Goal: Task Accomplishment & Management: Complete application form

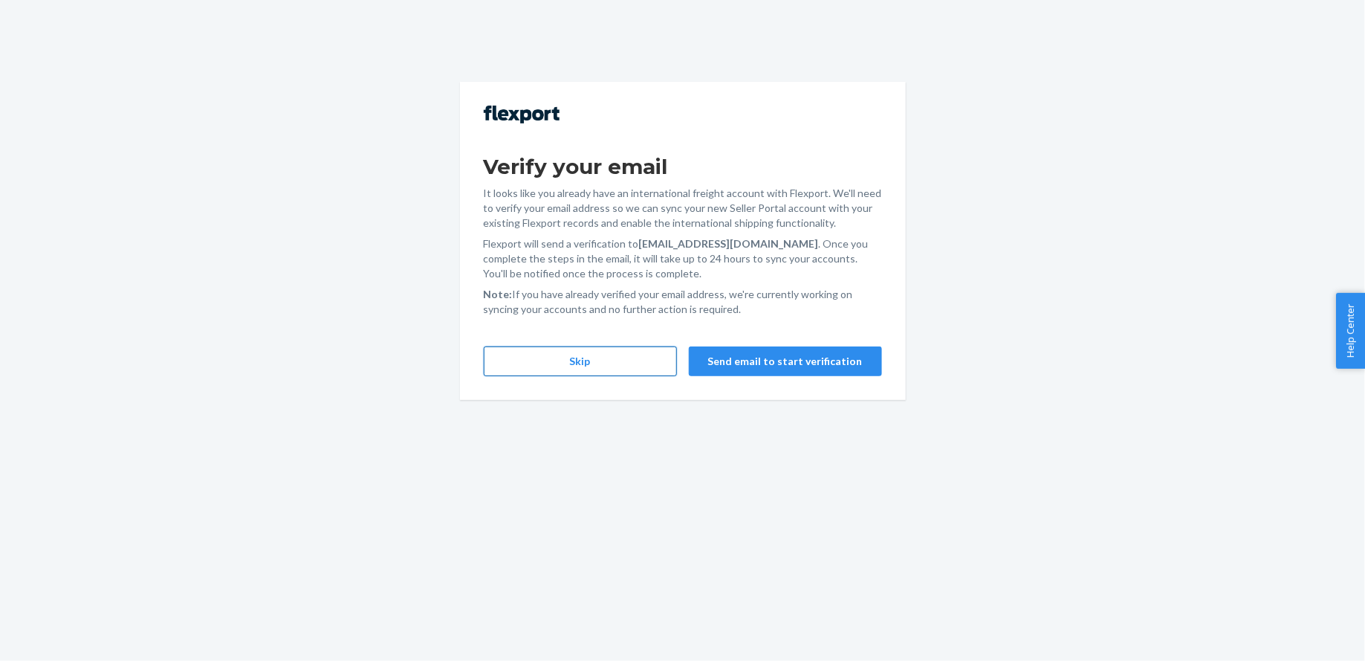
click at [623, 355] on button "Skip" at bounding box center [580, 361] width 193 height 30
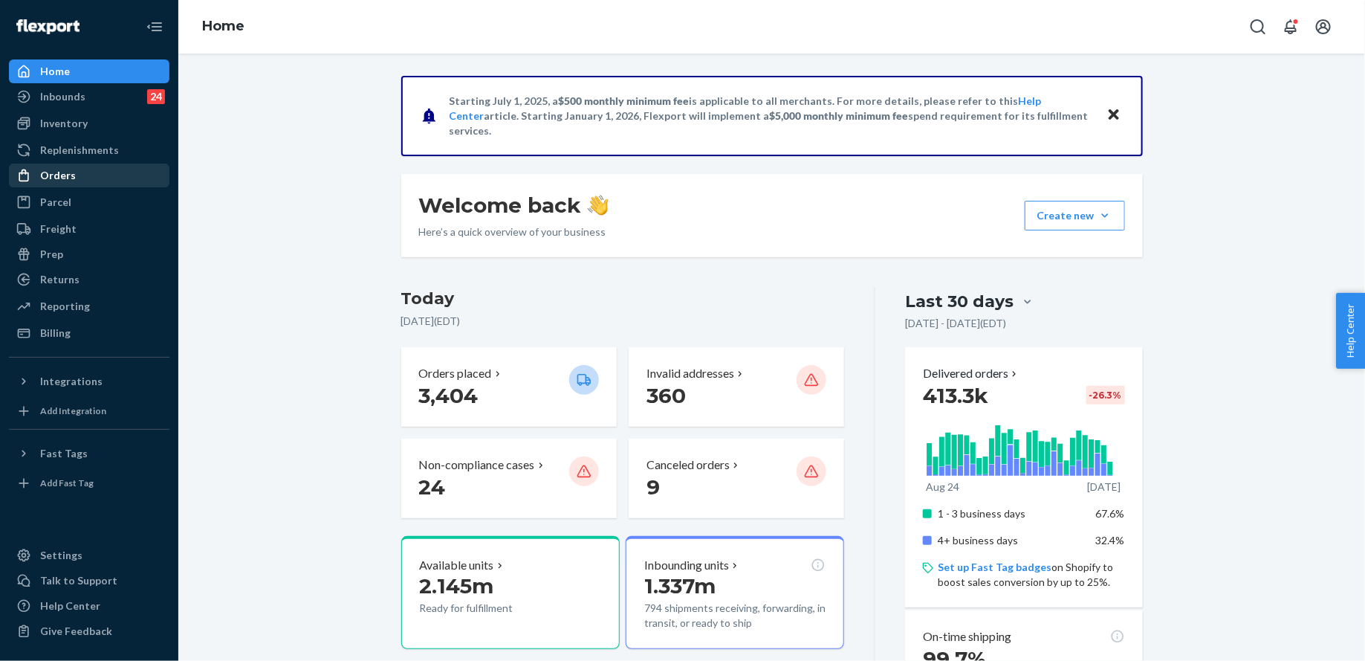
click at [126, 172] on div "Orders" at bounding box center [89, 175] width 158 height 21
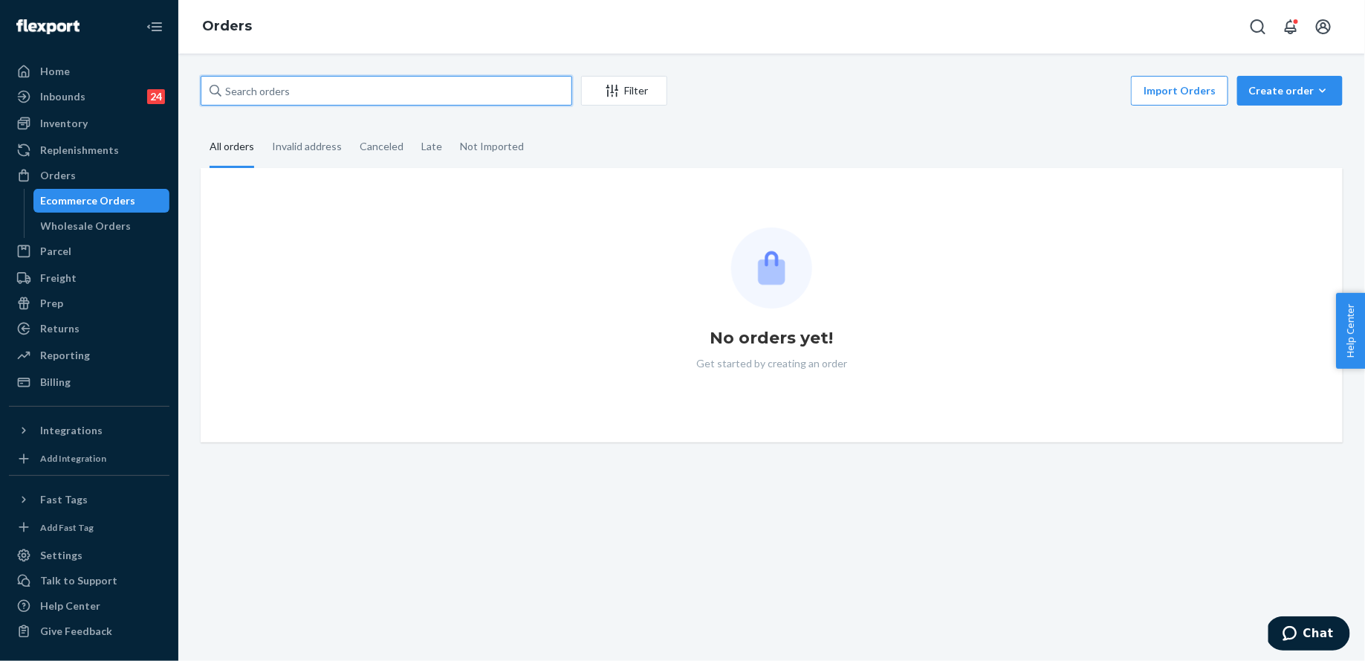
click at [355, 95] on input "text" at bounding box center [387, 91] width 372 height 30
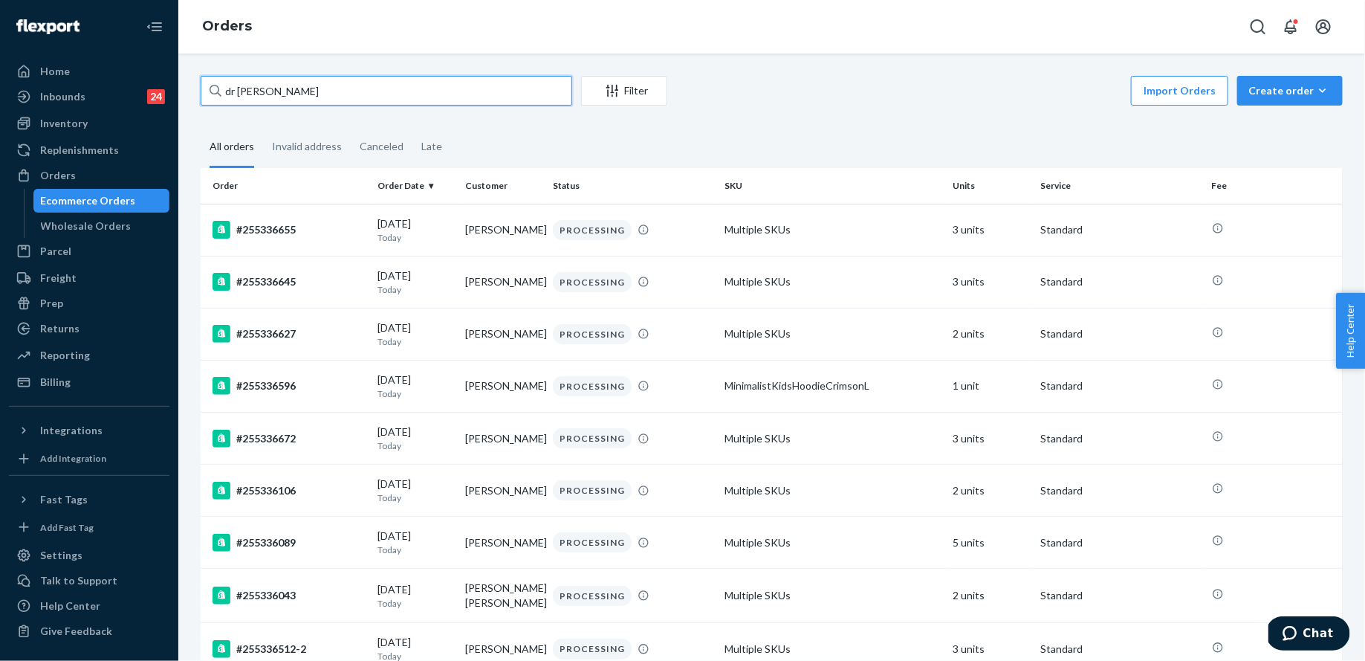
click at [322, 92] on input "dr [PERSON_NAME]" at bounding box center [387, 91] width 372 height 30
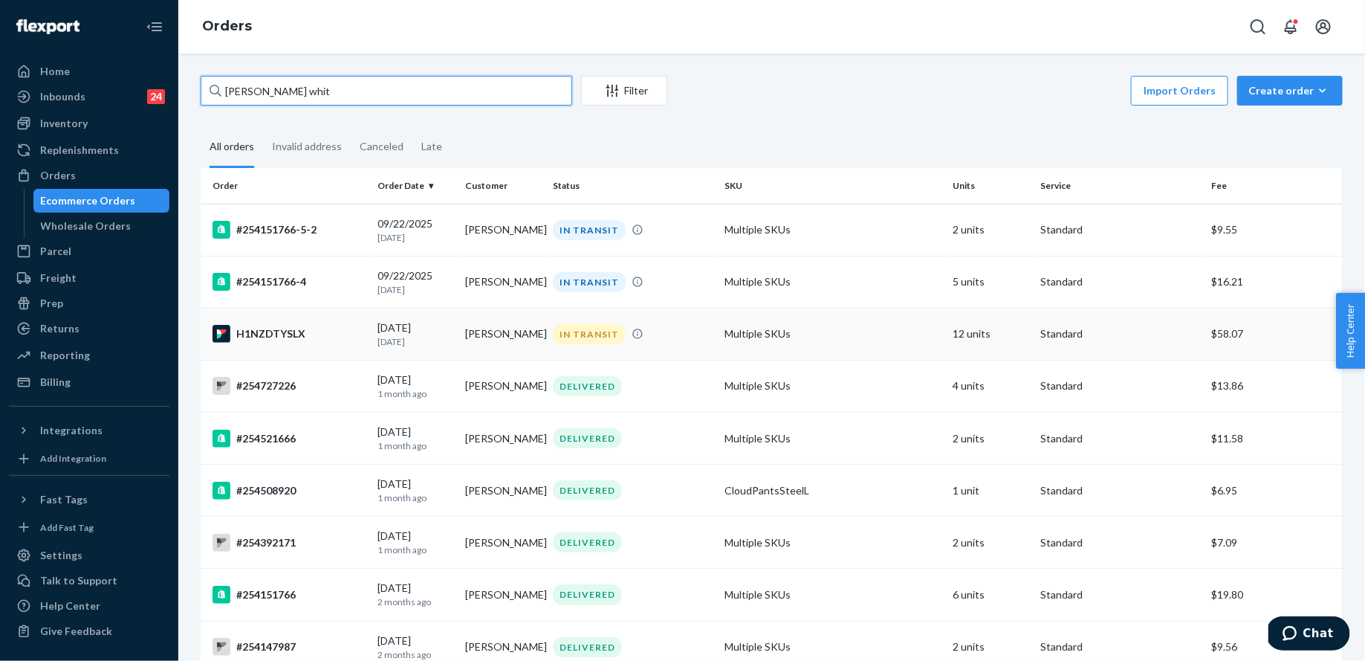
type input "[PERSON_NAME] whit"
click at [735, 328] on td "Multiple SKUs" at bounding box center [833, 334] width 228 height 52
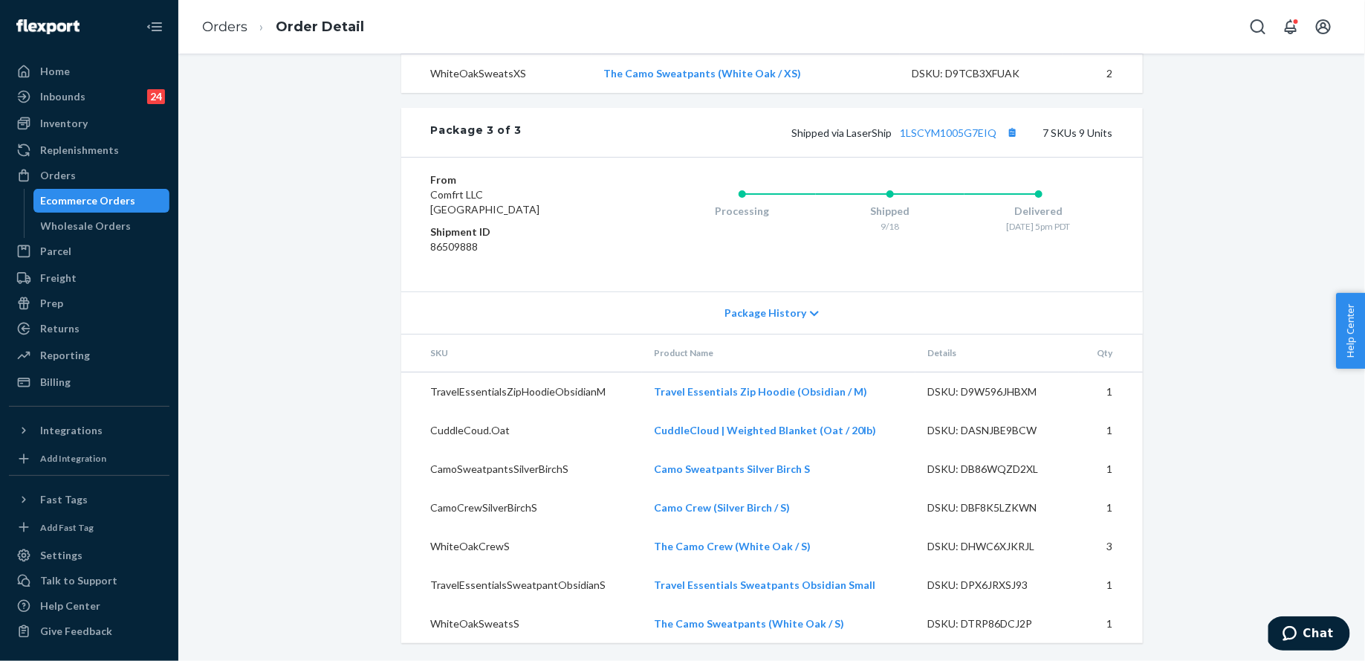
scroll to position [1496, 0]
click at [71, 175] on div "Orders" at bounding box center [58, 175] width 36 height 15
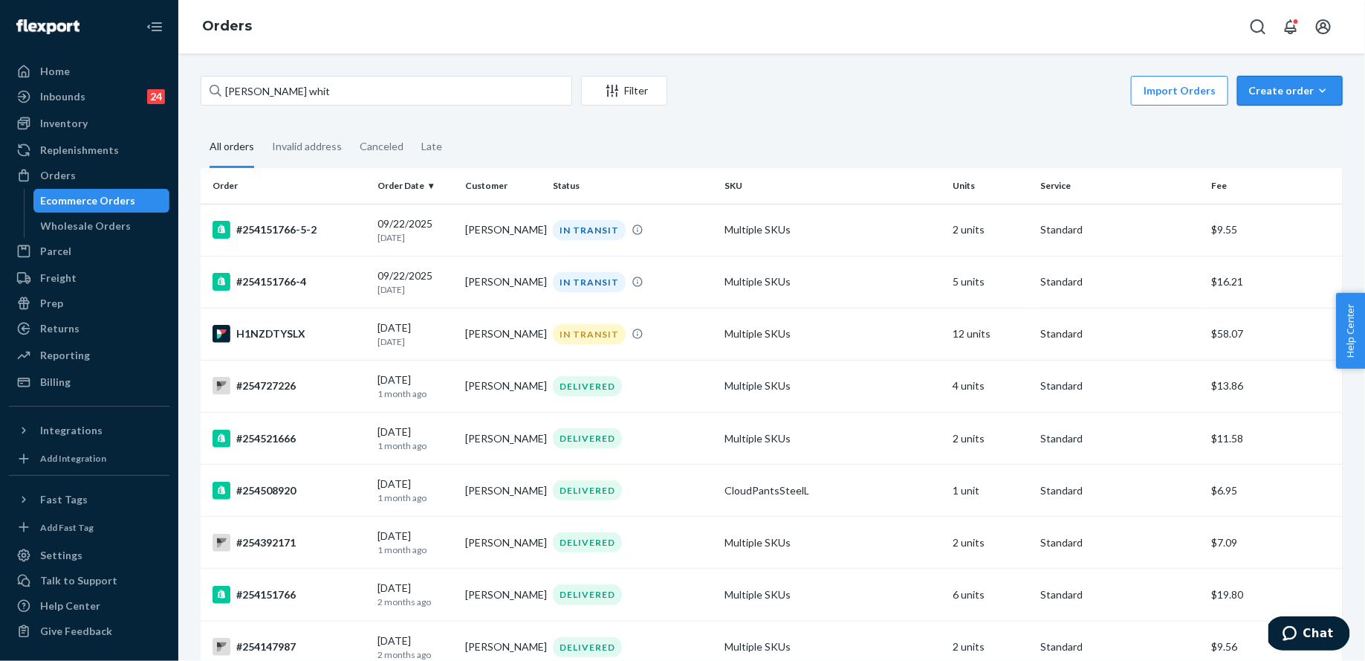
click at [1324, 94] on icon "button" at bounding box center [1323, 90] width 15 height 15
click at [1324, 123] on span "Ecommerce order" at bounding box center [1299, 126] width 92 height 10
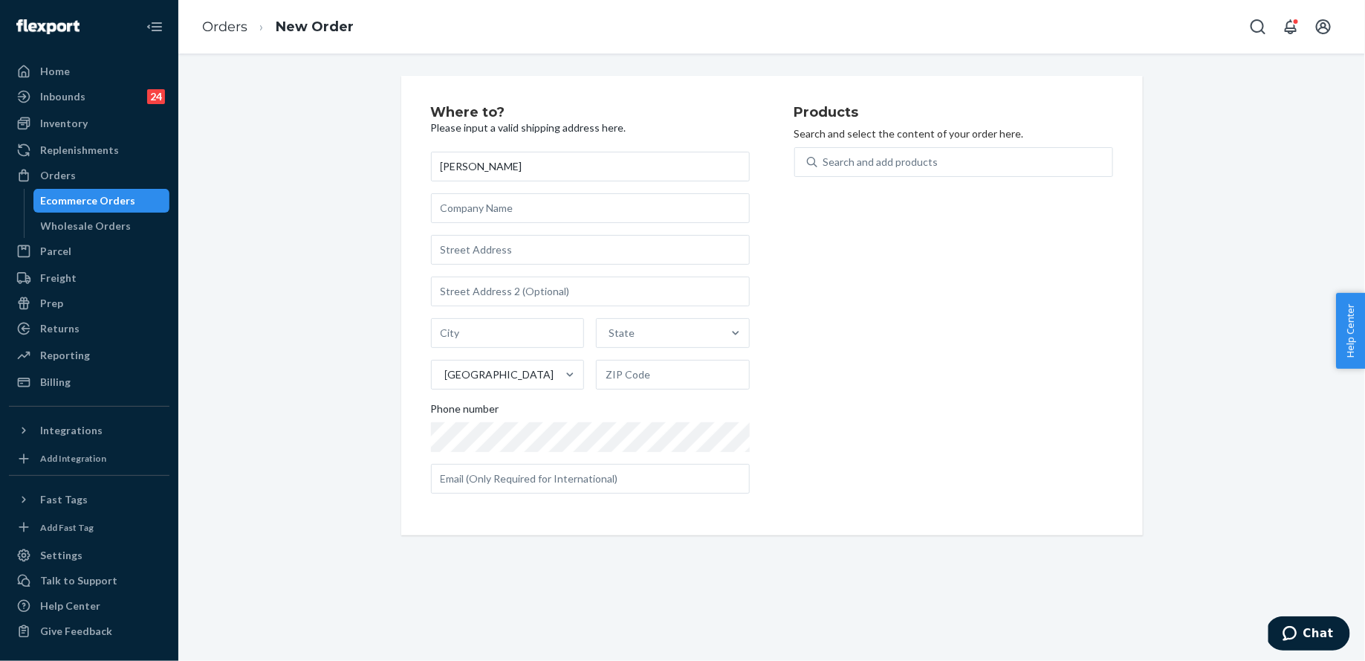
type input "[PERSON_NAME]"
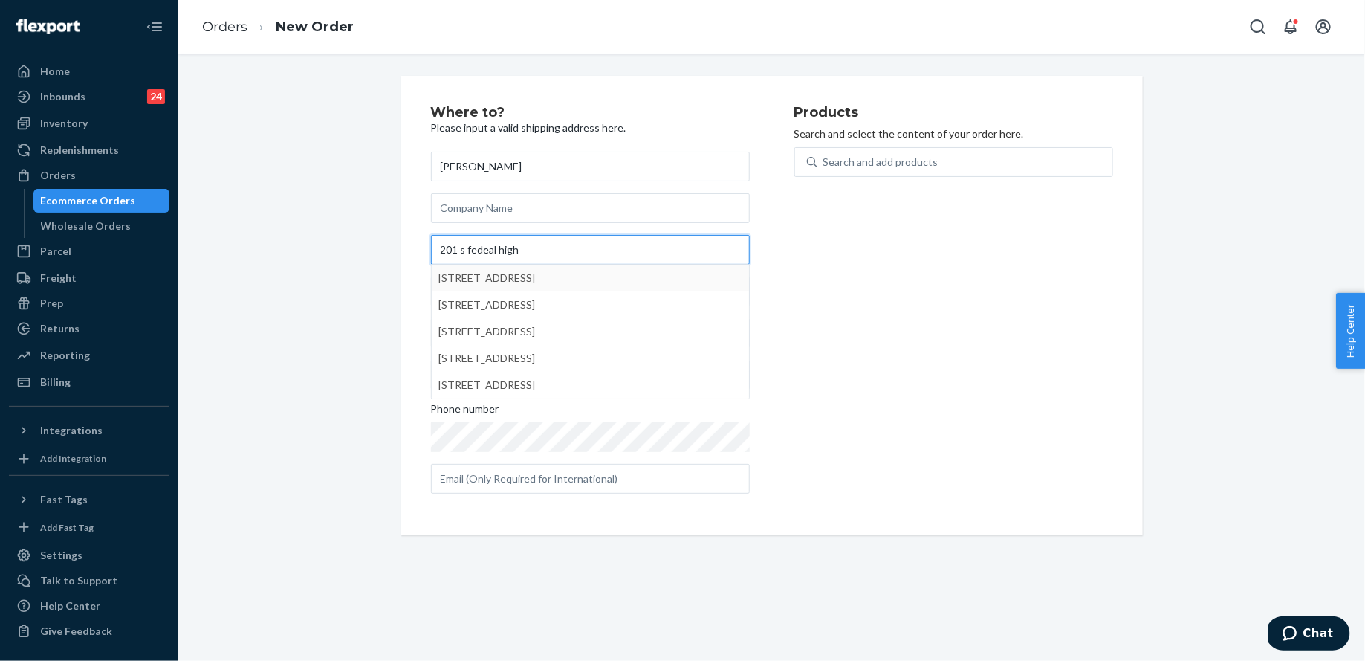
type input "201 s fedeal high"
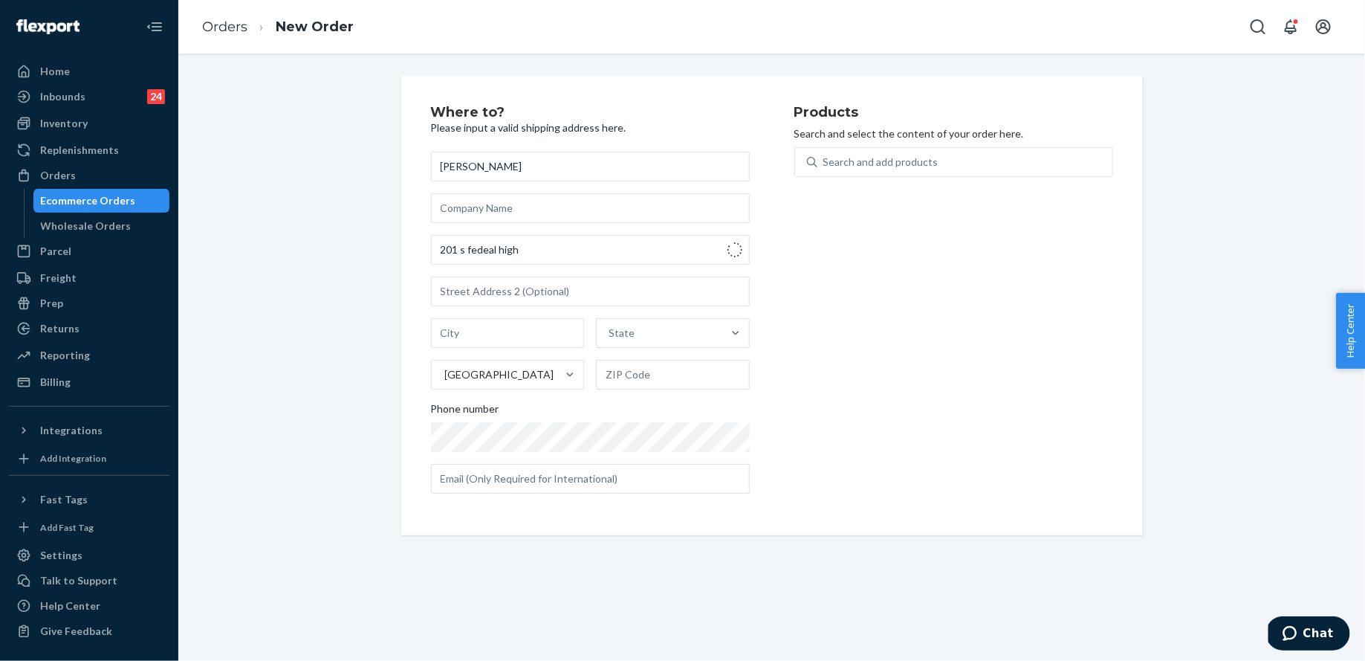
type input "[GEOGRAPHIC_DATA]"
type input "33301"
type input "[STREET_ADDRESS]"
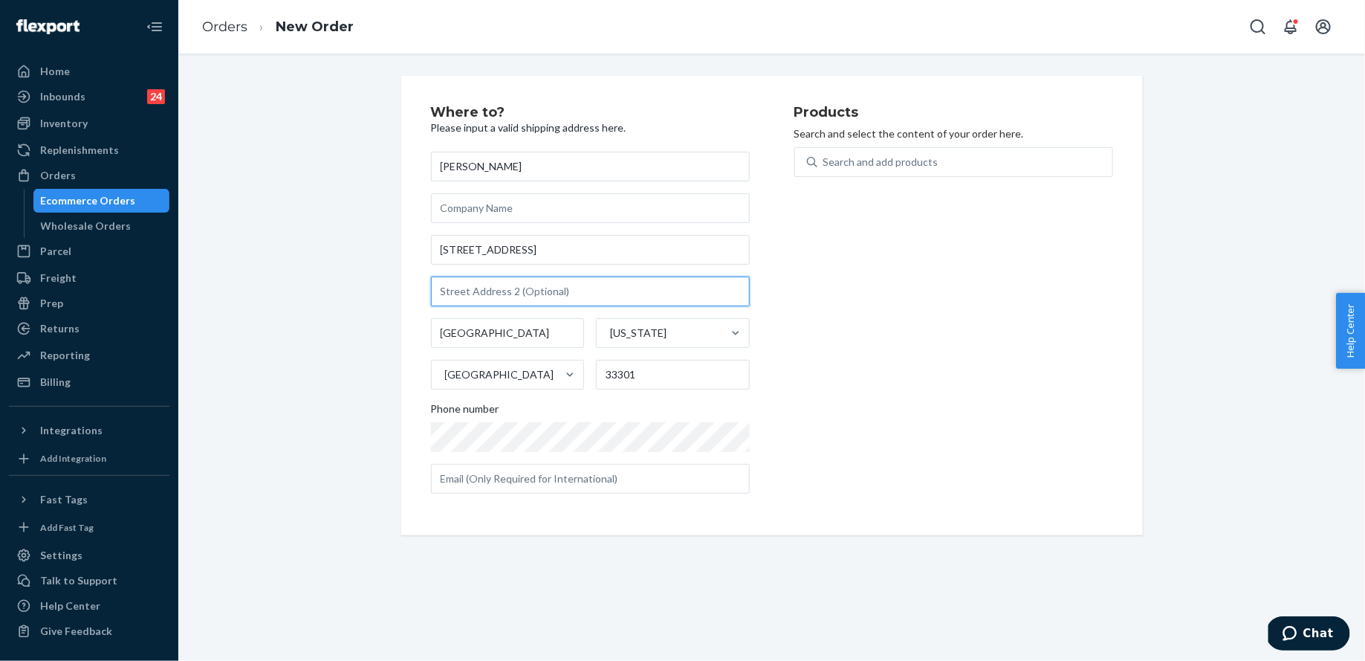
click at [703, 282] on input "text" at bounding box center [590, 292] width 319 height 30
type input "1701"
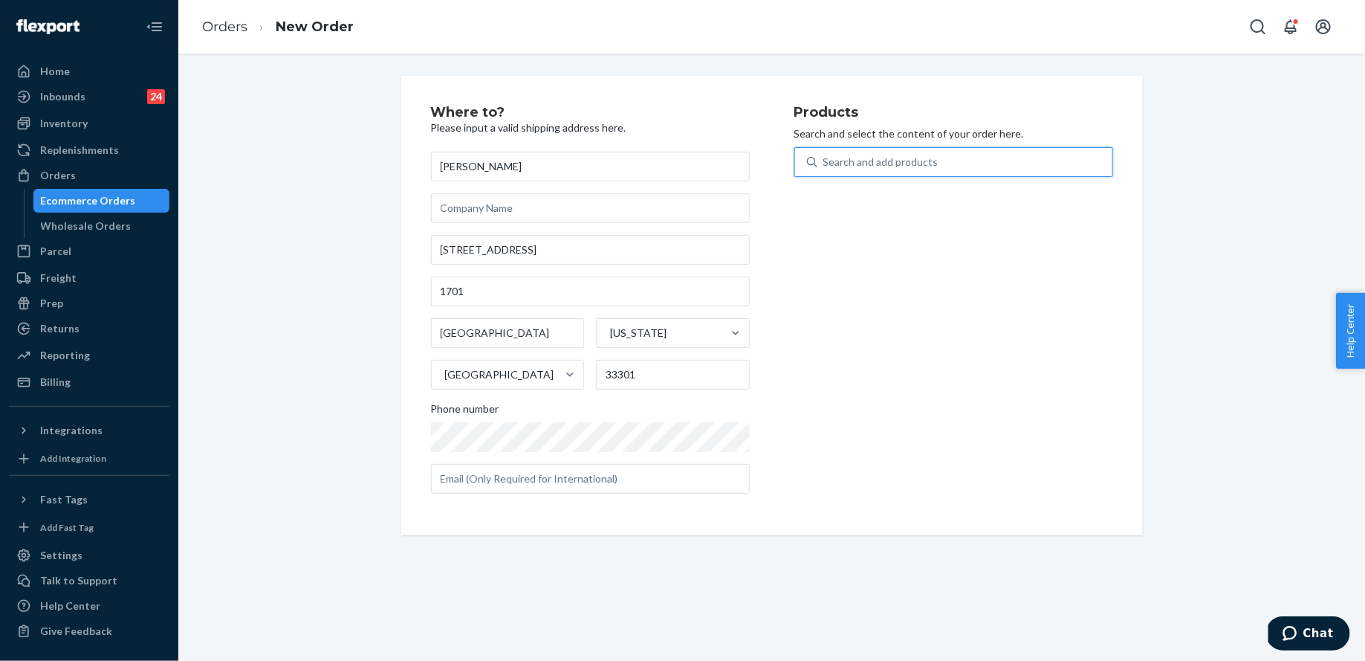
click at [896, 167] on div "Search and add products" at bounding box center [881, 162] width 115 height 15
click at [825, 167] on input "0 results available. Use Up and Down to choose options, press Enter to select t…" at bounding box center [824, 162] width 1 height 15
type input "white tee l"
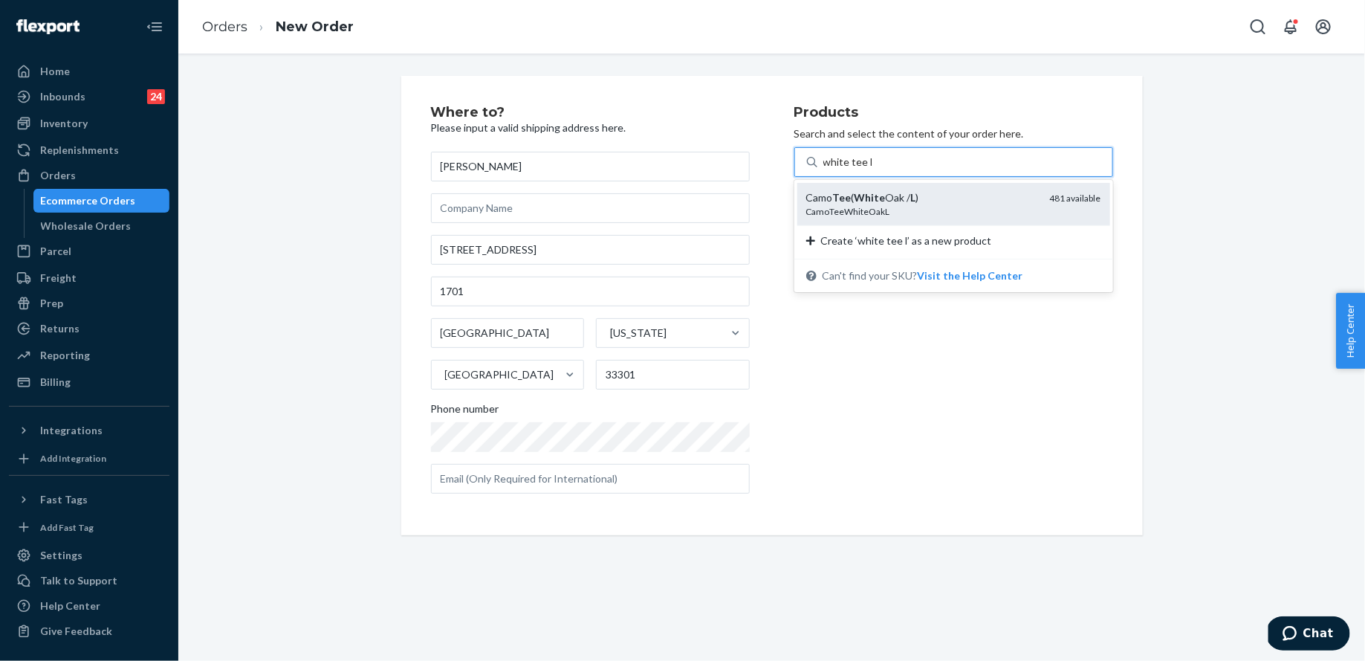
click at [914, 209] on div "CamoTeeWhiteOakL" at bounding box center [922, 211] width 232 height 13
click at [873, 169] on input "white tee l" at bounding box center [848, 162] width 49 height 15
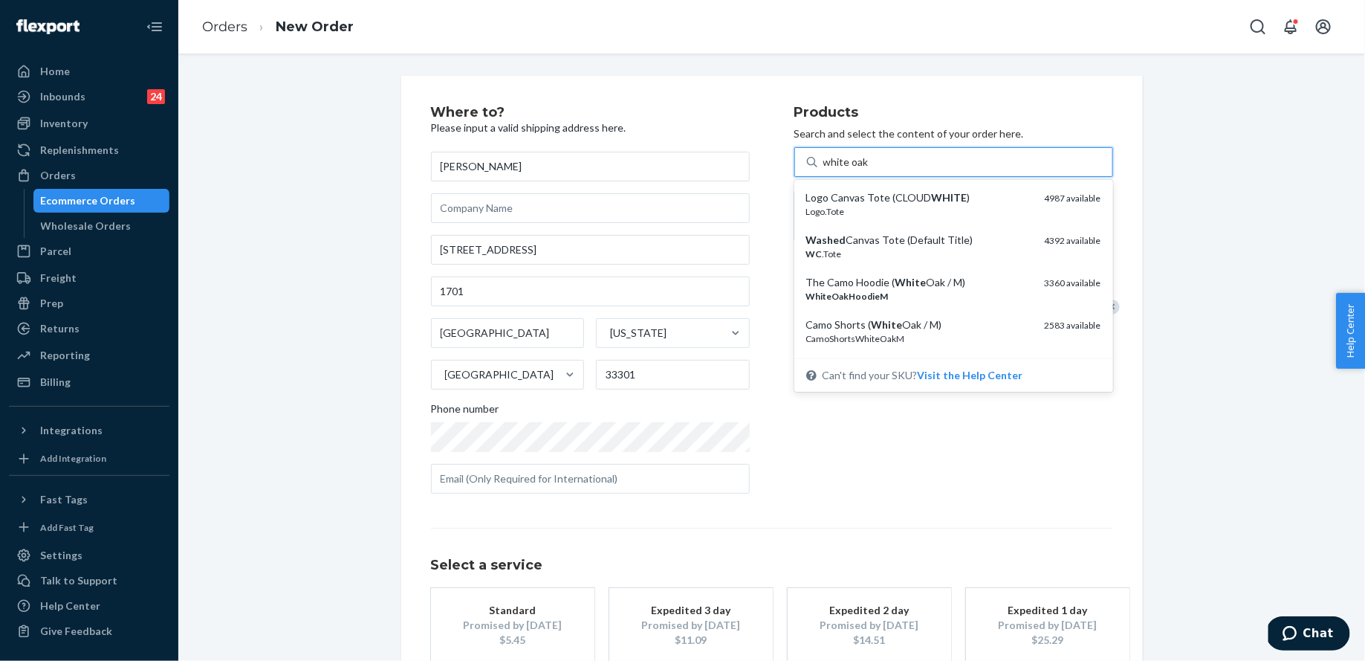
type input "white oak l"
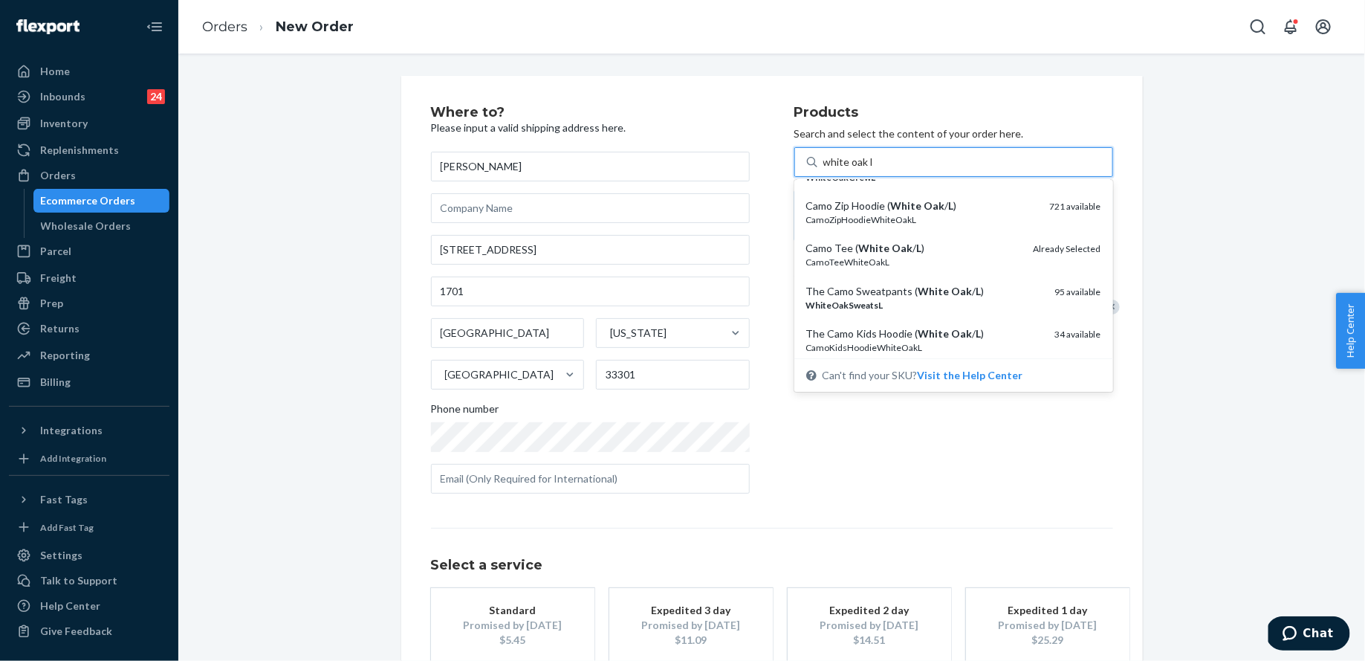
scroll to position [120, 0]
click at [918, 225] on div "Camo Zip Hoodie ( White Oak / L ) CamoZipHoodieWhiteOakL 721 available" at bounding box center [954, 211] width 313 height 42
click at [874, 169] on input "white oak l" at bounding box center [849, 162] width 51 height 15
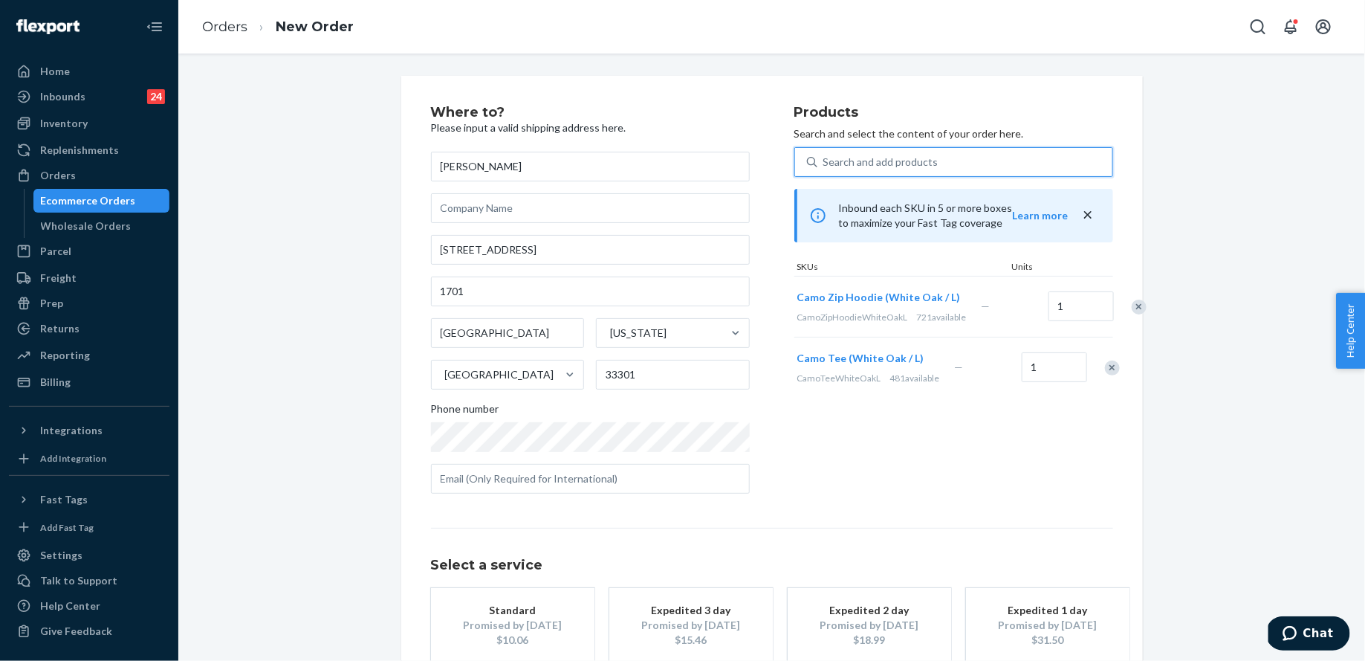
click at [902, 165] on div "Search and add products" at bounding box center [881, 162] width 115 height 15
click at [825, 165] on input "0 results available. Use Up and Down to choose options, press Enter to select t…" at bounding box center [824, 162] width 1 height 15
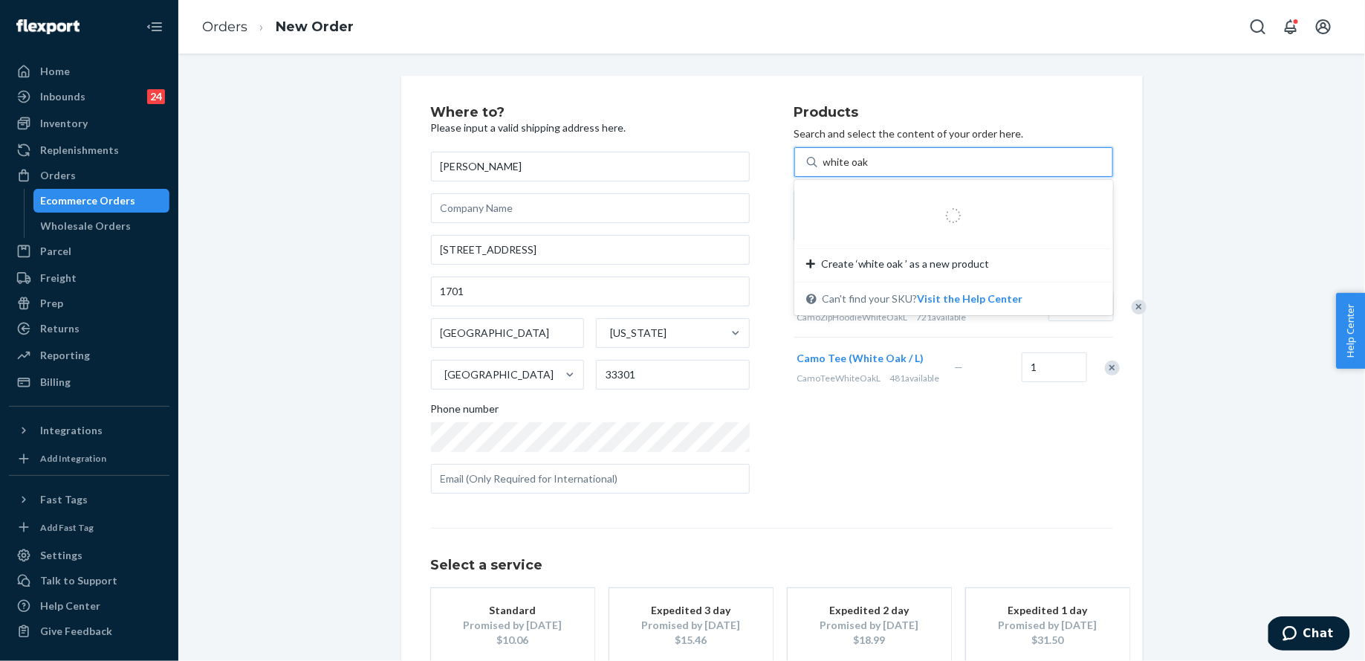
type input "white oak l"
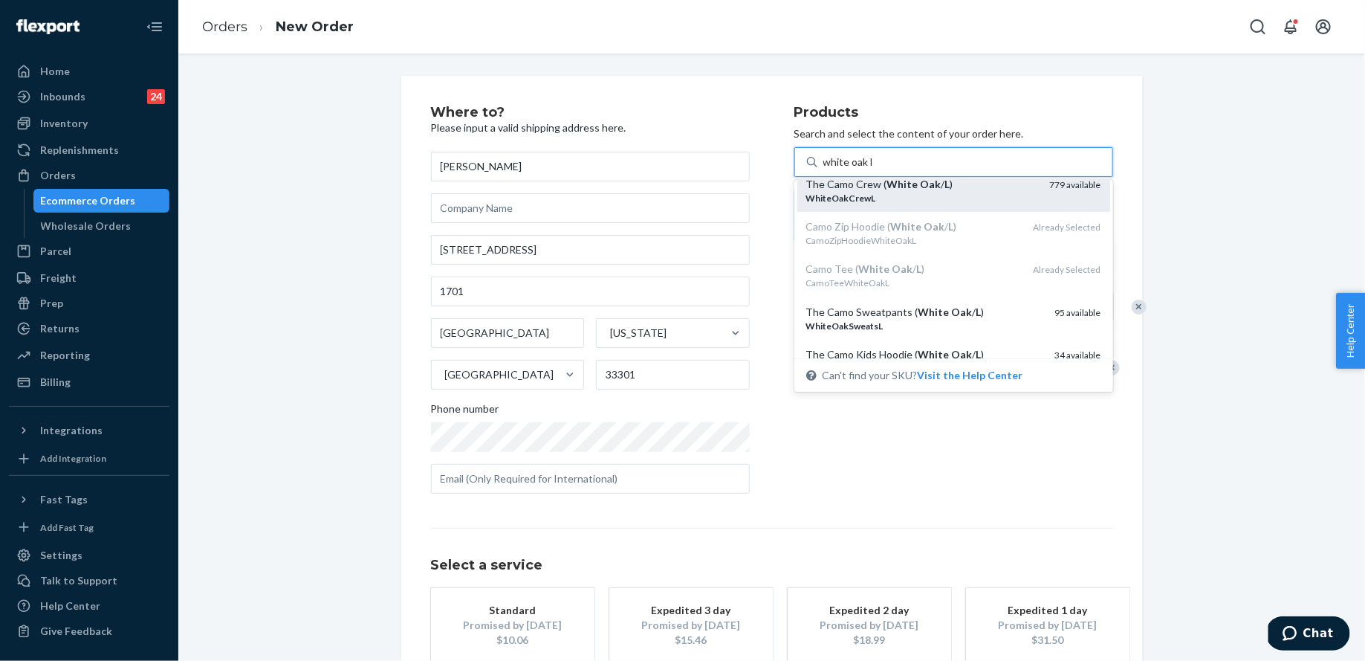
scroll to position [164, 0]
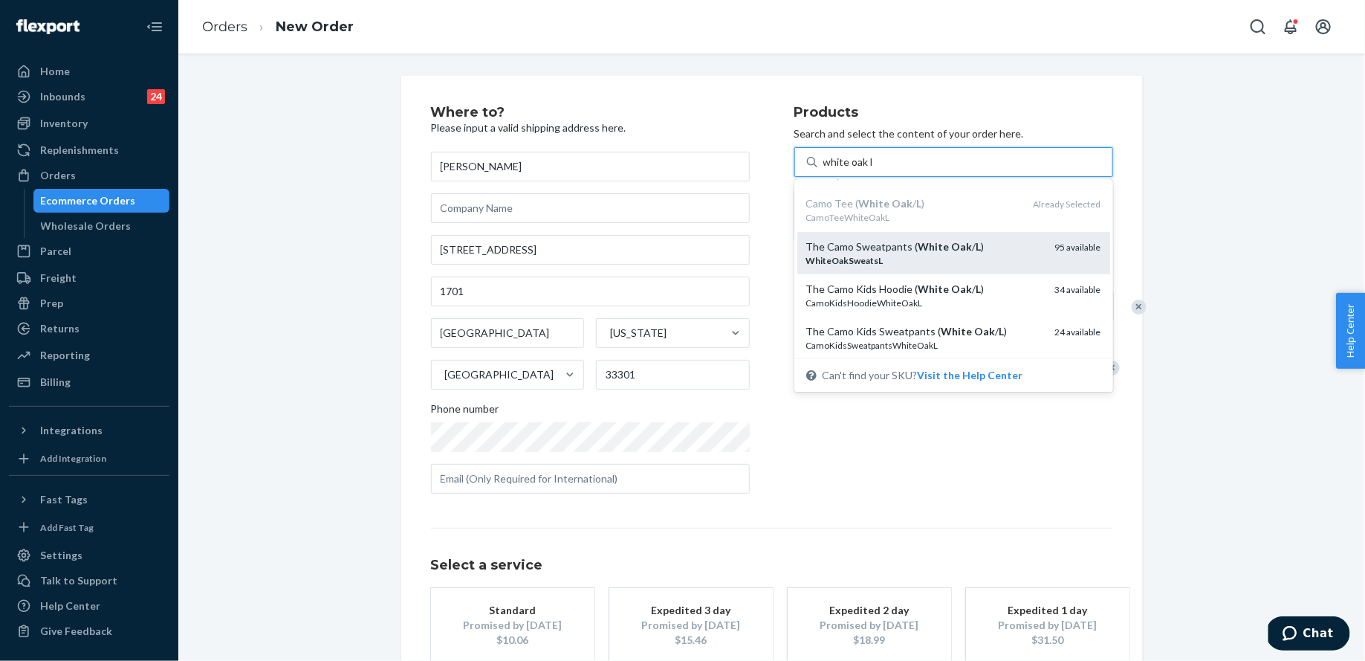
click at [925, 265] on div "WhiteOakSweatsL" at bounding box center [924, 260] width 237 height 13
click at [874, 169] on input "white oak l" at bounding box center [849, 162] width 51 height 15
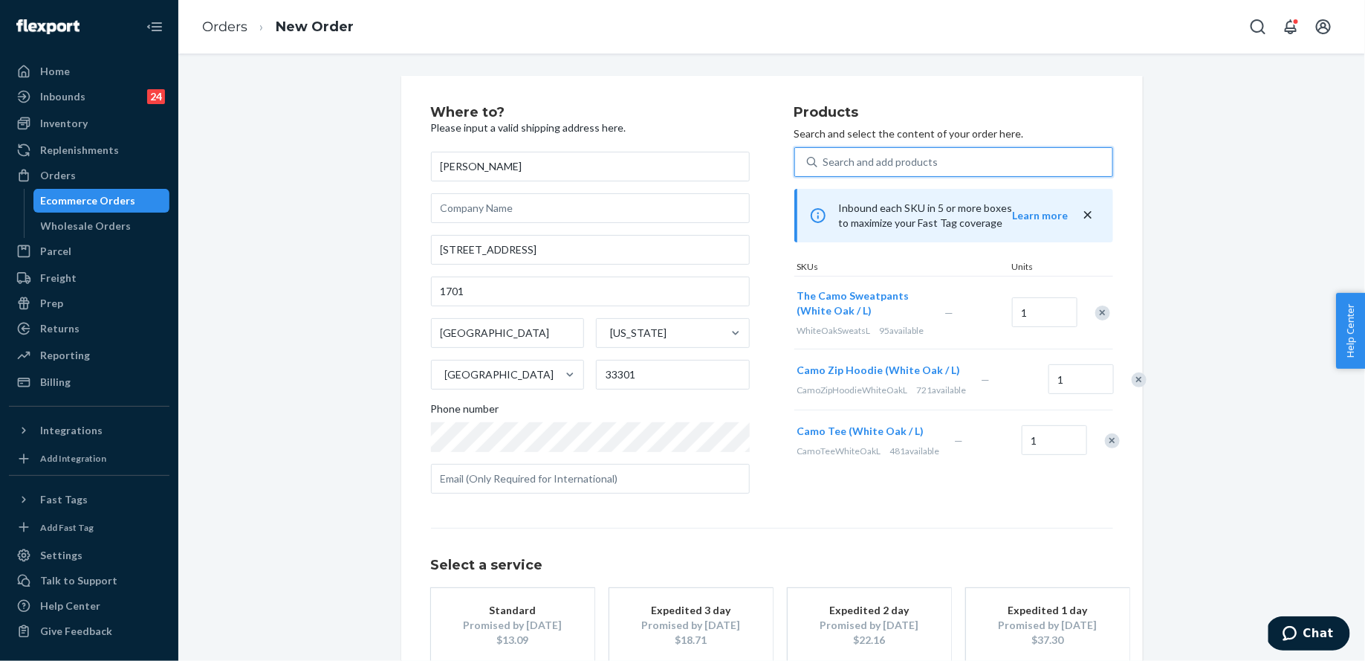
click at [920, 164] on div "Search and add products" at bounding box center [881, 162] width 115 height 15
click at [825, 164] on input "0 results available. Use Up and Down to choose options, press Enter to select t…" at bounding box center [824, 162] width 1 height 15
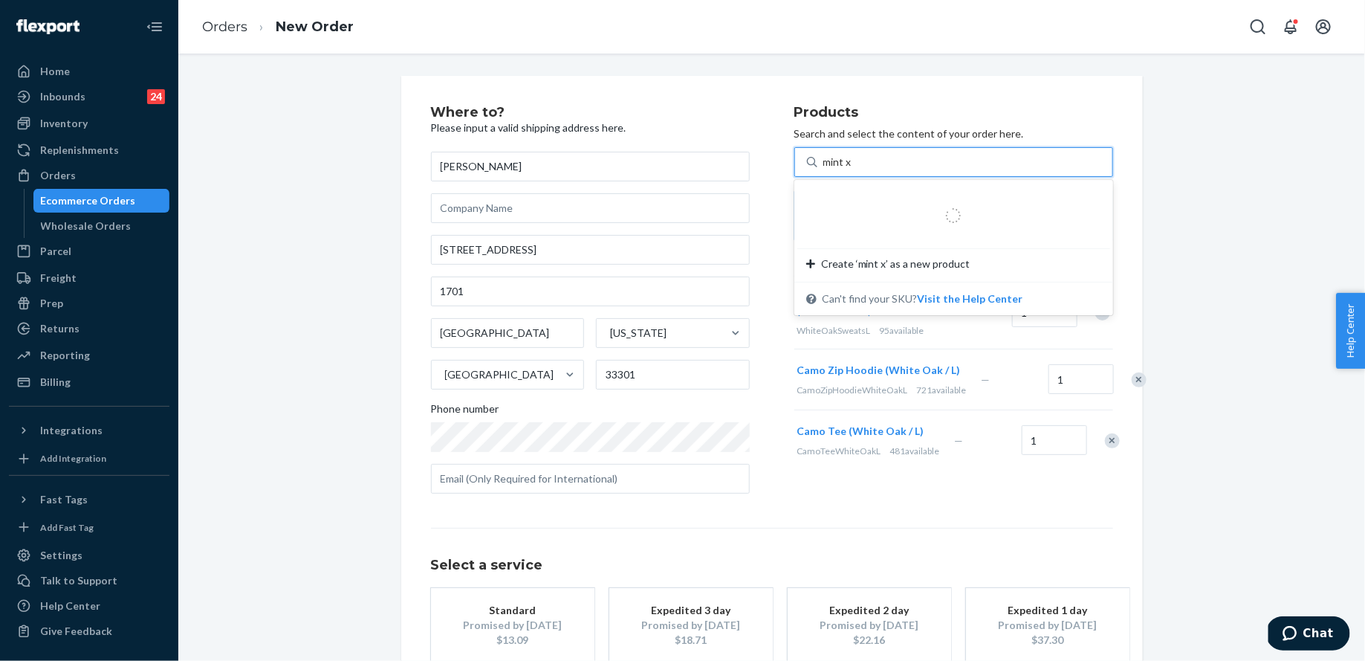
type input "mint xl"
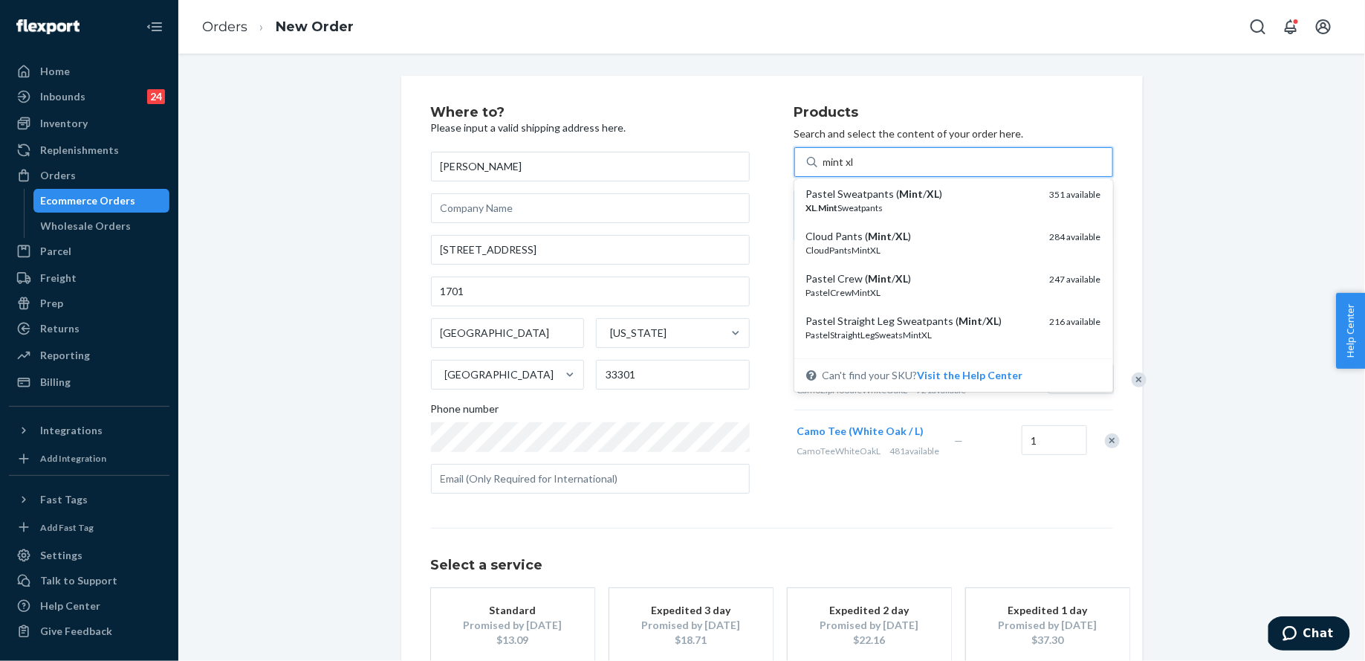
scroll to position [343, 0]
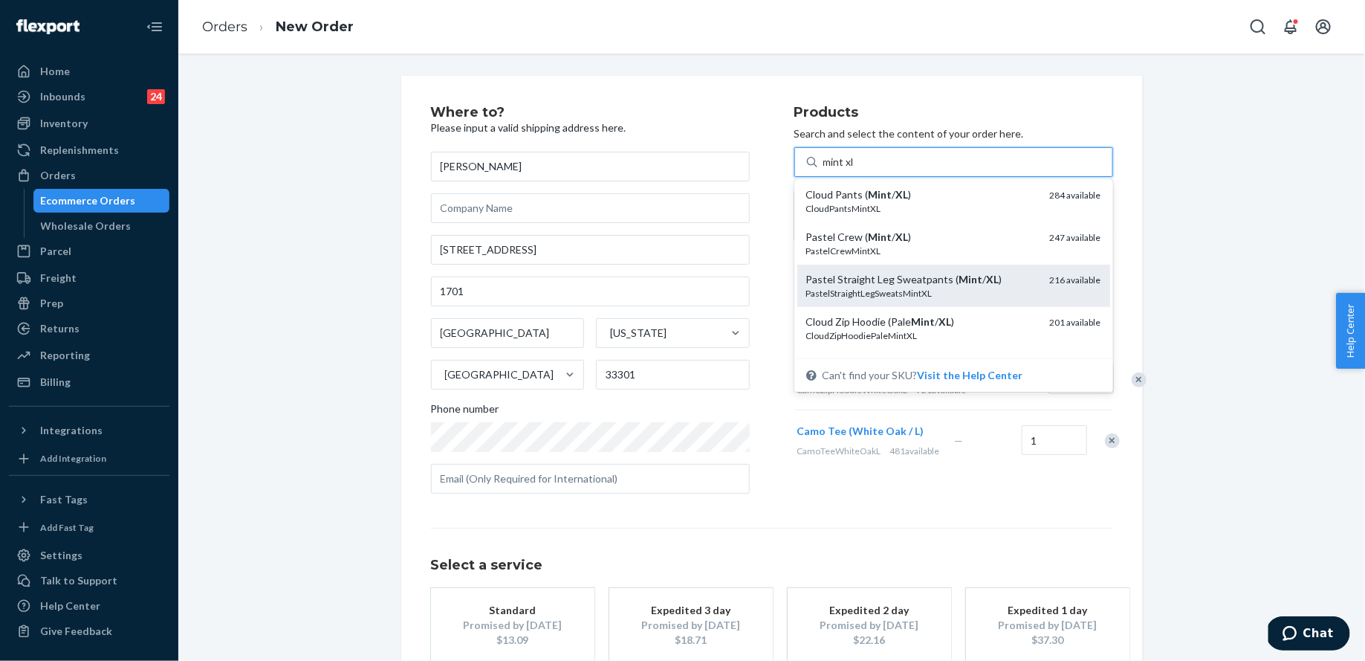
click at [941, 281] on div "Pastel Straight Leg Sweatpants ( Mint / XL )" at bounding box center [922, 279] width 232 height 15
click at [856, 169] on input "mint xl" at bounding box center [840, 162] width 32 height 15
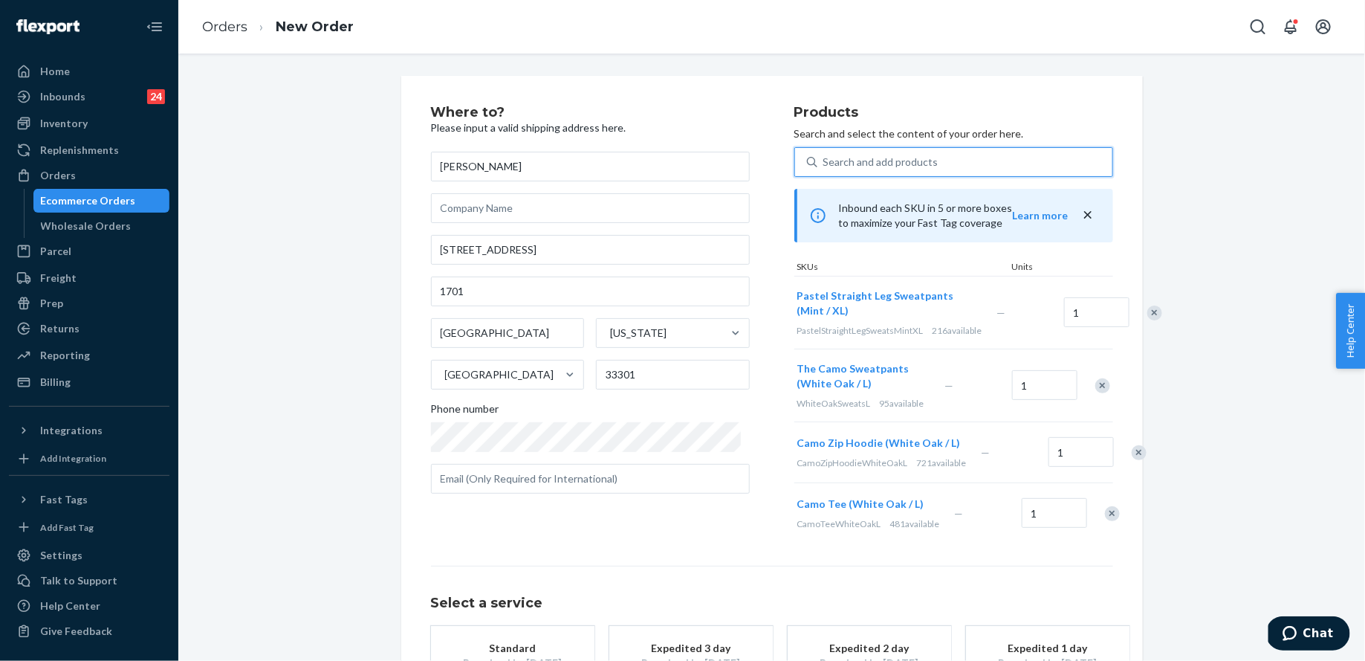
click at [918, 165] on div "Search and add products" at bounding box center [881, 162] width 115 height 15
click at [825, 165] on input "0 results available. Select is focused ,type to refine list, press Down to open…" at bounding box center [824, 162] width 1 height 15
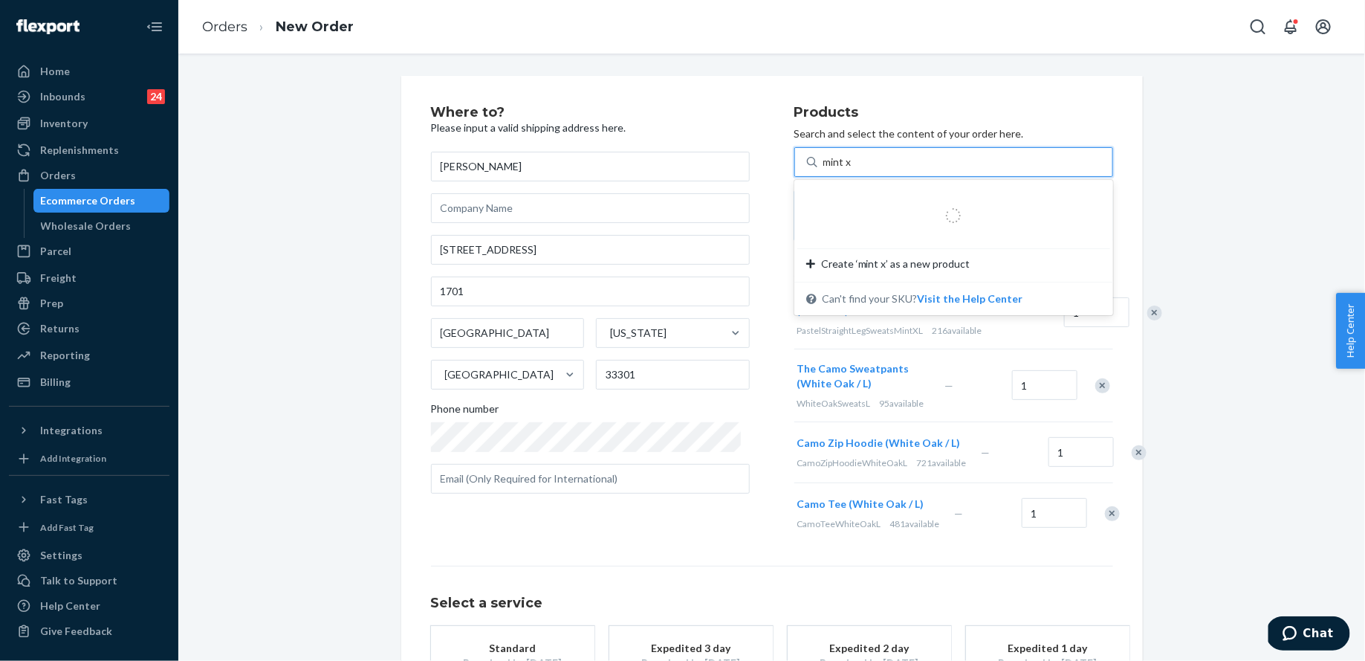
type input "mint xl"
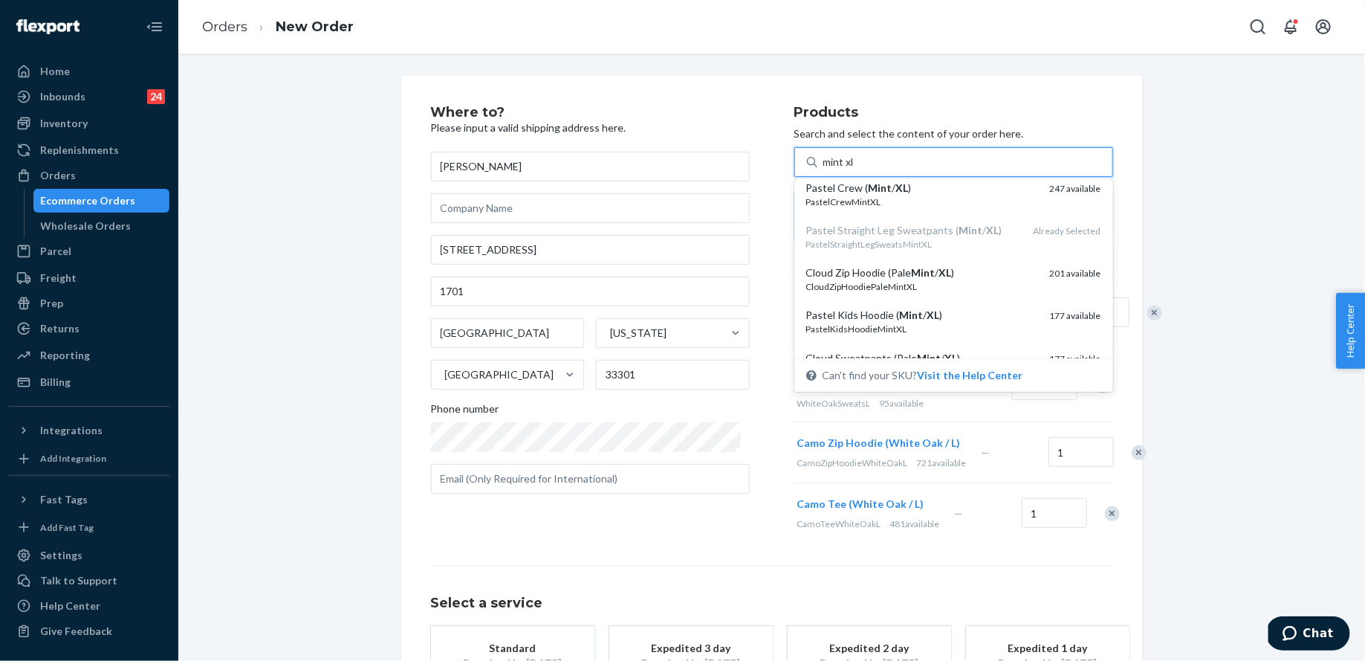
scroll to position [395, 0]
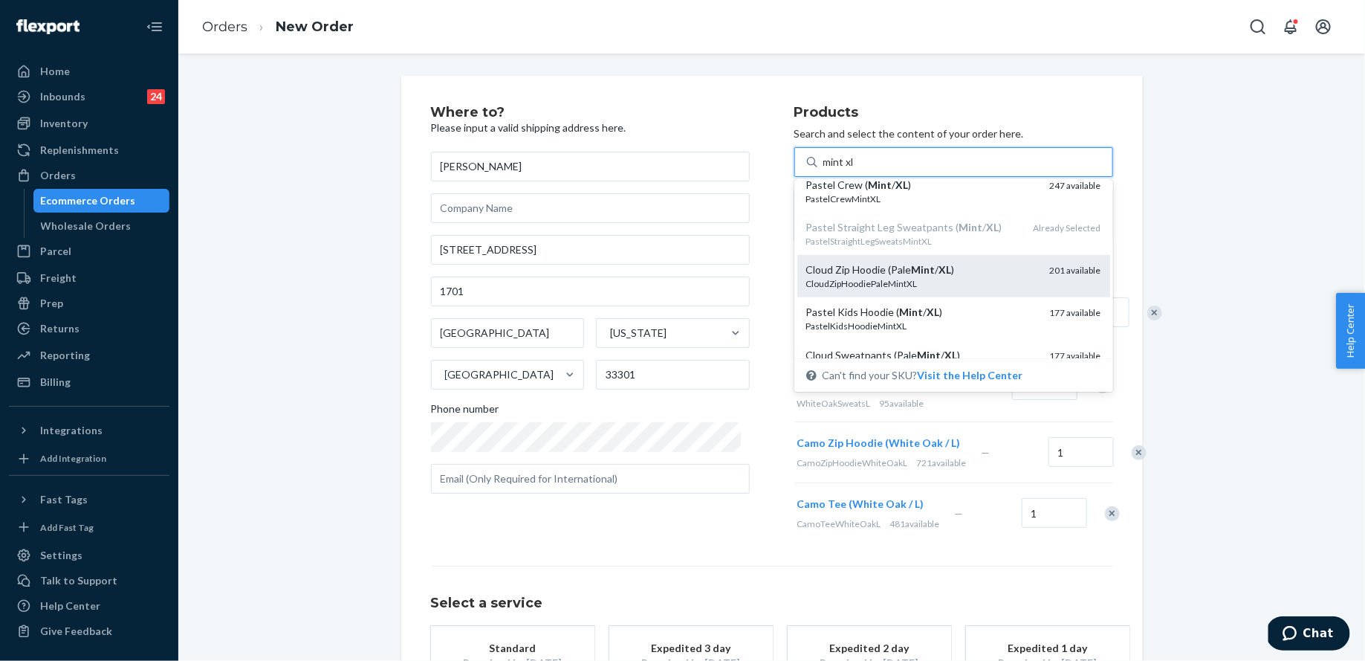
click at [953, 267] on div "Cloud Zip Hoodie (Pale Mint / XL )" at bounding box center [922, 269] width 232 height 15
click at [856, 169] on input "mint xl" at bounding box center [840, 162] width 32 height 15
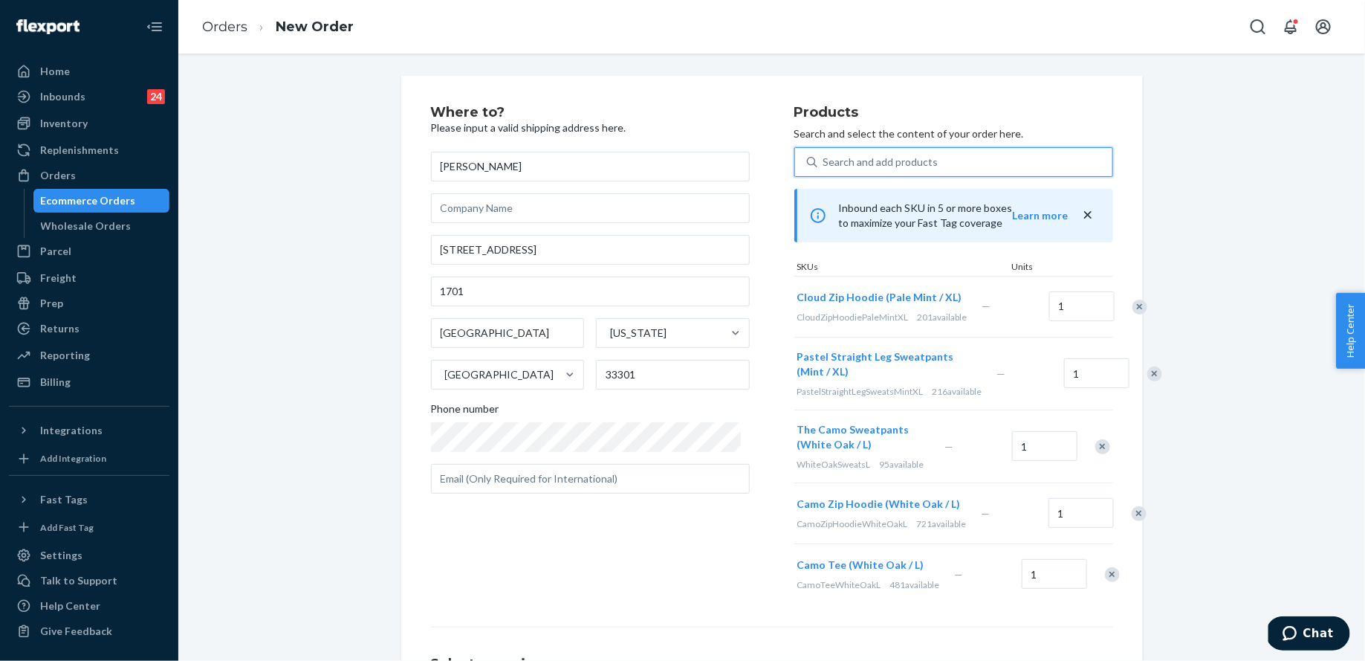
click at [887, 166] on div "Search and add products" at bounding box center [881, 162] width 115 height 15
click at [825, 166] on input "0 results available. Select is focused ,type to refine list, press Down to open…" at bounding box center [824, 162] width 1 height 15
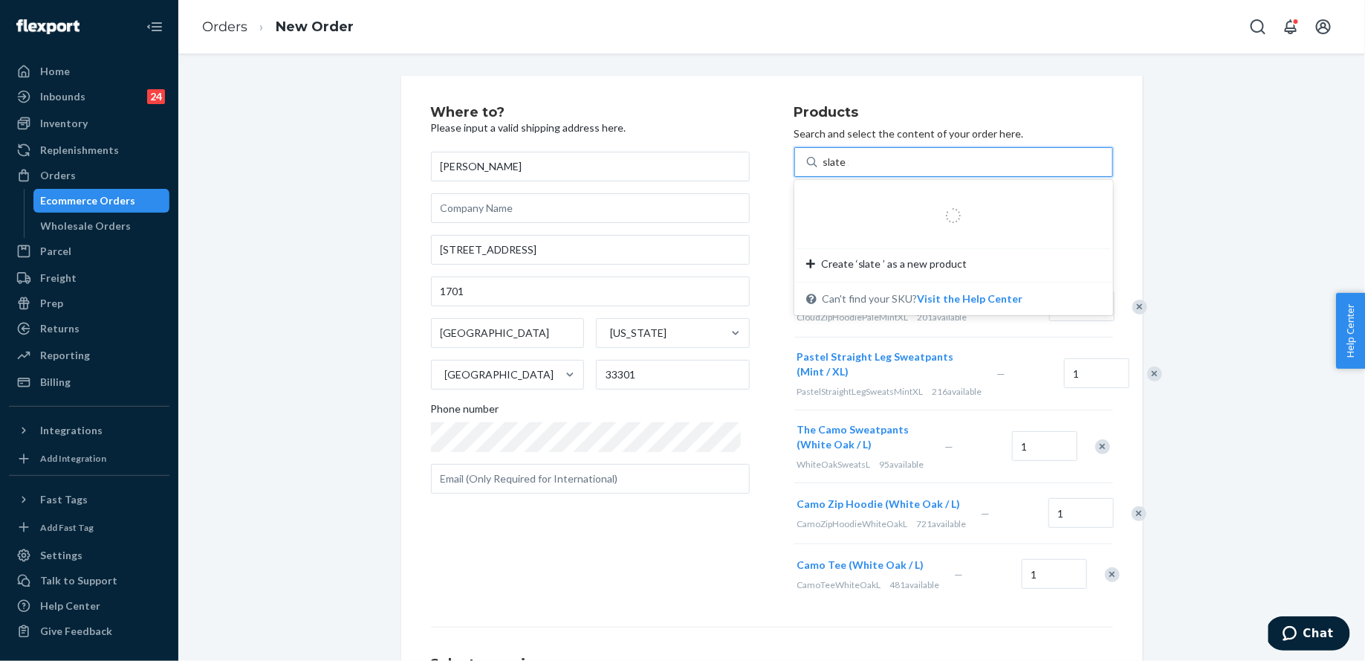
type input "slate xl"
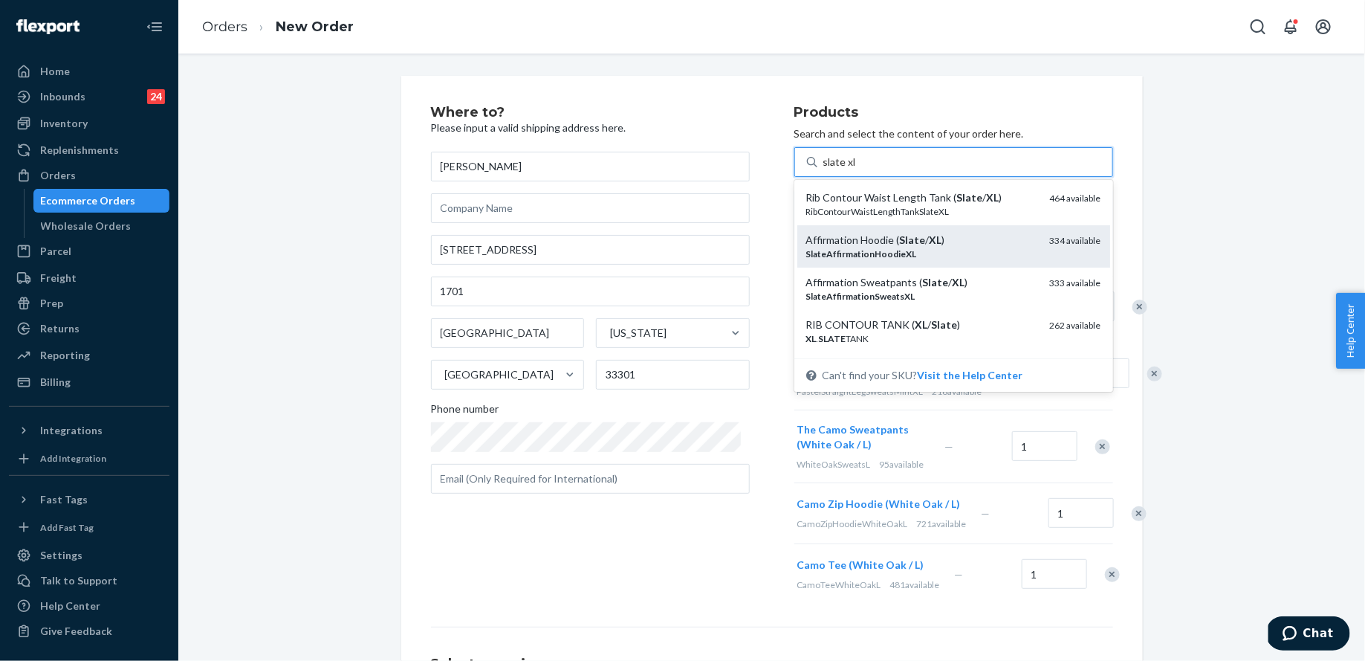
scroll to position [30, 0]
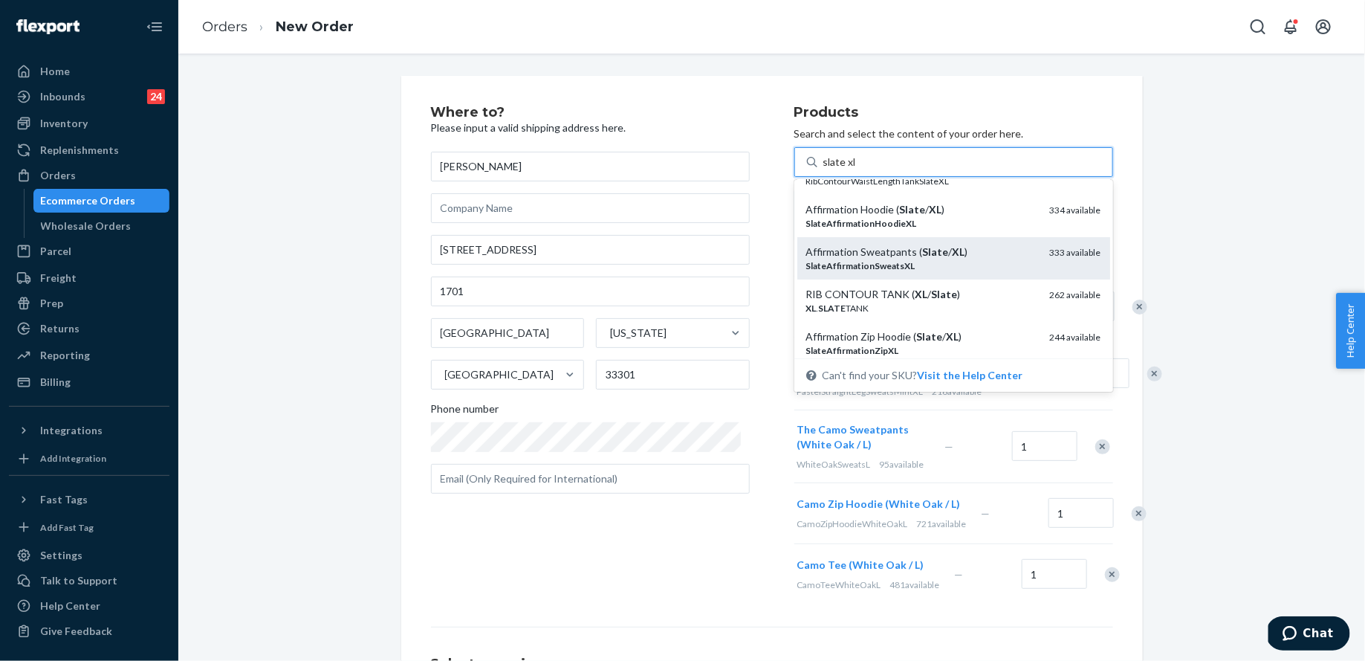
click at [893, 249] on div "Affirmation Sweatpants ( Slate / XL )" at bounding box center [922, 252] width 232 height 15
click at [857, 169] on input "slate xl" at bounding box center [840, 162] width 33 height 15
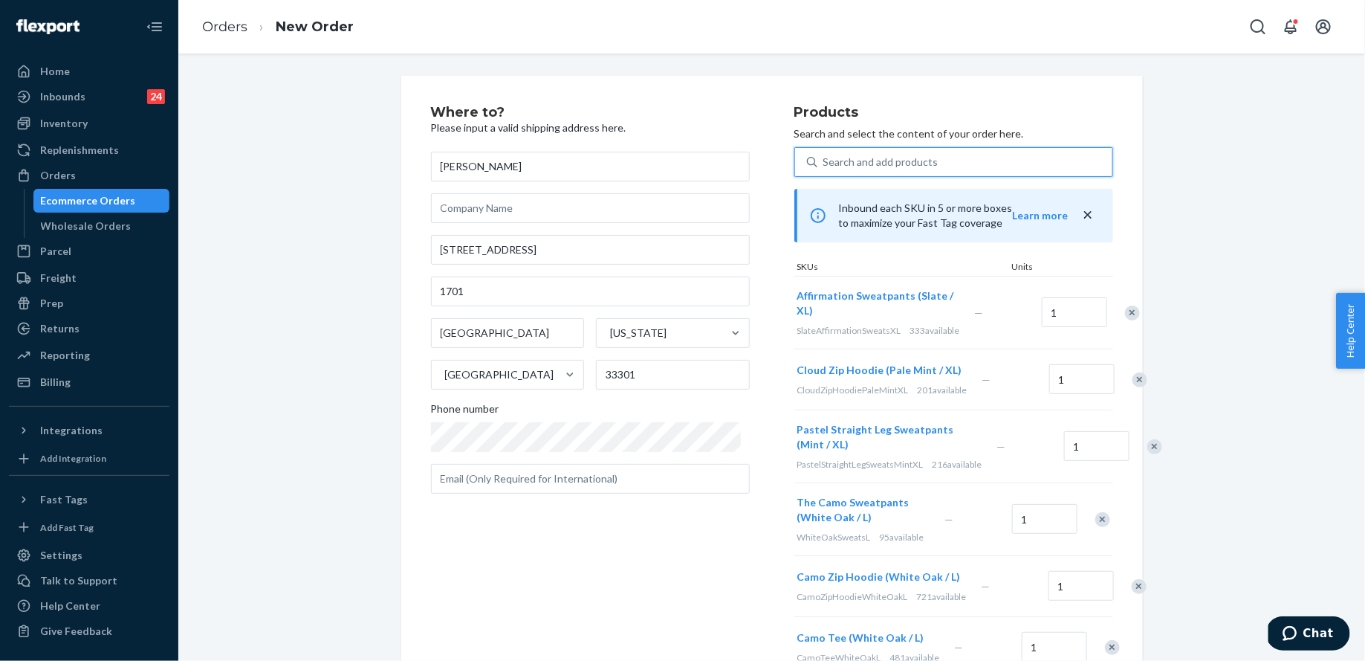
click at [881, 174] on div "Search and add products" at bounding box center [965, 162] width 295 height 27
click at [825, 169] on input "0 results available. Select is focused ,type to refine list, press Down to open…" at bounding box center [824, 162] width 1 height 15
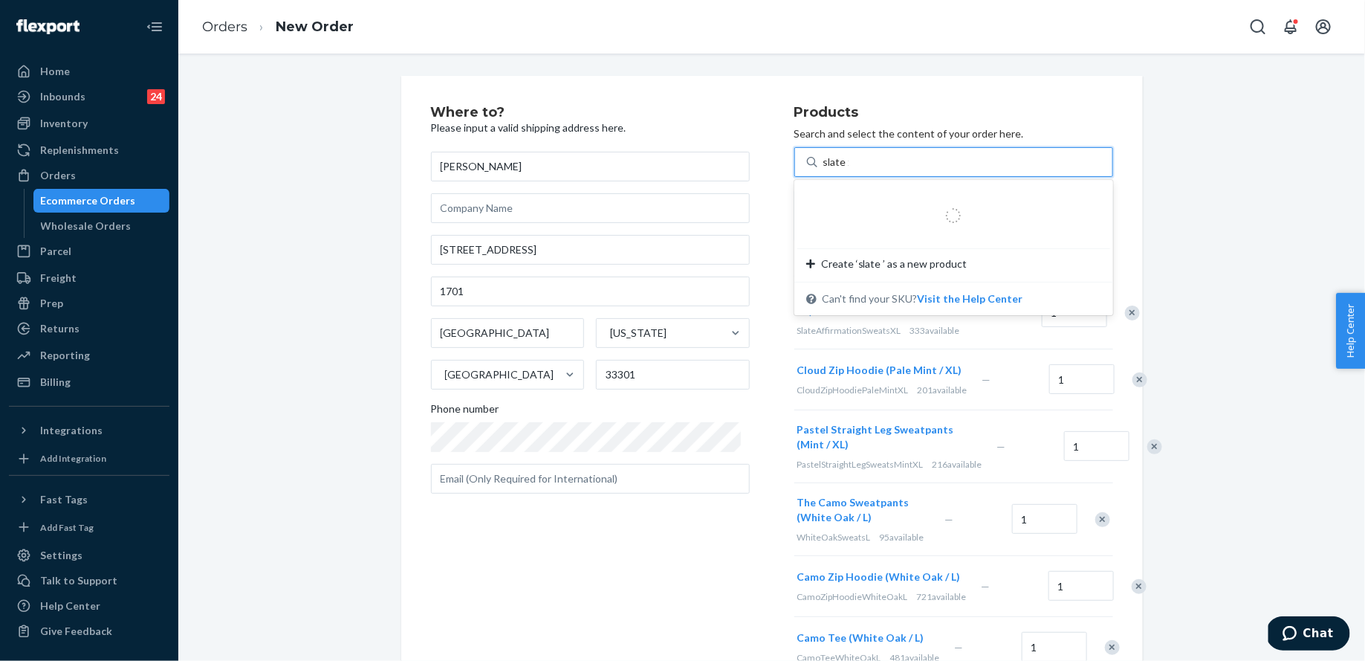
type input "slate xl"
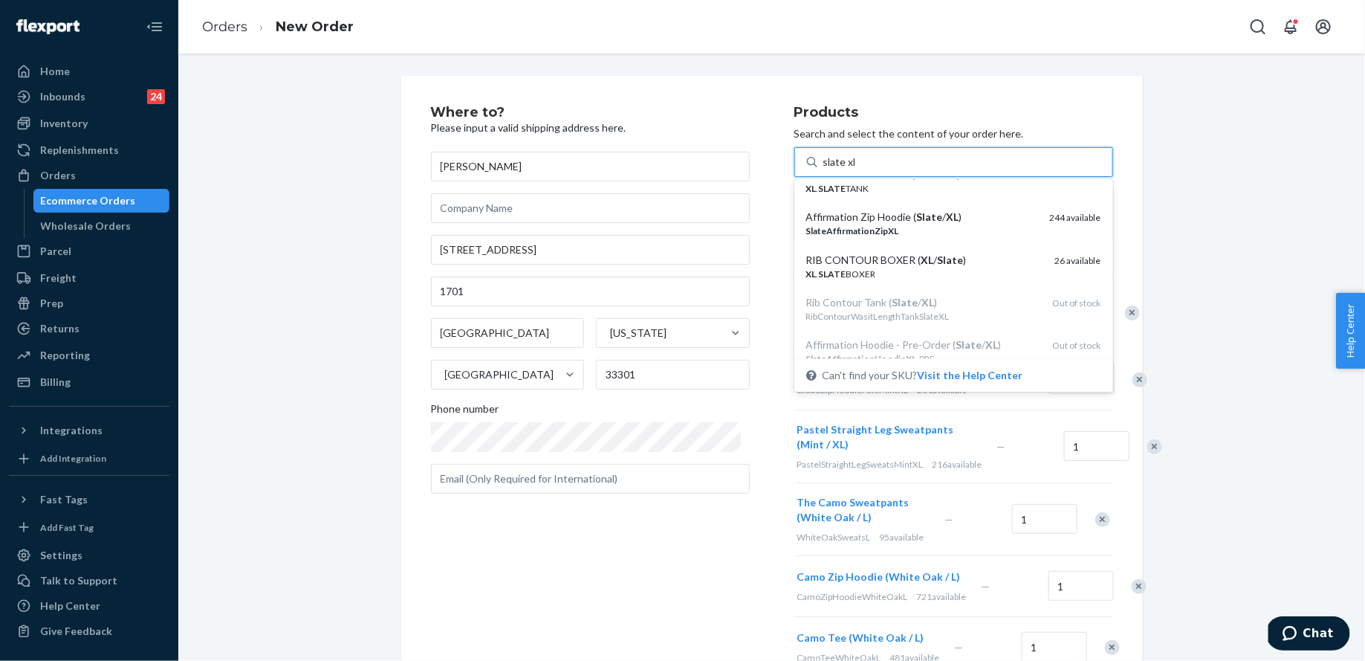
scroll to position [151, 0]
click at [917, 219] on em "Slate" at bounding box center [930, 216] width 26 height 13
click at [857, 169] on input "slate xl" at bounding box center [840, 162] width 33 height 15
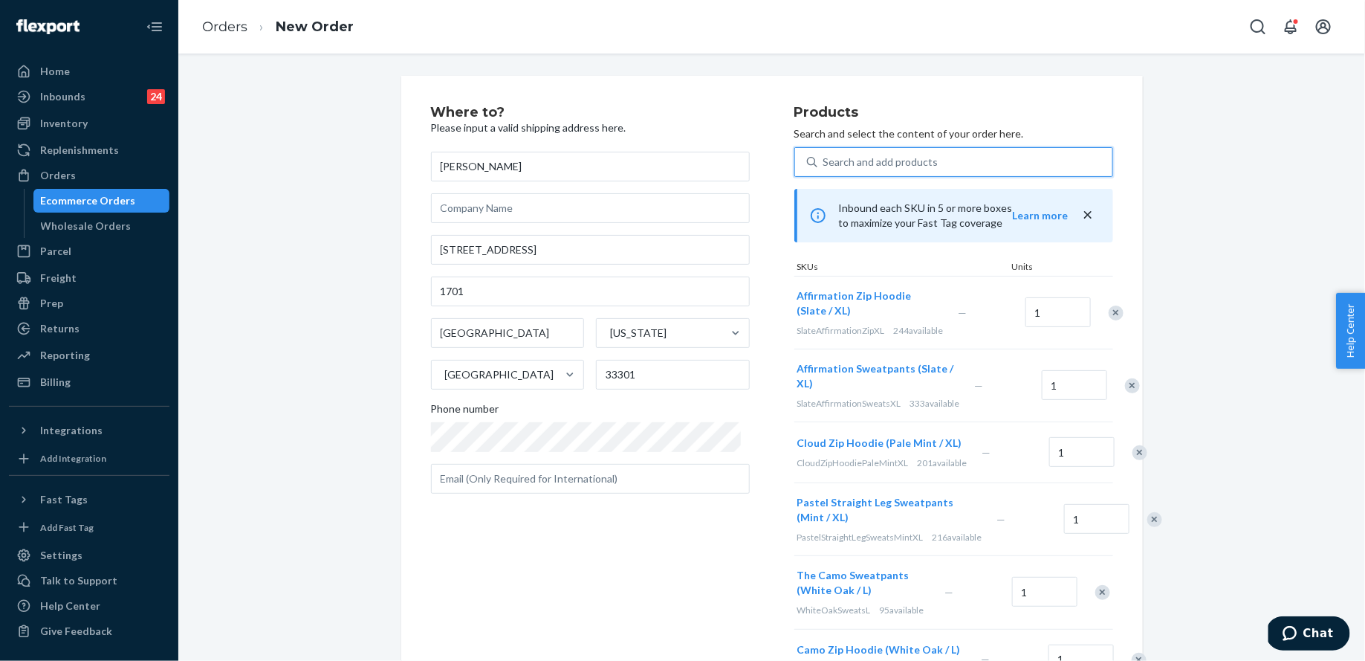
click at [887, 165] on div "Search and add products" at bounding box center [881, 162] width 115 height 15
click at [825, 165] on input "0 results available. Use Up and Down to choose options, press Enter to select t…" at bounding box center [824, 162] width 1 height 15
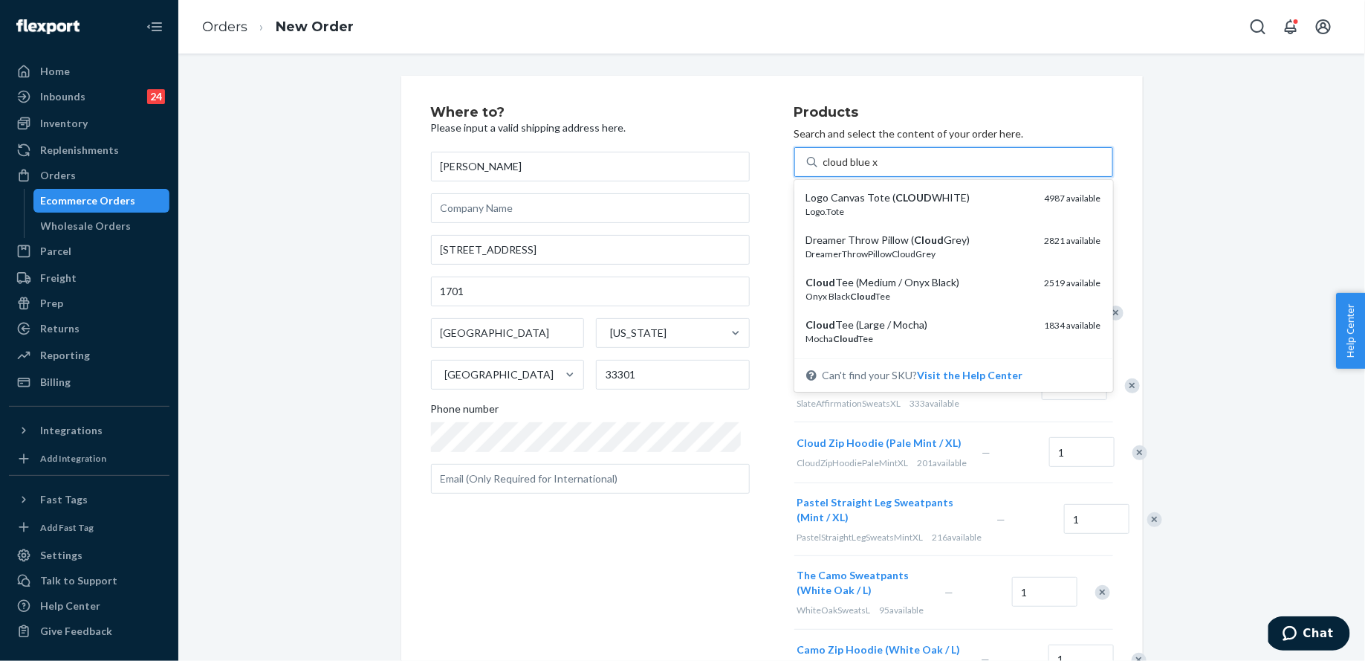
type input "cloud blue xl"
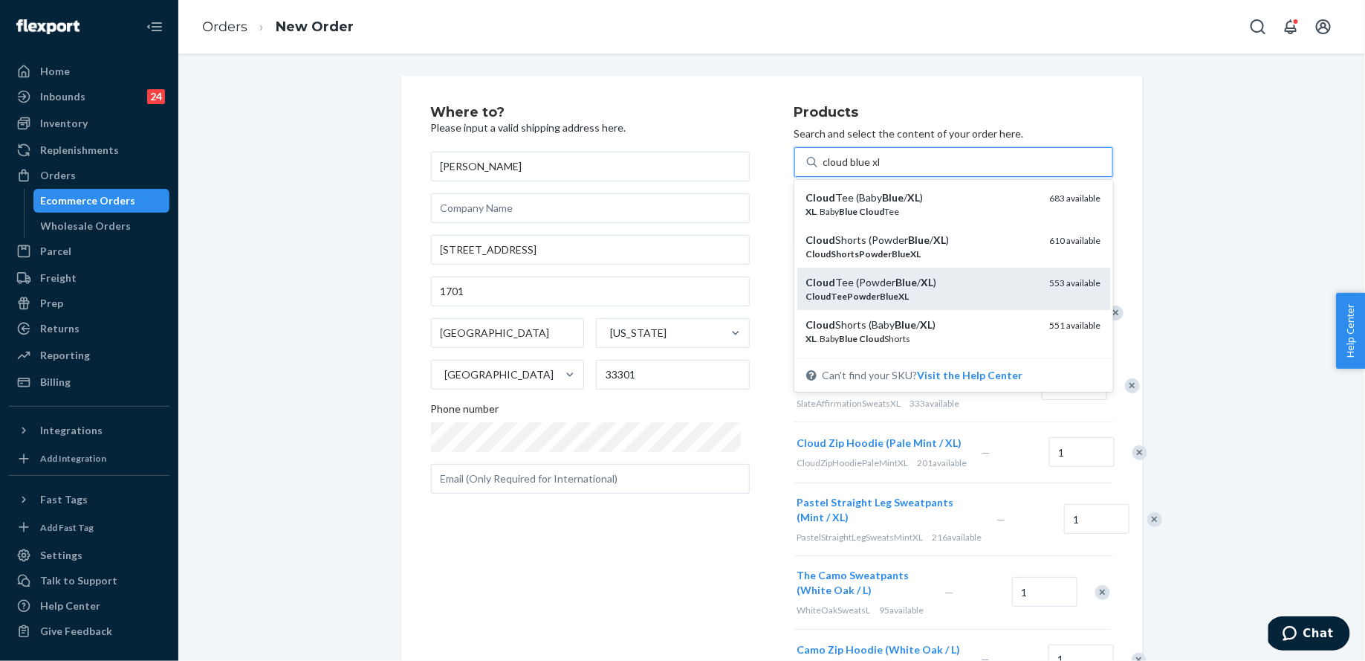
click at [916, 297] on div "CloudTeePowderBlueXL" at bounding box center [922, 296] width 232 height 13
click at [882, 169] on input "cloud blue xl" at bounding box center [853, 162] width 58 height 15
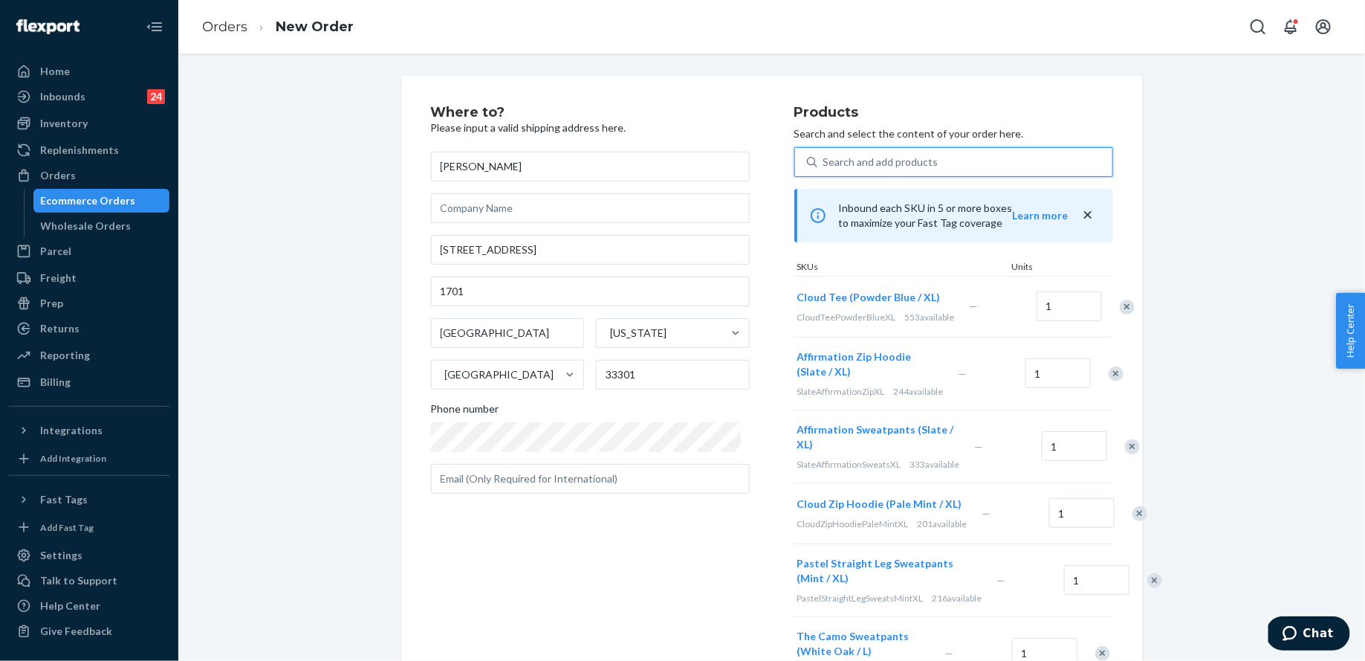
click at [882, 166] on div "Search and add products" at bounding box center [881, 162] width 115 height 15
click at [825, 166] on input "0 results available. Select is focused ,type to refine list, press Down to open…" at bounding box center [824, 162] width 1 height 15
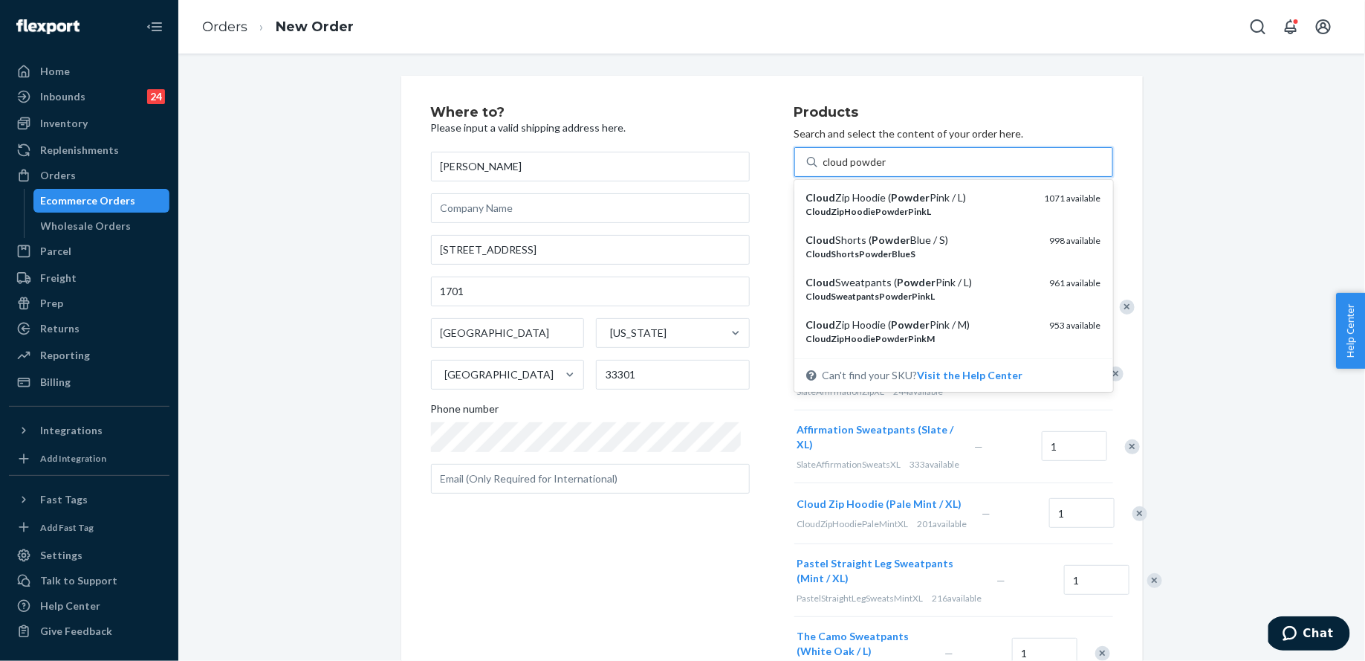
type input "cloud powder s"
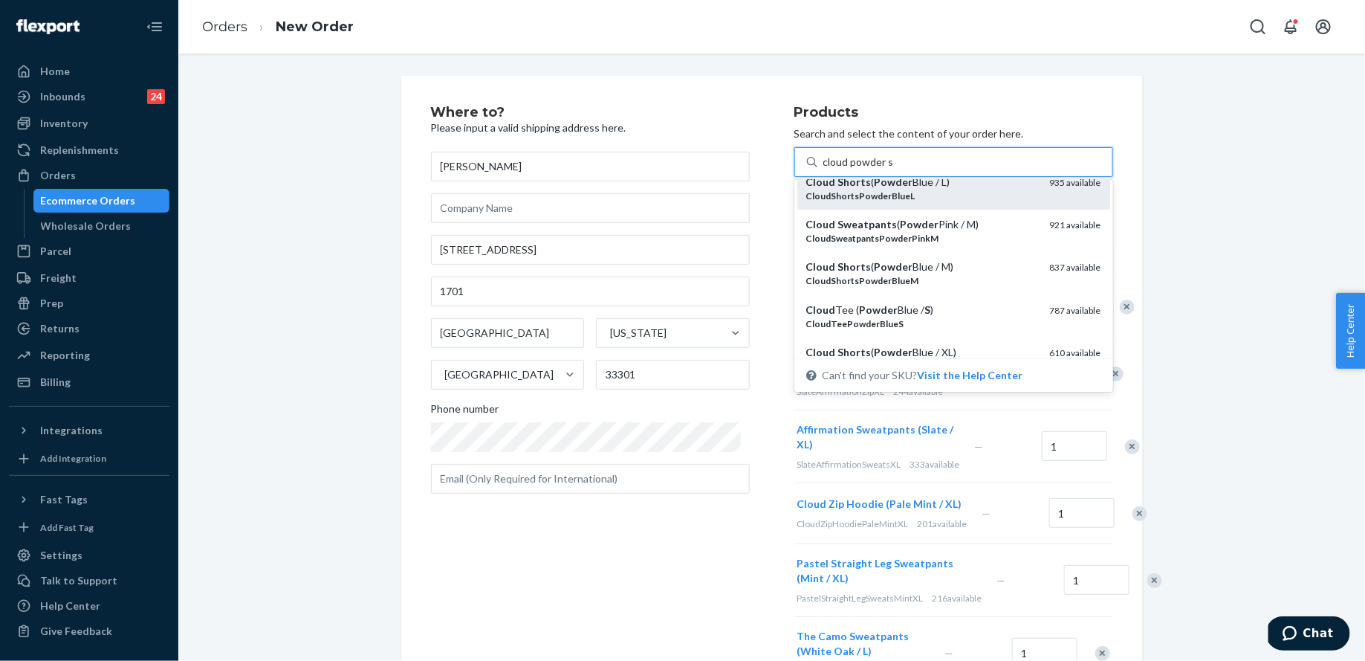
scroll to position [152, 0]
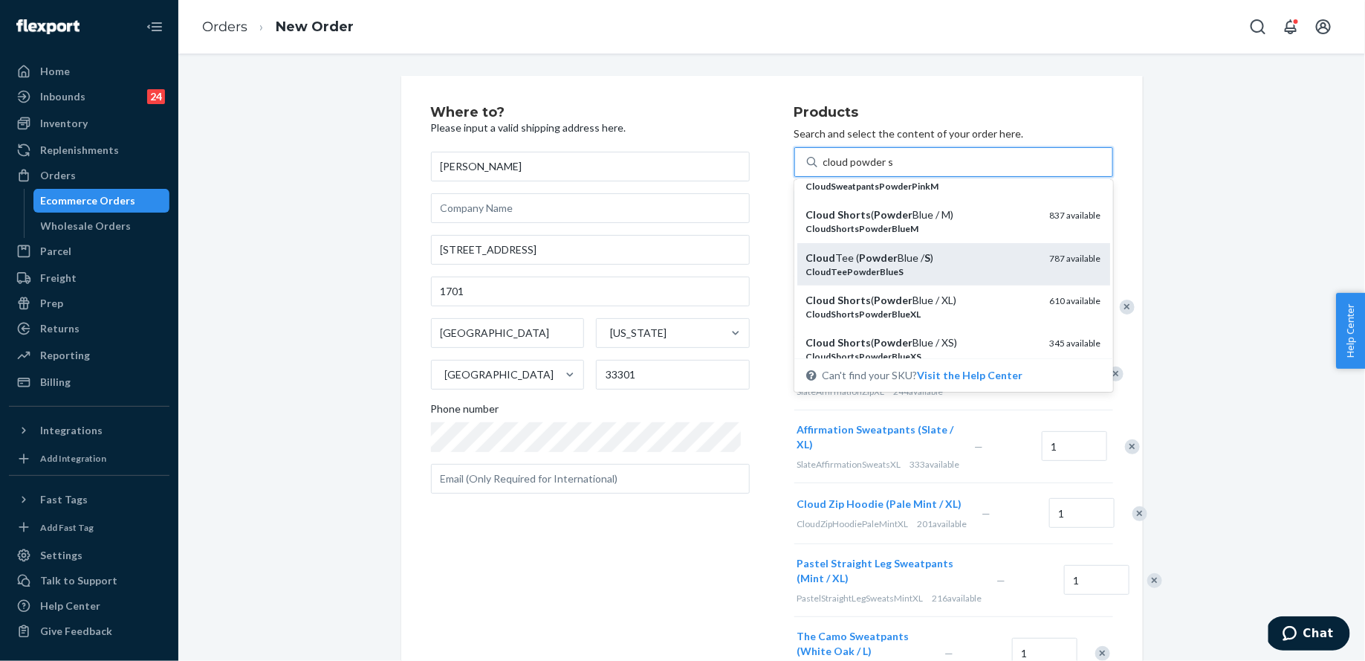
click at [922, 268] on div "CloudTeePowderBlueS" at bounding box center [922, 271] width 232 height 13
click at [893, 169] on input "cloud powder s" at bounding box center [859, 162] width 70 height 15
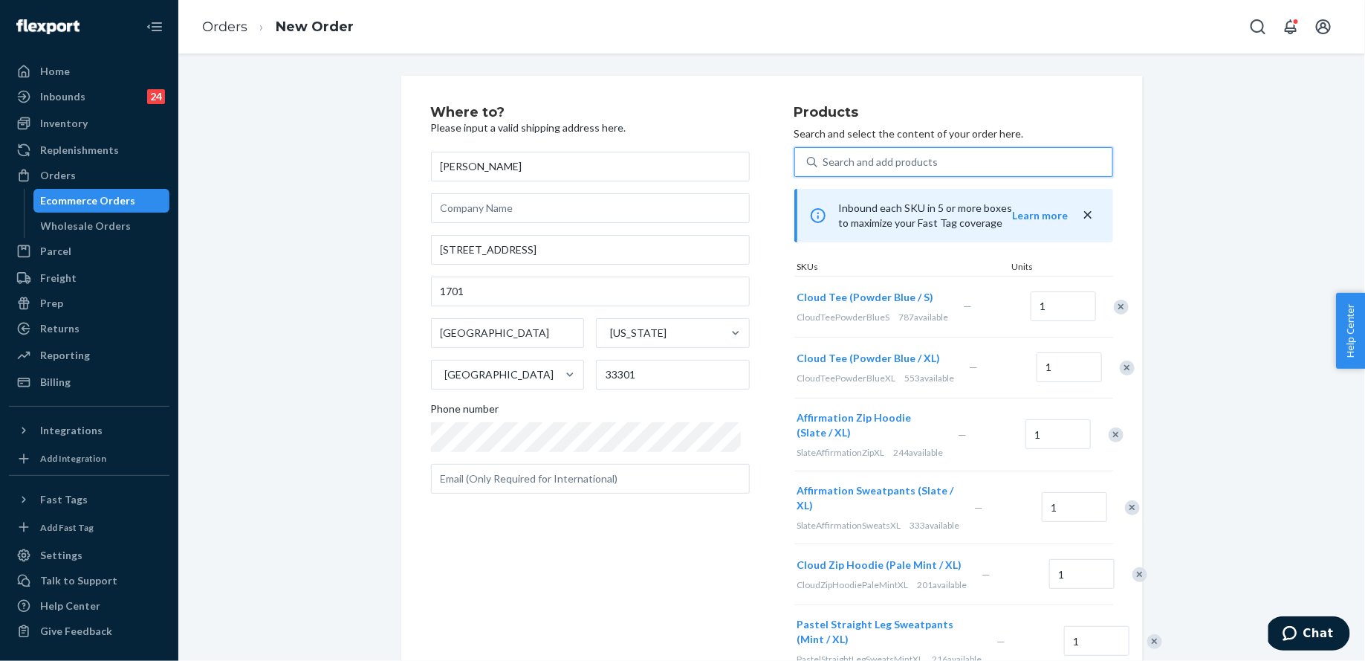
click at [1120, 375] on div "Remove Item" at bounding box center [1127, 368] width 15 height 15
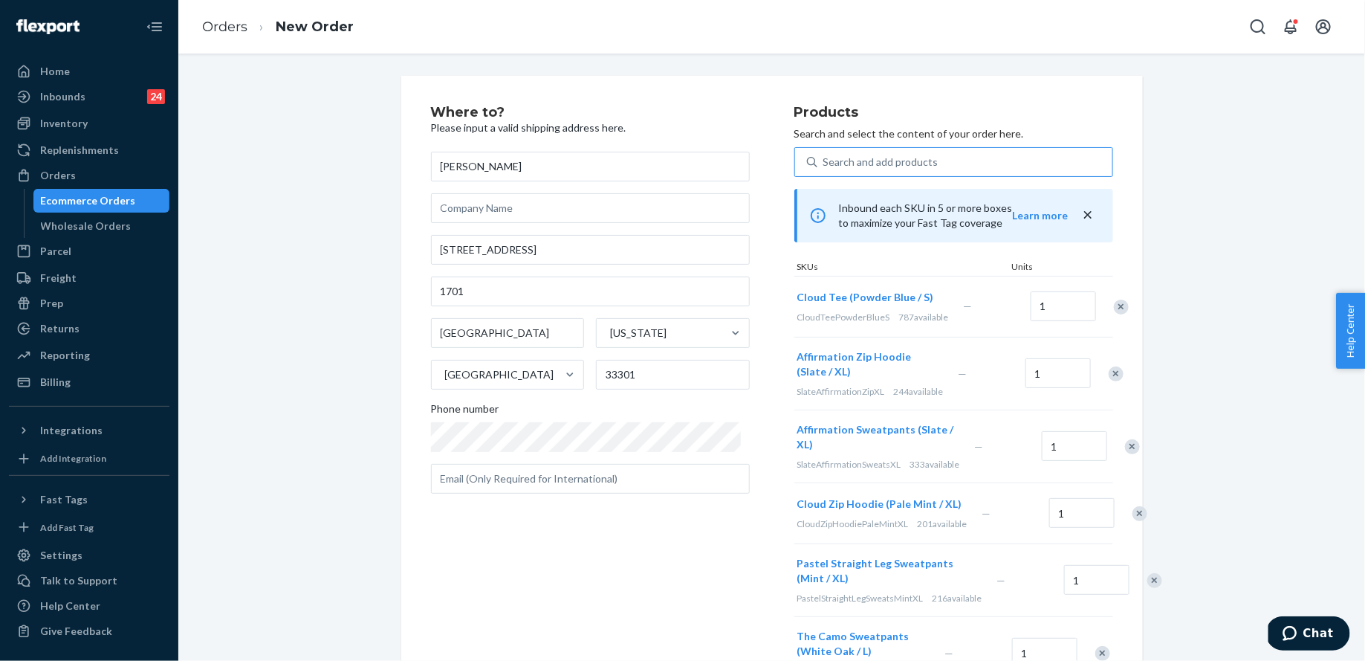
click at [914, 175] on div "Search and add products" at bounding box center [954, 162] width 319 height 30
click at [825, 169] on input "Search and add products" at bounding box center [824, 162] width 1 height 15
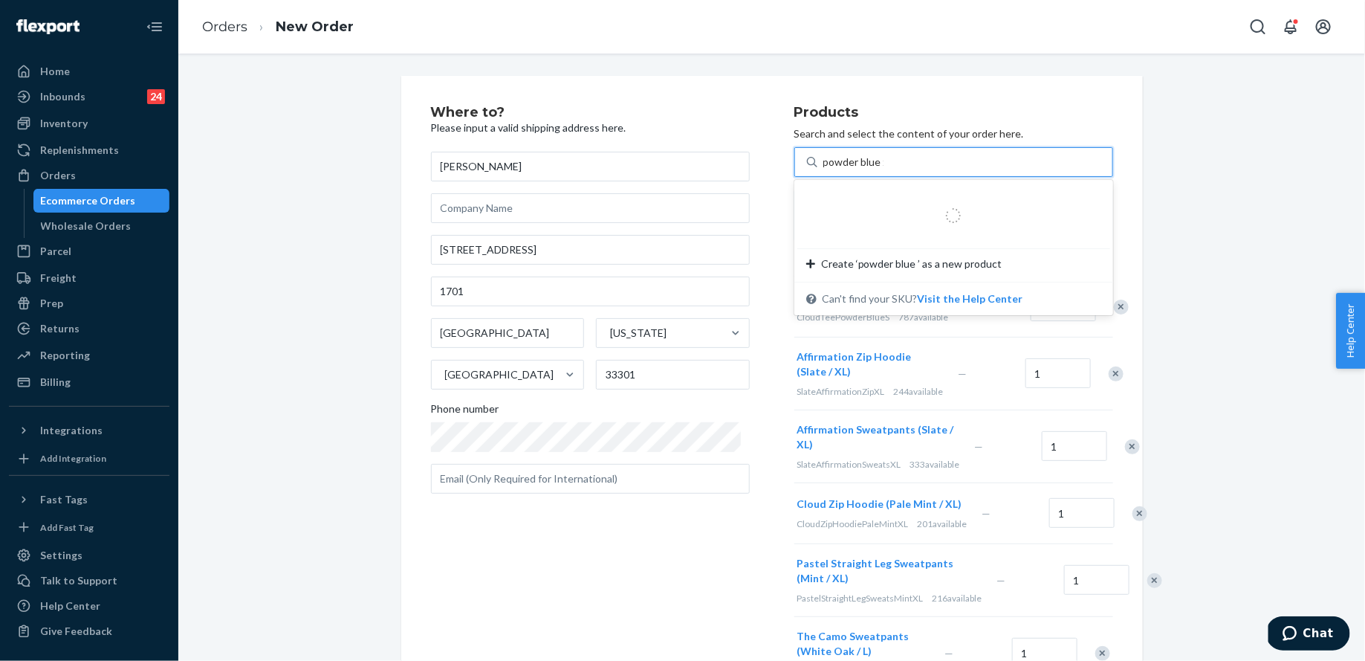
type input "powder blue xl"
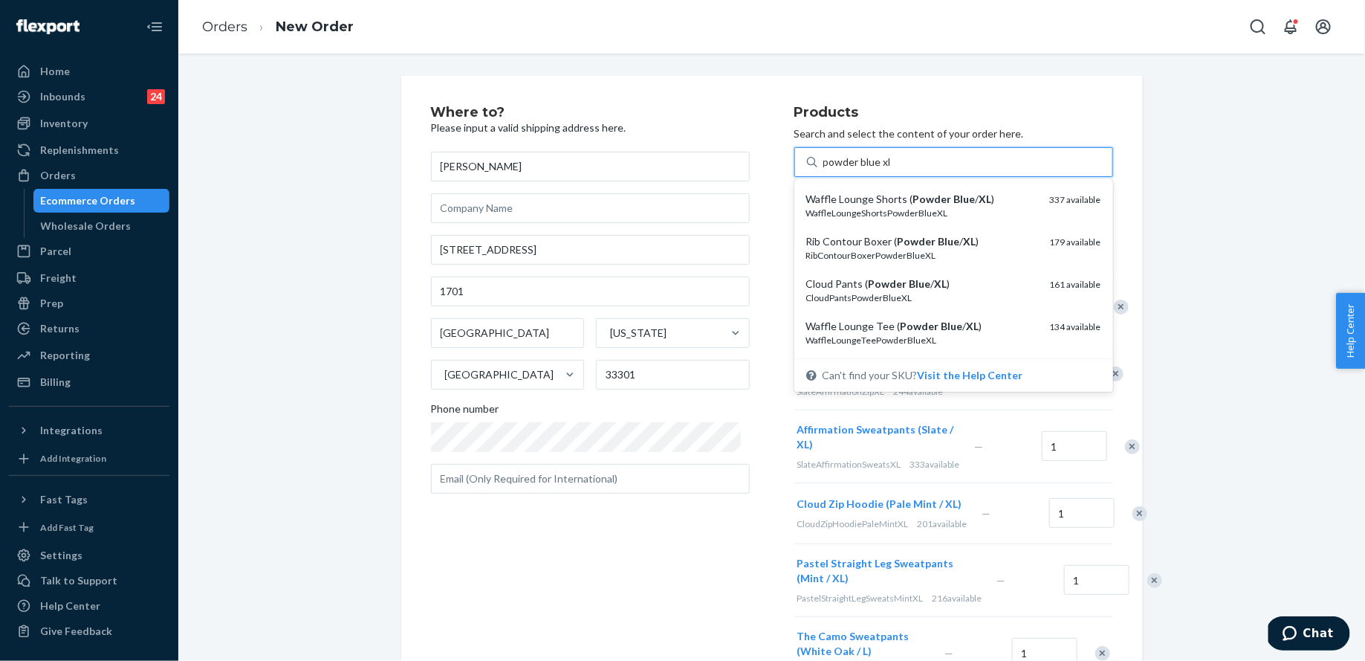
scroll to position [287, 0]
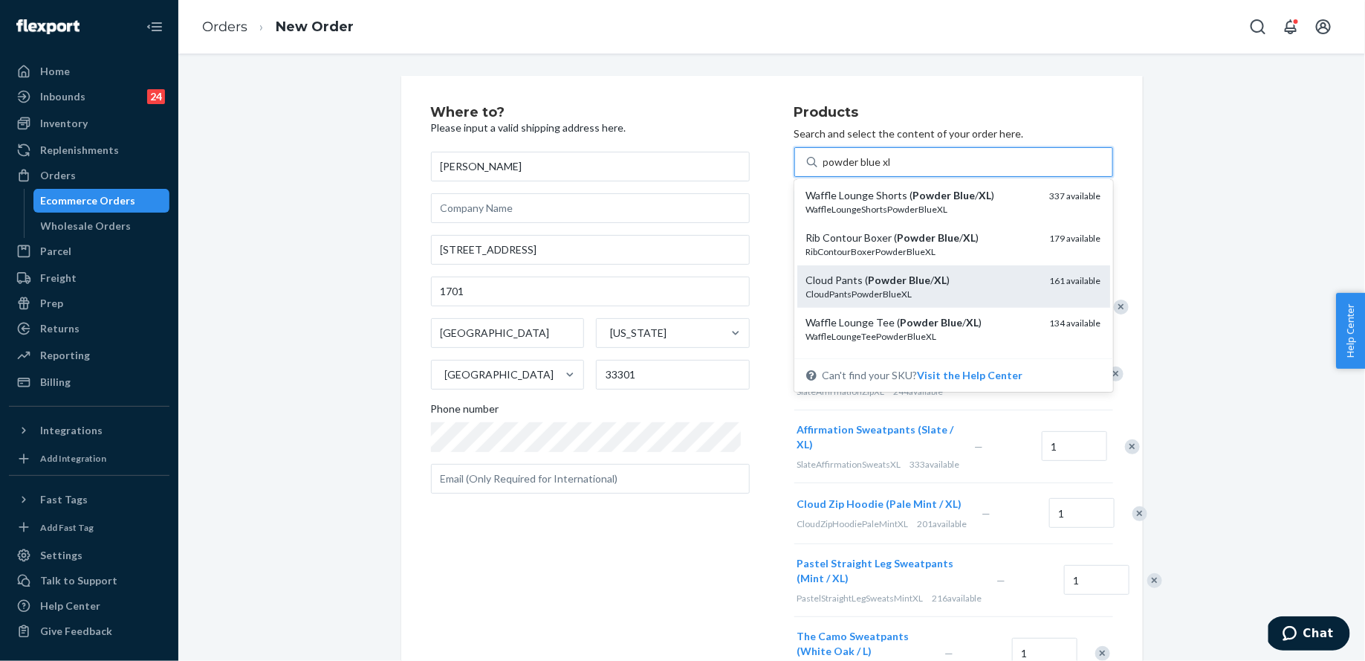
click at [955, 288] on div "CloudPantsPowderBlueXL" at bounding box center [922, 294] width 232 height 13
click at [892, 169] on input "powder blue xl" at bounding box center [858, 162] width 68 height 15
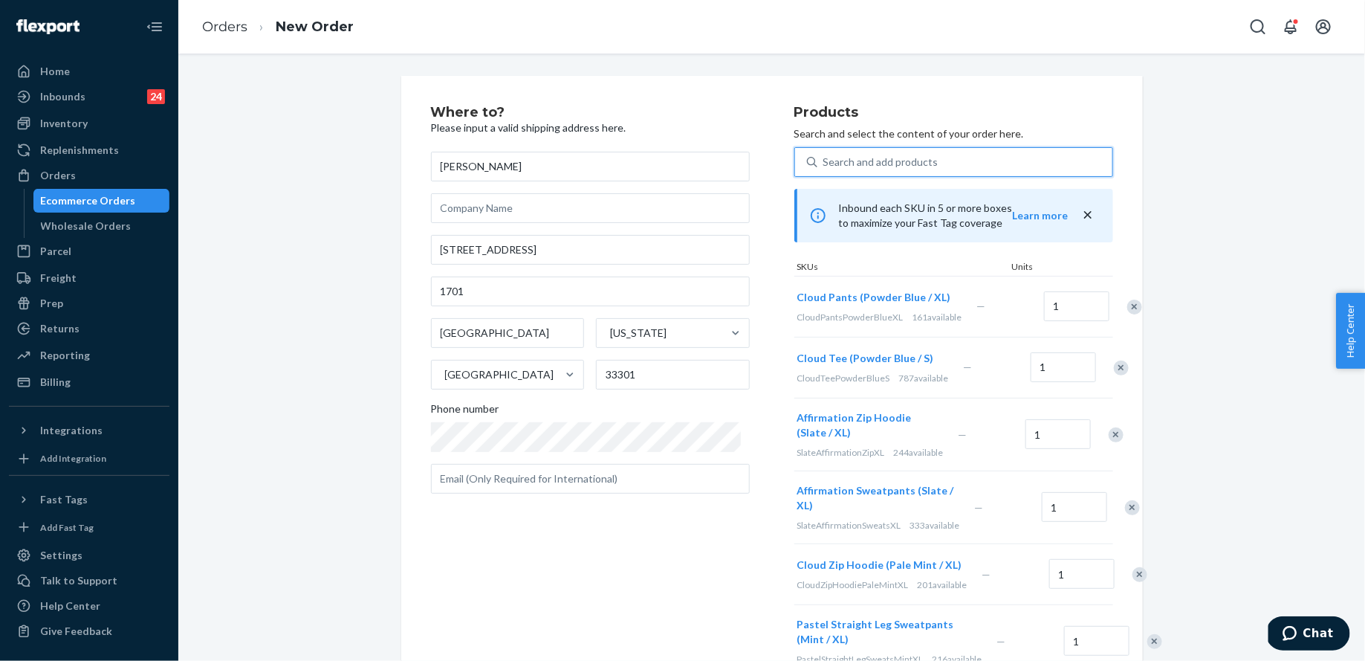
click at [871, 163] on div "Search and add products" at bounding box center [881, 162] width 115 height 15
click at [825, 163] on input "0 results available. Select is focused ,type to refine list, press Down to open…" at bounding box center [824, 162] width 1 height 15
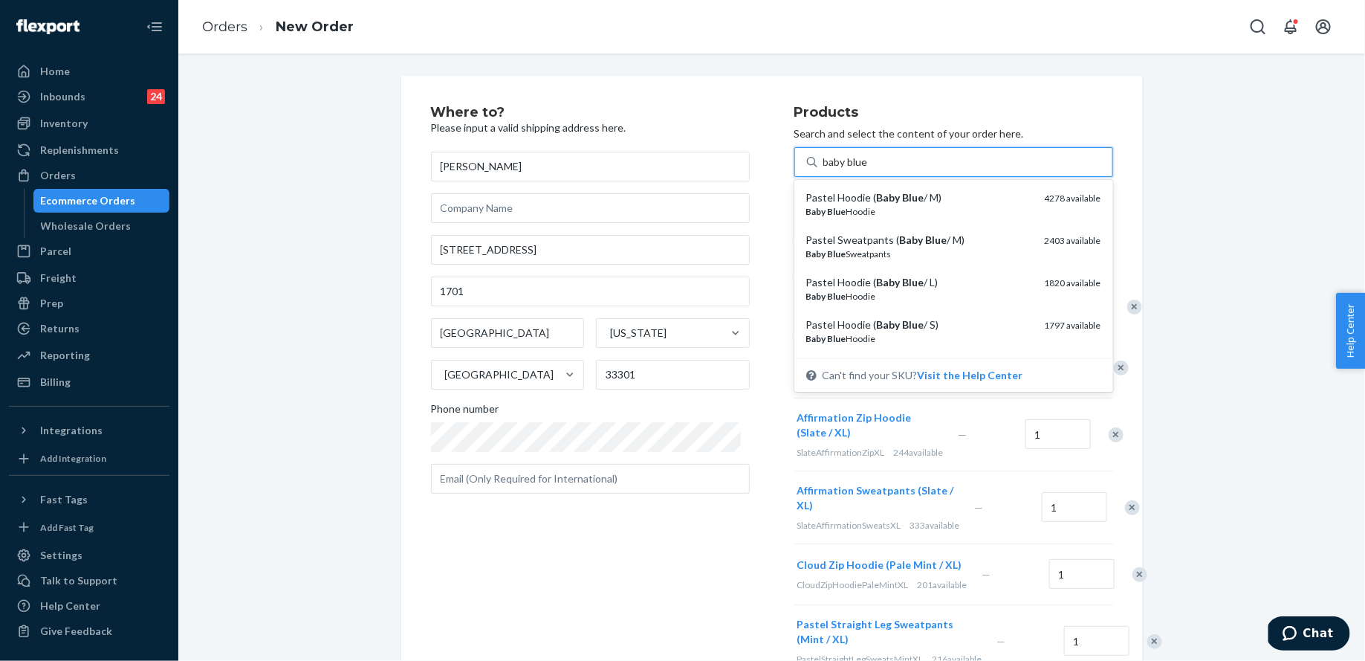
type input "baby blue l"
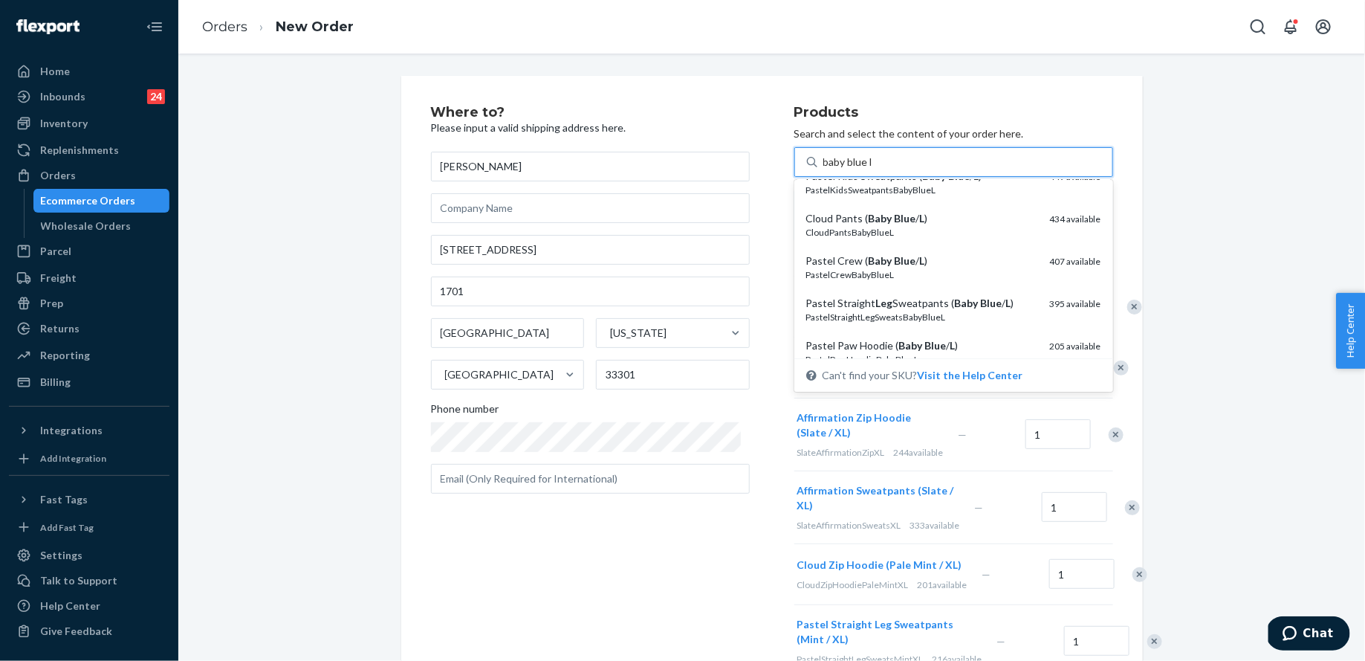
scroll to position [362, 0]
click at [911, 267] on div "Pastel Crew ( Baby Blue / L )" at bounding box center [922, 260] width 232 height 15
click at [873, 169] on input "baby blue l" at bounding box center [849, 162] width 50 height 15
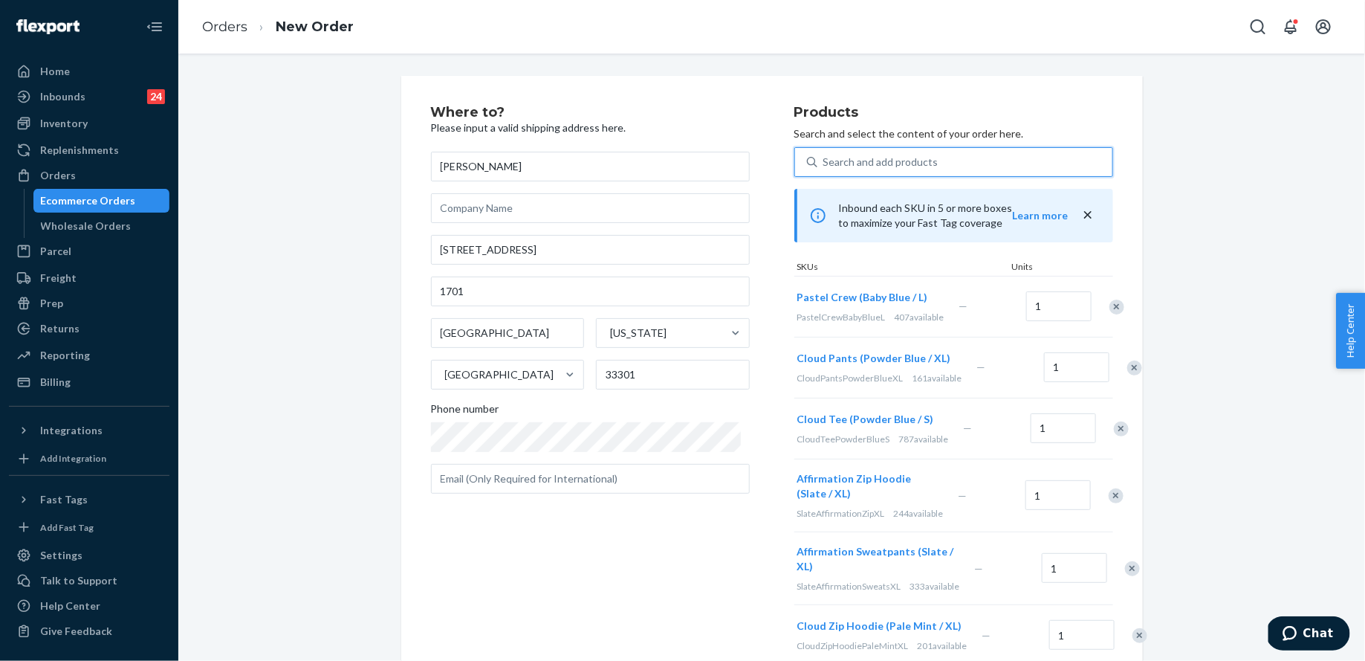
click at [877, 156] on div "Search and add products" at bounding box center [881, 162] width 115 height 15
click at [825, 156] on input "0 results available. Select is focused ,type to refine list, press Down to open…" at bounding box center [824, 162] width 1 height 15
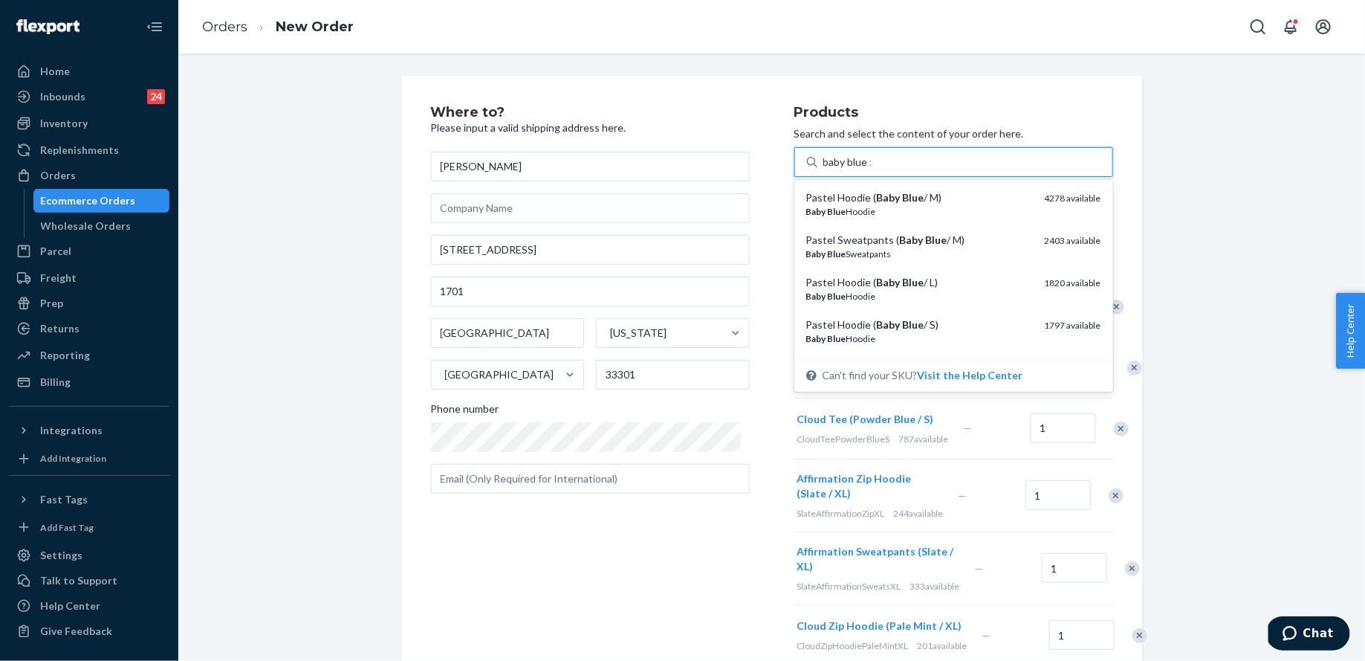
type input "baby blue xl"
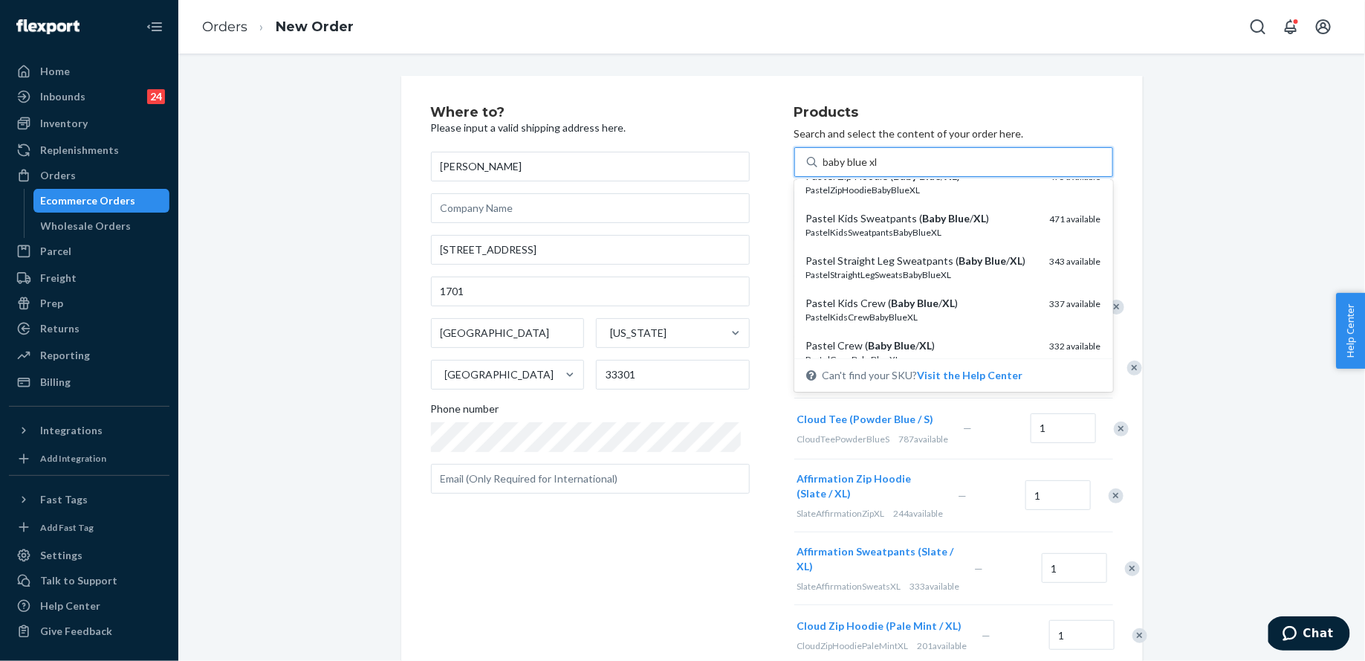
scroll to position [279, 0]
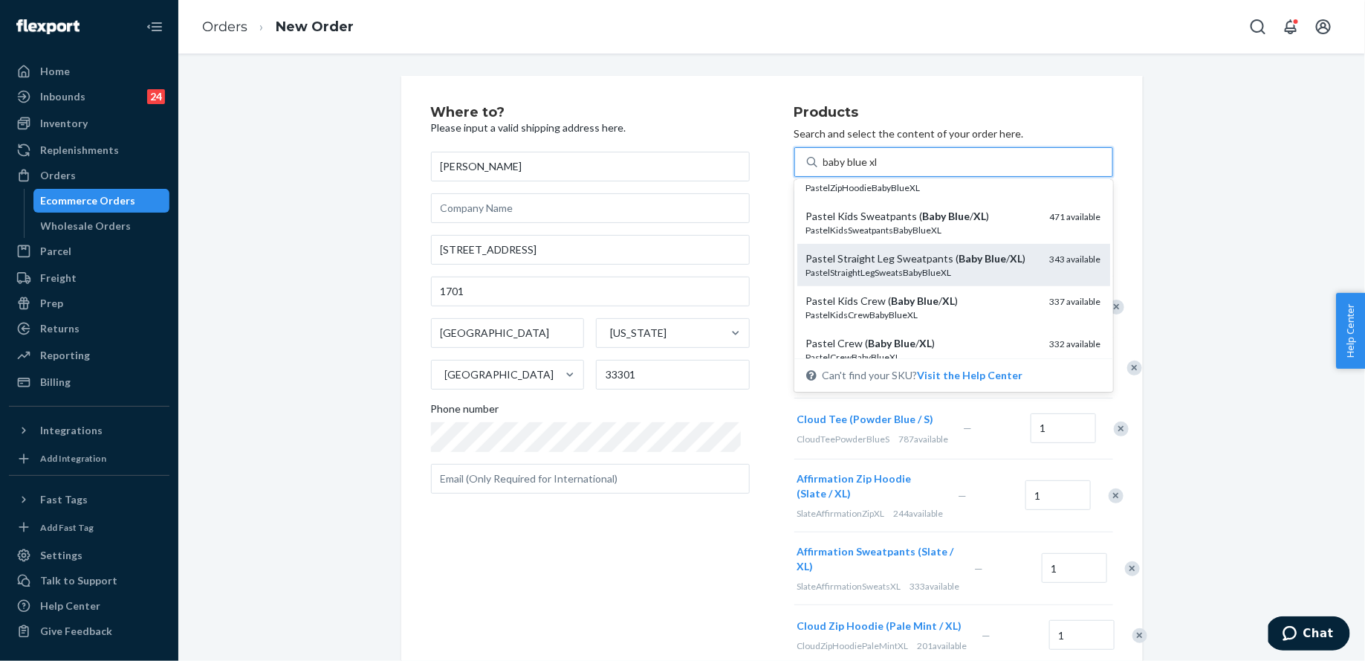
click at [914, 262] on div "Pastel Straight Leg Sweatpants ( Baby Blue / XL )" at bounding box center [922, 258] width 232 height 15
click at [879, 169] on input "baby blue xl" at bounding box center [851, 162] width 55 height 15
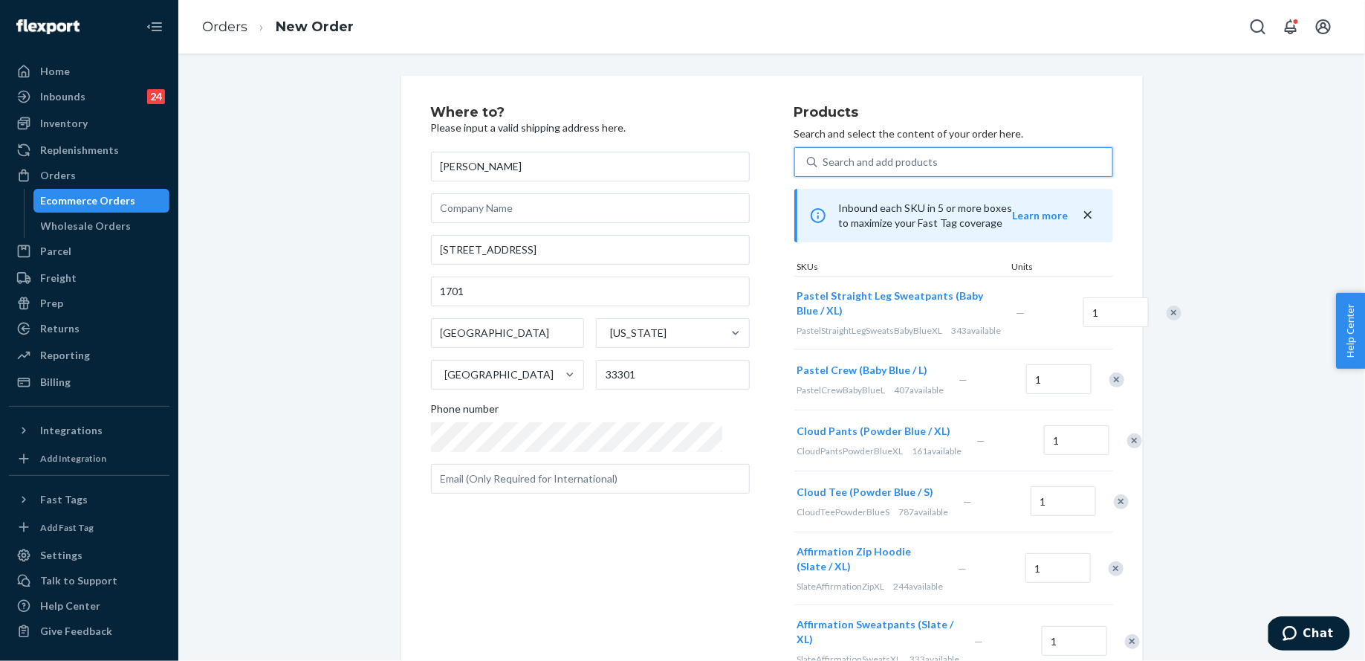
click at [873, 161] on div "Search and add products" at bounding box center [881, 162] width 115 height 15
click at [825, 161] on input "0 results available. Use Up and Down to choose options, press Enter to select t…" at bounding box center [824, 162] width 1 height 15
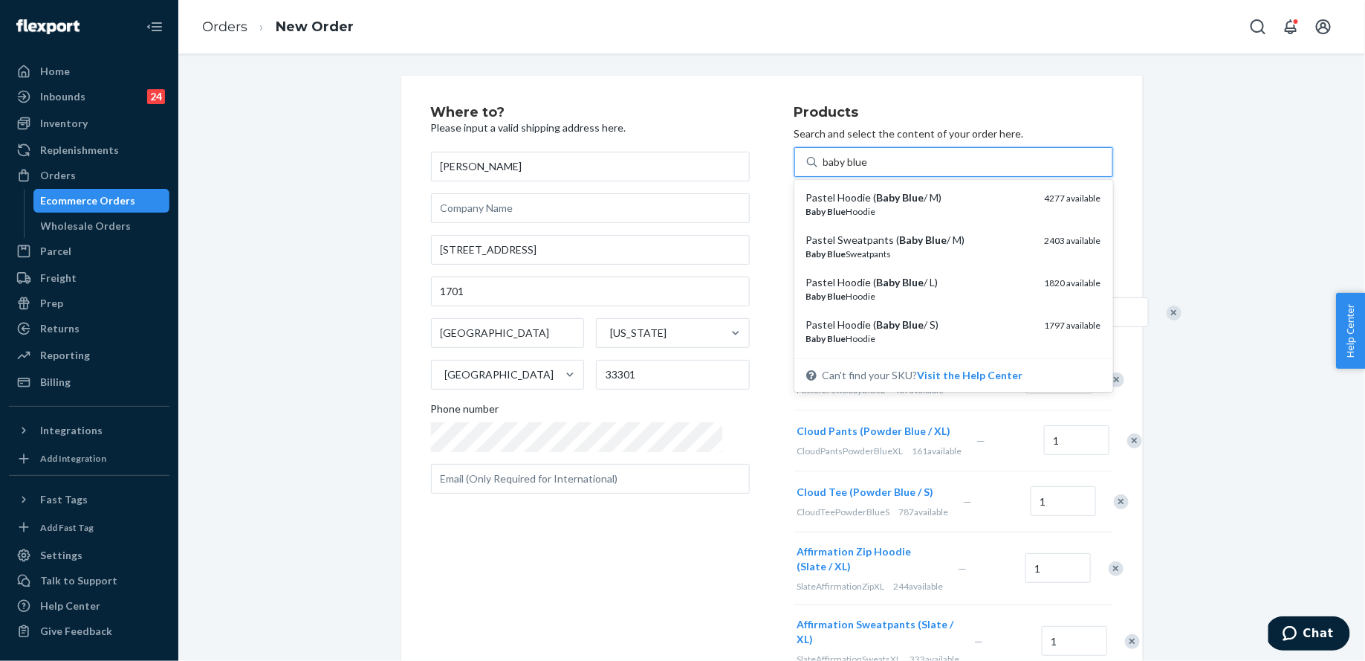
type input "baby blue m"
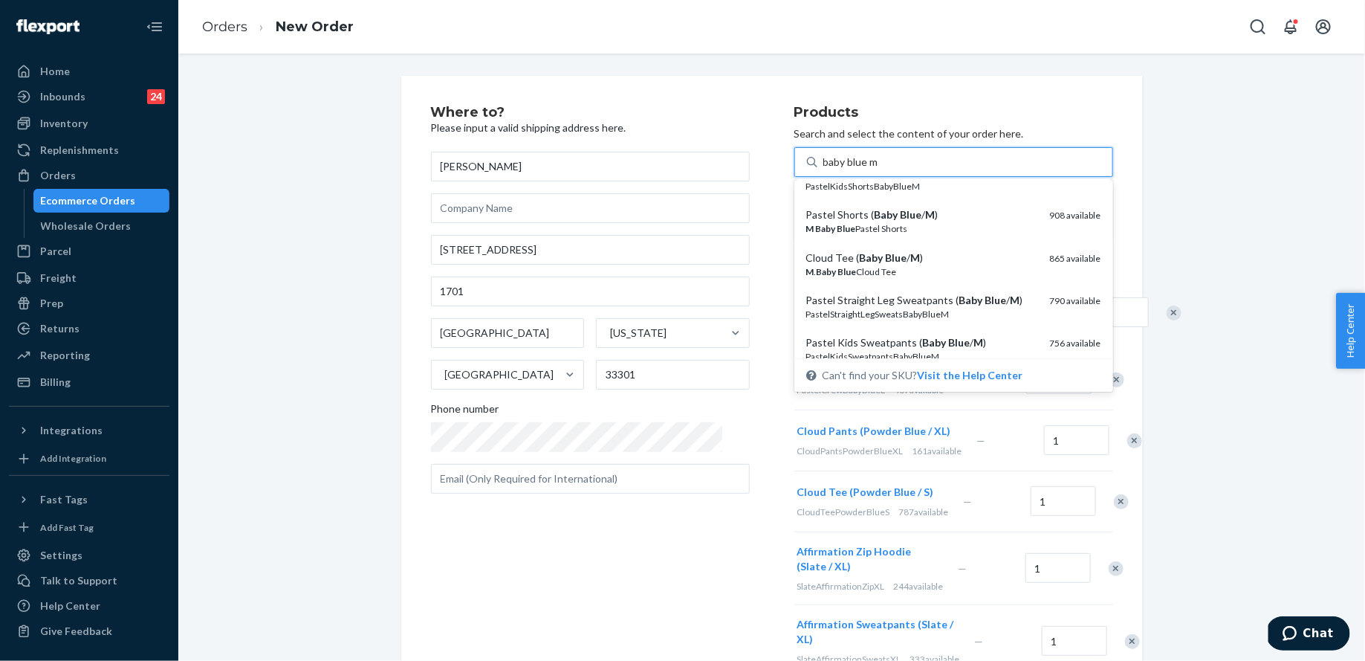
scroll to position [153, 0]
click at [906, 224] on div "M Baby Blue Pastel Shorts" at bounding box center [922, 228] width 232 height 13
click at [879, 169] on input "baby blue m" at bounding box center [852, 162] width 56 height 15
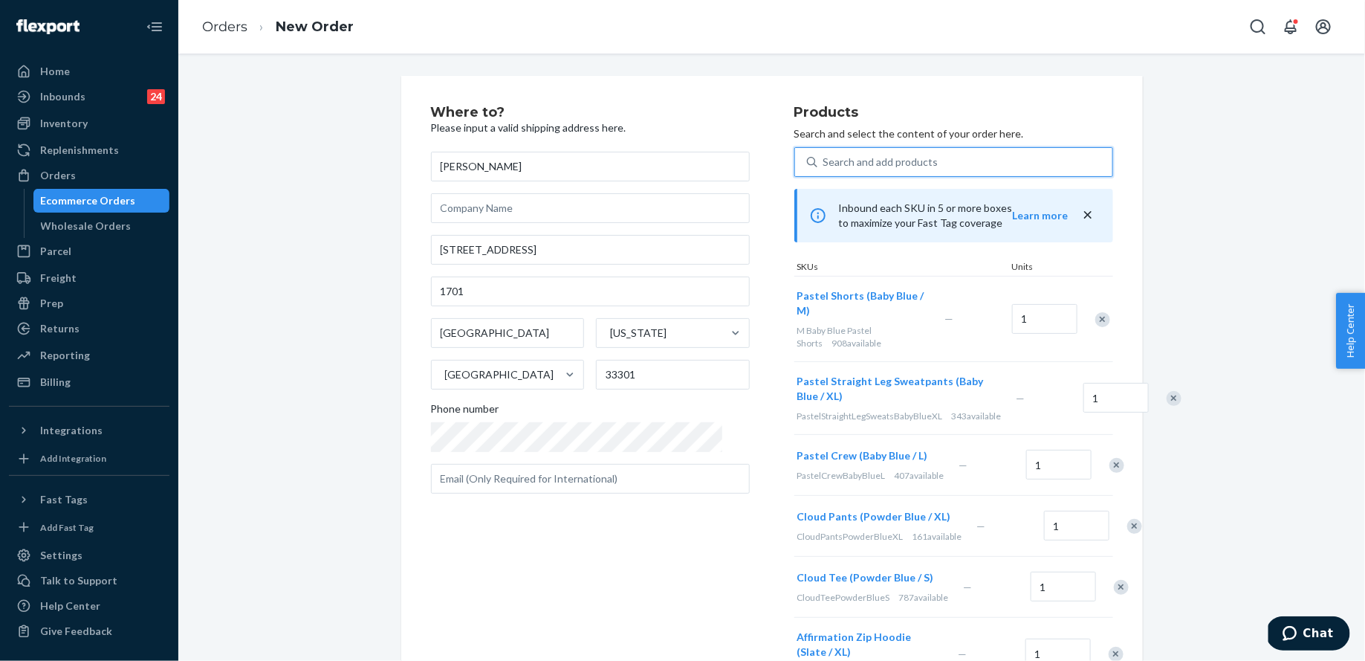
click at [876, 155] on div "Search and add products" at bounding box center [881, 162] width 115 height 15
click at [825, 155] on input "0 results available. Use Up and Down to choose options, press Enter to select t…" at bounding box center [824, 162] width 1 height 15
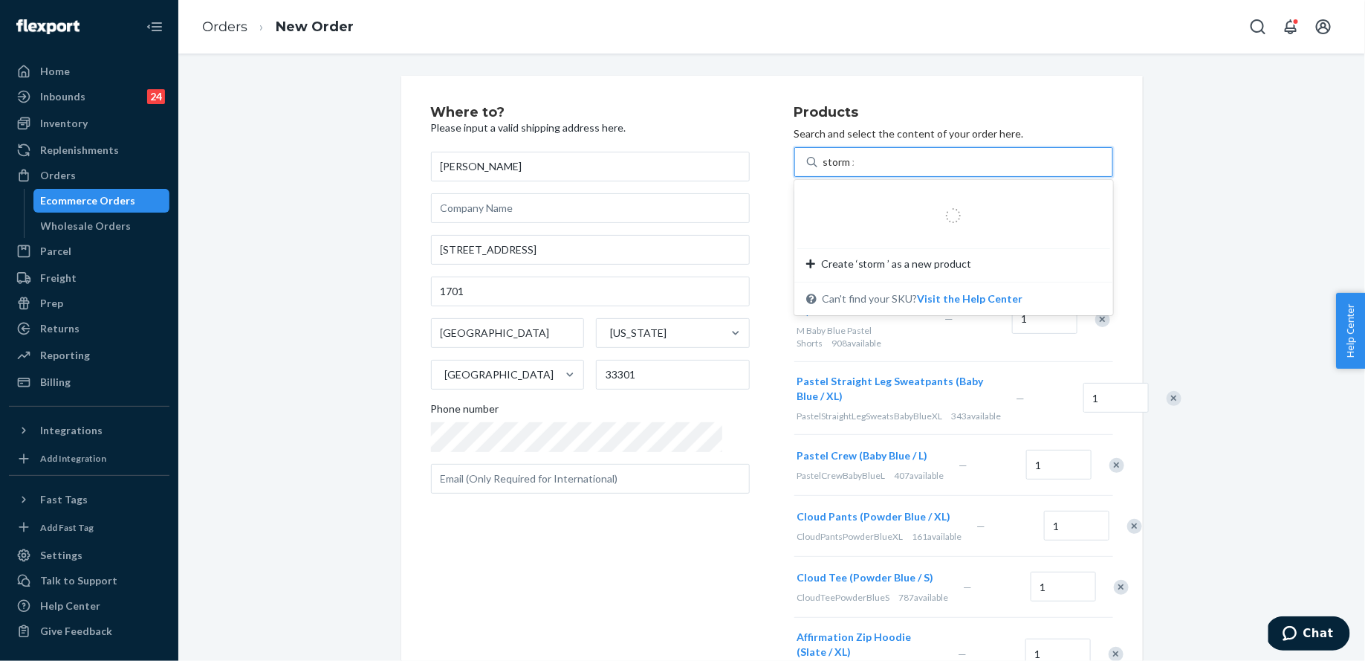
type input "storm xl"
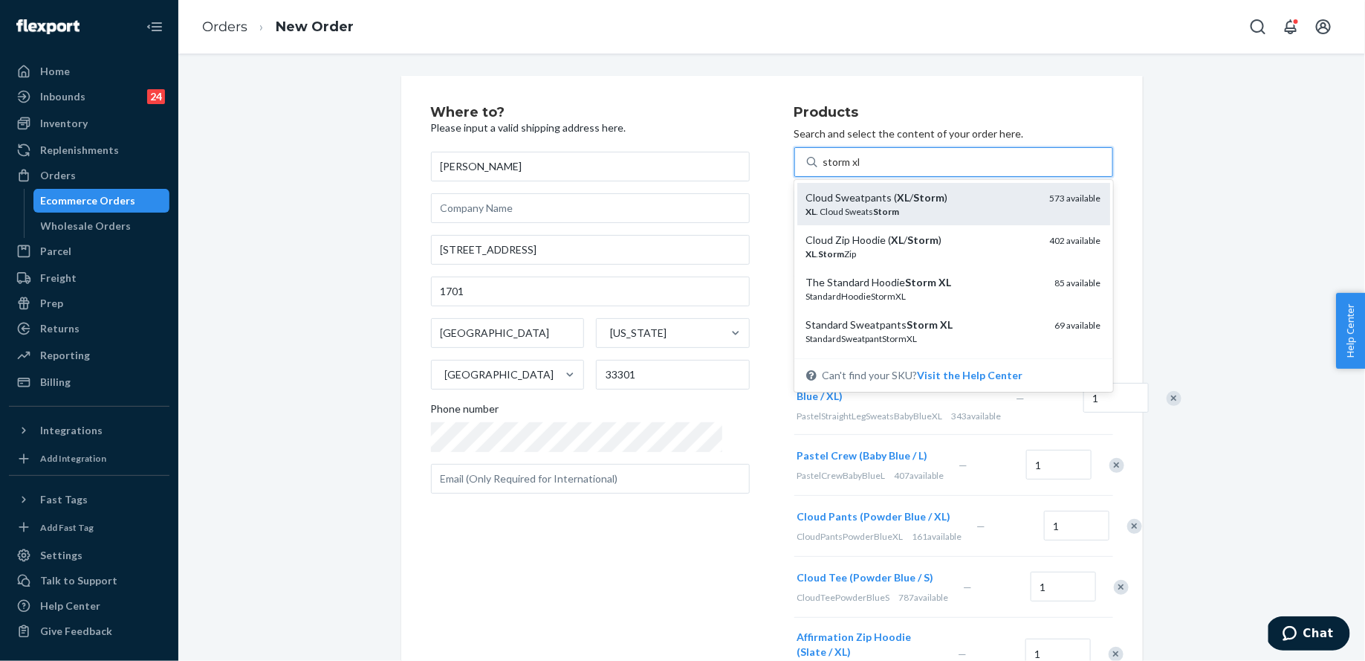
click at [914, 196] on em "Storm" at bounding box center [929, 197] width 31 height 13
click at [862, 169] on input "storm xl" at bounding box center [843, 162] width 39 height 15
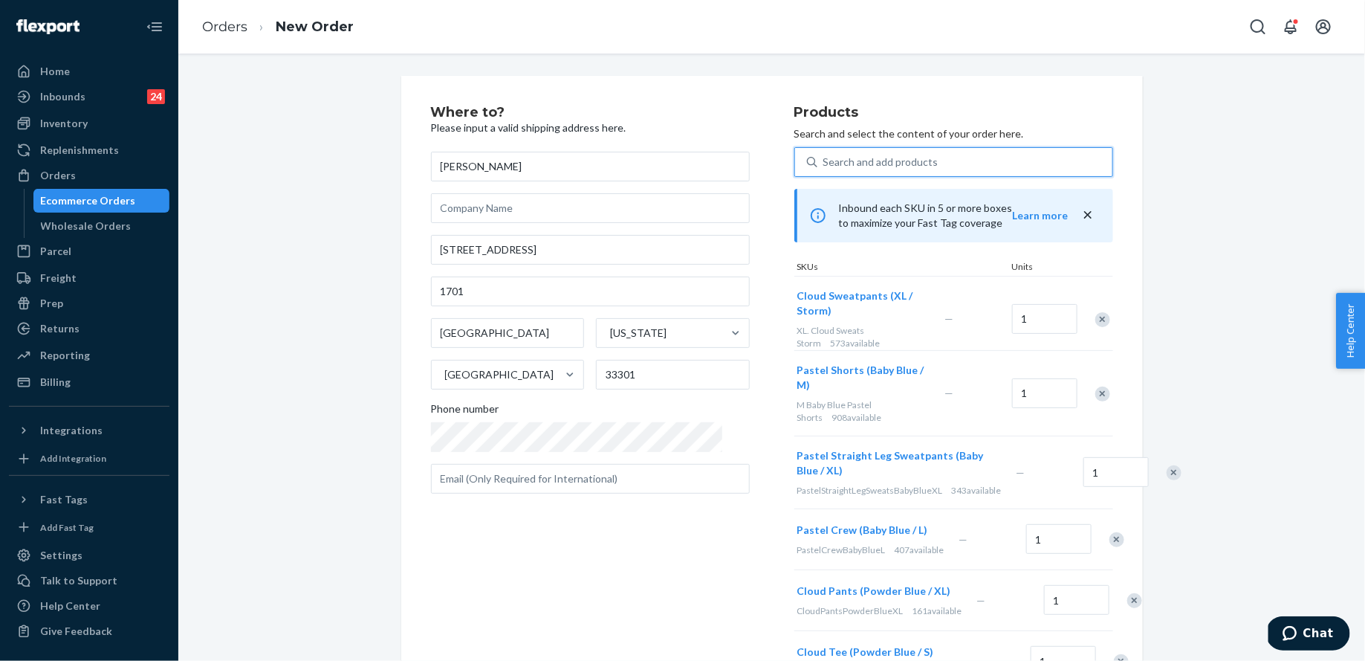
click at [886, 175] on div "Search and add products" at bounding box center [954, 162] width 319 height 30
click at [825, 169] on input "0 results available. Select is focused ,type to refine list, press Down to open…" at bounding box center [824, 162] width 1 height 15
type input "c"
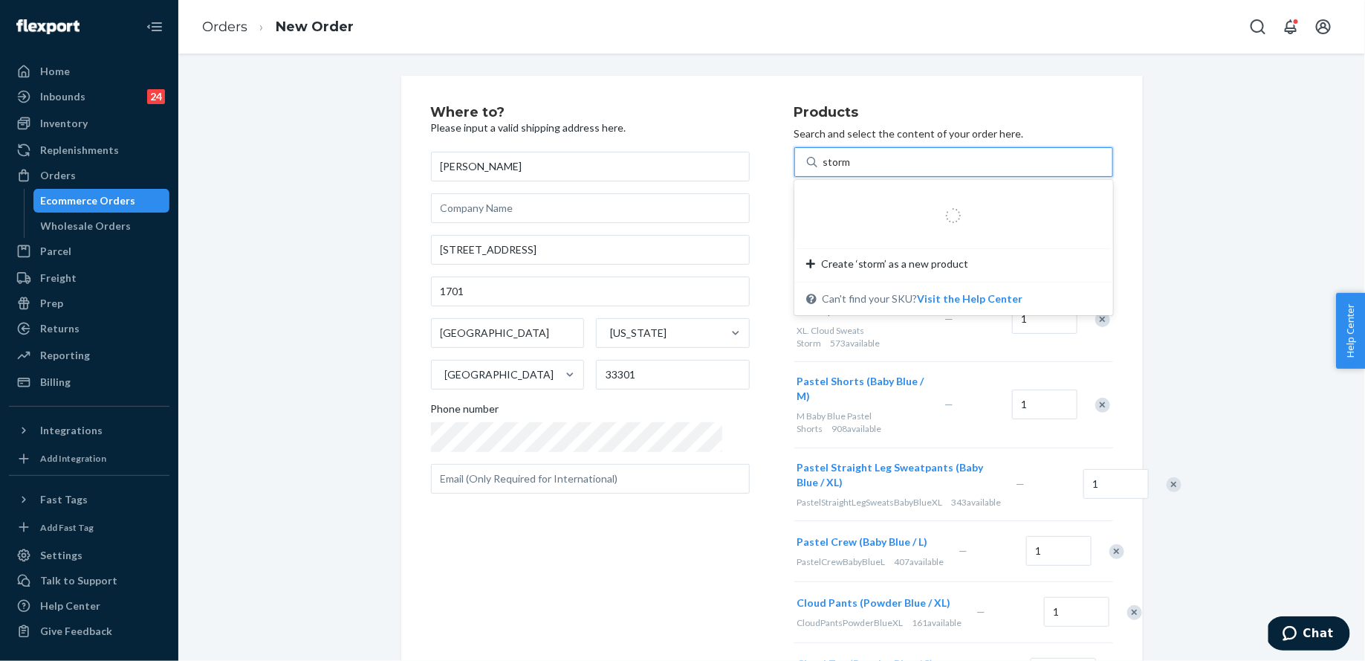
type input "storm xl"
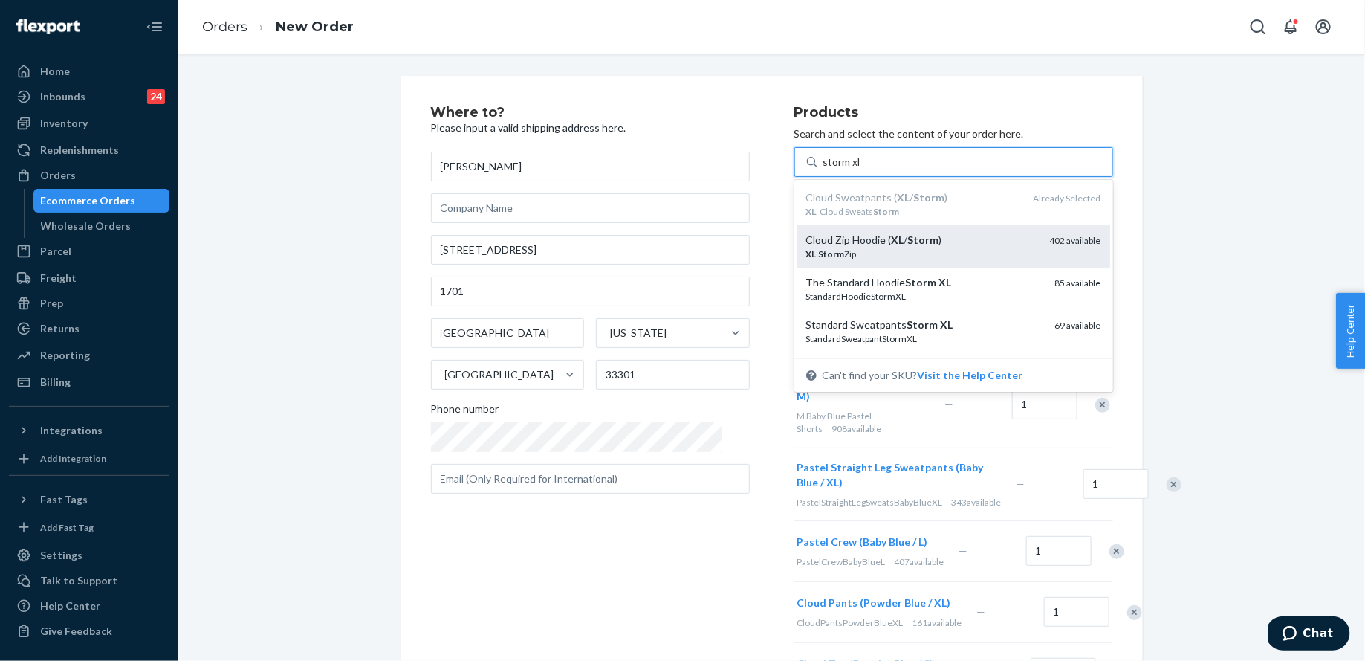
click at [907, 255] on div "XL . Storm Zip" at bounding box center [922, 254] width 232 height 13
click at [862, 169] on input "storm xl" at bounding box center [843, 162] width 39 height 15
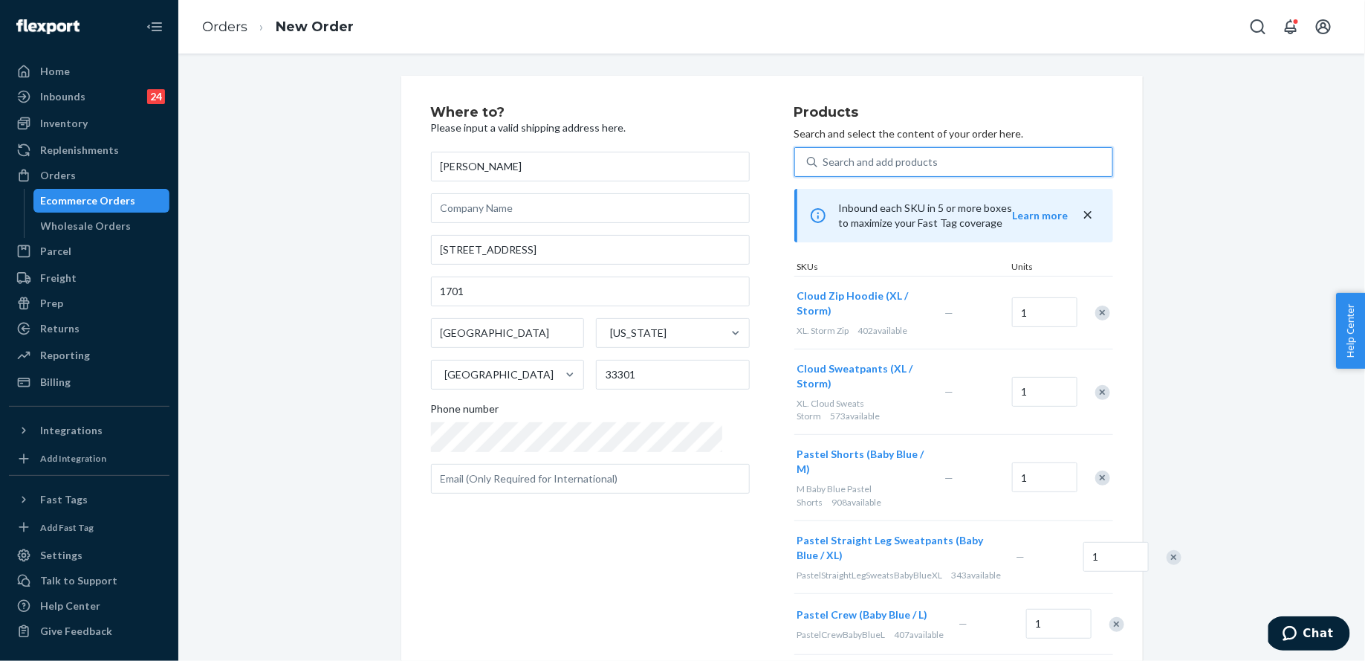
click at [867, 162] on div "Search and add products" at bounding box center [881, 162] width 115 height 15
click at [825, 162] on input "0 results available. Select is focused ,type to refine list, press Down to open…" at bounding box center [824, 162] width 1 height 15
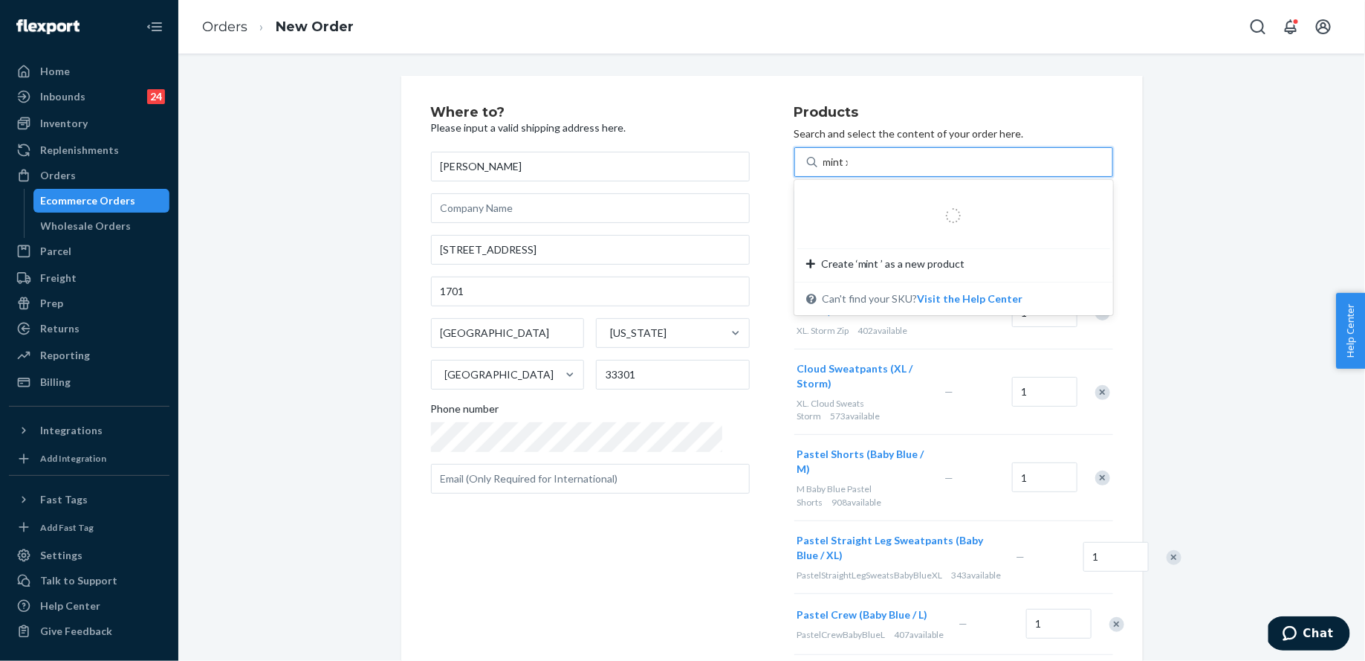
type input "mint xl"
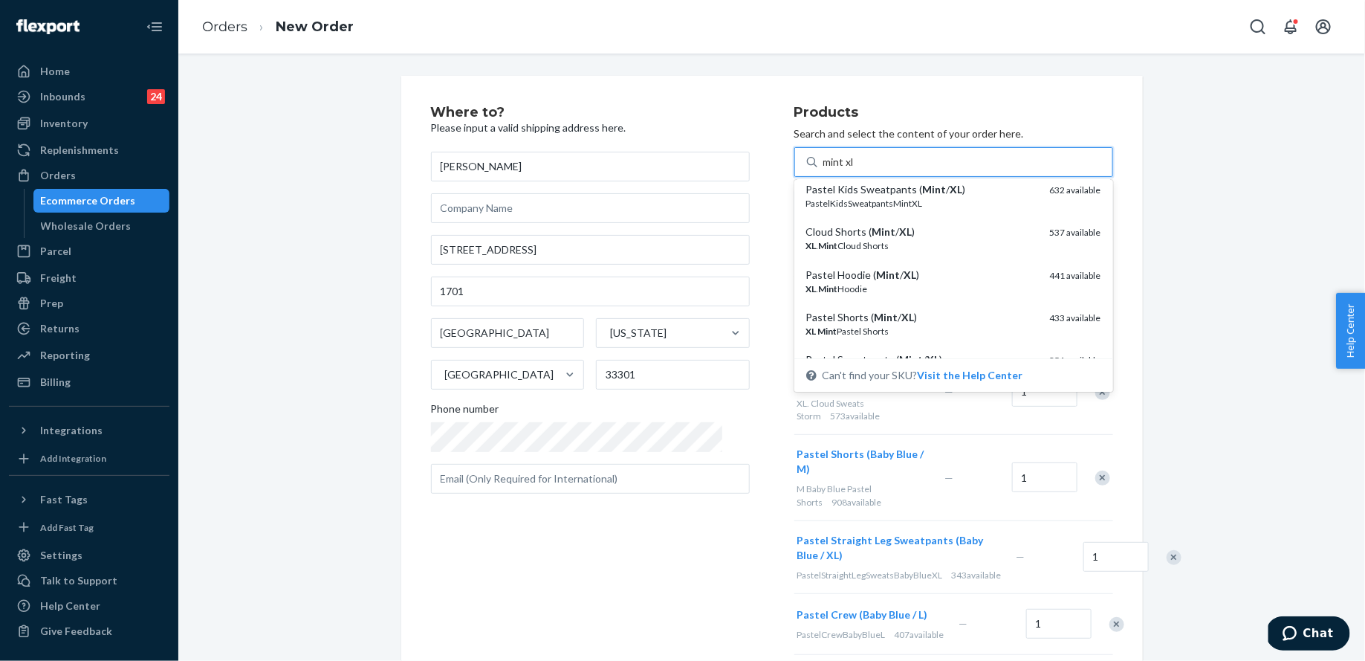
scroll to position [136, 0]
click at [873, 270] on div "Pastel Hoodie ( Mint / XL )" at bounding box center [922, 274] width 232 height 15
click at [856, 169] on input "mint xl" at bounding box center [840, 162] width 32 height 15
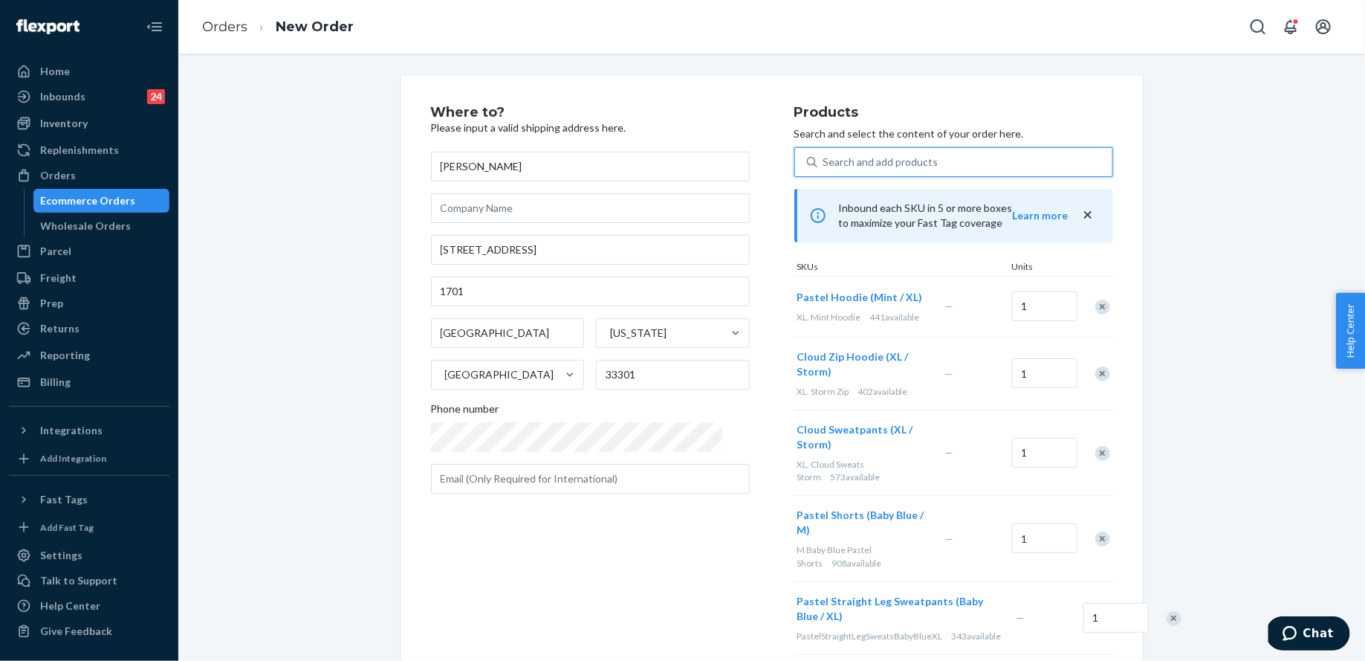
click at [873, 164] on div "Search and add products" at bounding box center [881, 162] width 115 height 15
click at [825, 164] on input "0 results available. Select is focused ,type to refine list, press Down to open…" at bounding box center [824, 162] width 1 height 15
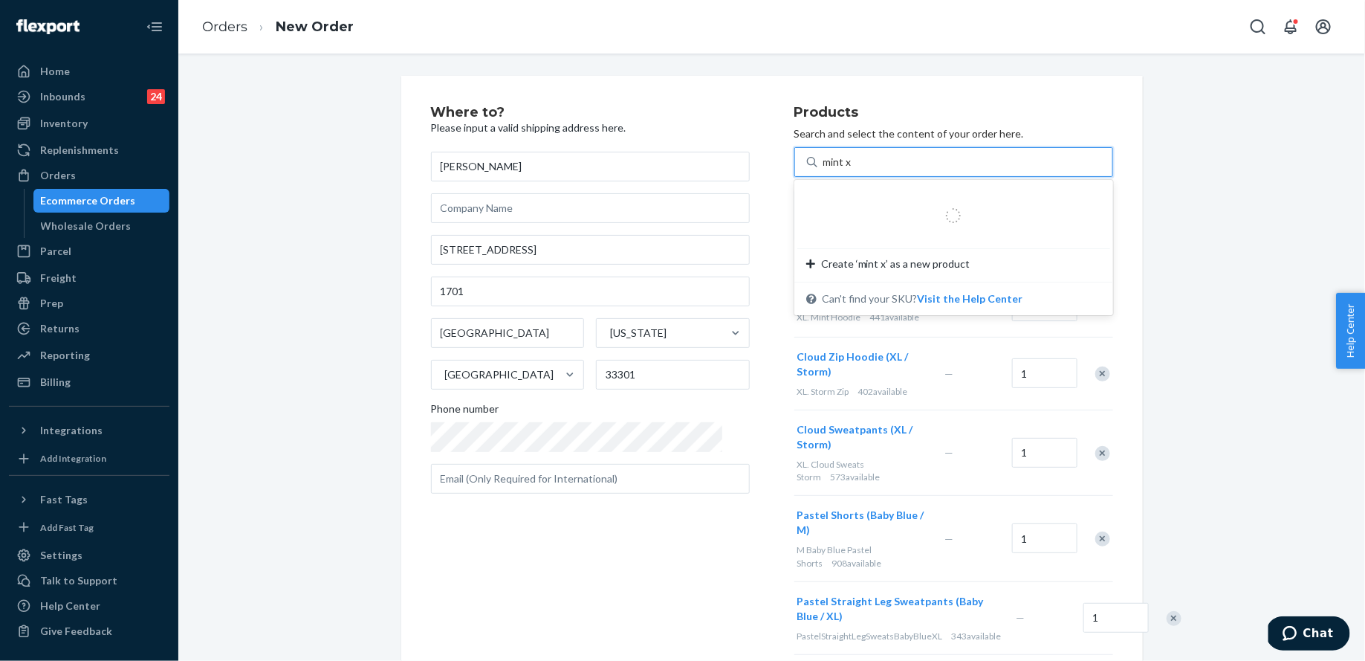
type input "mint xl"
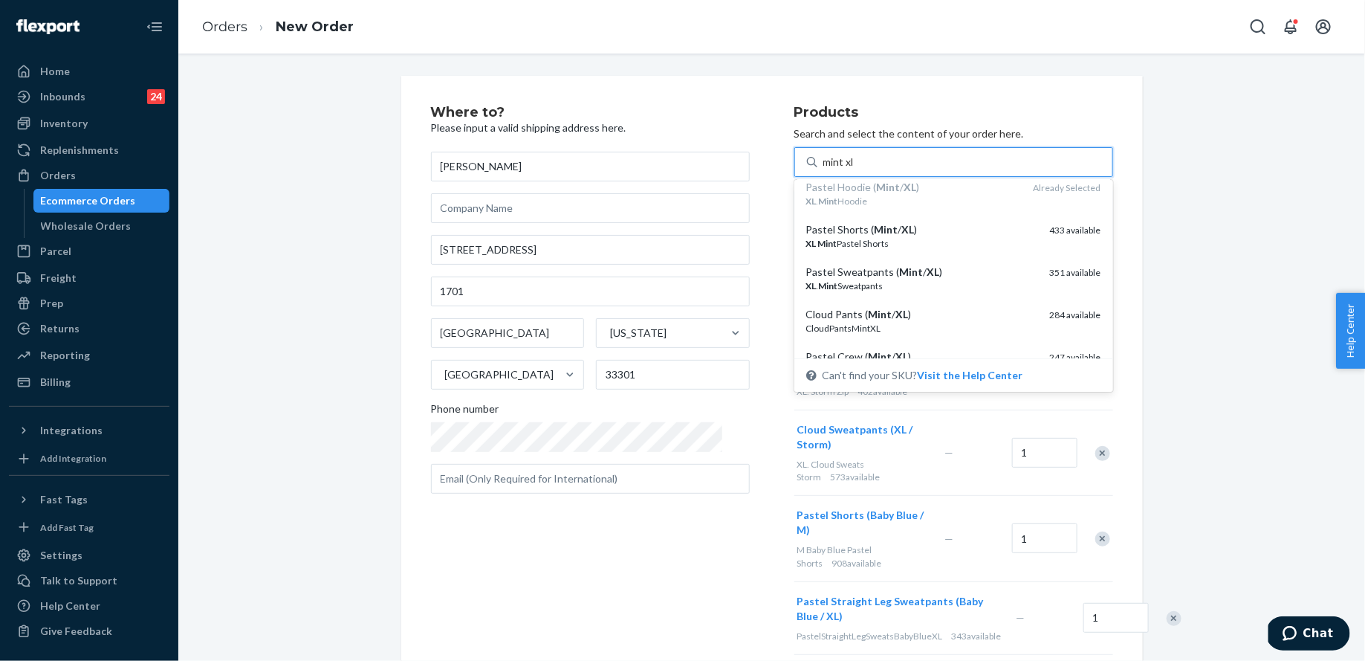
scroll to position [227, 0]
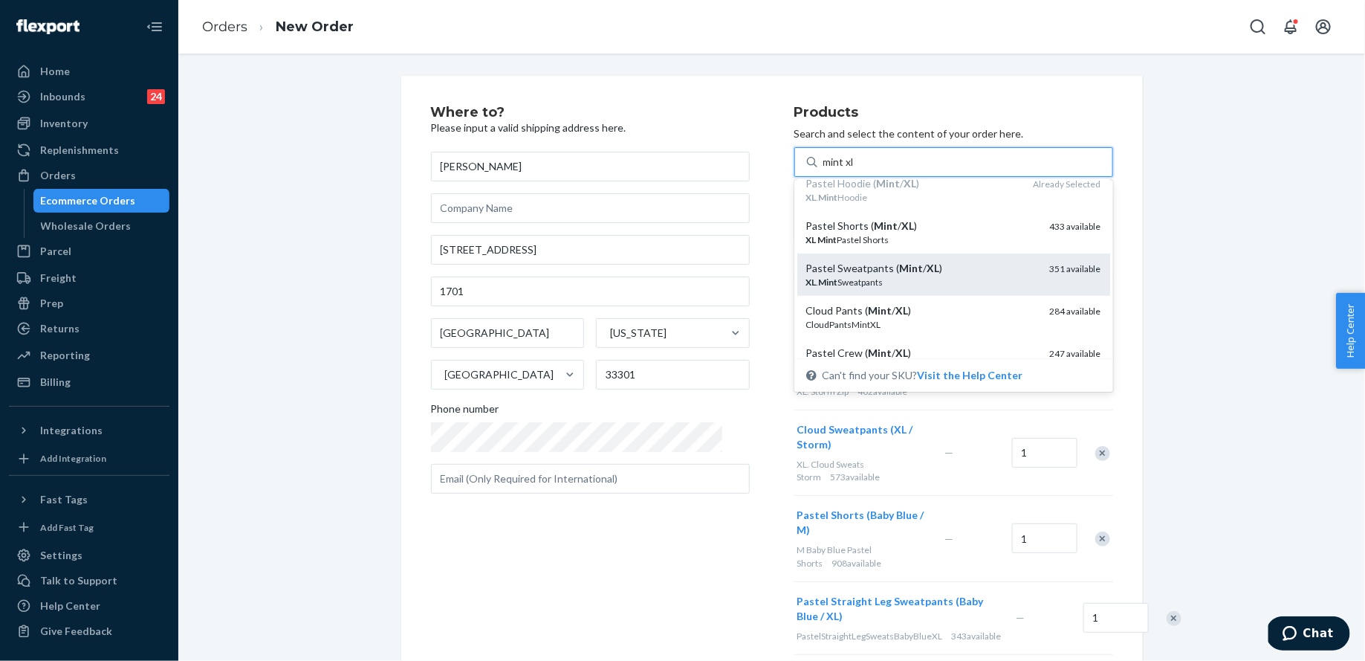
click at [905, 279] on div "XL . Mint Sweatpants" at bounding box center [922, 282] width 232 height 13
click at [856, 169] on input "mint xl" at bounding box center [840, 162] width 32 height 15
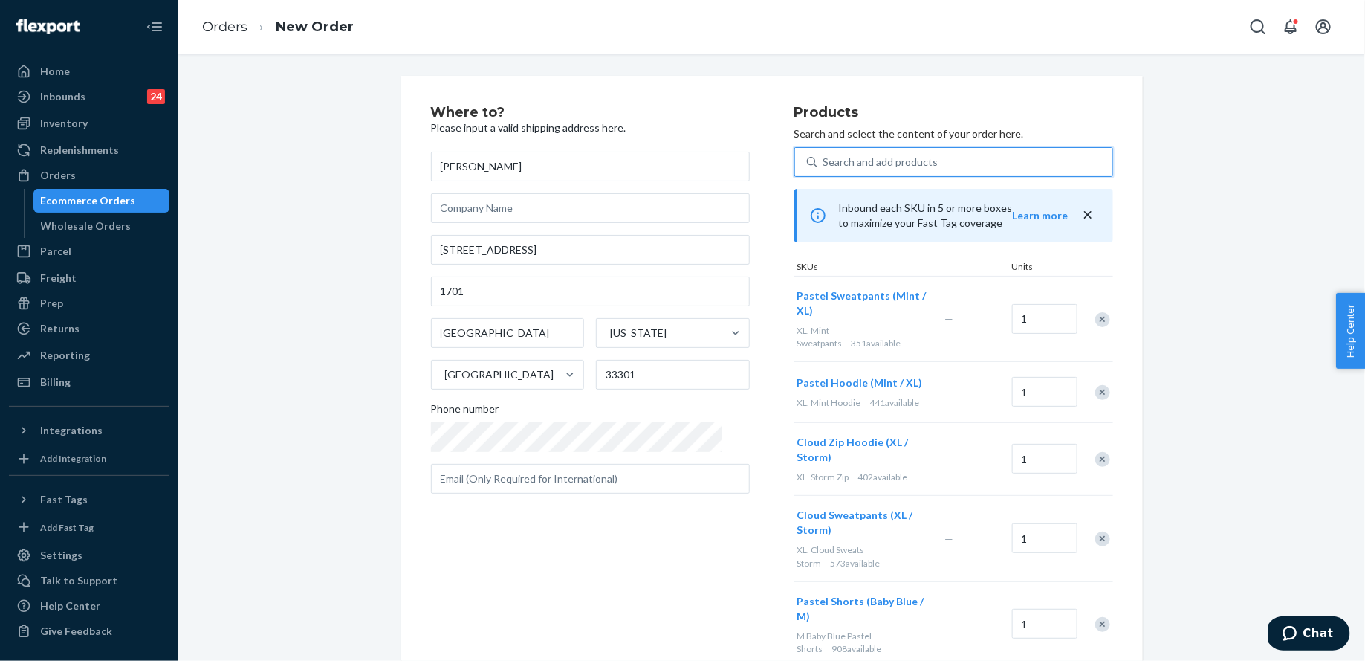
click at [928, 159] on div "Search and add products" at bounding box center [965, 162] width 295 height 27
click at [825, 159] on input "0 results available. Select is focused ,type to refine list, press Down to open…" at bounding box center [824, 162] width 1 height 15
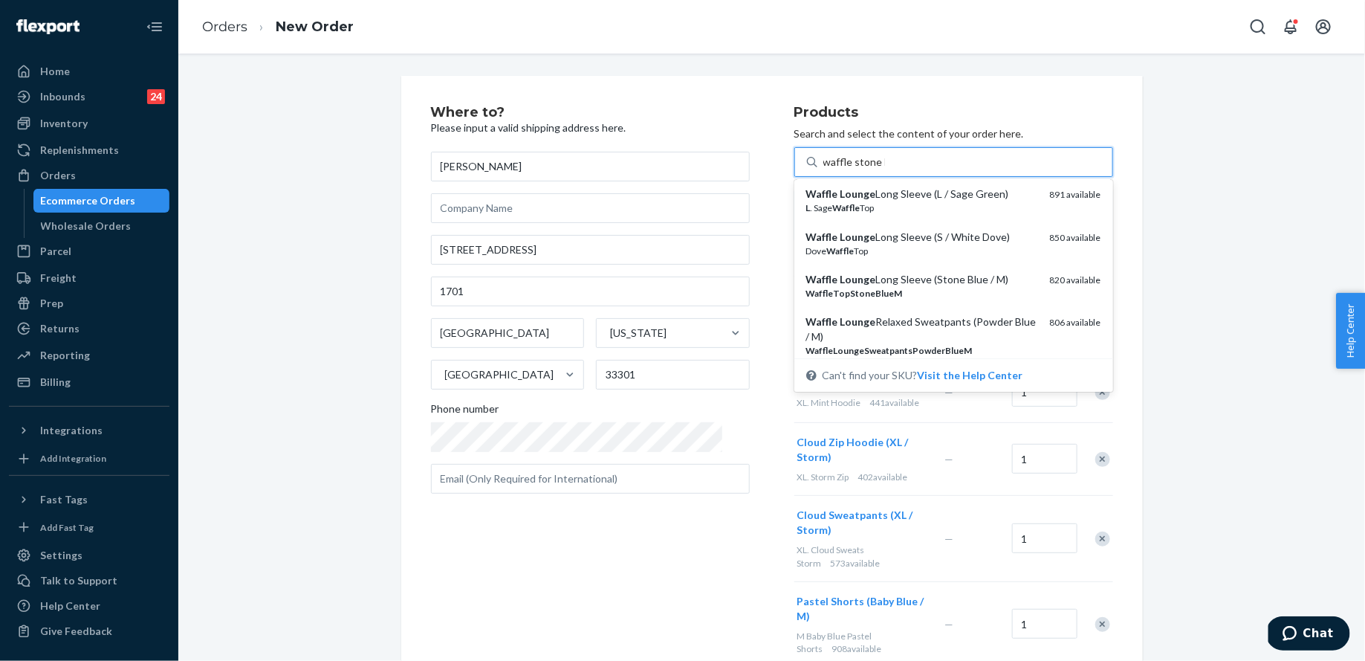
scroll to position [0, 0]
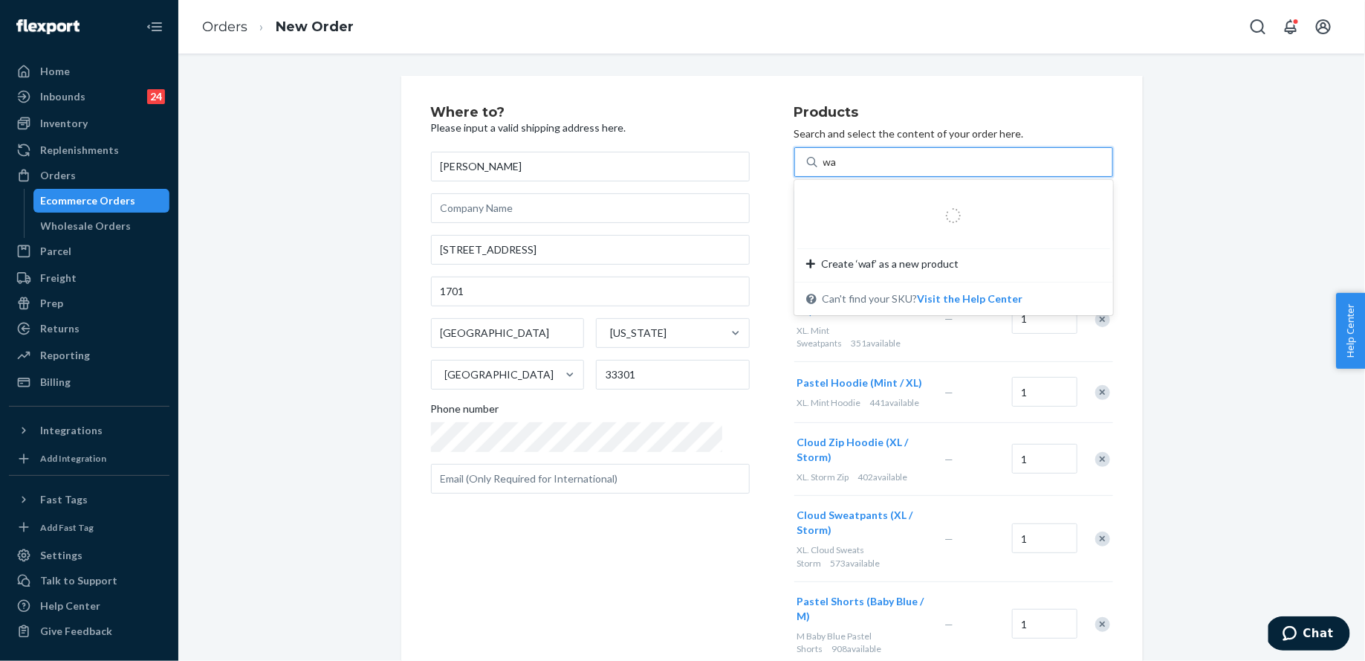
type input "w"
type input "stone blue l"
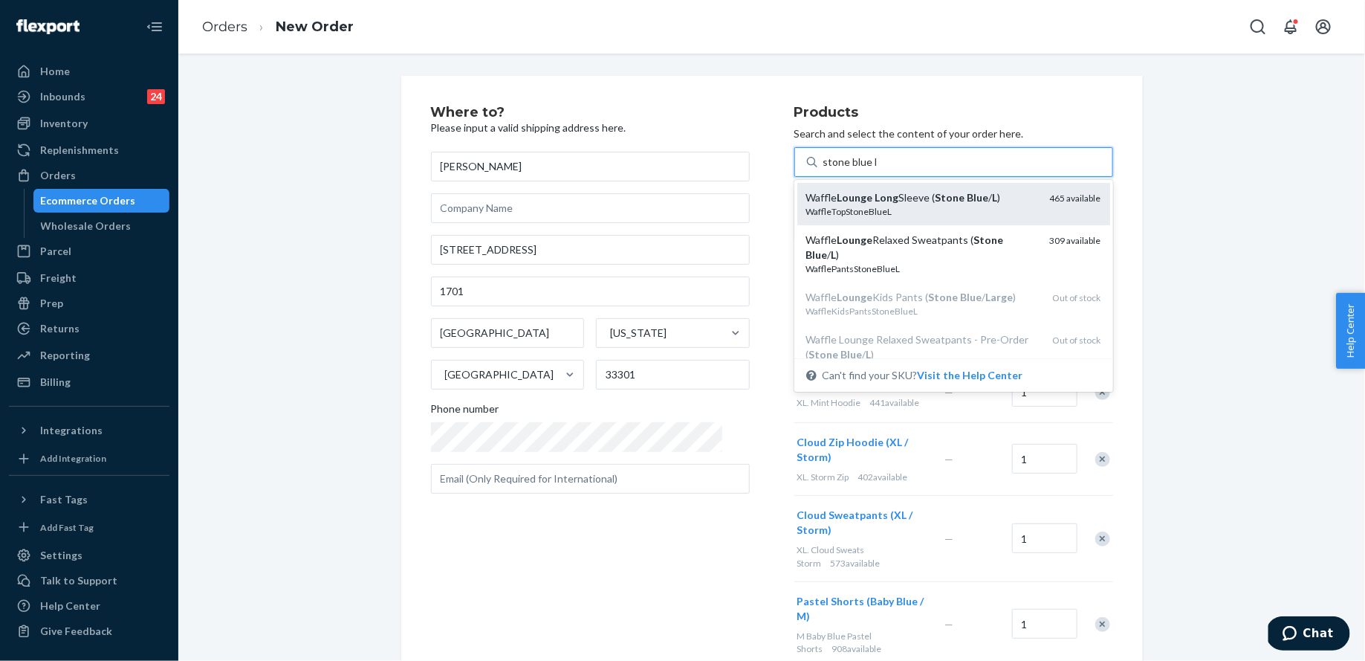
click at [920, 216] on div "WaffleTopStoneBlueL" at bounding box center [922, 211] width 232 height 13
click at [877, 169] on input "stone blue l" at bounding box center [851, 162] width 54 height 15
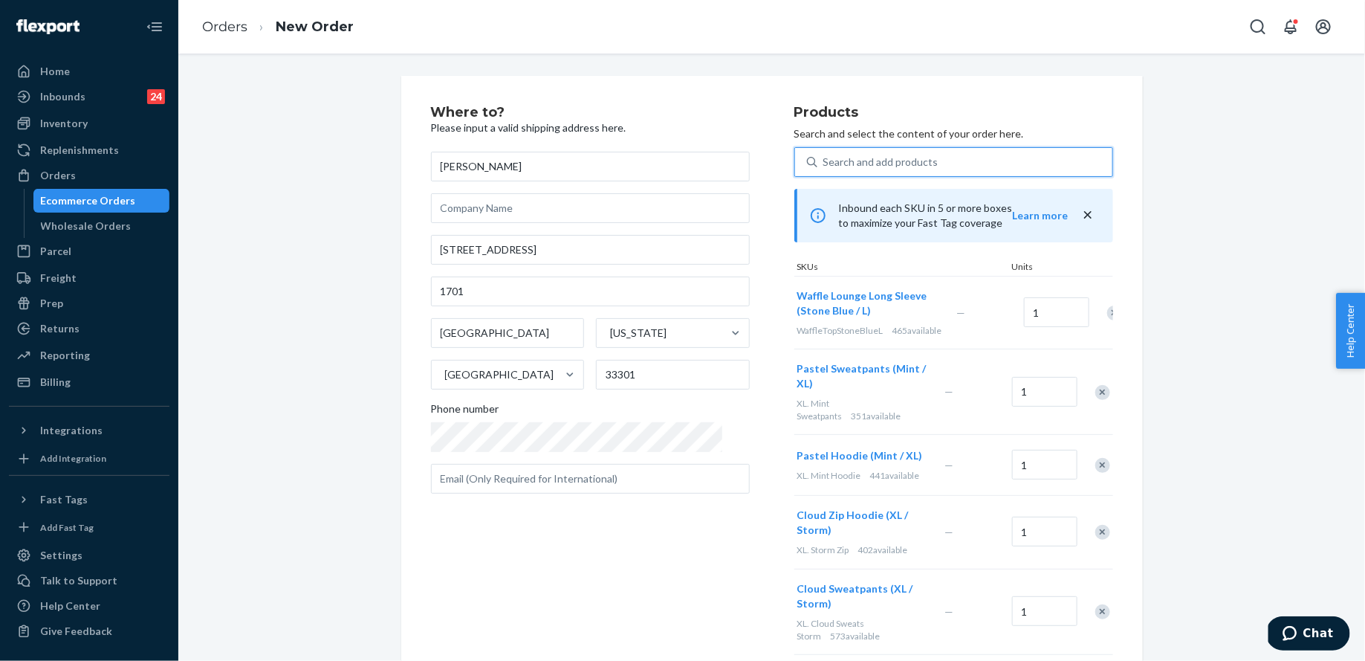
click at [916, 167] on div "Search and add products" at bounding box center [965, 162] width 295 height 27
click at [825, 167] on input "0 results available. Select is focused ,type to refine list, press Down to open…" at bounding box center [824, 162] width 1 height 15
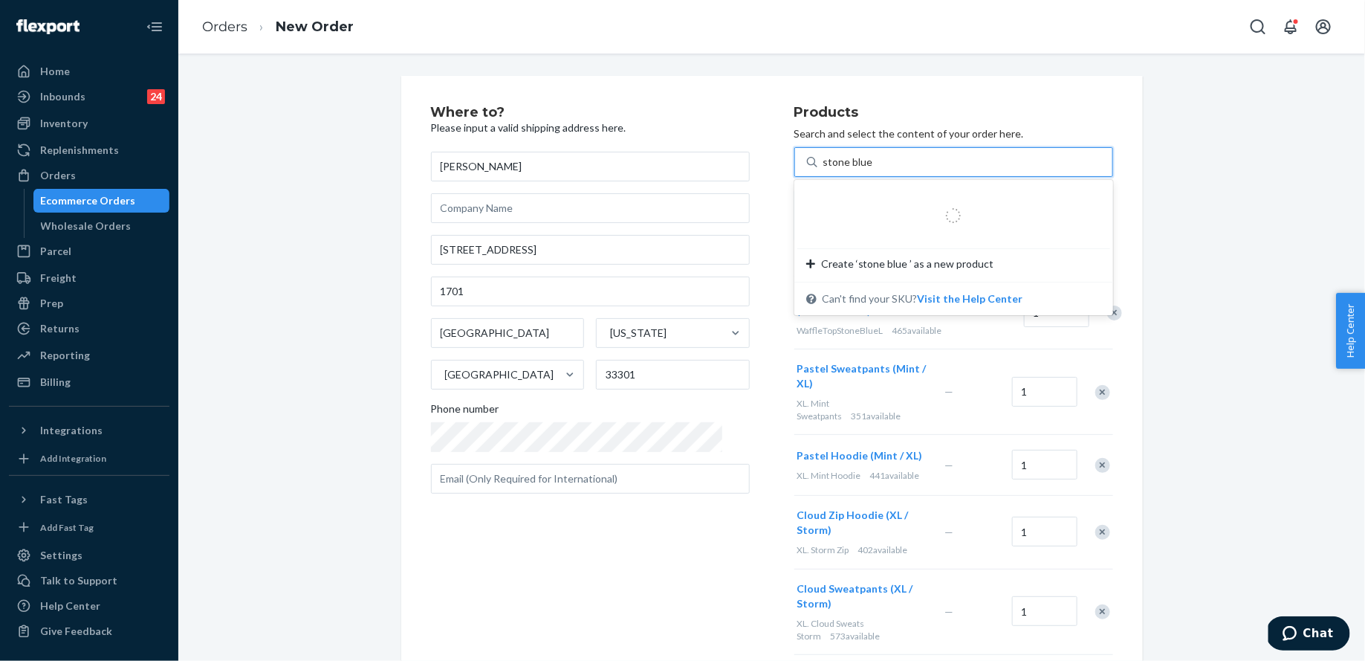
type input "stone blue l"
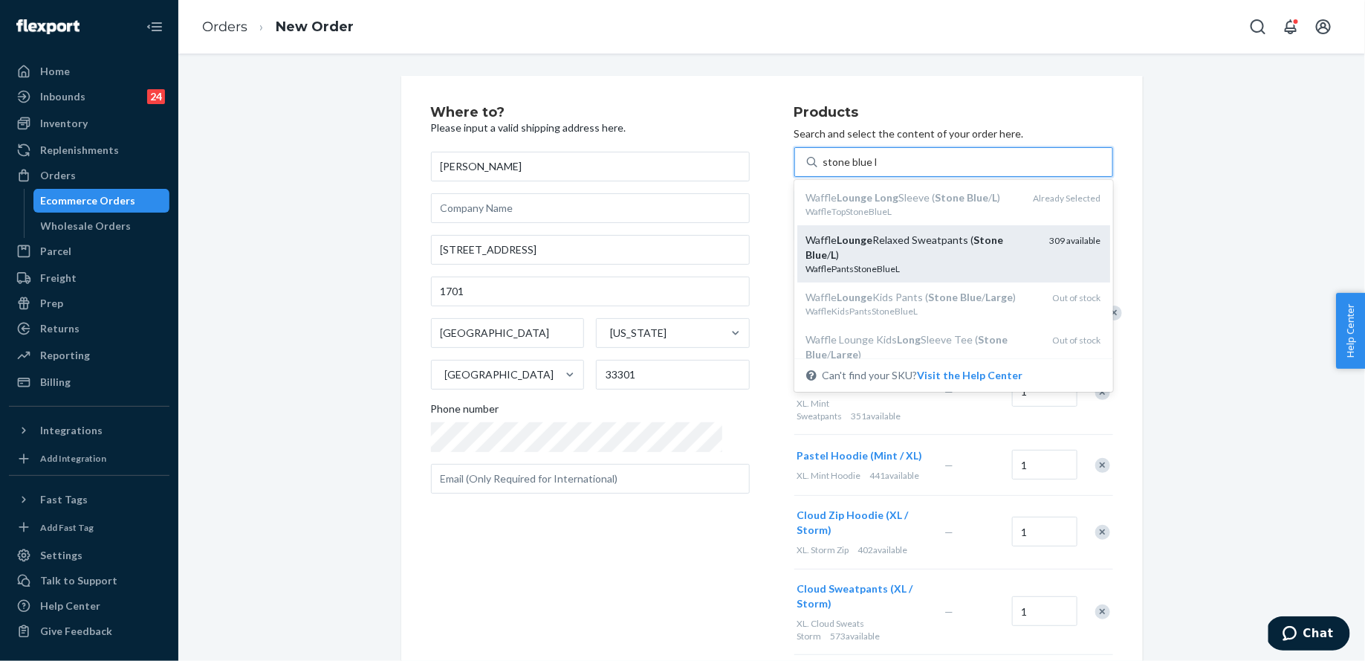
click at [916, 246] on div "Waffle Lounge Relaxed Sweatpants ( Stone Blue / L )" at bounding box center [922, 248] width 232 height 30
click at [877, 169] on input "stone blue l" at bounding box center [851, 162] width 54 height 15
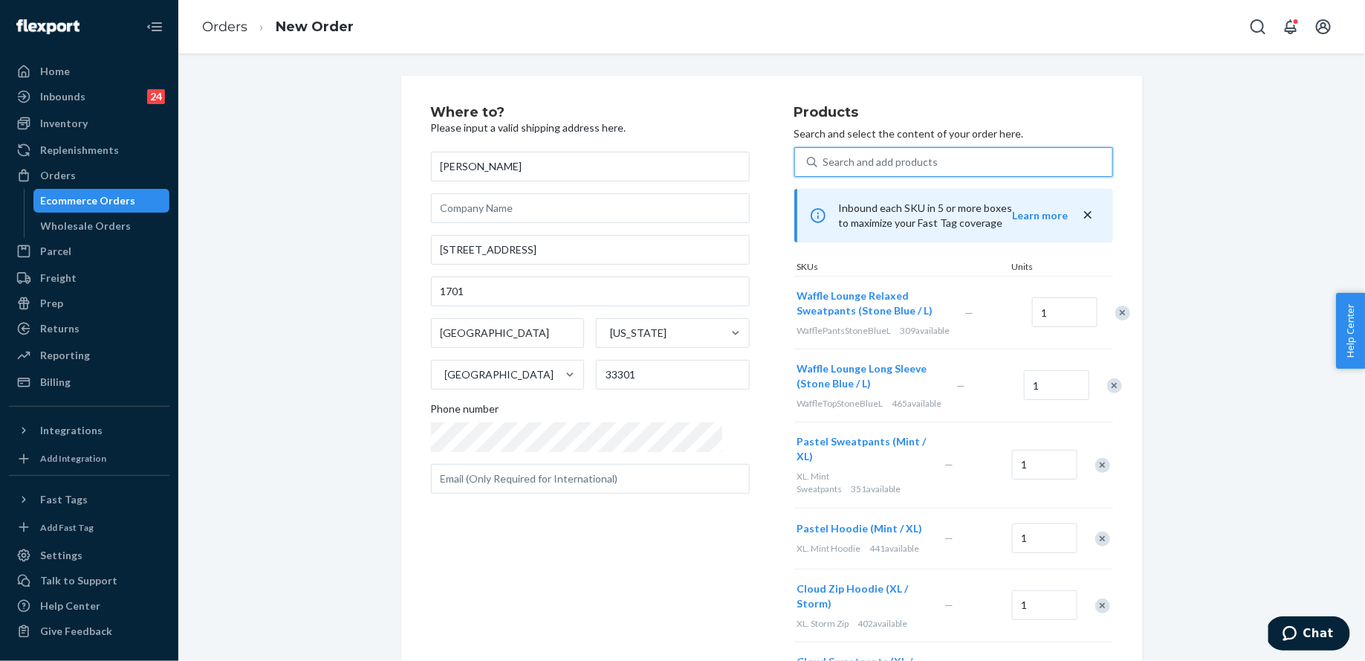
click at [894, 159] on div "Search and add products" at bounding box center [881, 162] width 115 height 15
click at [825, 159] on input "0 results available. Use Up and Down to choose options, press Enter to select t…" at bounding box center [824, 162] width 1 height 15
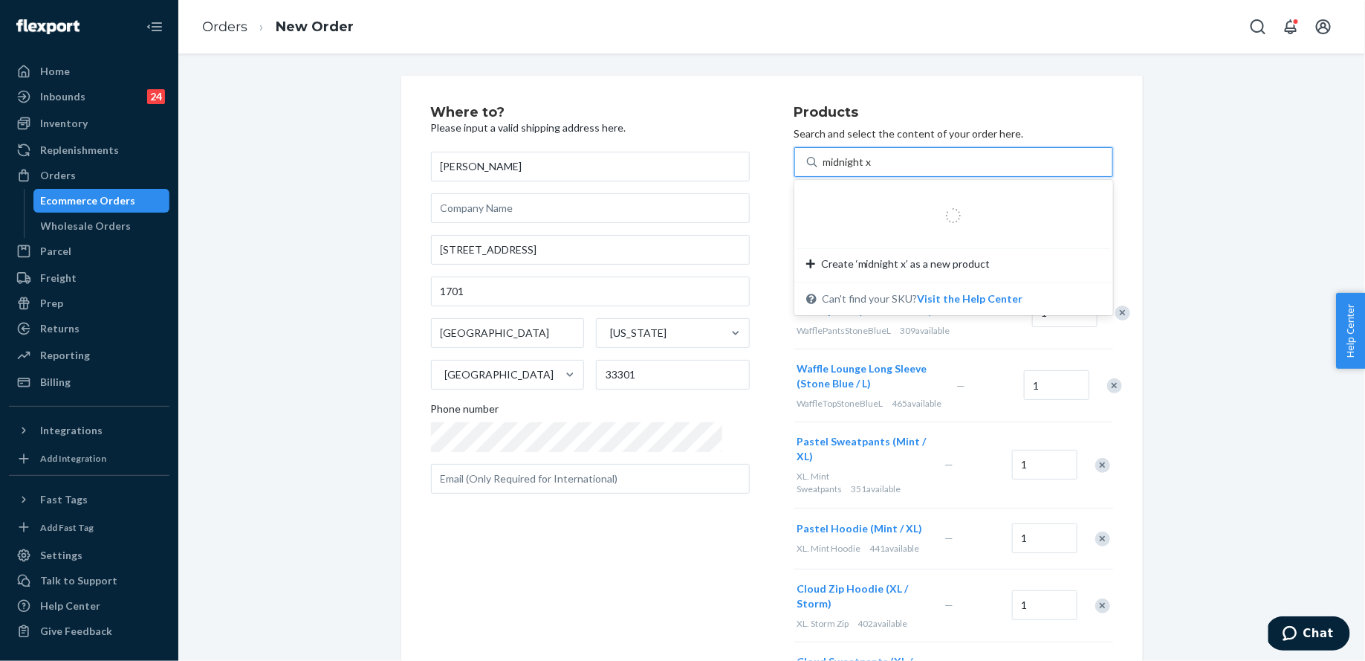
type input "midnight xl"
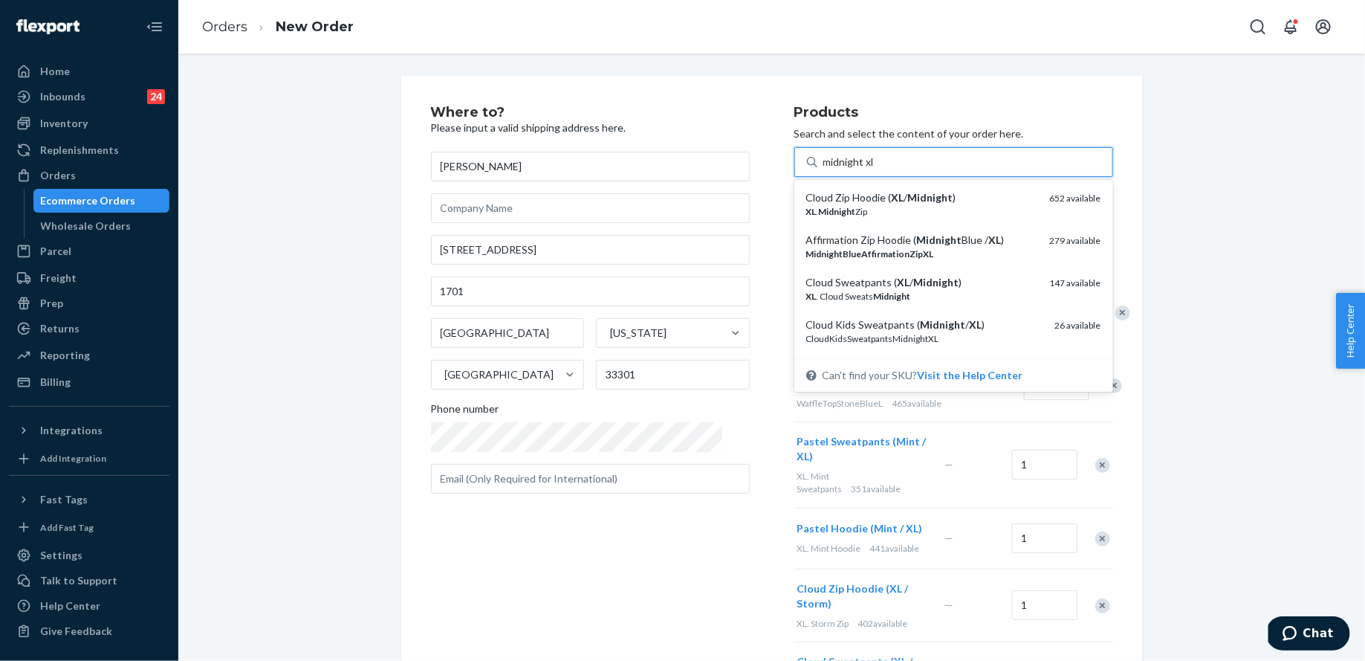
drag, startPoint x: 905, startPoint y: 201, endPoint x: 901, endPoint y: 185, distance: 16.8
click at [908, 201] on em "Midnight" at bounding box center [930, 197] width 45 height 13
click at [876, 169] on input "midnight xl" at bounding box center [850, 162] width 52 height 15
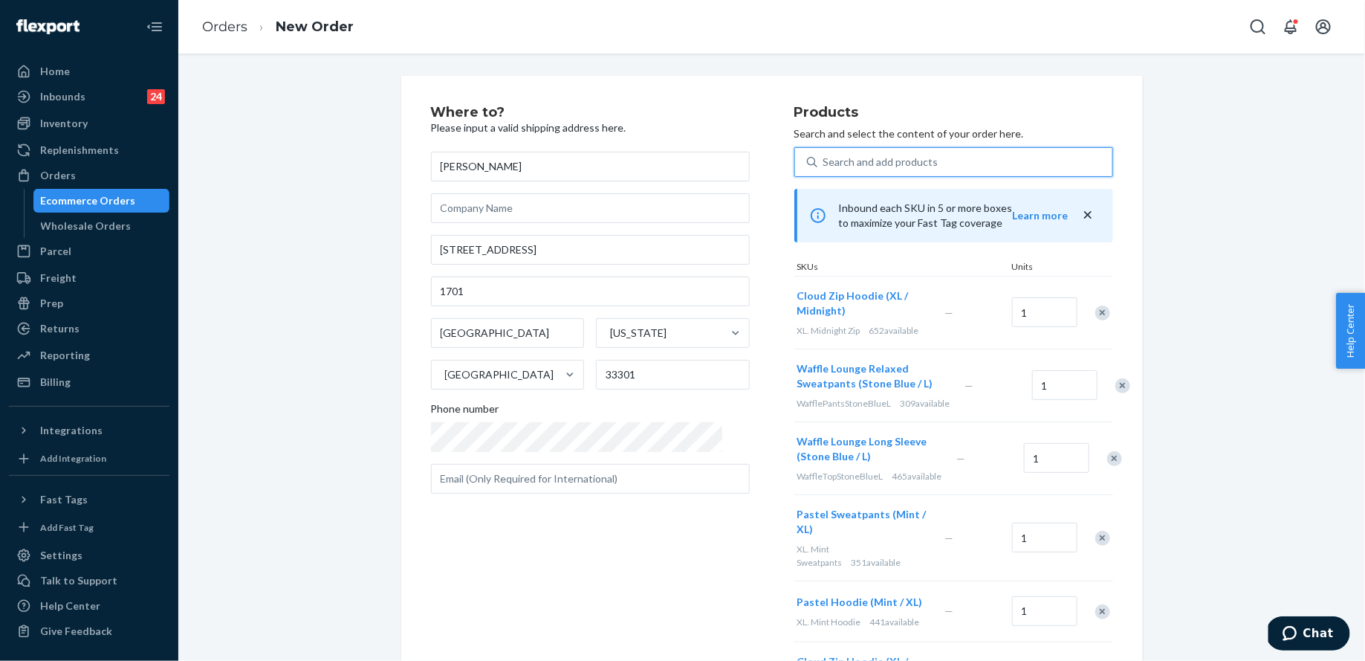
click at [896, 172] on div "Search and add products" at bounding box center [965, 162] width 295 height 27
click at [825, 169] on input "0 results available. Select is focused ,type to refine list, press Down to open…" at bounding box center [824, 162] width 1 height 15
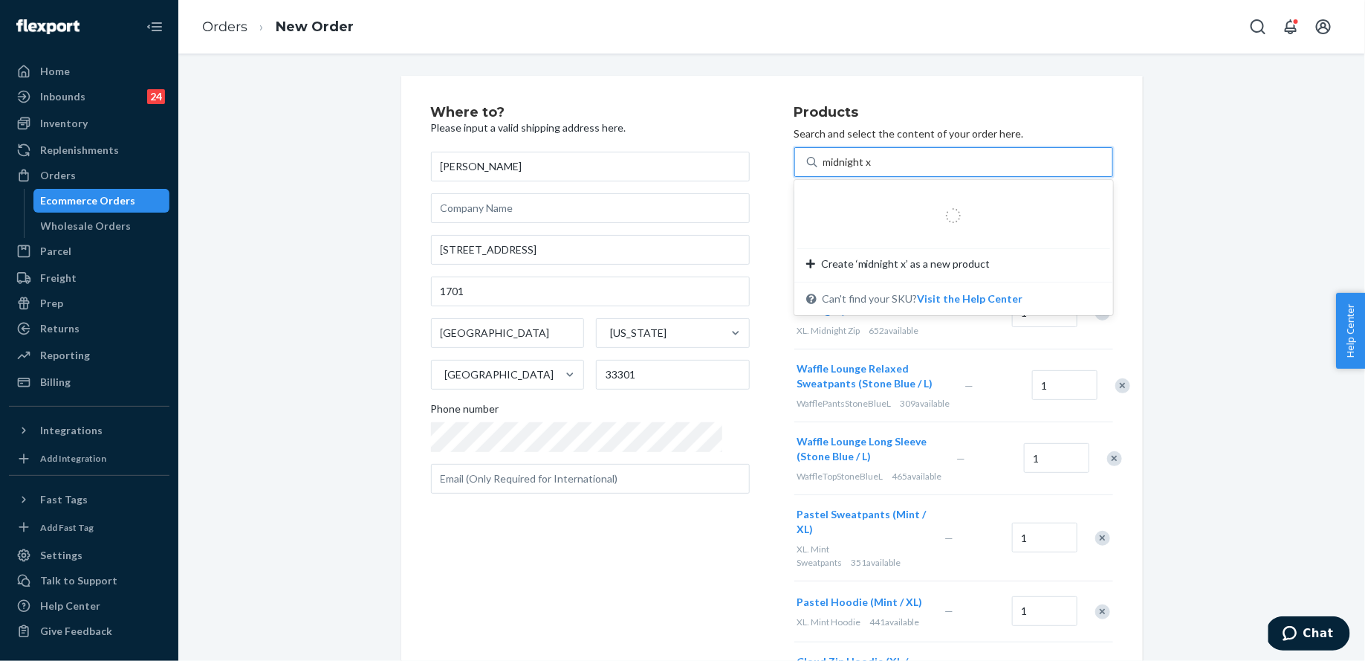
type input "midnight xl"
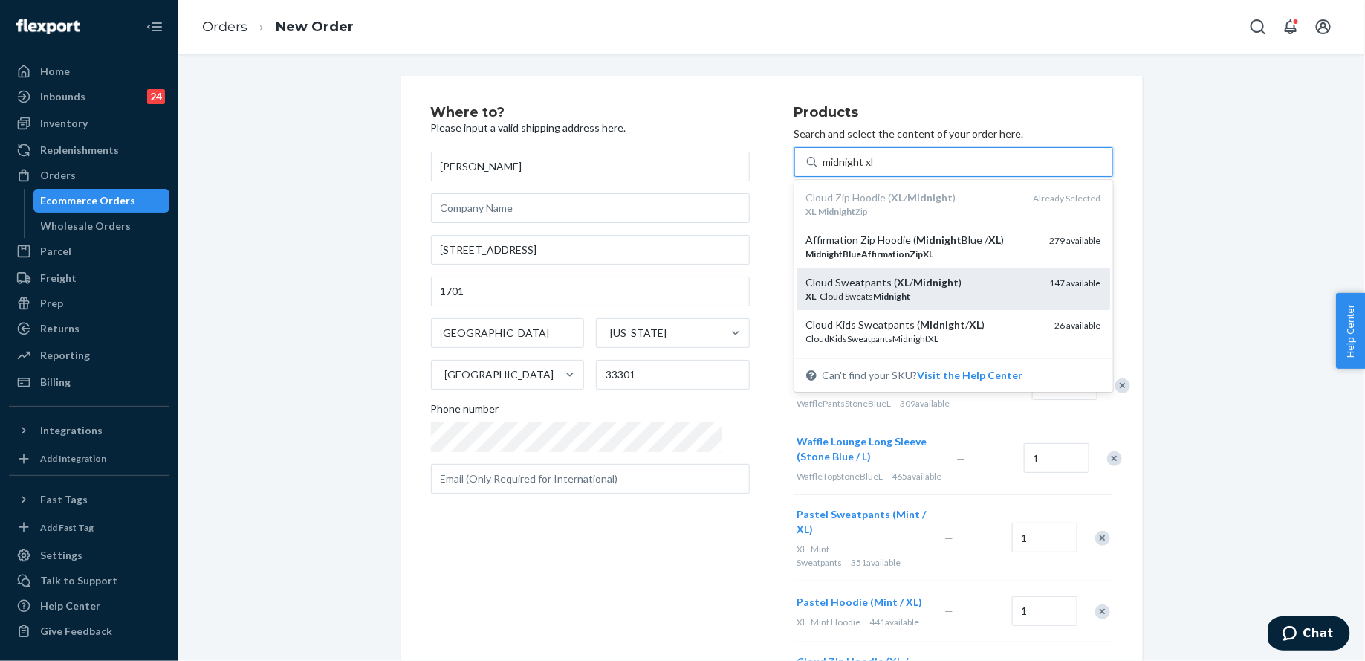
click at [913, 298] on div "XL . Cloud Sweats Midnight" at bounding box center [922, 296] width 232 height 13
click at [876, 169] on input "midnight xl" at bounding box center [850, 162] width 52 height 15
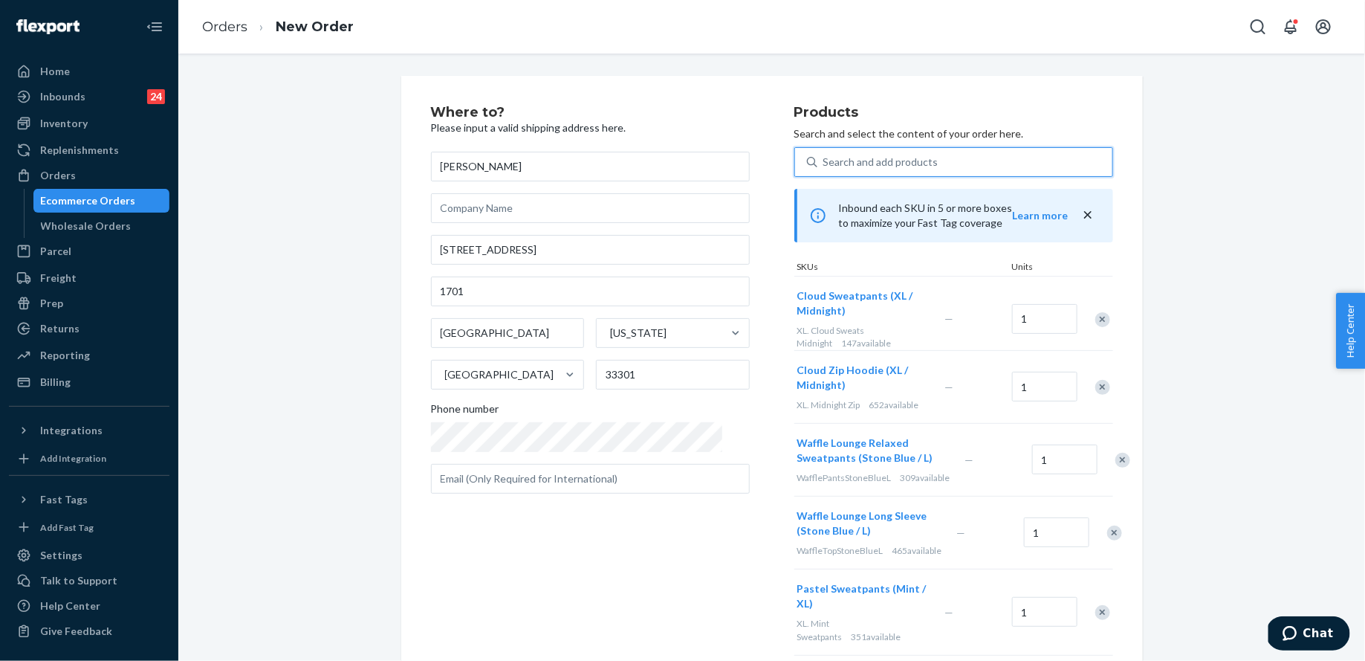
scroll to position [1245, 0]
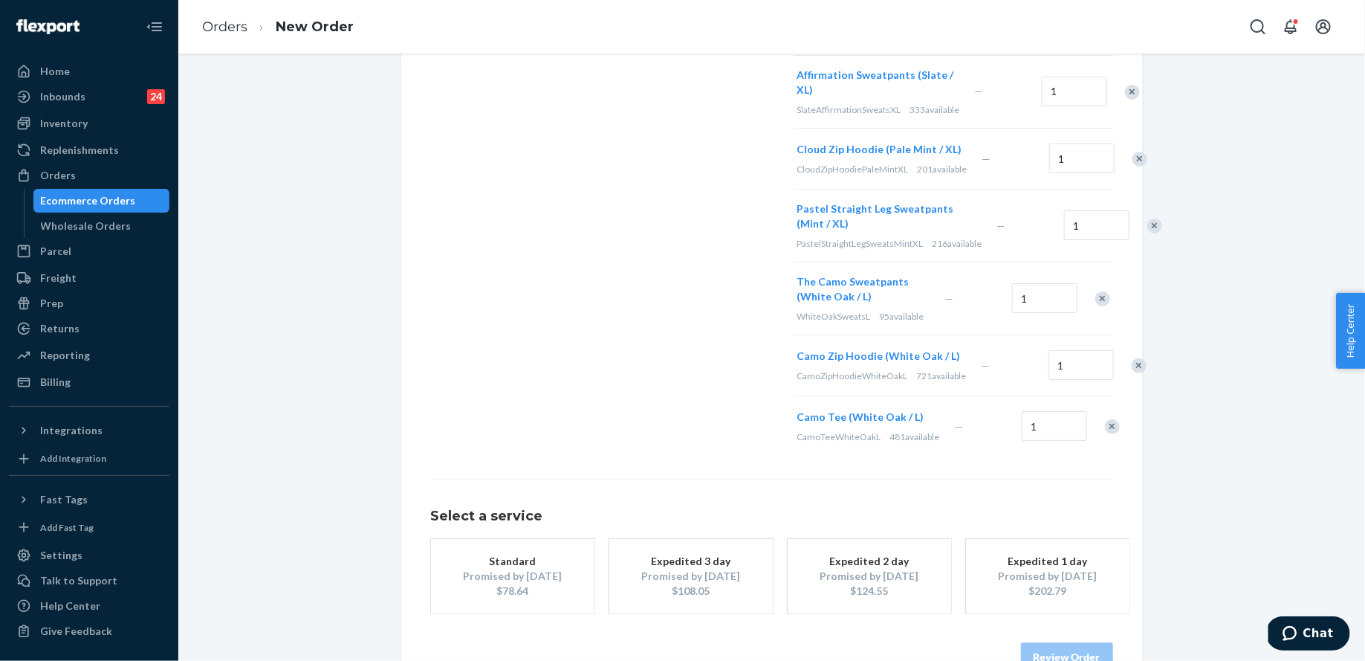
click at [658, 564] on button "Expedited 3 day Promised by [DATE] $108.05" at bounding box center [692, 576] width 164 height 74
click at [1093, 643] on button "Review Order" at bounding box center [1067, 658] width 92 height 30
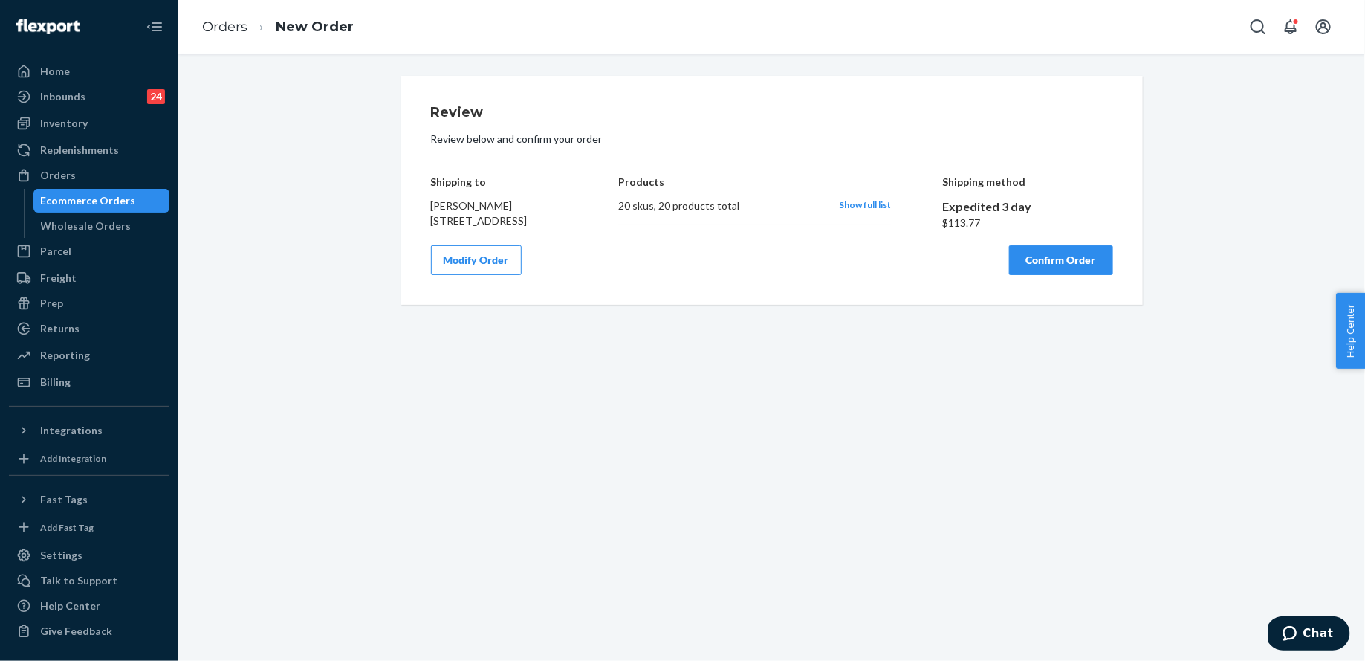
scroll to position [0, 0]
click at [1030, 275] on button "Confirm Order" at bounding box center [1061, 260] width 104 height 30
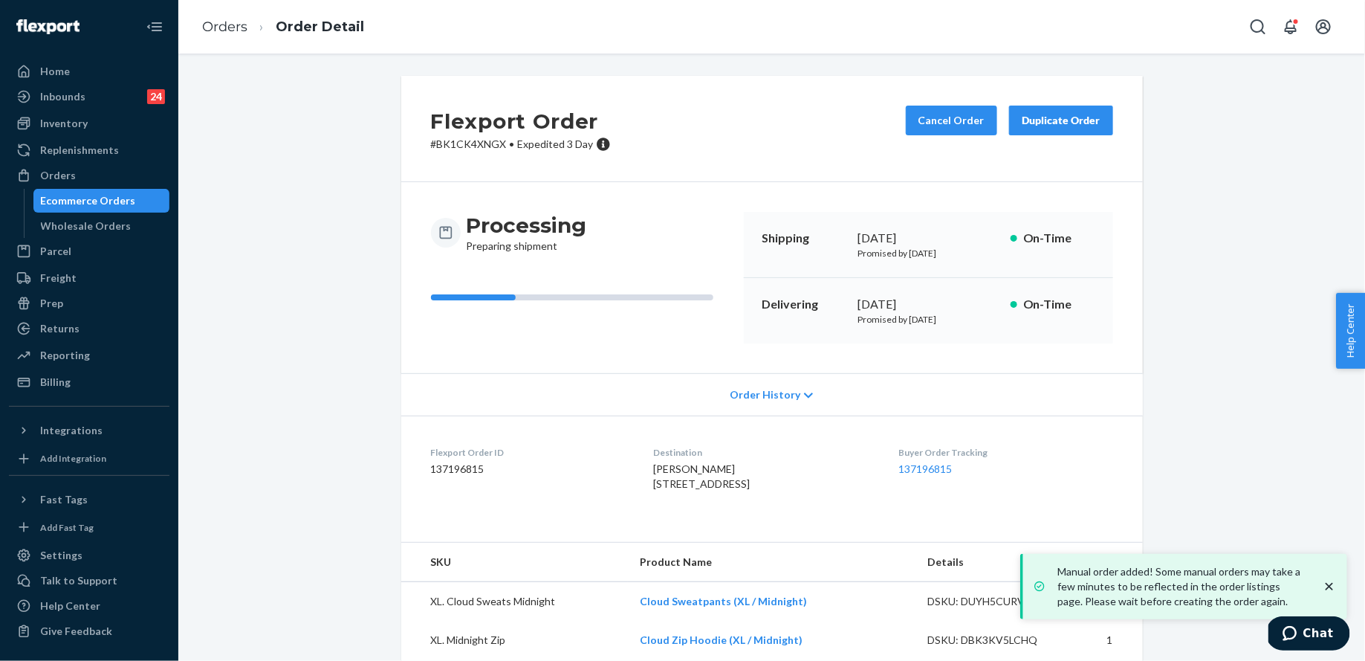
click at [1091, 129] on button "Duplicate Order" at bounding box center [1061, 121] width 104 height 30
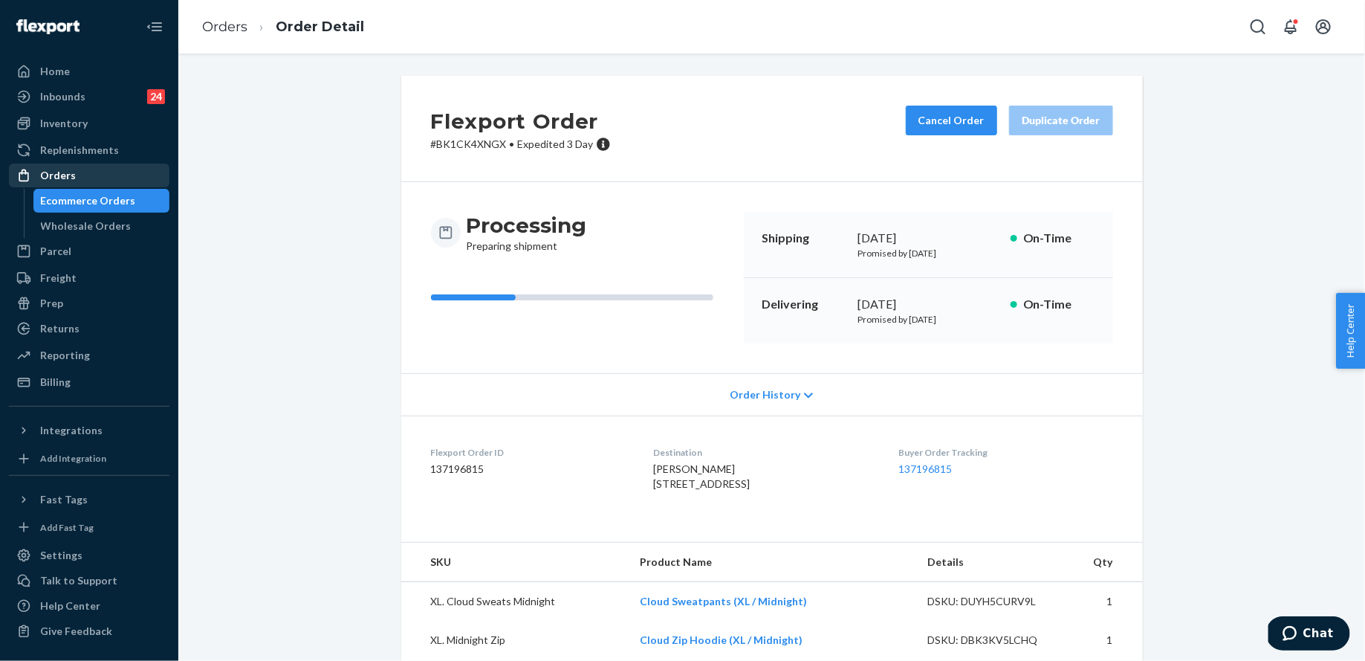
click at [137, 176] on div "Orders" at bounding box center [89, 175] width 158 height 21
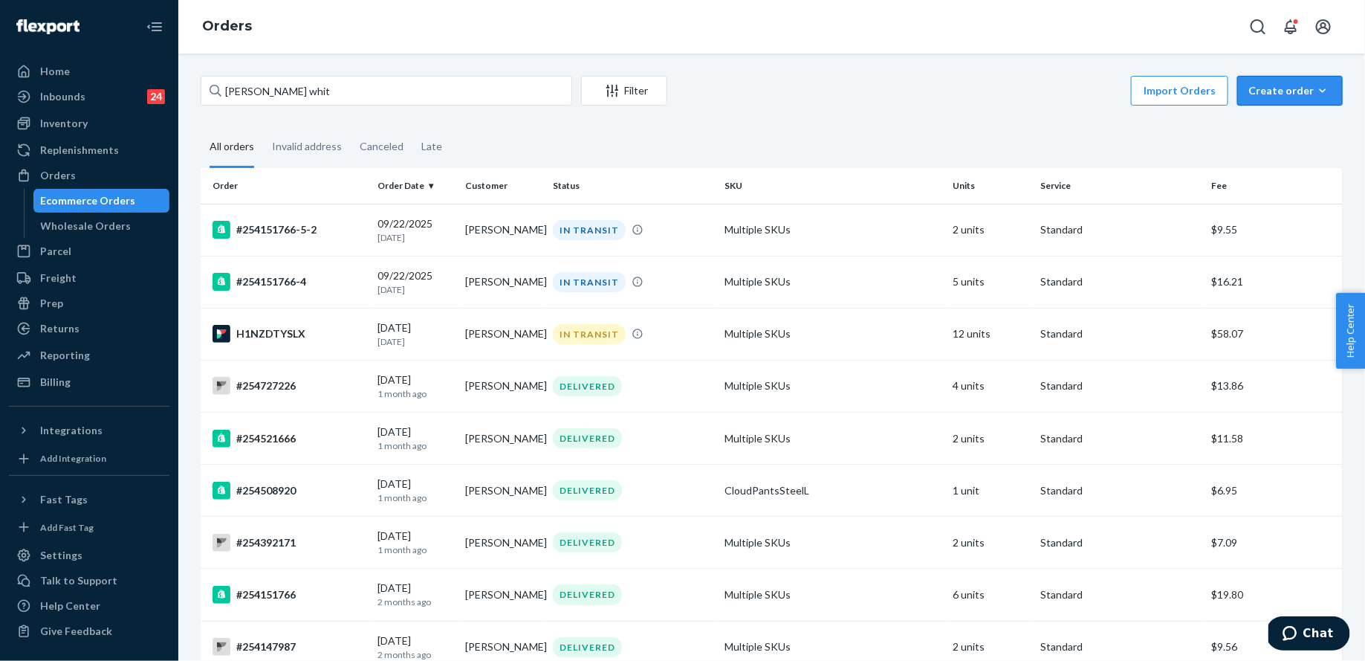
click at [1284, 83] on button "Create order Ecommerce order Removal order" at bounding box center [1291, 91] width 106 height 30
click at [1281, 128] on span "Ecommerce order" at bounding box center [1299, 126] width 92 height 10
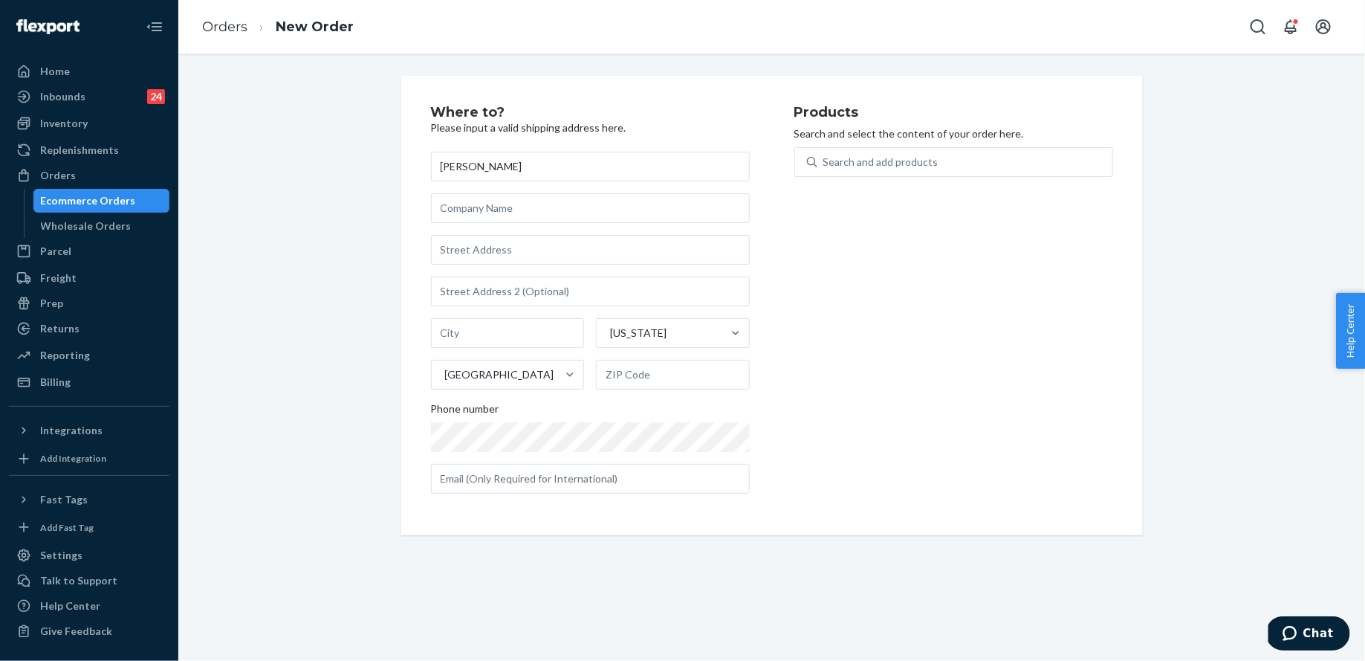
type input "[PERSON_NAME]"
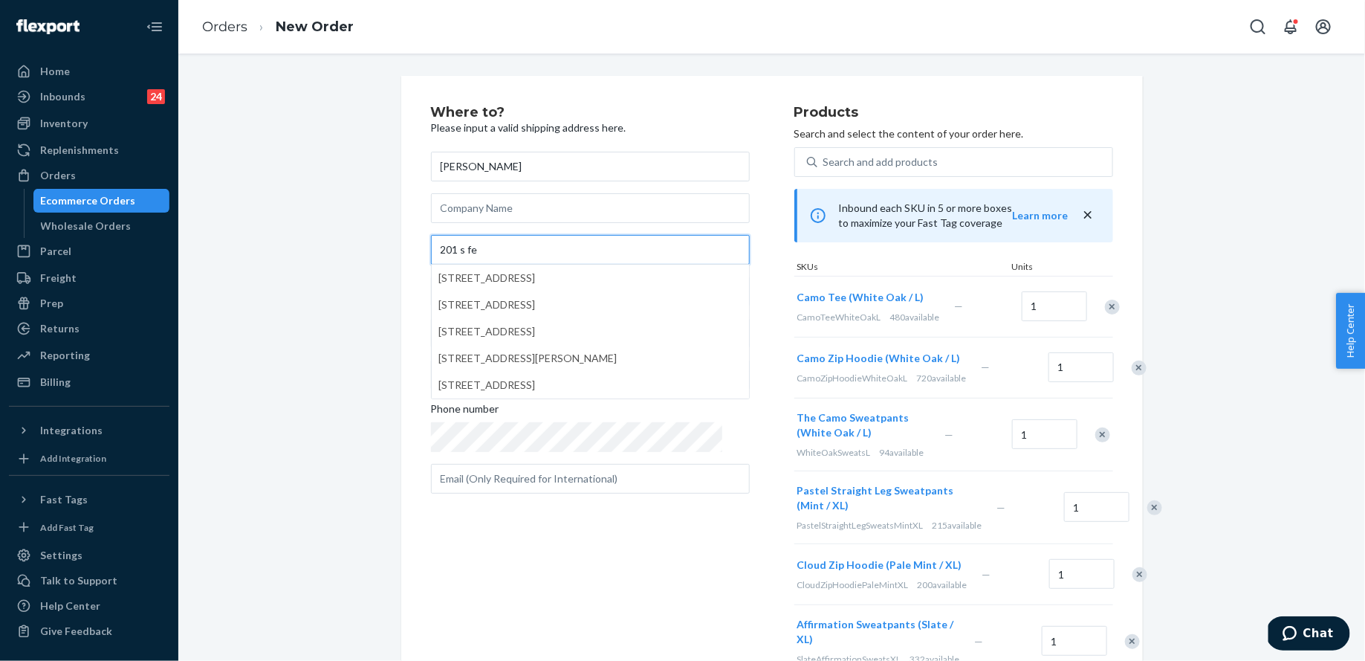
type input "201 s fe"
click at [1047, 279] on div "1" at bounding box center [1052, 307] width 67 height 60
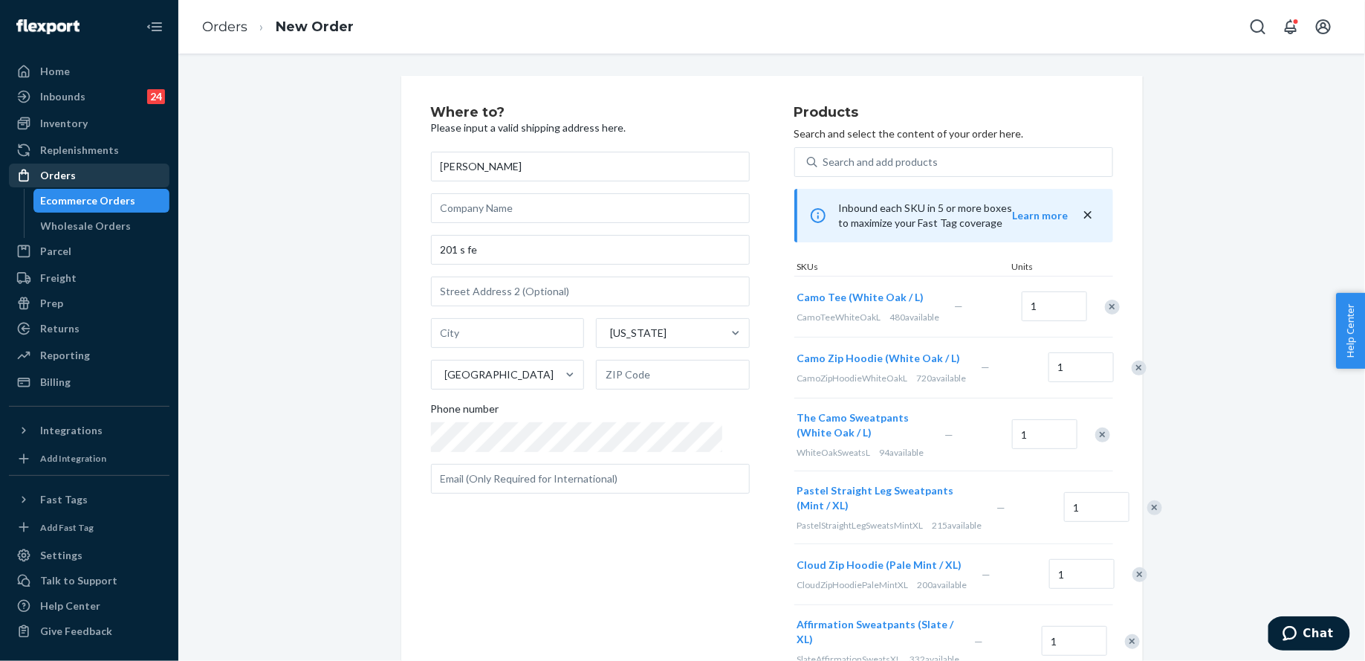
click at [50, 166] on div "Orders" at bounding box center [89, 175] width 158 height 21
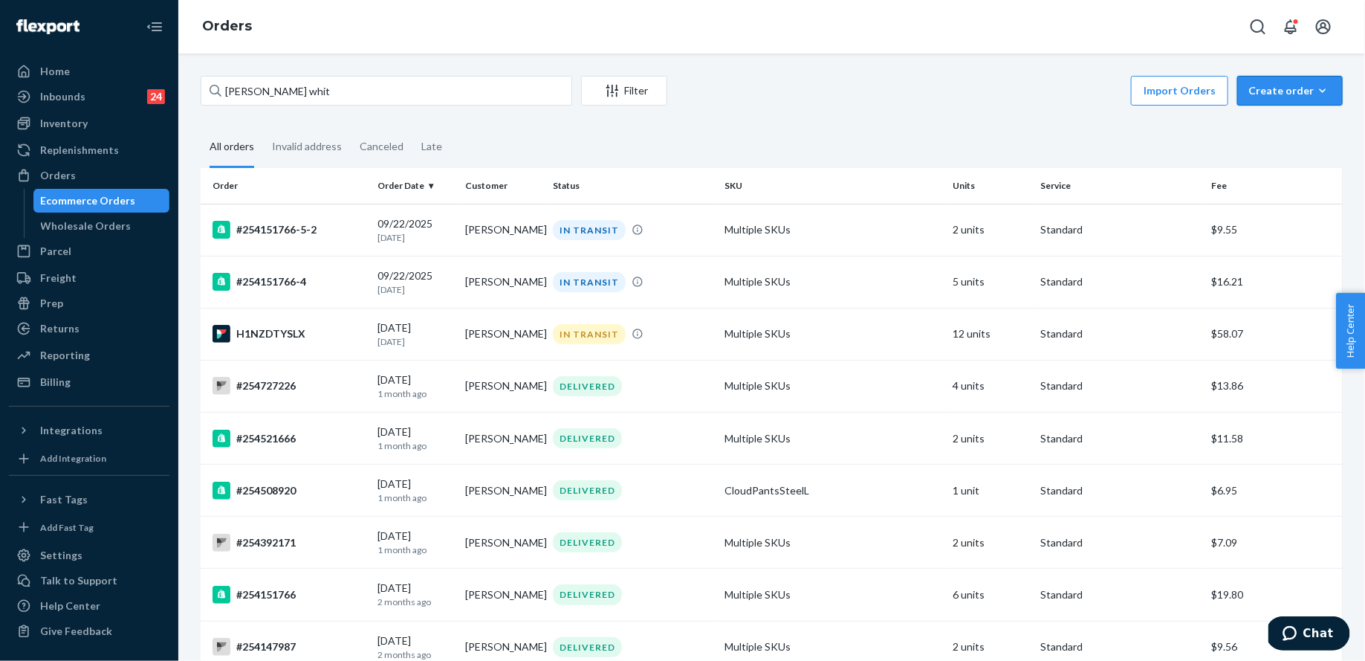
click at [1302, 94] on div "Create order" at bounding box center [1290, 90] width 83 height 15
click at [1302, 135] on button "Ecommerce order" at bounding box center [1312, 127] width 143 height 32
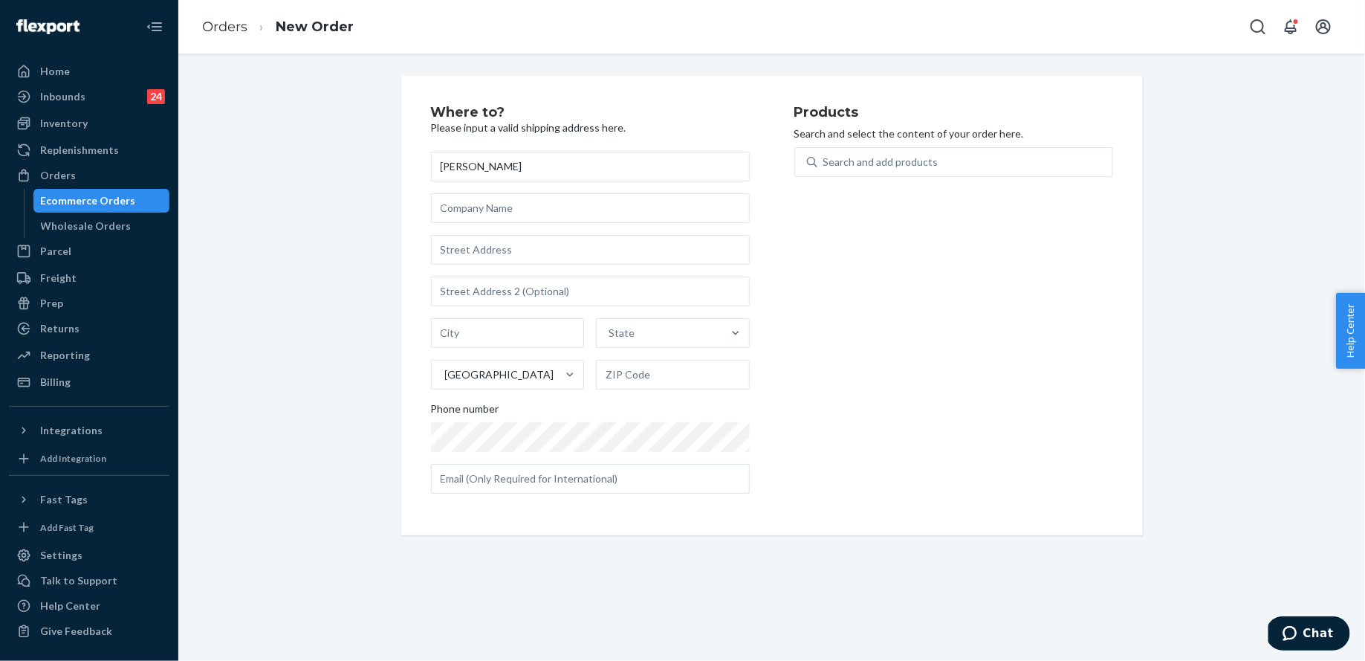
type input "[PERSON_NAME]"
type input "[STREET_ADDRESS]"
type input "[GEOGRAPHIC_DATA]"
type input "33301"
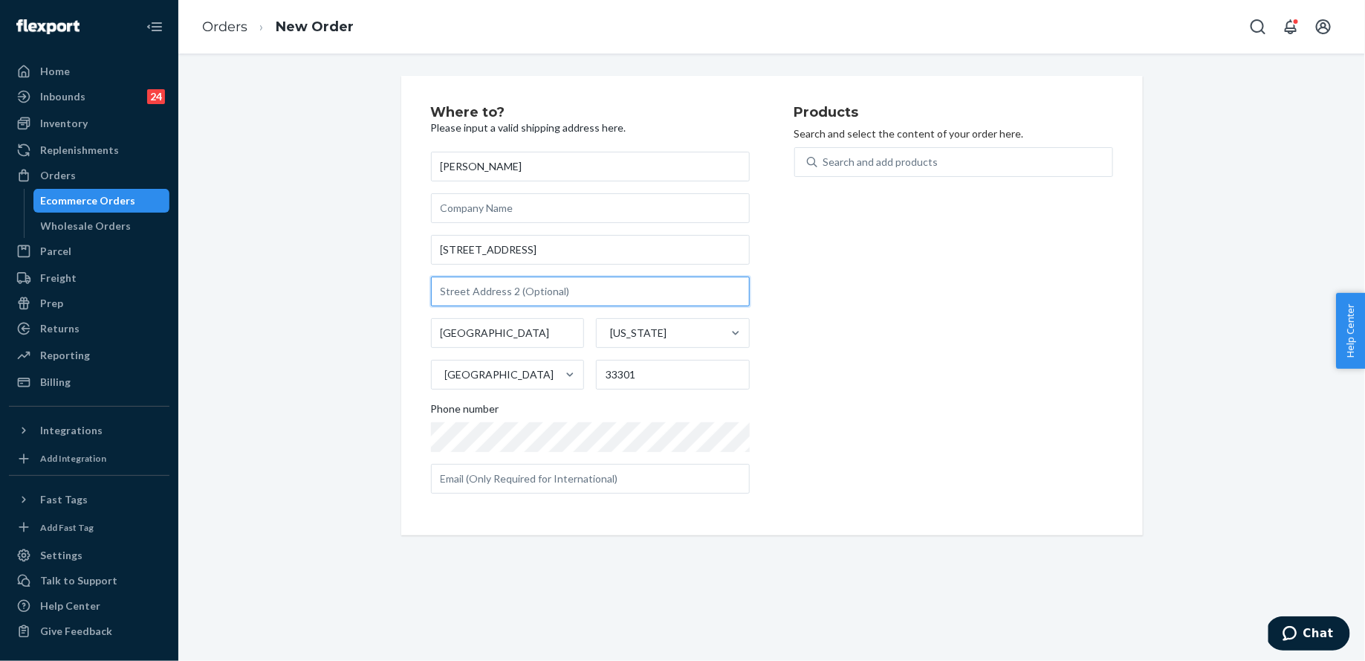
click at [657, 282] on input "text" at bounding box center [590, 292] width 319 height 30
type input "1701"
click at [884, 171] on div "Search and add products" at bounding box center [965, 162] width 295 height 27
click at [825, 169] on input "Search and add products" at bounding box center [824, 162] width 1 height 15
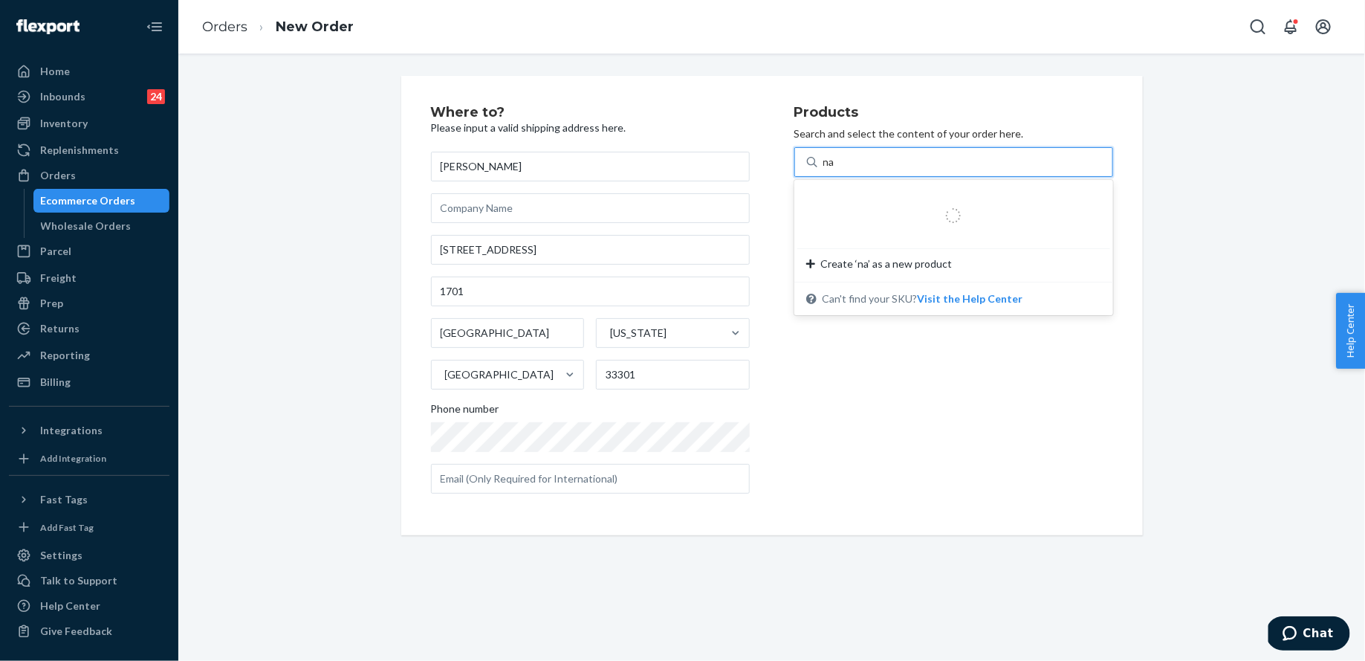
type input "n"
type input "bag"
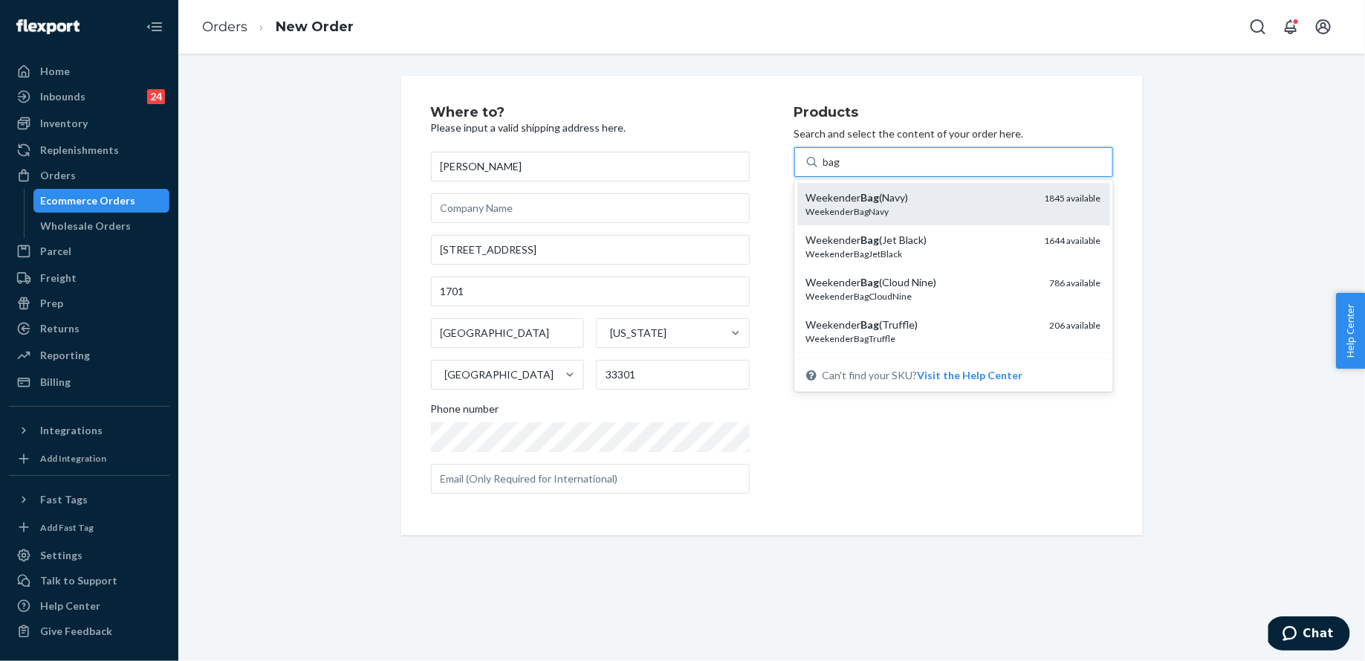
click at [896, 196] on div "Weekender Bag (Navy)" at bounding box center [919, 197] width 227 height 15
click at [841, 169] on input "bag" at bounding box center [833, 162] width 18 height 15
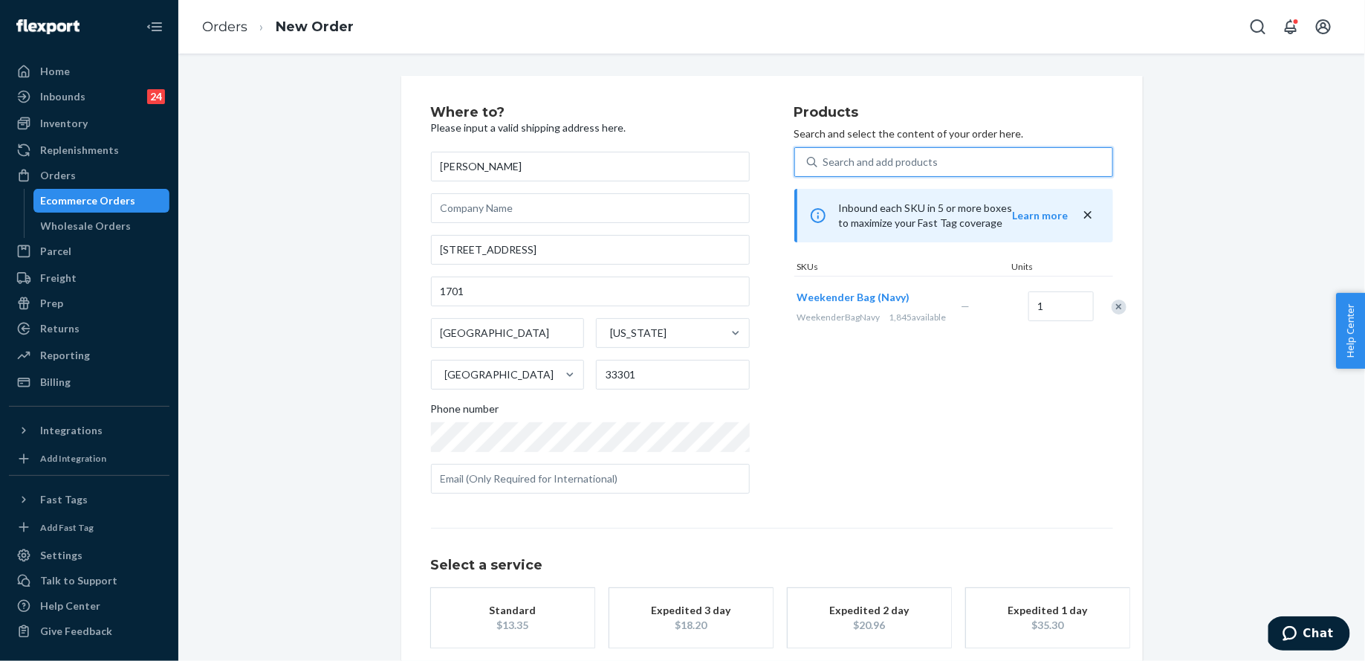
click at [555, 618] on div "$13.35" at bounding box center [512, 625] width 119 height 15
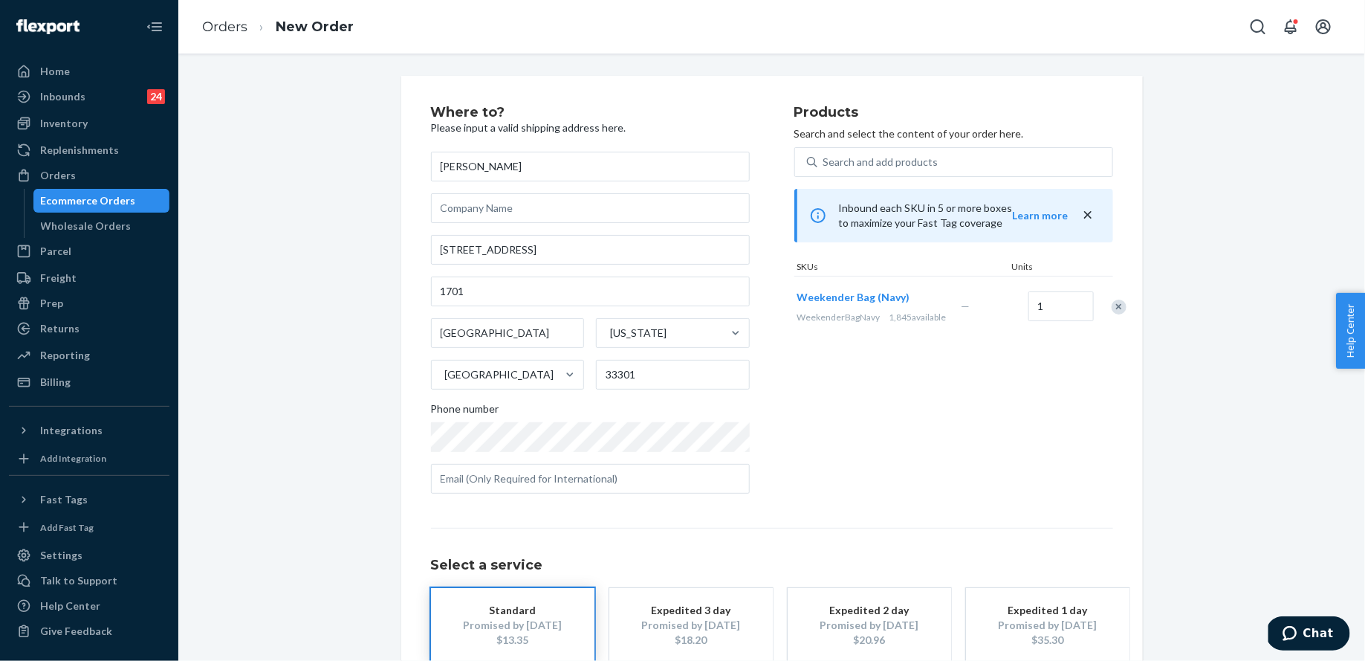
scroll to position [90, 0]
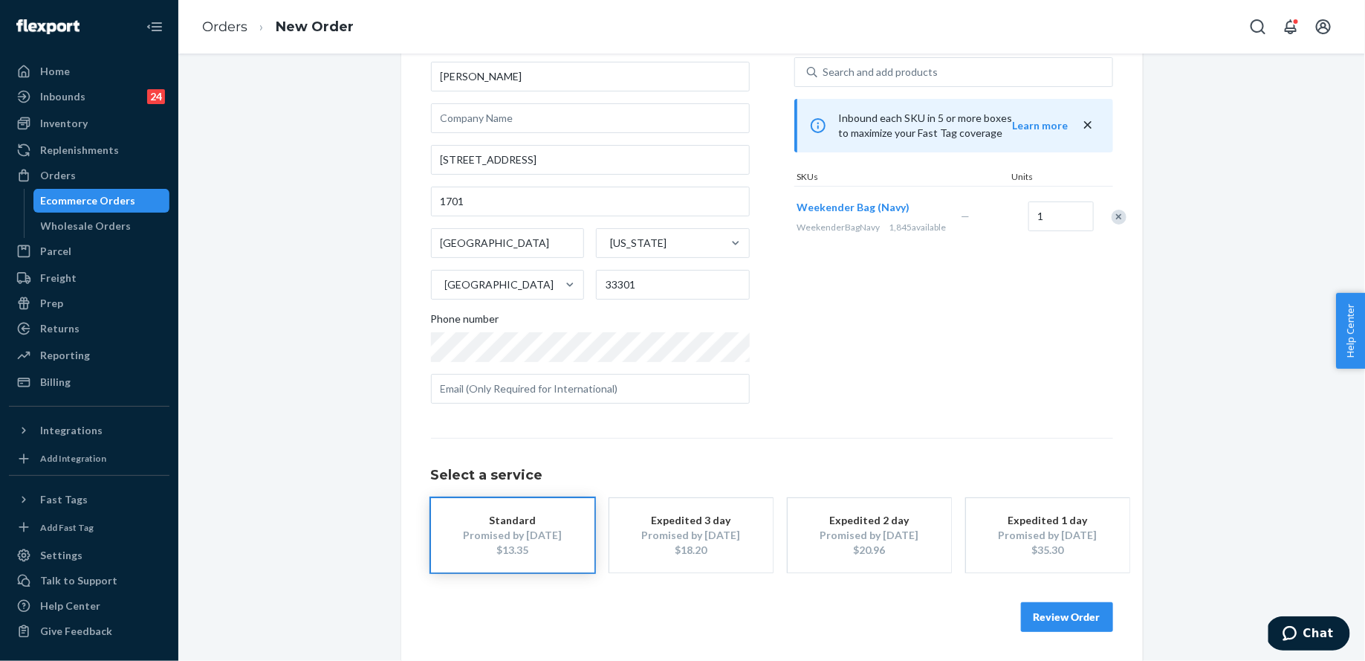
click at [1067, 612] on button "Review Order" at bounding box center [1067, 617] width 92 height 30
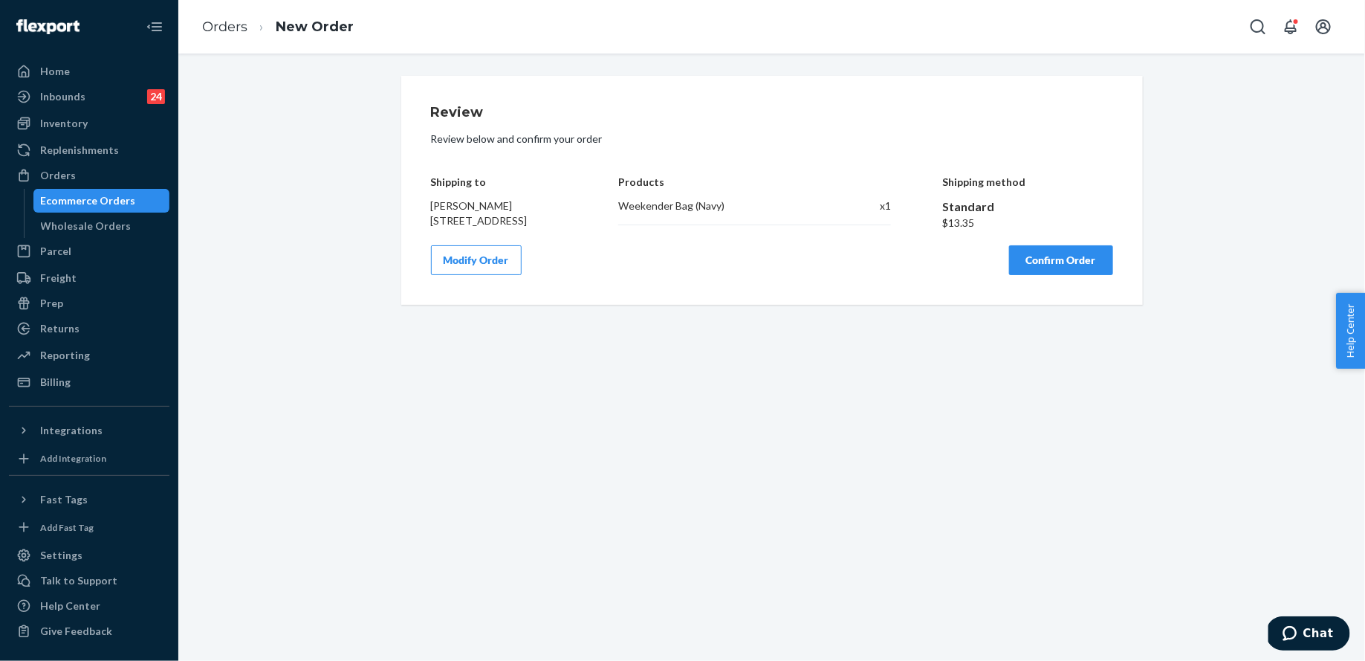
scroll to position [0, 0]
click at [1057, 275] on button "Confirm Order" at bounding box center [1061, 260] width 104 height 30
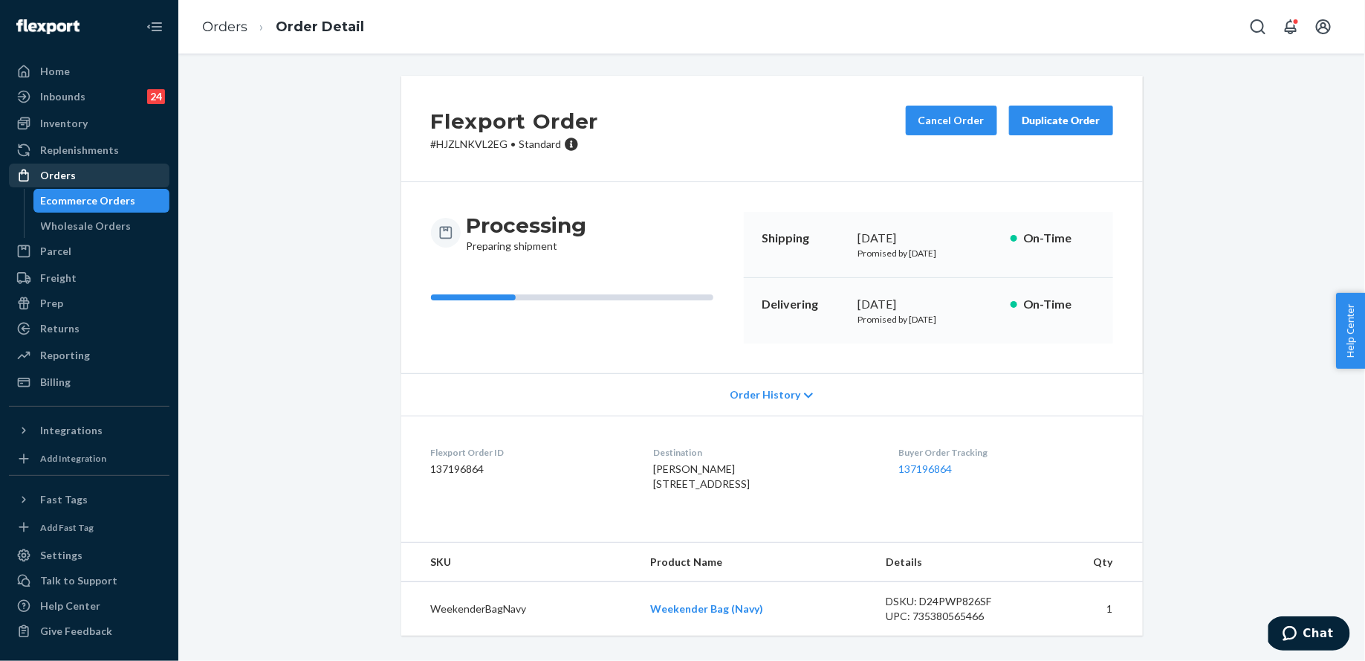
click at [109, 180] on div "Orders" at bounding box center [89, 175] width 158 height 21
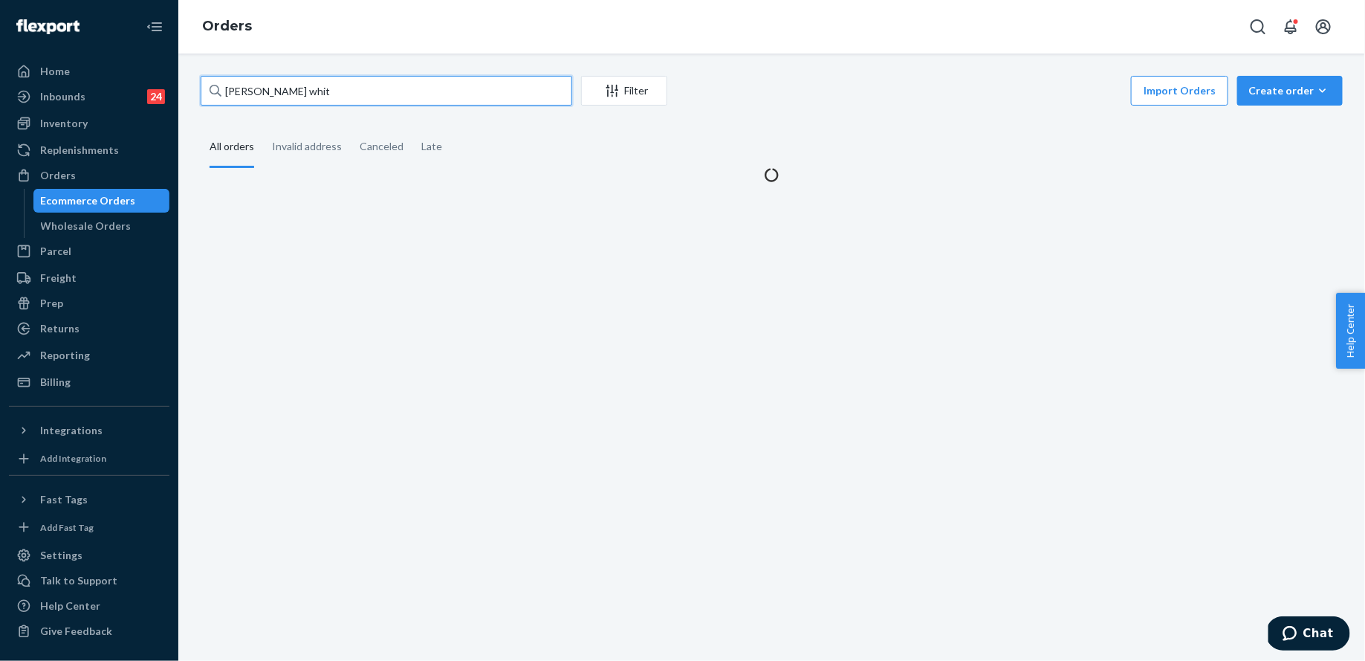
click at [272, 83] on input "[PERSON_NAME] whit" at bounding box center [387, 91] width 372 height 30
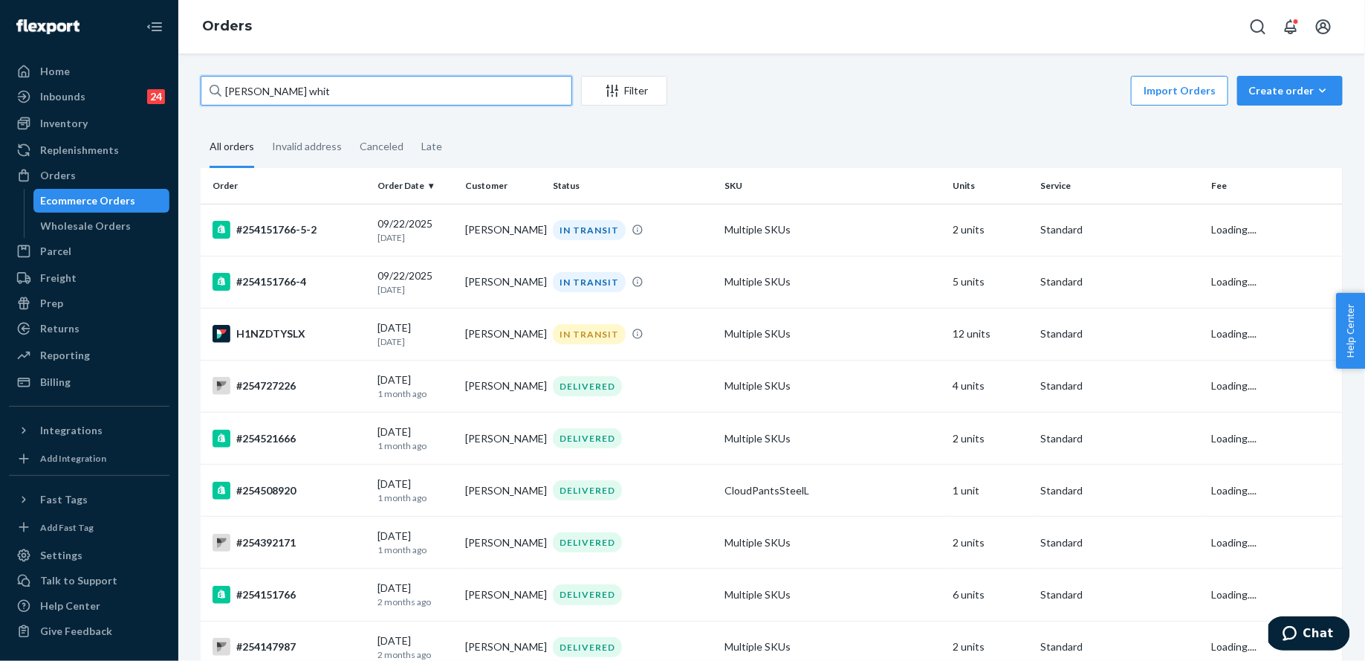
click at [272, 83] on input "[PERSON_NAME] whit" at bounding box center [387, 91] width 372 height 30
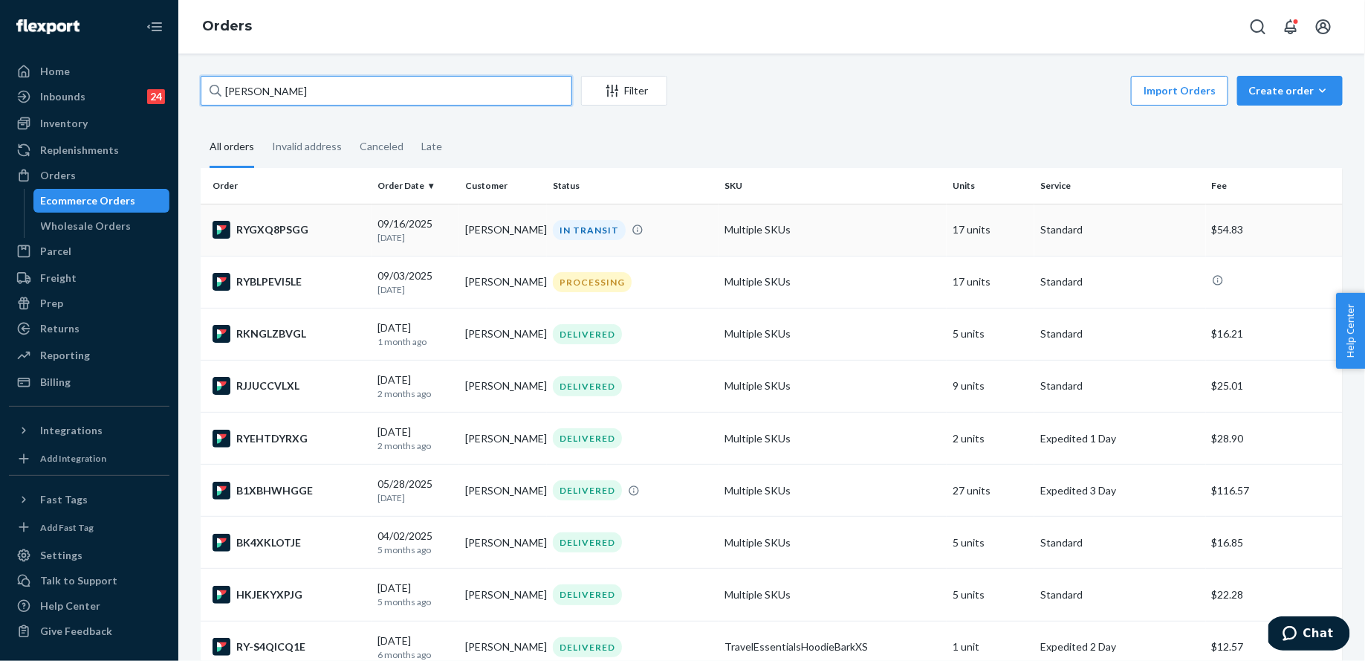
type input "[PERSON_NAME]"
click at [677, 244] on td "IN TRANSIT" at bounding box center [633, 230] width 172 height 52
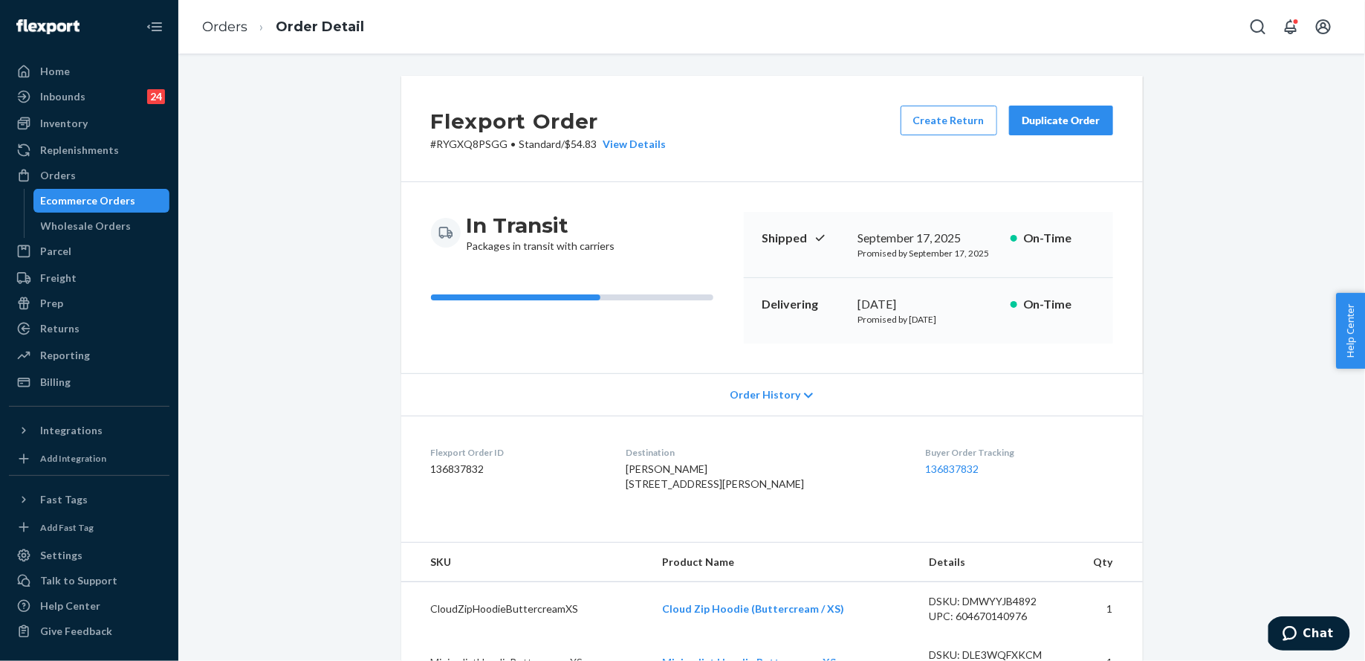
click at [1067, 122] on div "Duplicate Order" at bounding box center [1061, 120] width 79 height 15
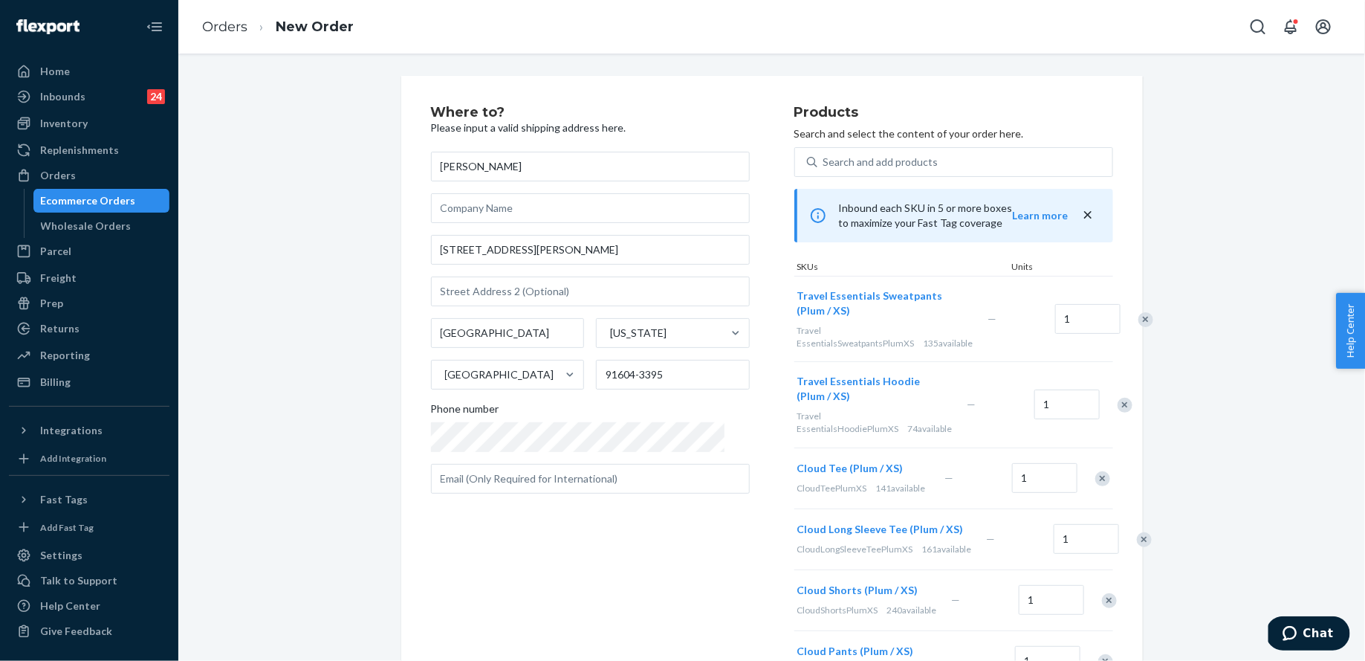
click at [1119, 310] on div at bounding box center [1137, 319] width 37 height 39
click at [1139, 320] on div "Remove Item" at bounding box center [1146, 319] width 15 height 15
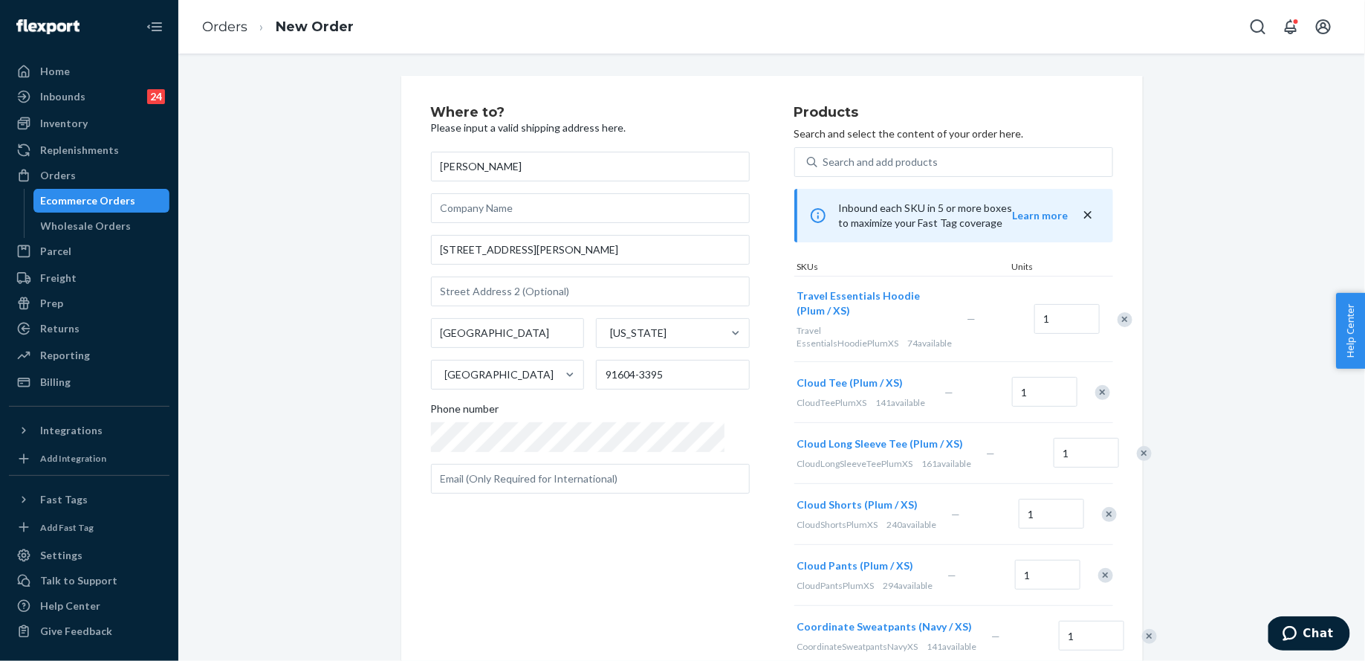
click at [1106, 320] on div "Travel Essentials Hoodie (Plum / XS) Travel EssentialsHoodiePlumXS 74 available…" at bounding box center [954, 318] width 319 height 85
click at [1118, 320] on div "Remove Item" at bounding box center [1125, 319] width 15 height 15
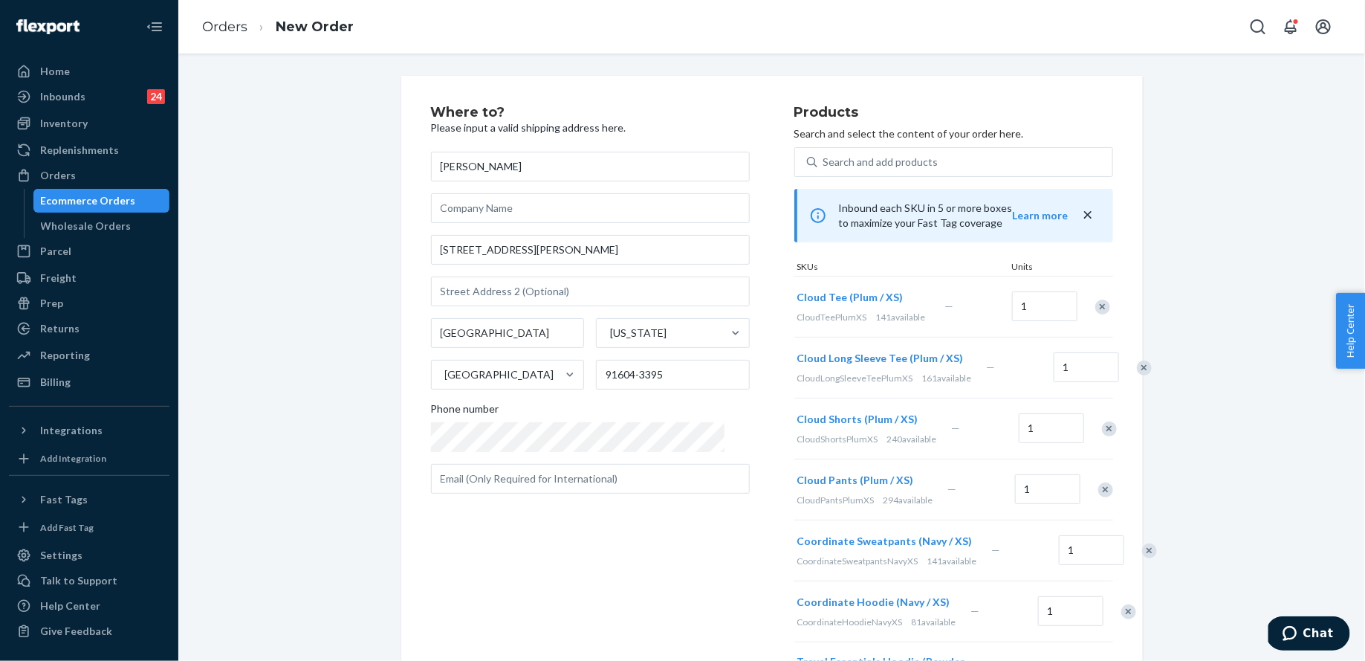
click at [1104, 320] on div at bounding box center [1094, 306] width 37 height 39
click at [1104, 312] on div "Remove Item" at bounding box center [1103, 307] width 15 height 15
click at [1118, 312] on div at bounding box center [1136, 306] width 37 height 39
click at [1137, 312] on div "Remove Item" at bounding box center [1144, 307] width 15 height 15
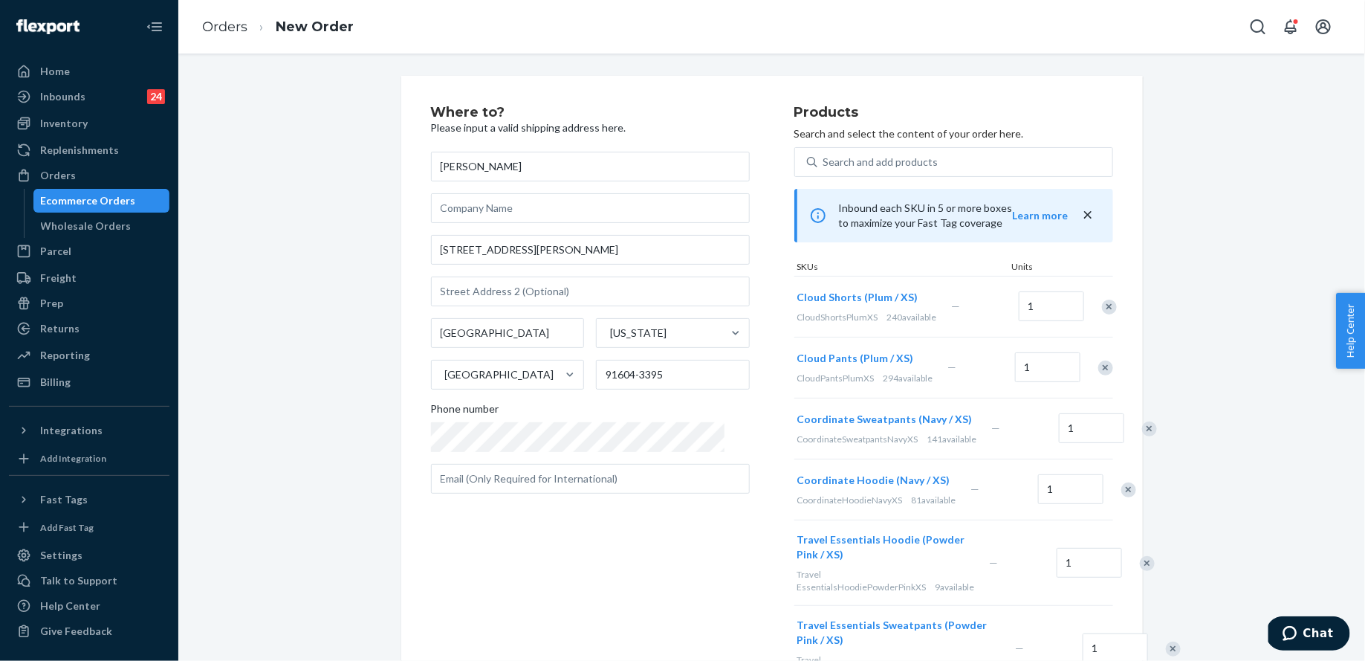
click at [1104, 312] on div "Remove Item" at bounding box center [1109, 307] width 15 height 15
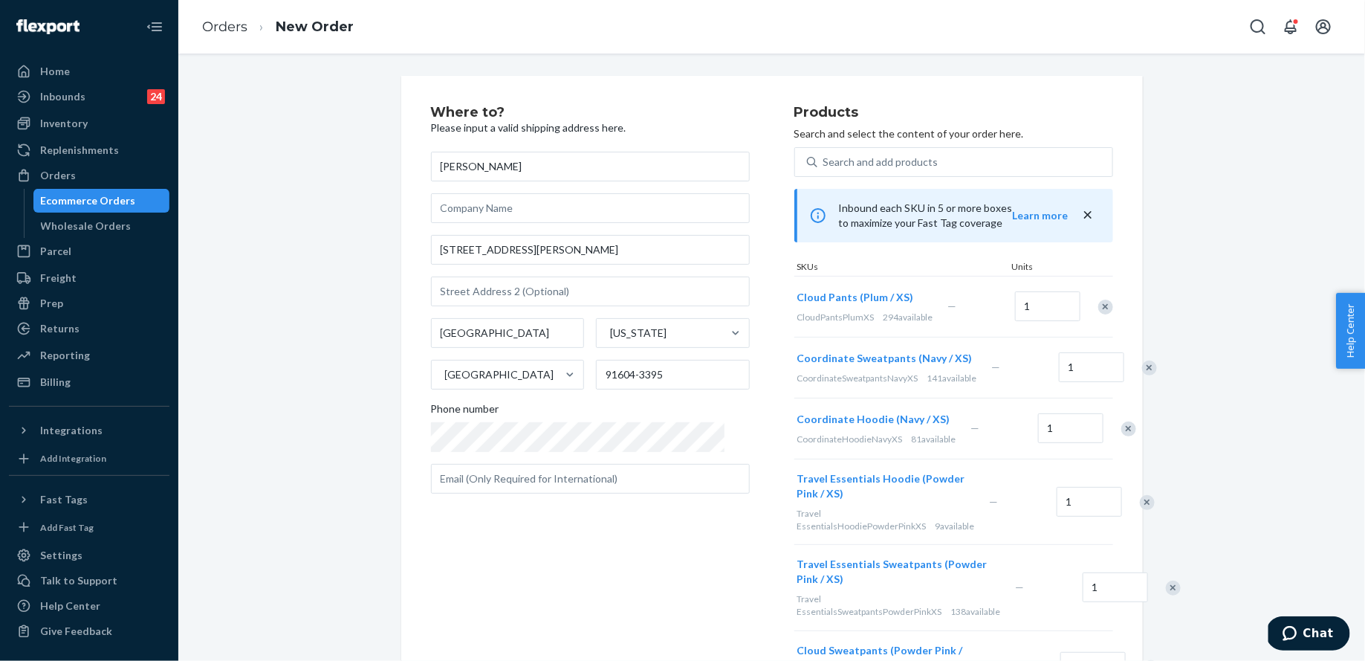
click at [1103, 311] on div "Remove Item" at bounding box center [1106, 307] width 15 height 15
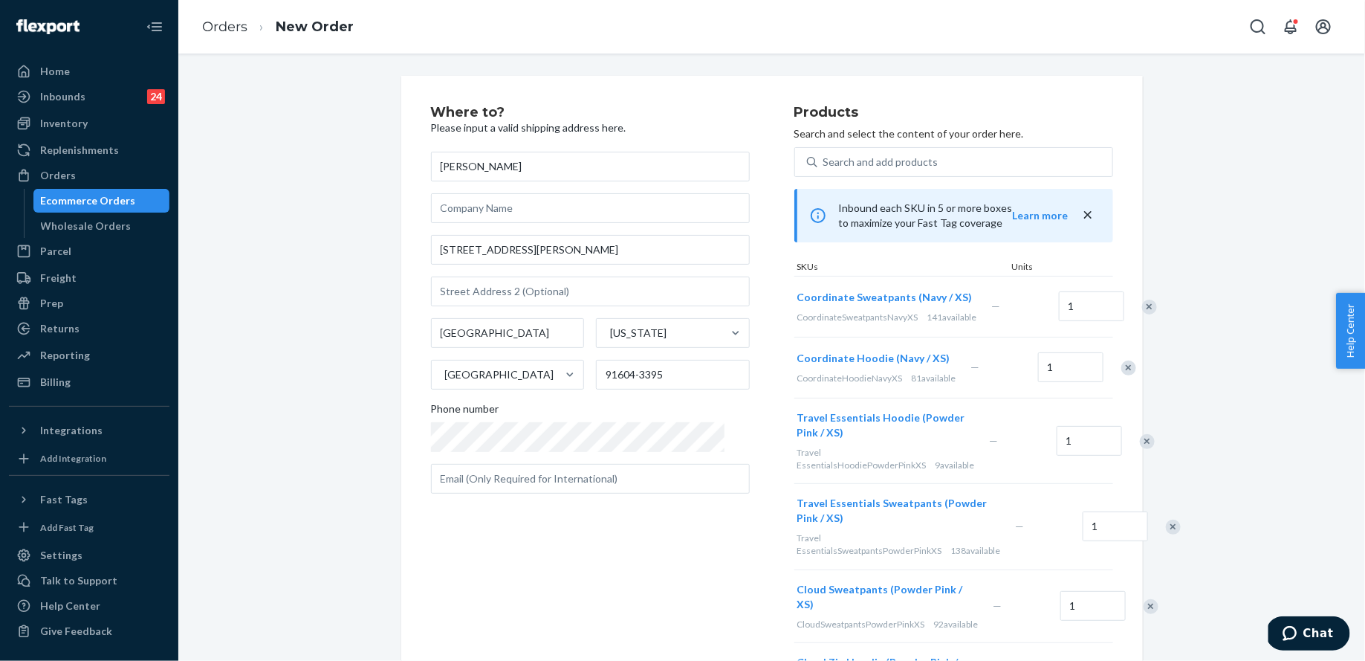
click at [1123, 311] on div at bounding box center [1141, 306] width 37 height 39
click at [1142, 314] on div "Remove Item" at bounding box center [1149, 307] width 15 height 15
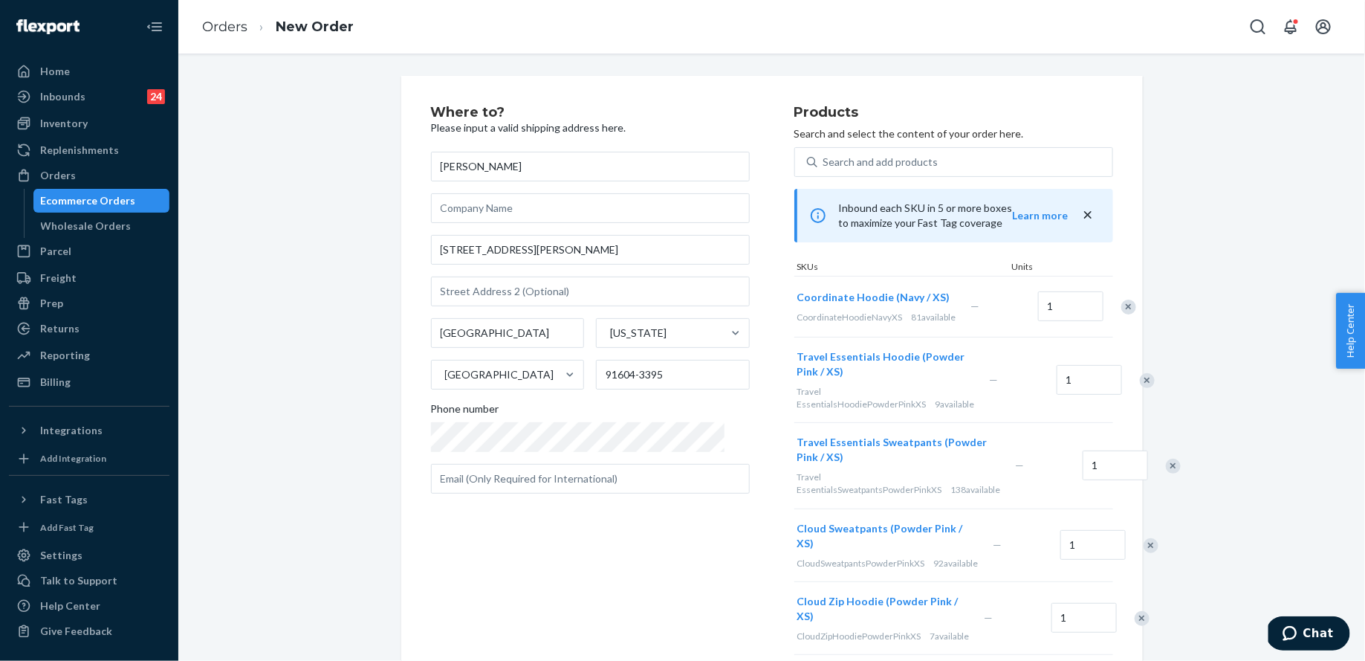
click at [1122, 314] on div "Remove Item" at bounding box center [1129, 307] width 15 height 15
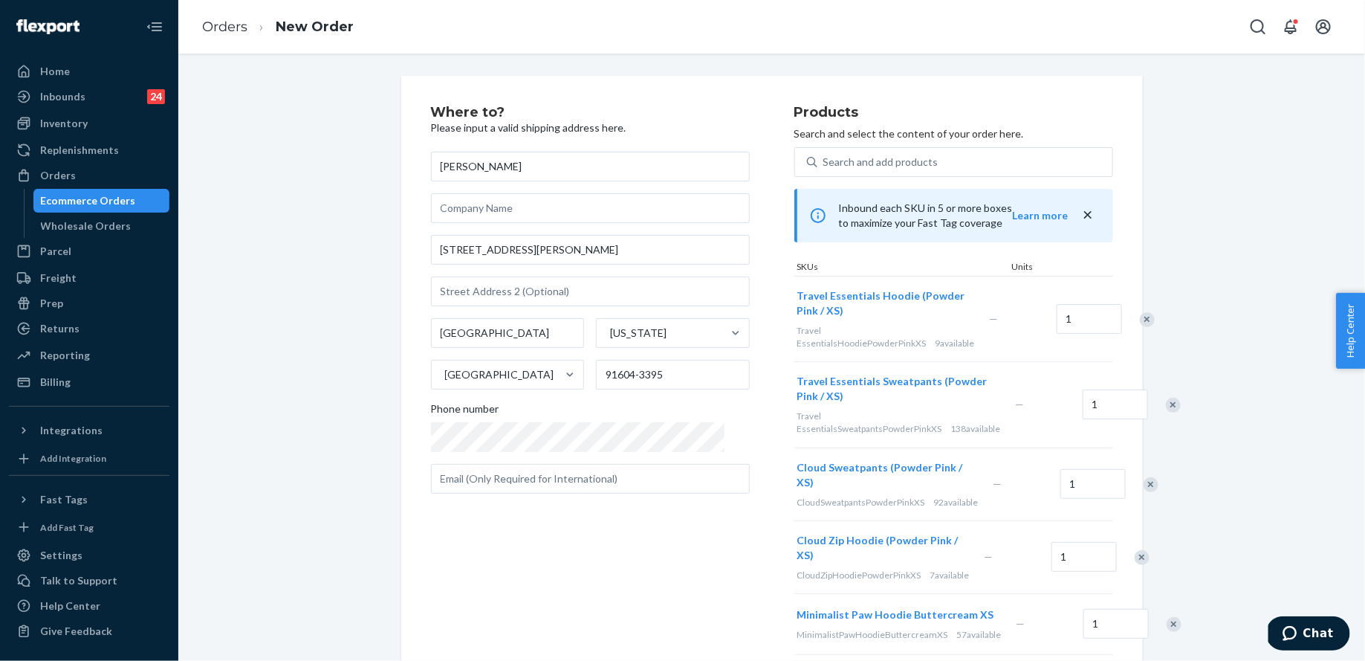
click at [1140, 314] on div "Remove Item" at bounding box center [1147, 319] width 15 height 15
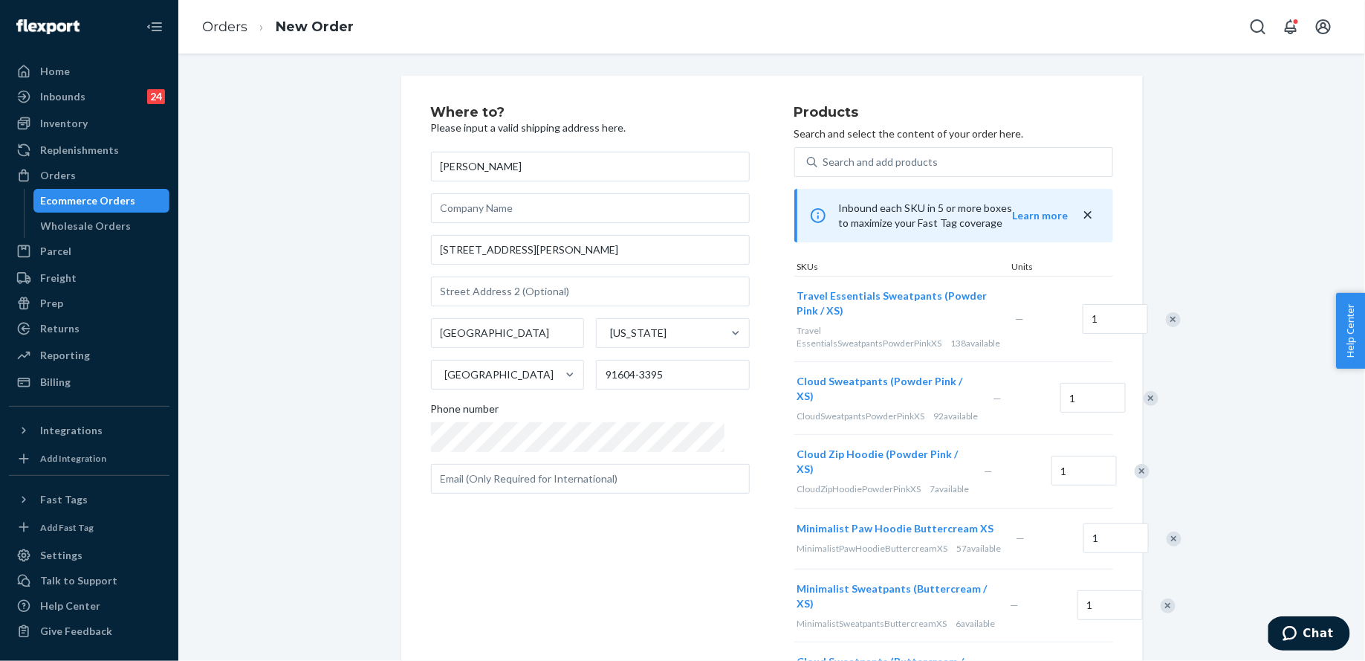
click at [1147, 314] on div at bounding box center [1165, 319] width 37 height 39
click at [1147, 316] on div at bounding box center [1165, 319] width 37 height 39
click at [1166, 318] on div "Remove Item" at bounding box center [1173, 319] width 15 height 15
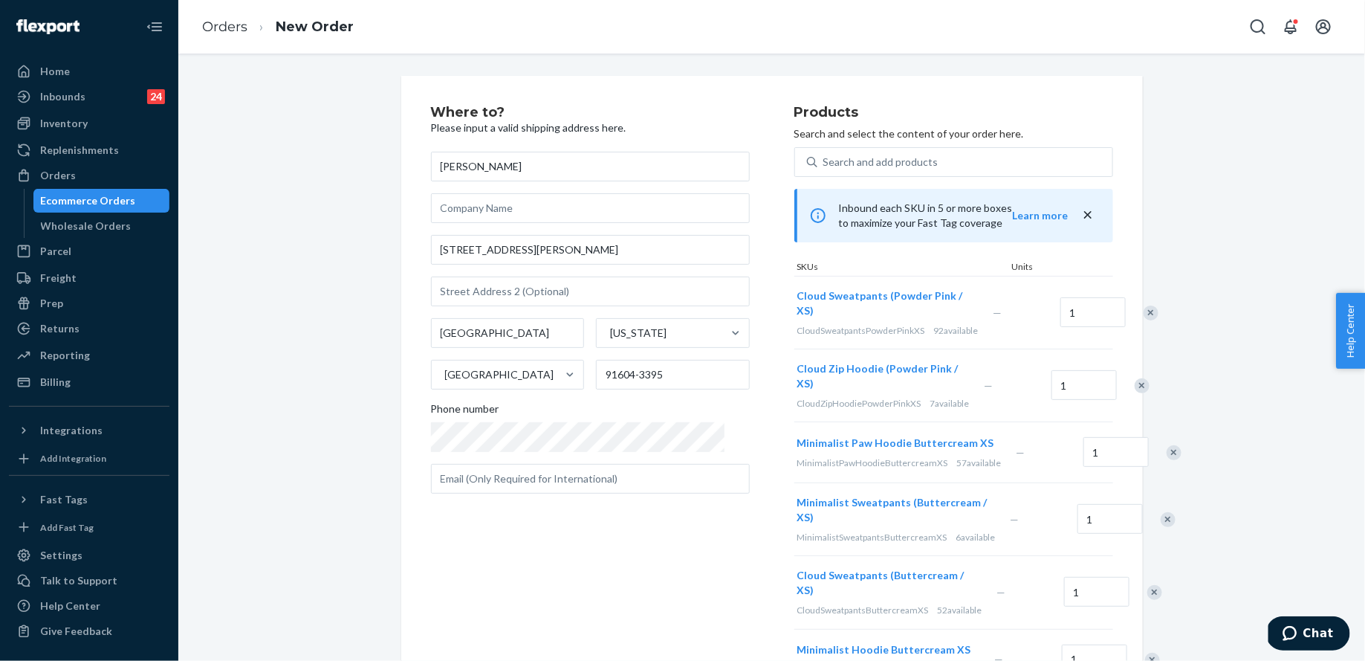
click at [1144, 320] on div "Remove Item" at bounding box center [1151, 312] width 15 height 15
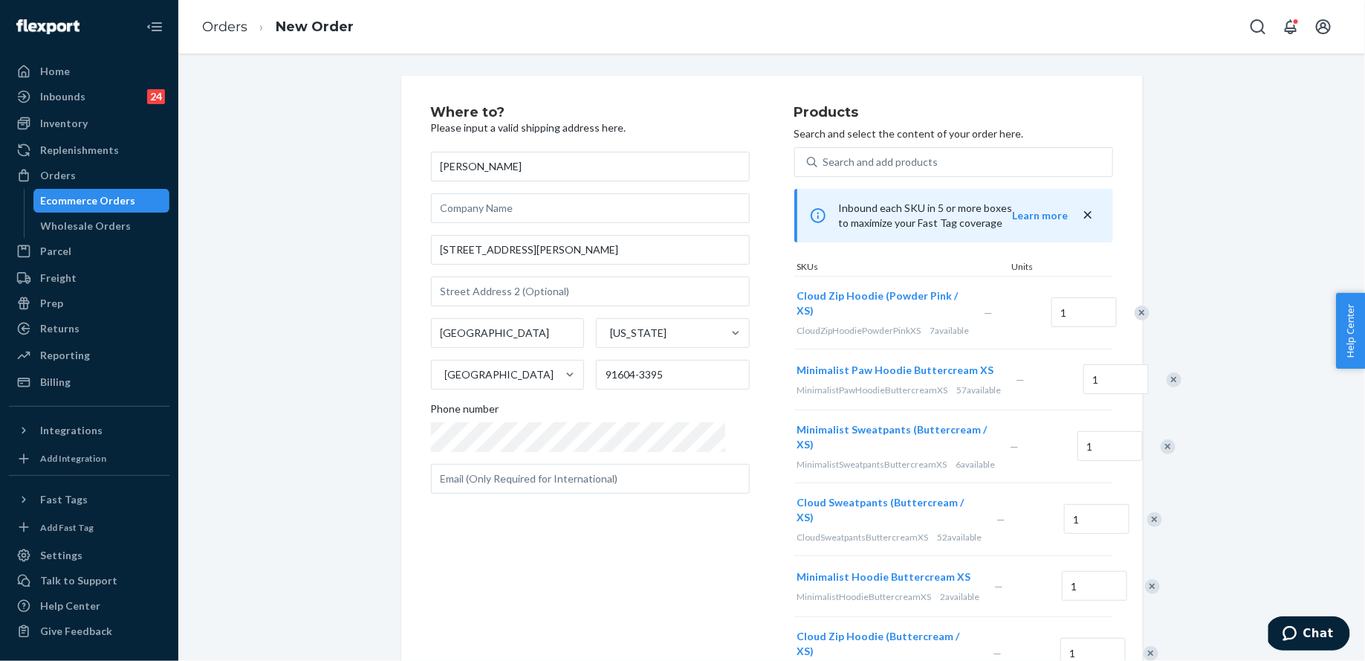
click at [1135, 320] on div "Remove Item" at bounding box center [1142, 312] width 15 height 15
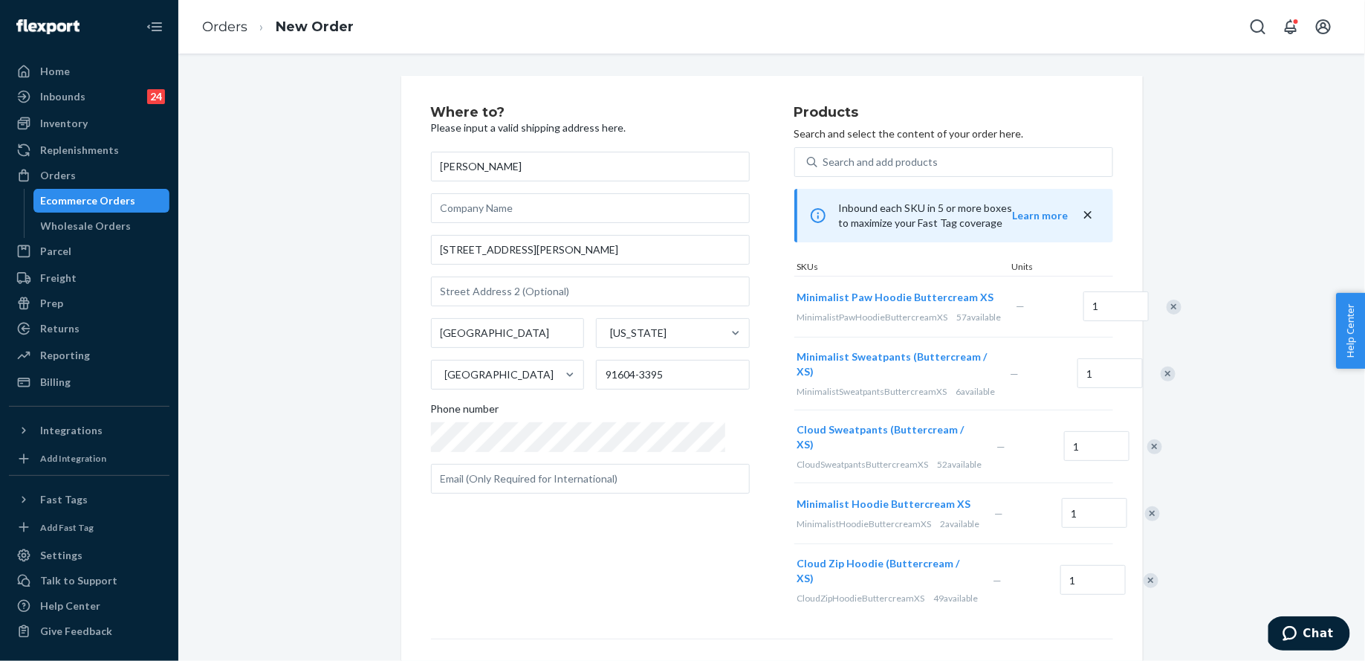
click at [1167, 314] on div "Remove Item" at bounding box center [1174, 307] width 15 height 15
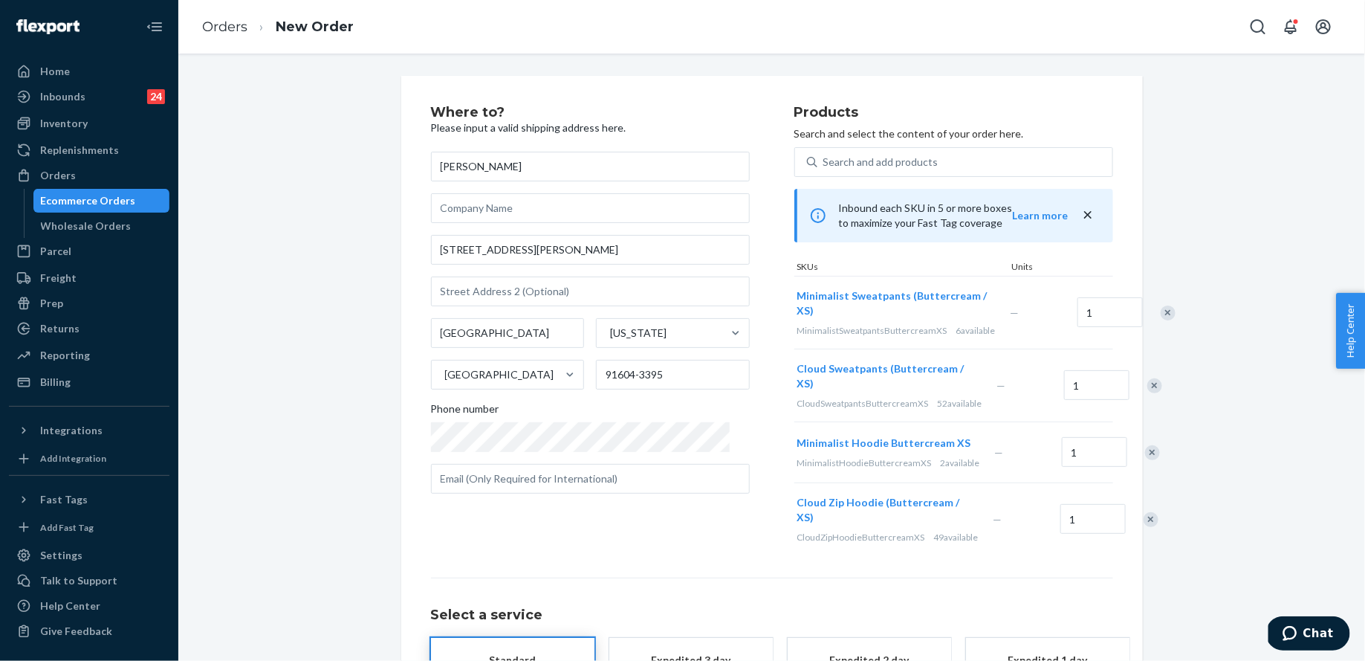
click at [1161, 320] on div "Remove Item" at bounding box center [1168, 312] width 15 height 15
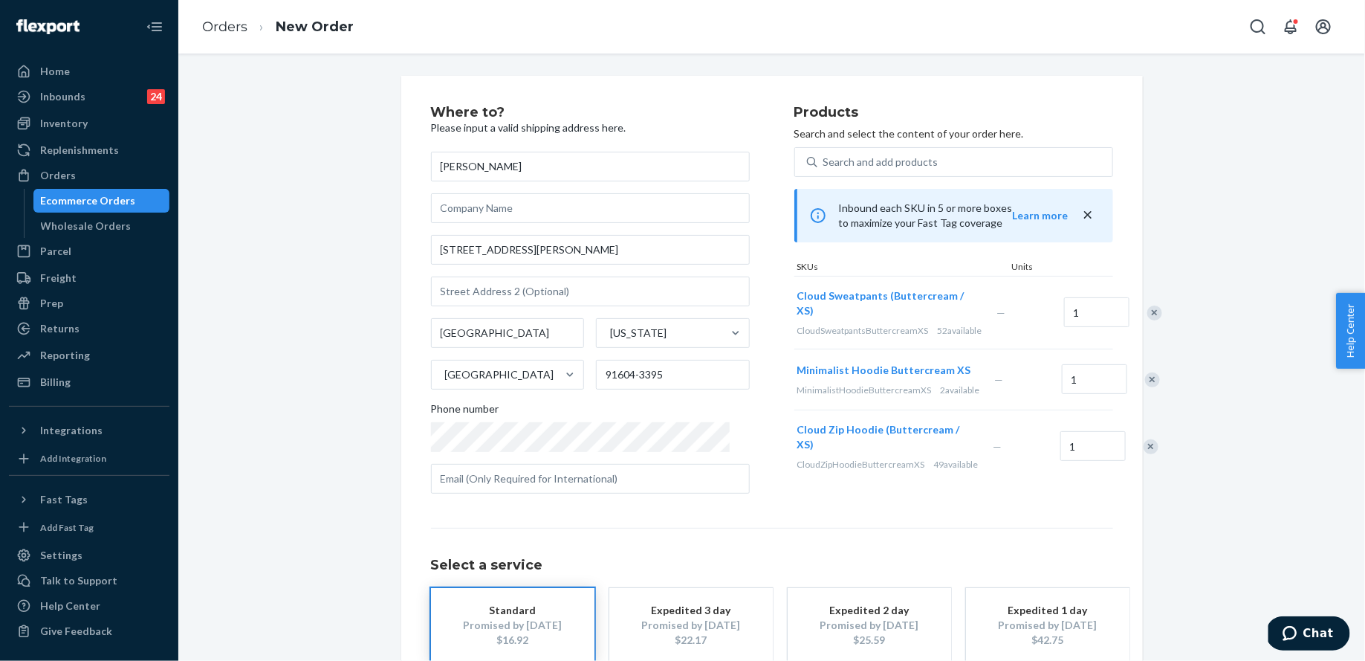
click at [1148, 320] on div "Remove Item" at bounding box center [1155, 312] width 15 height 15
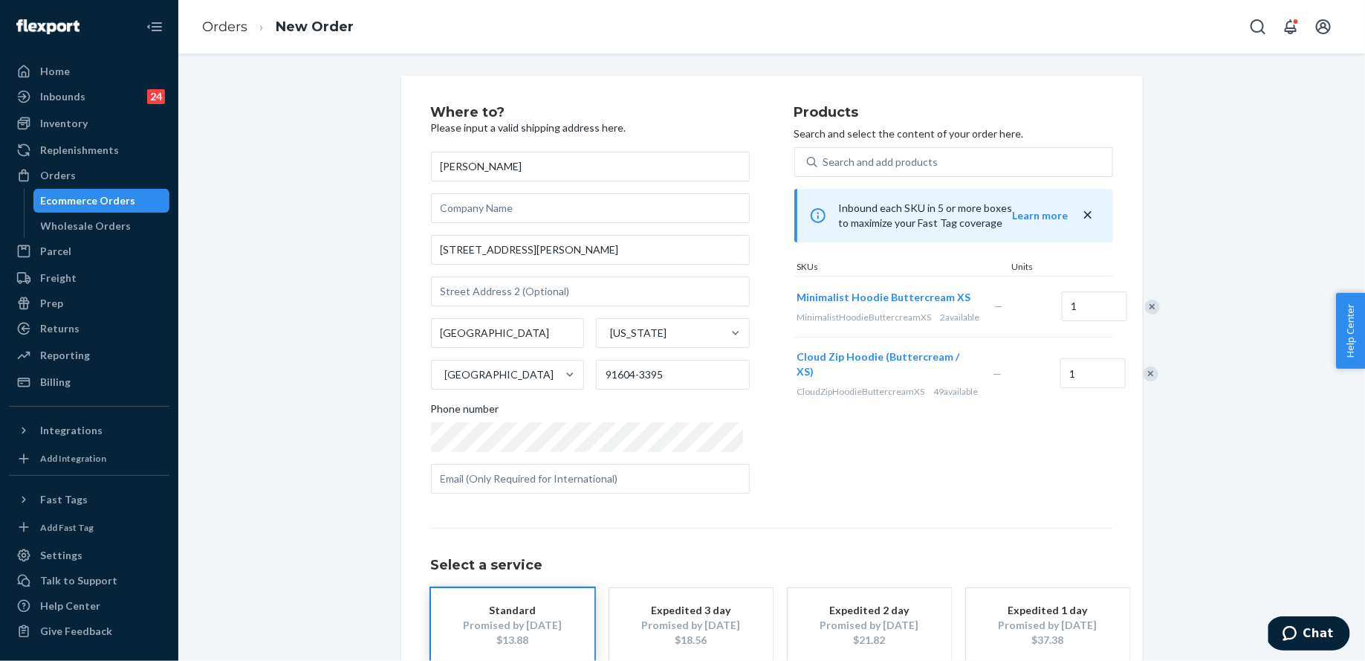
click at [1145, 314] on div "Remove Item" at bounding box center [1152, 307] width 15 height 15
click at [1144, 320] on div "Remove Item" at bounding box center [1151, 312] width 15 height 15
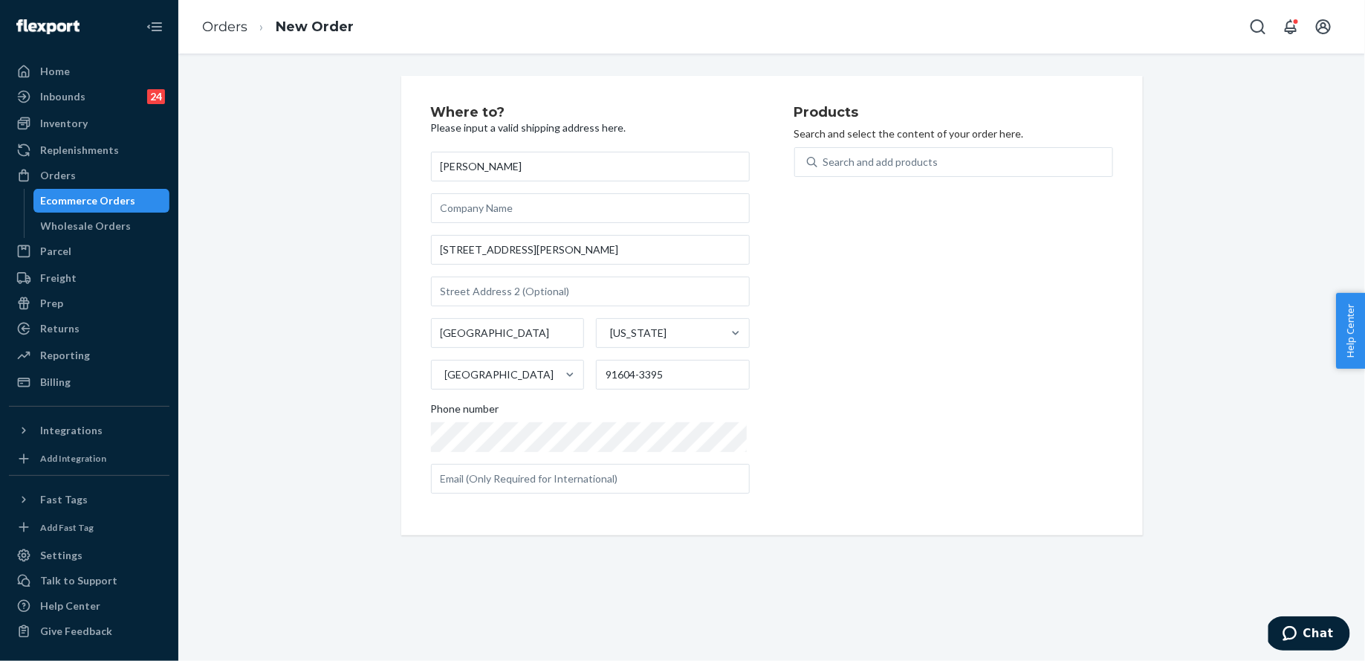
click at [984, 179] on div "Search and add products" at bounding box center [954, 171] width 319 height 48
click at [957, 165] on div "Search and add products" at bounding box center [965, 162] width 295 height 27
click at [825, 165] on input "Search and add products" at bounding box center [824, 162] width 1 height 15
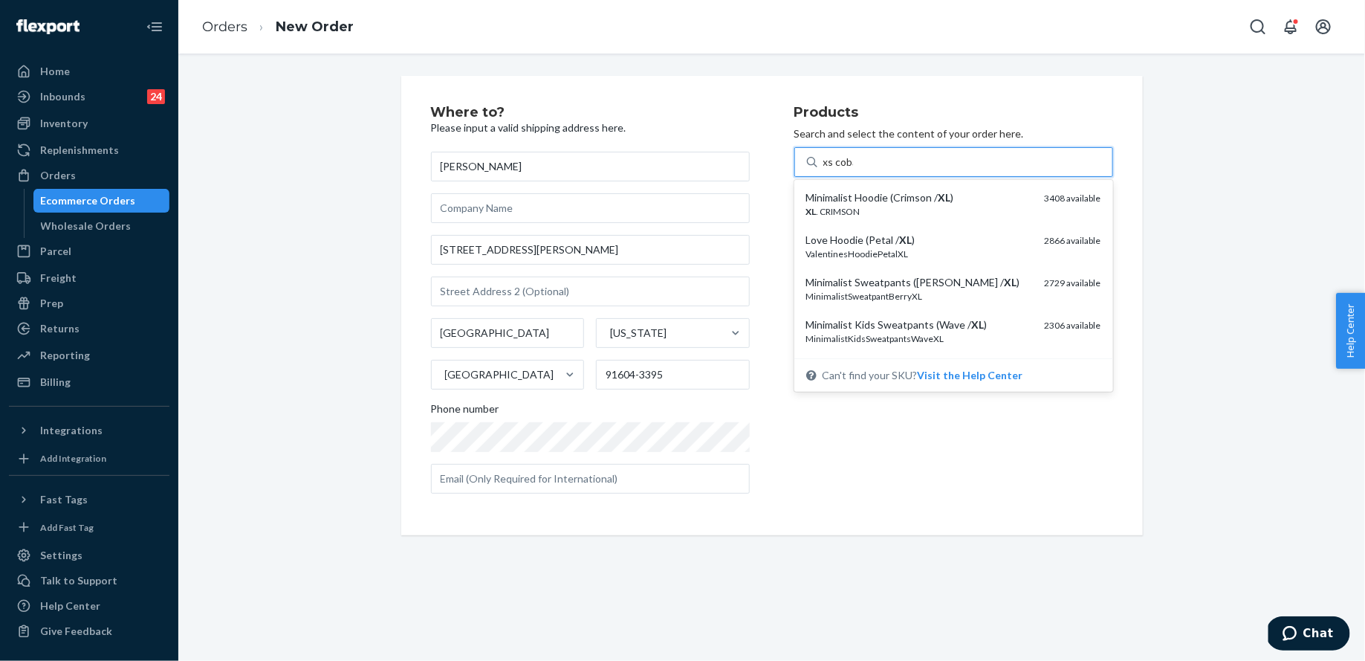
type input "xs cobal"
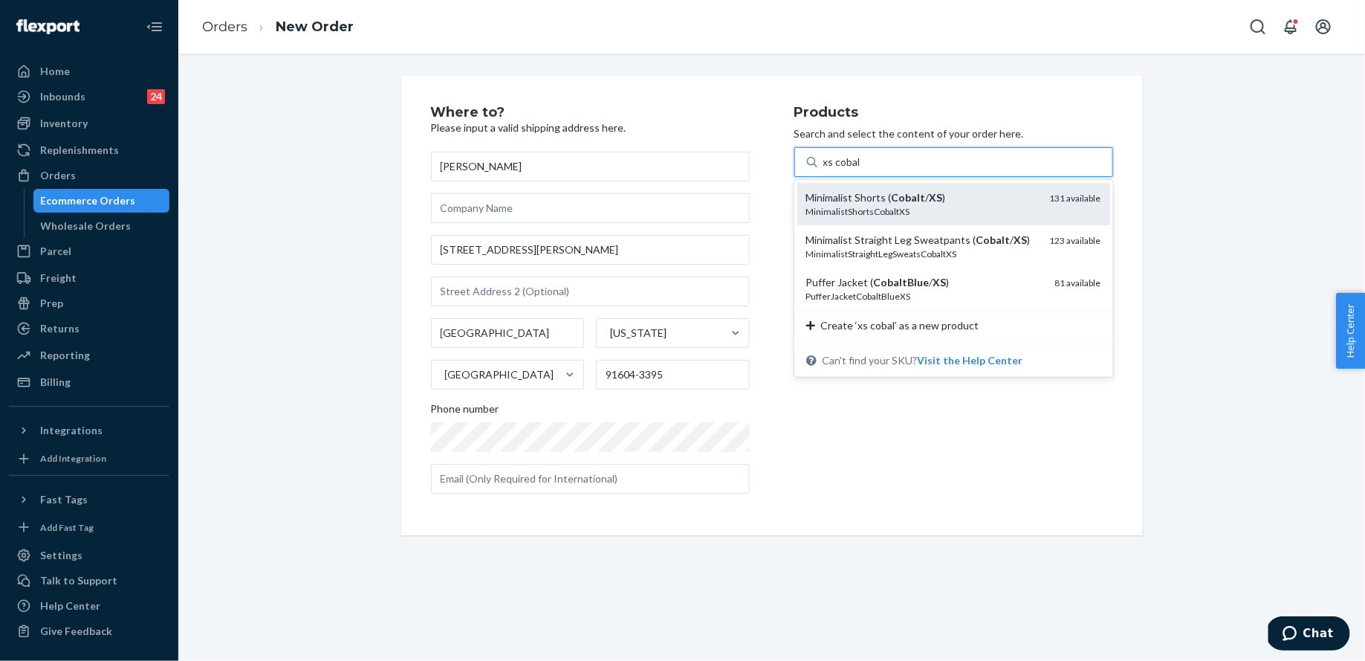
click at [957, 195] on div "Minimalist Shorts ( Cobalt / XS )" at bounding box center [922, 197] width 232 height 15
click at [861, 169] on input "xs cobal" at bounding box center [843, 162] width 38 height 15
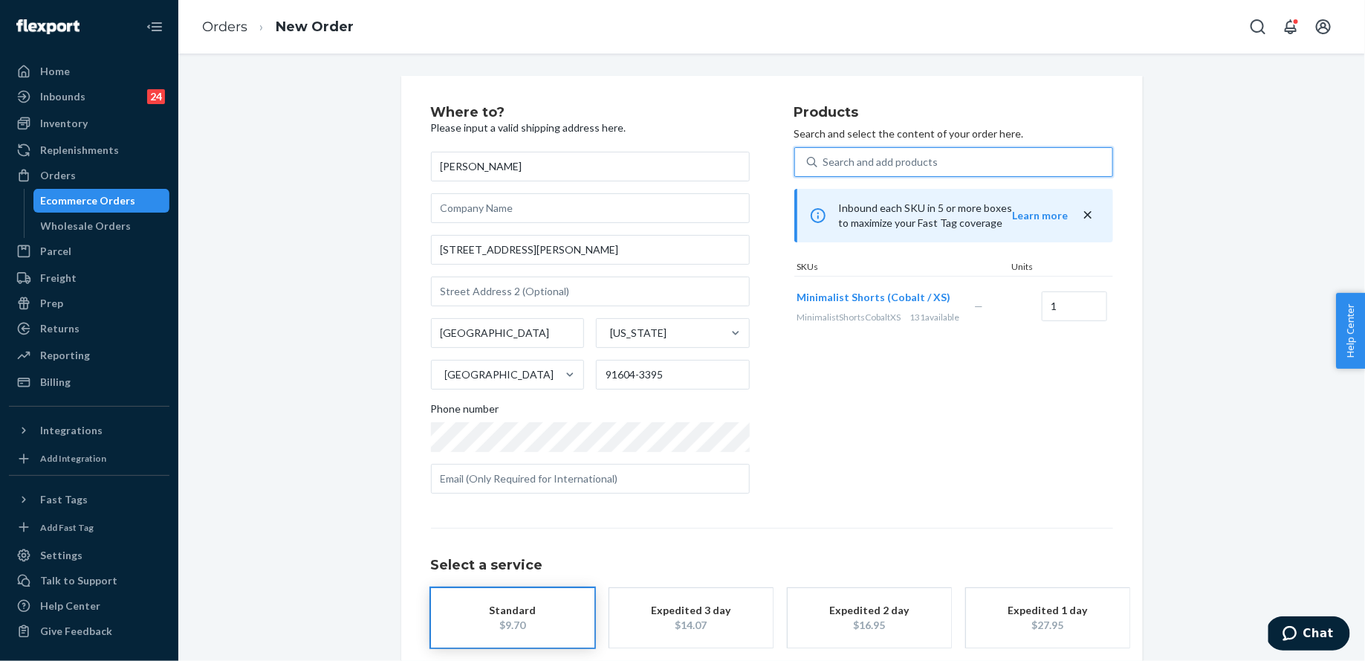
click at [948, 161] on div "Search and add products" at bounding box center [965, 162] width 295 height 27
click at [825, 161] on input "0 results available. Select is focused ,type to refine list, press Down to open…" at bounding box center [824, 162] width 1 height 15
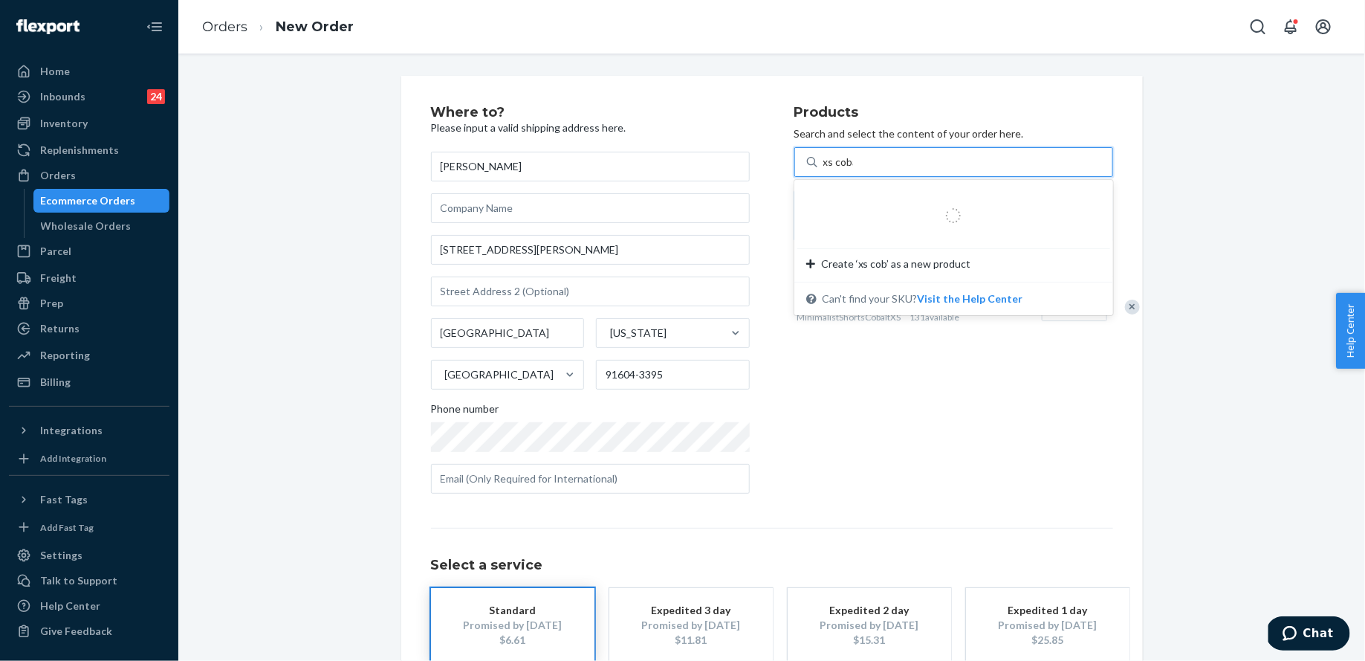
type input "xs cobal"
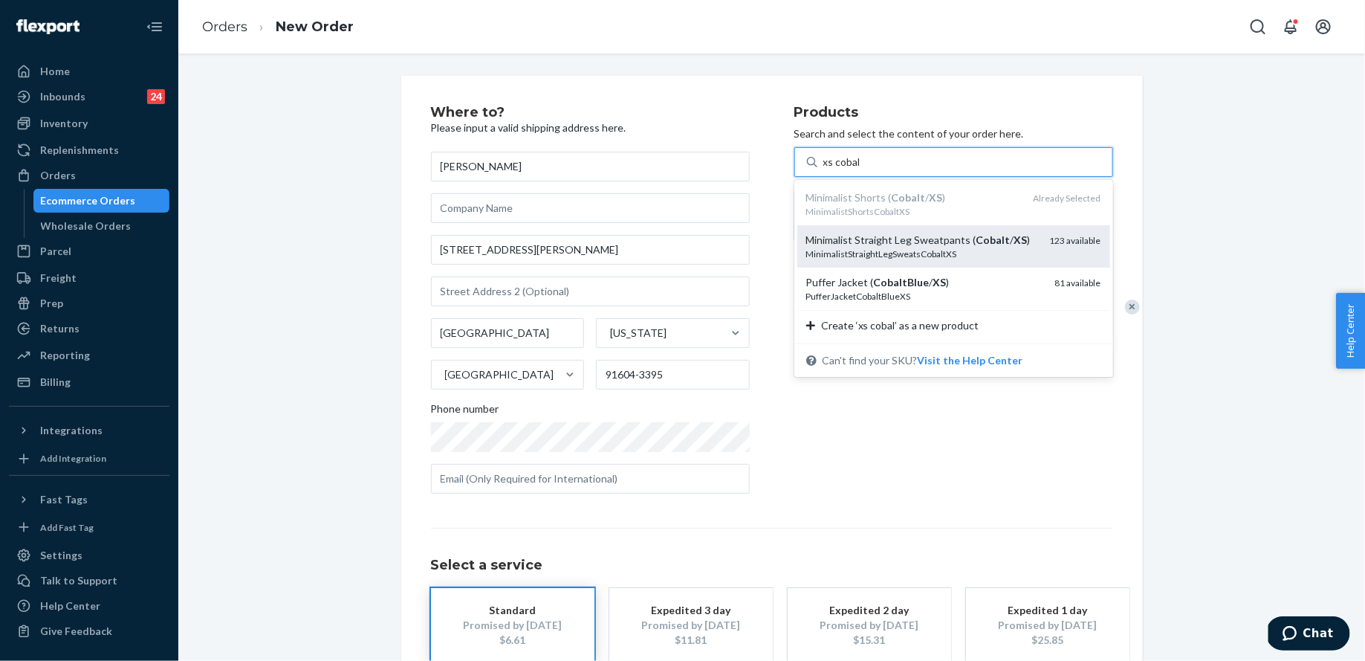
click at [959, 246] on div "Minimalist Straight Leg Sweatpants ( Cobalt / XS )" at bounding box center [922, 240] width 232 height 15
click at [861, 169] on input "xs cobal" at bounding box center [843, 162] width 38 height 15
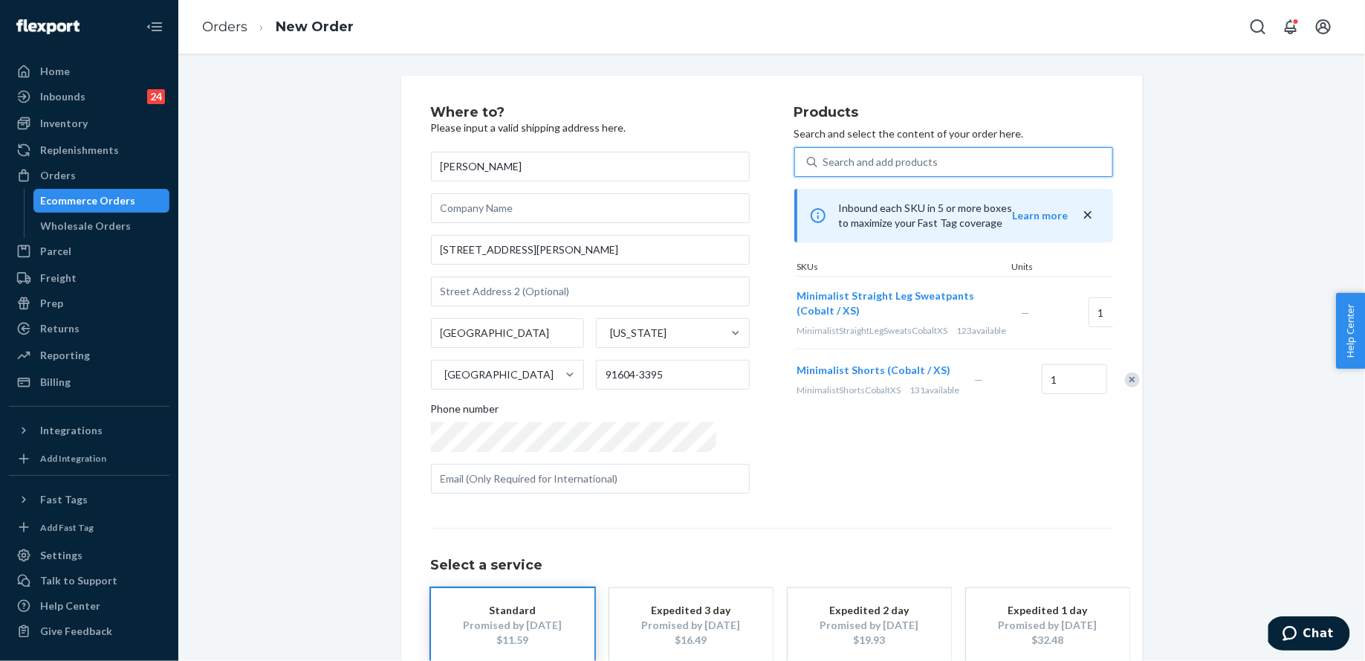
click at [947, 162] on div "Search and add products" at bounding box center [965, 162] width 295 height 27
click at [825, 162] on input "0 results available. Select is focused ,type to refine list, press Down to open…" at bounding box center [824, 162] width 1 height 15
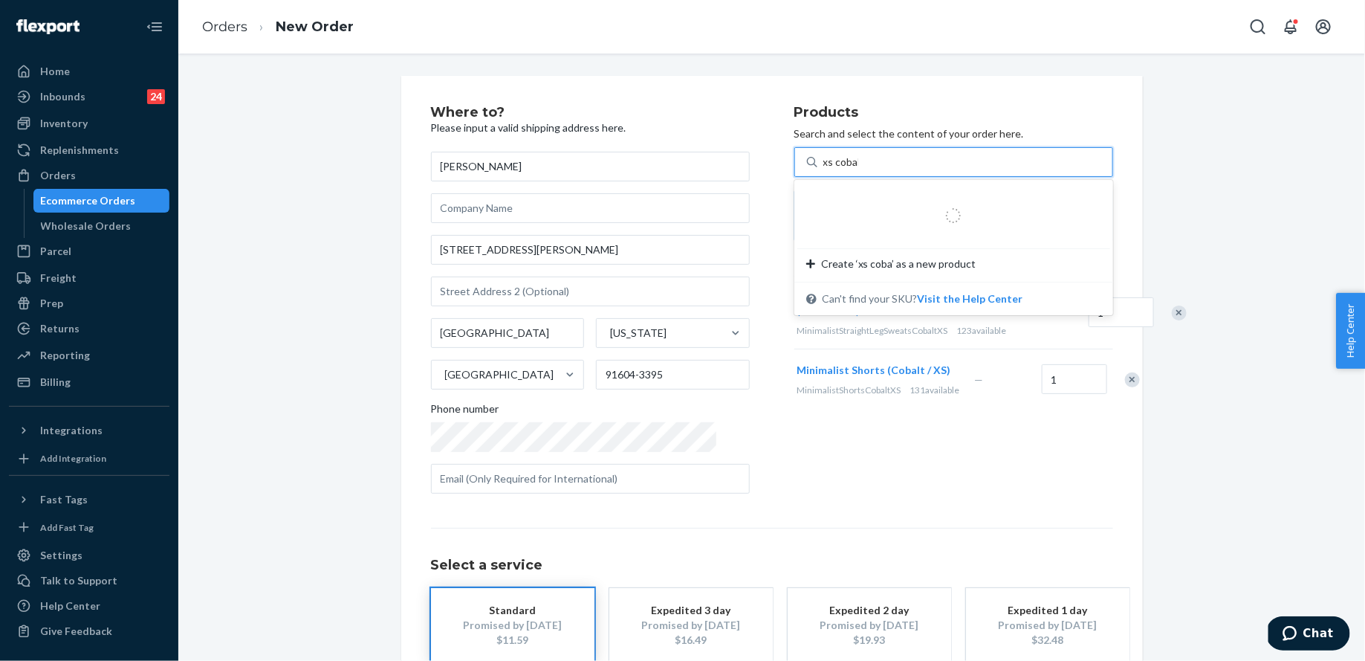
type input "xs cobalt"
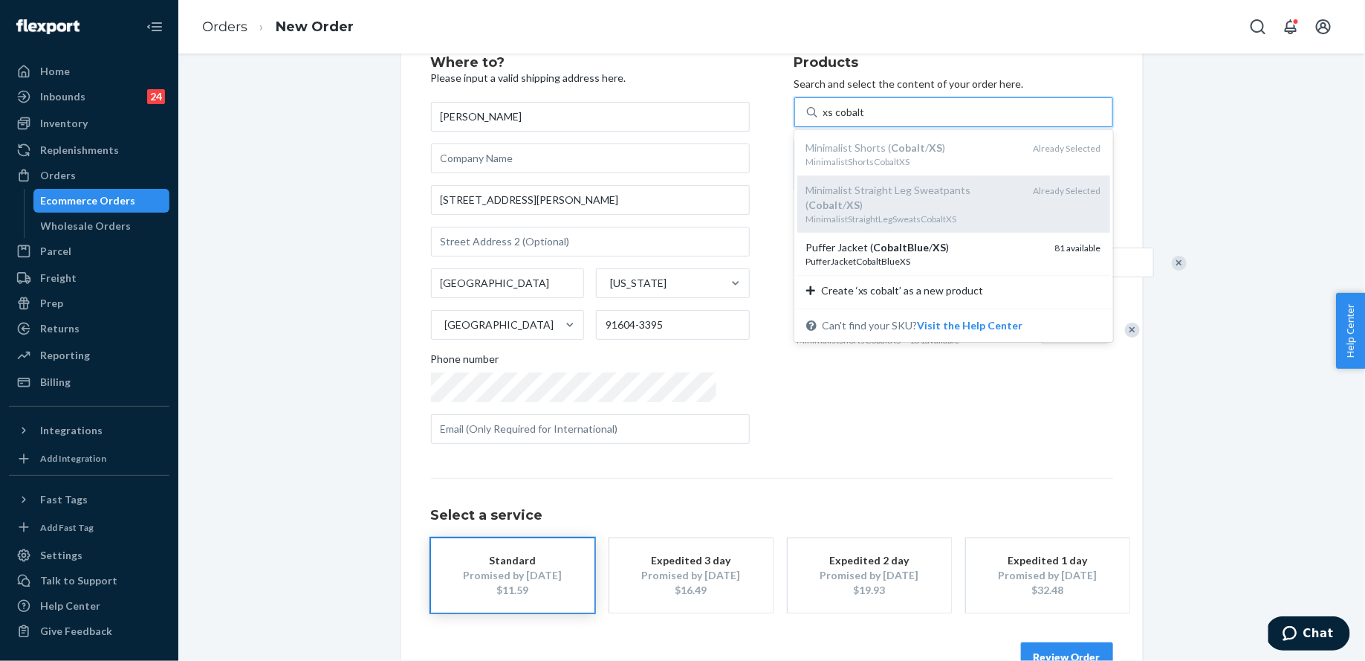
scroll to position [19, 0]
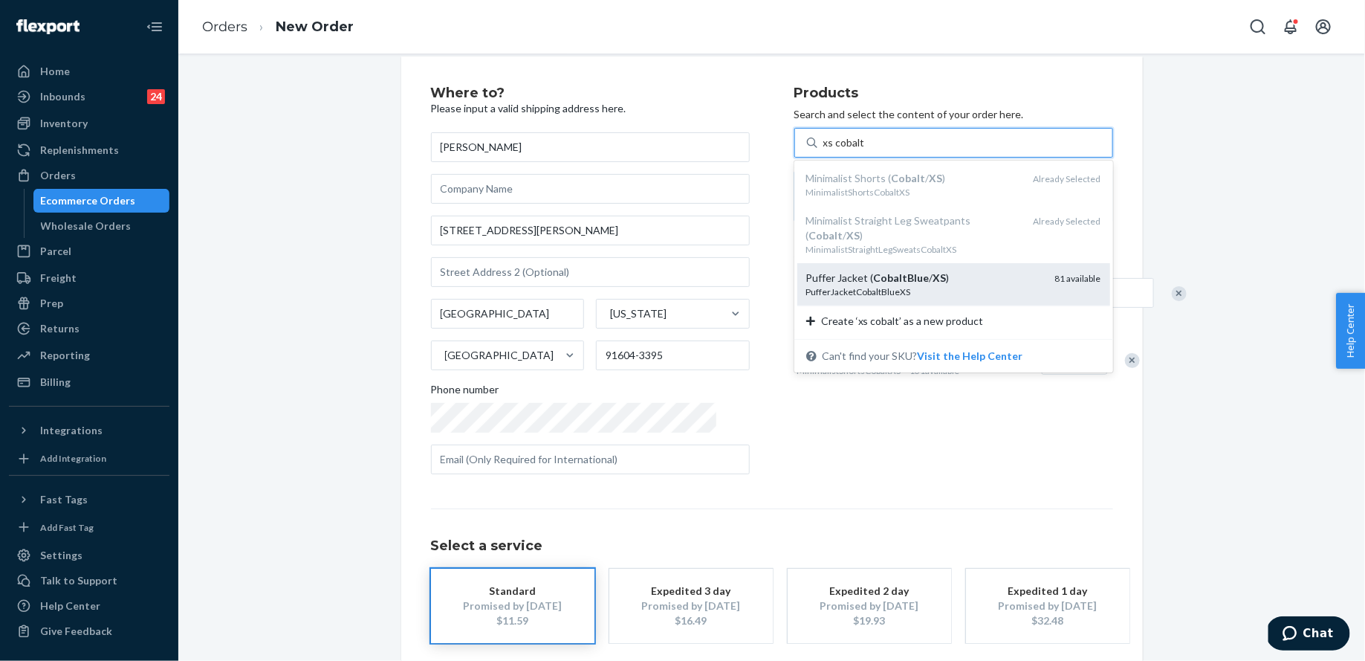
click at [954, 285] on div "PufferJacketCobaltBlueXS" at bounding box center [924, 291] width 237 height 13
click at [865, 150] on input "xs cobalt" at bounding box center [845, 142] width 42 height 15
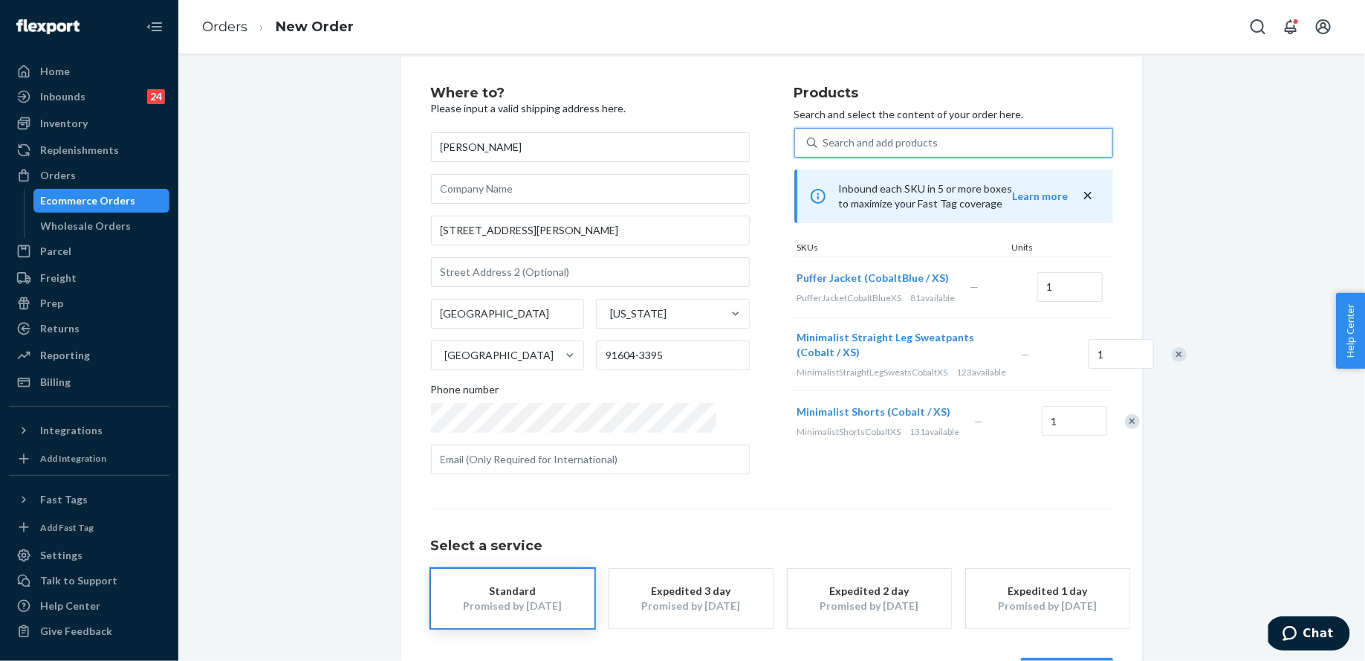
click at [913, 138] on div "Search and add products" at bounding box center [965, 142] width 295 height 27
click at [825, 138] on input "0 results available. Select is focused ,type to refine list, press Down to open…" at bounding box center [824, 142] width 1 height 15
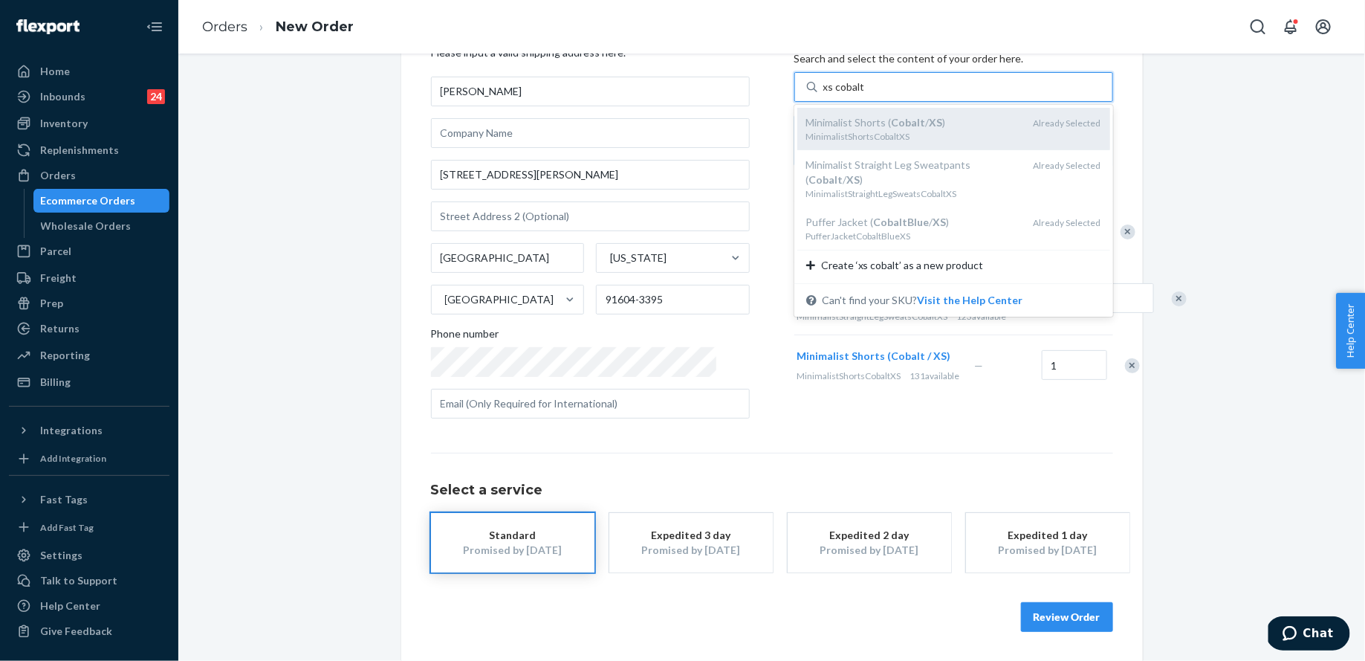
scroll to position [72, 0]
type input "x"
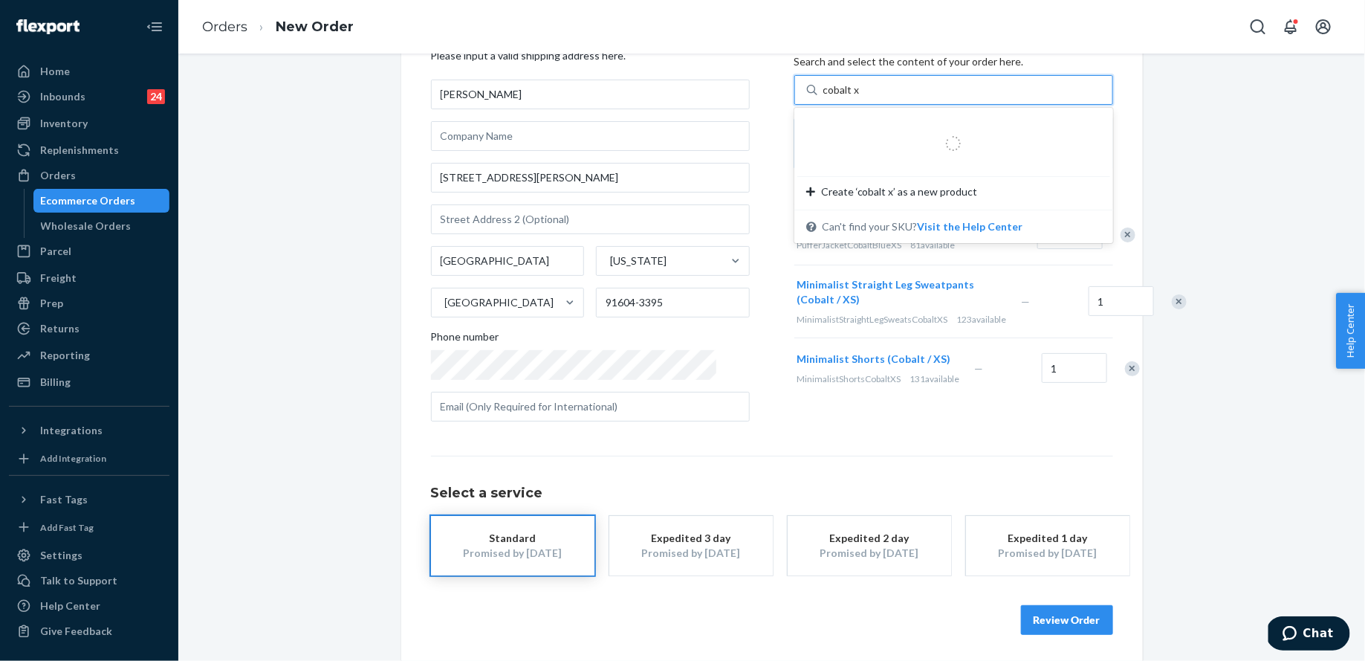
type input "cobalt xs"
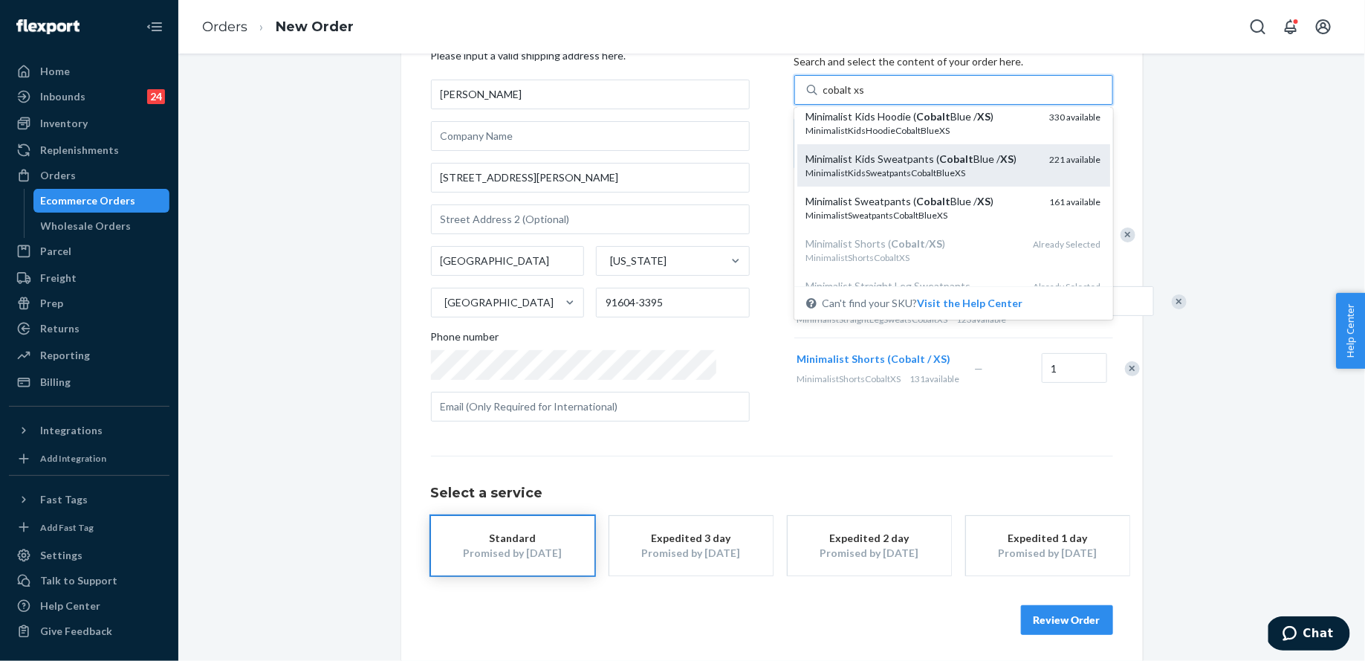
scroll to position [10, 0]
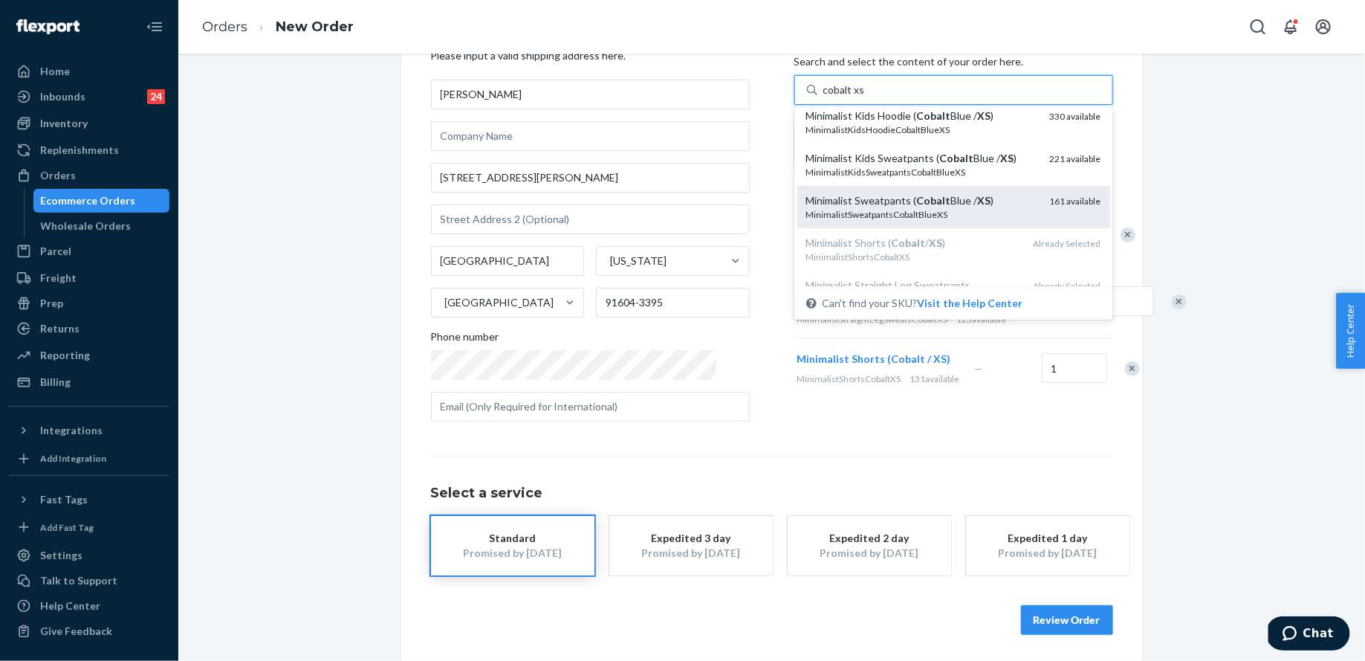
click at [968, 208] on div "MinimalistSweatpantsCobaltBlueXS" at bounding box center [922, 214] width 232 height 13
click at [865, 97] on input "cobalt xs" at bounding box center [845, 90] width 42 height 15
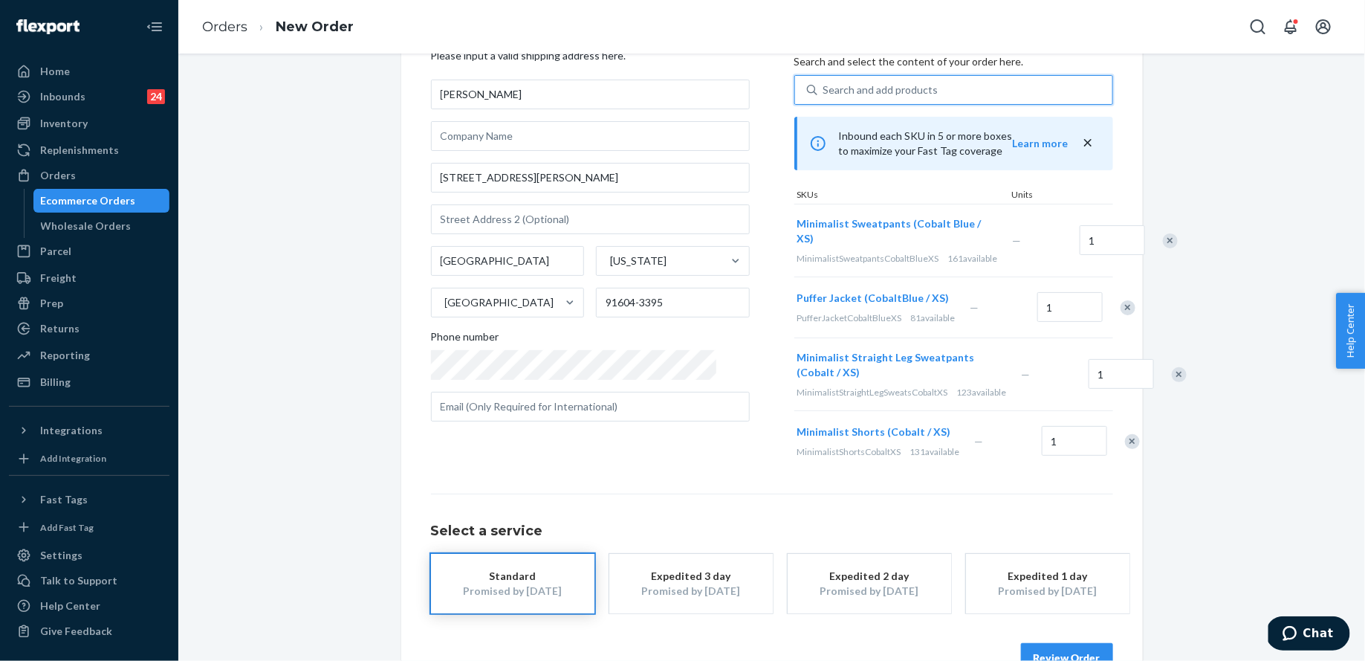
click at [922, 88] on div "Search and add products" at bounding box center [965, 90] width 295 height 27
click at [825, 88] on input "0 results available. Use Up and Down to choose options, press Enter to select t…" at bounding box center [824, 90] width 1 height 15
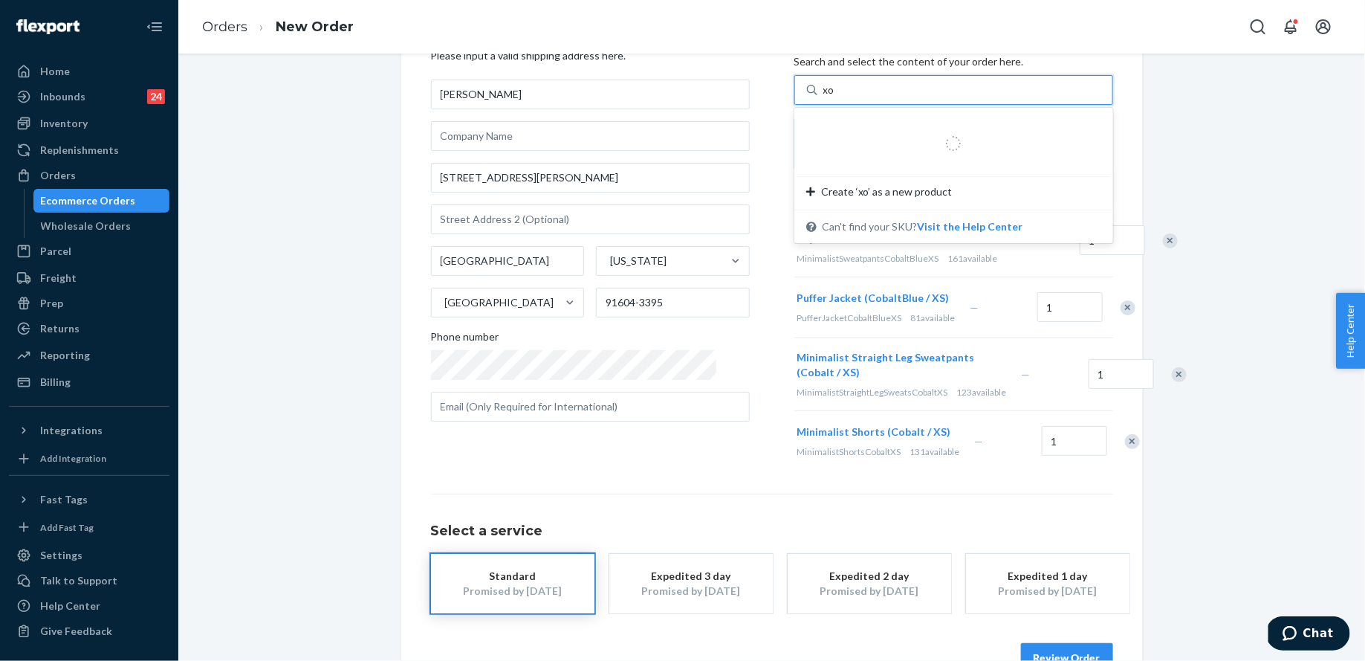
type input "x"
type input "cobalt xs"
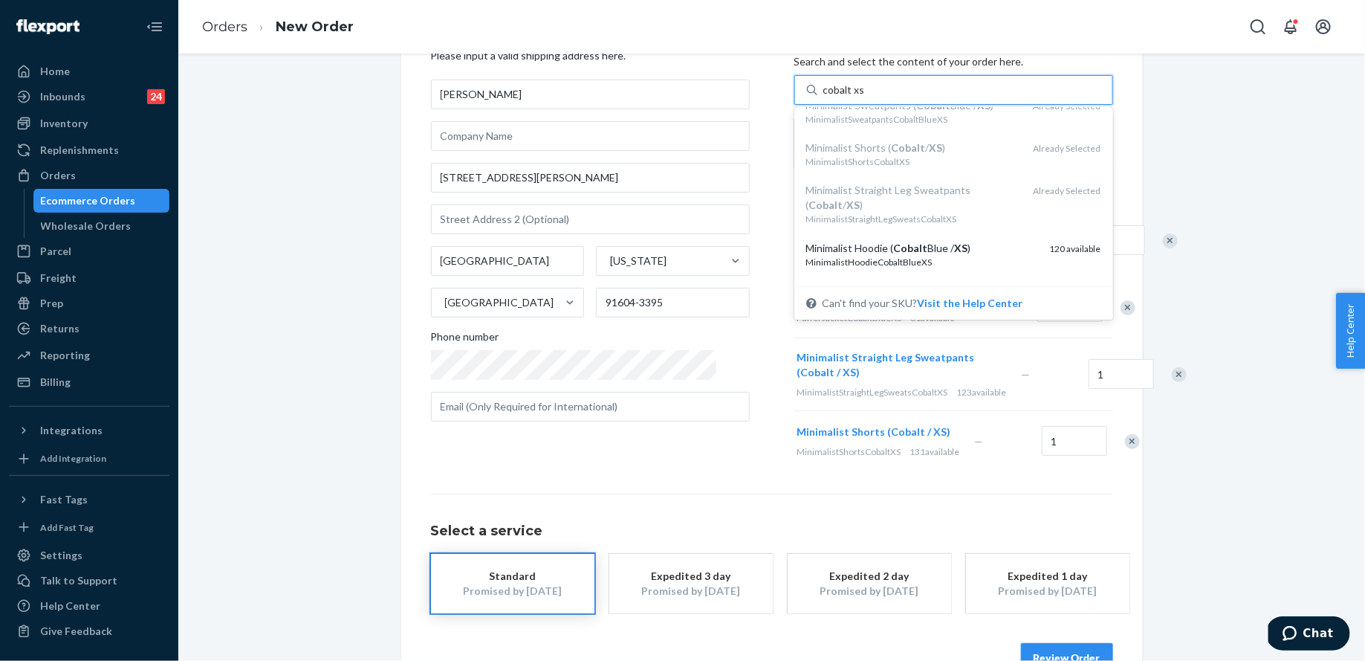
scroll to position [119, 0]
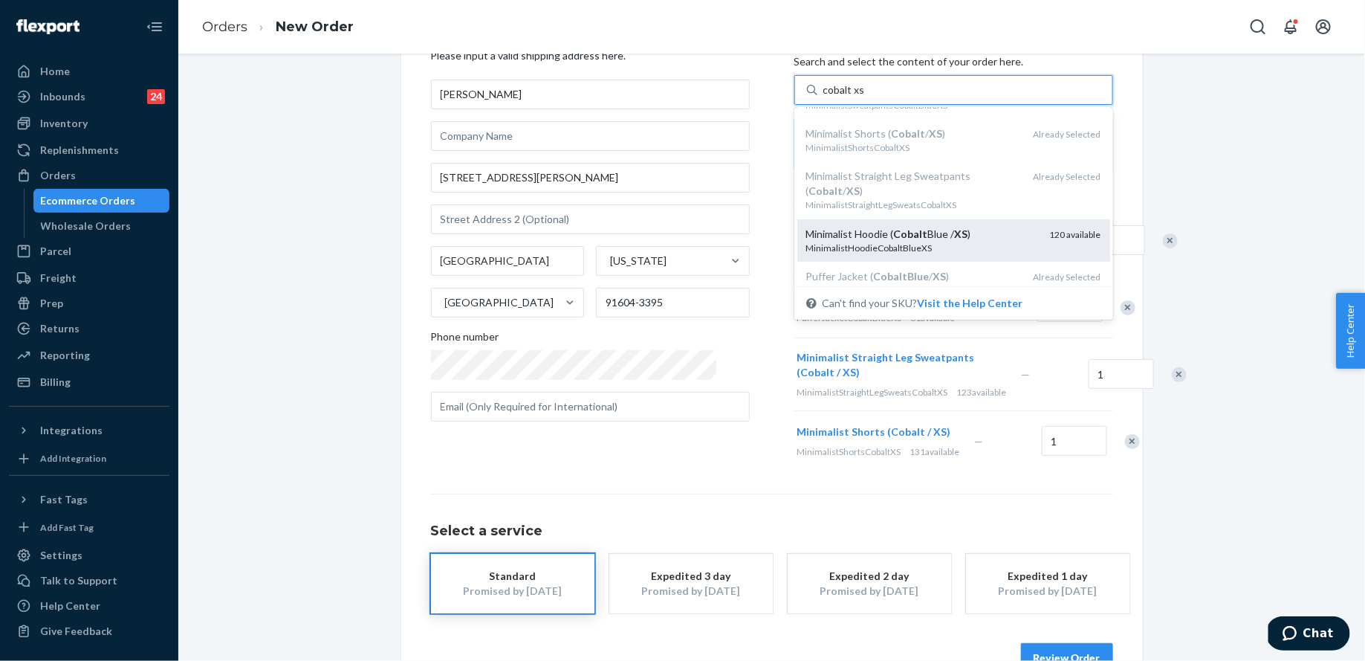
click at [943, 227] on div "Minimalist Hoodie ( Cobalt Blue / XS )" at bounding box center [922, 234] width 232 height 15
click at [865, 97] on input "cobalt xs" at bounding box center [845, 90] width 42 height 15
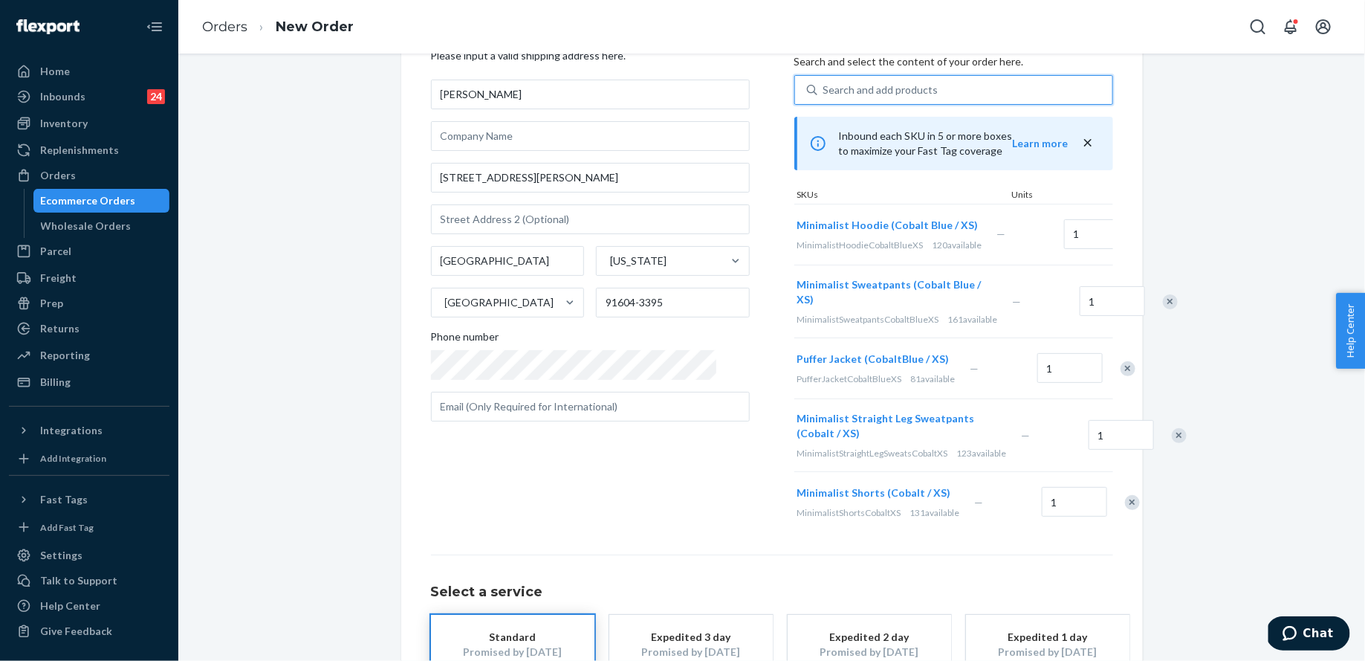
scroll to position [0, 0]
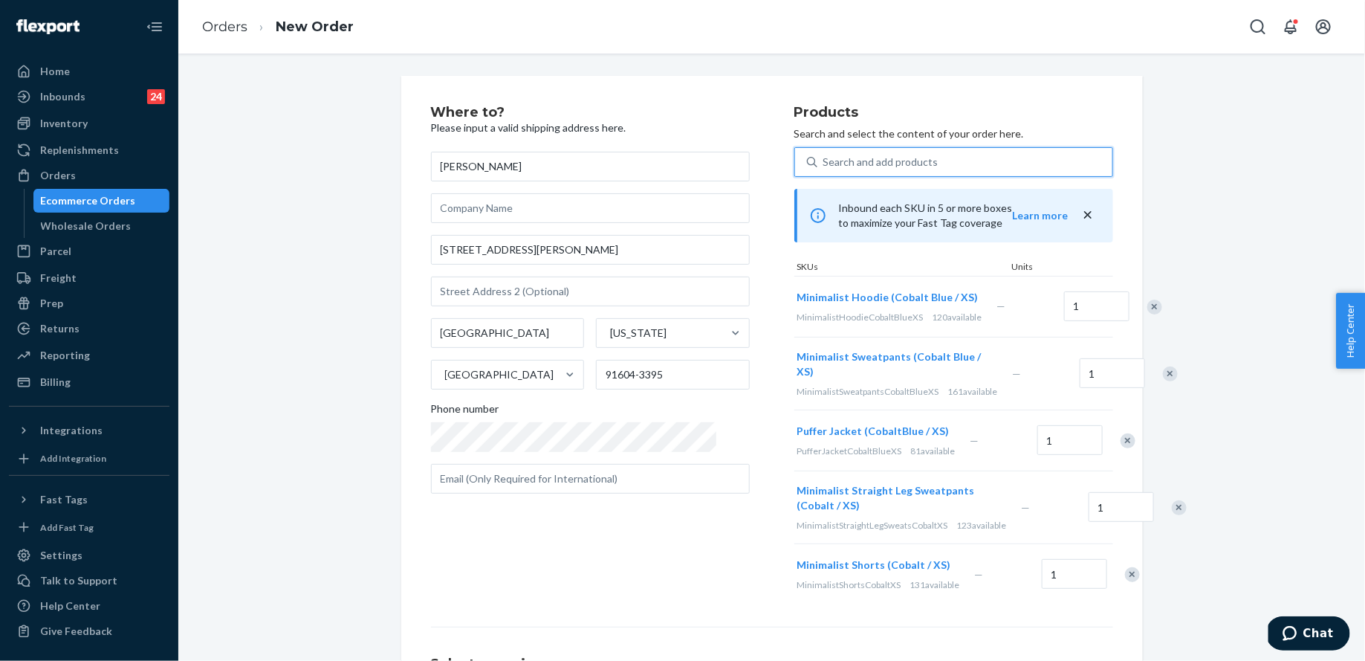
click at [931, 158] on div "Search and add products" at bounding box center [965, 162] width 295 height 27
click at [825, 158] on input "0 results available. Select is focused ,type to refine list, press Down to open…" at bounding box center [824, 162] width 1 height 15
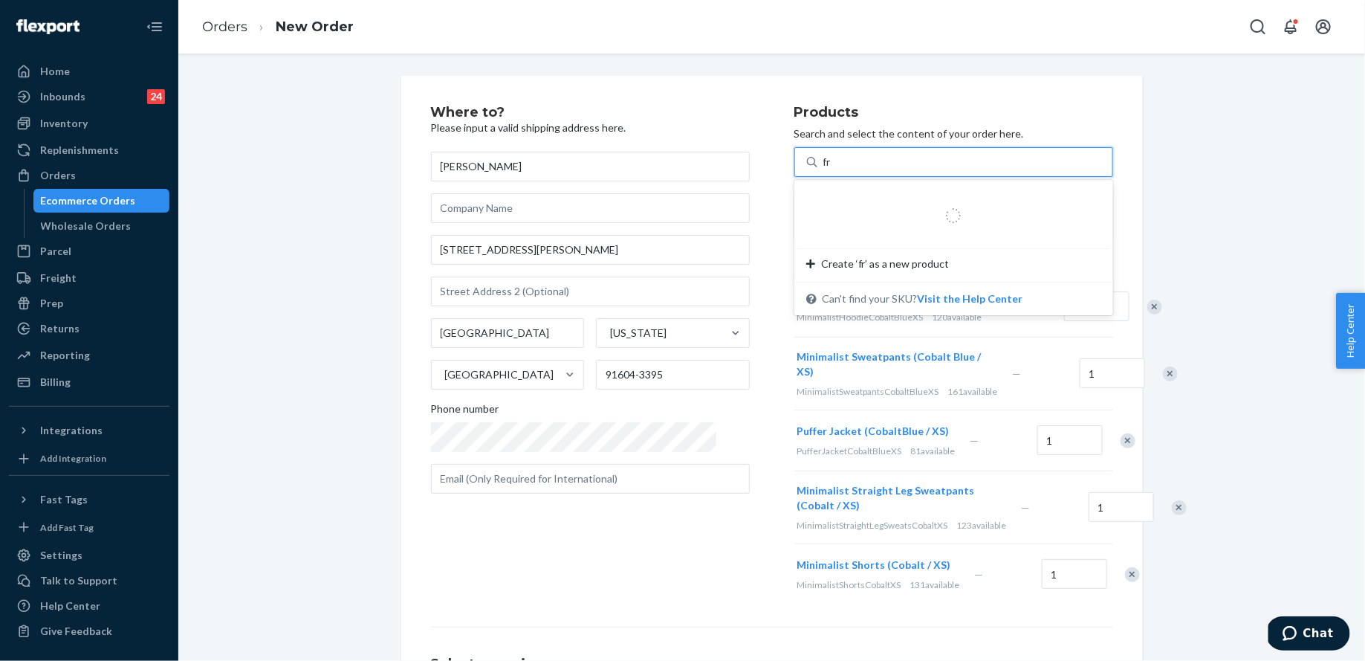
type input "f"
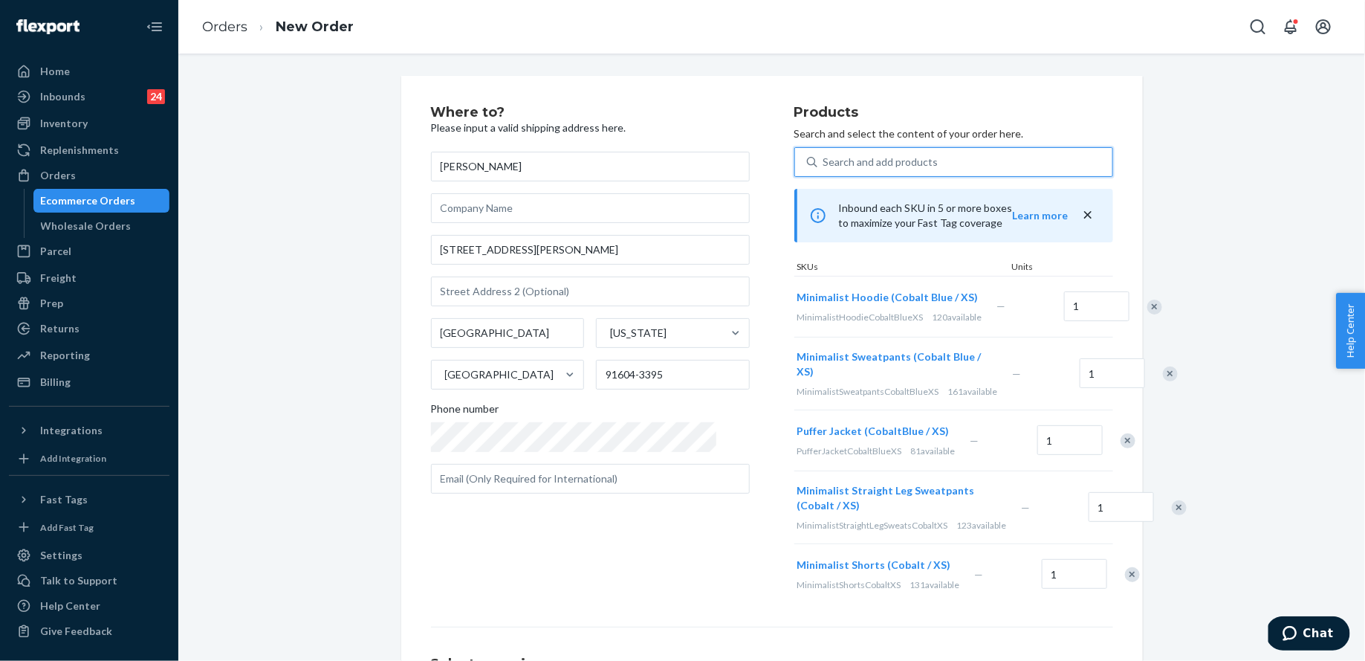
type input "b"
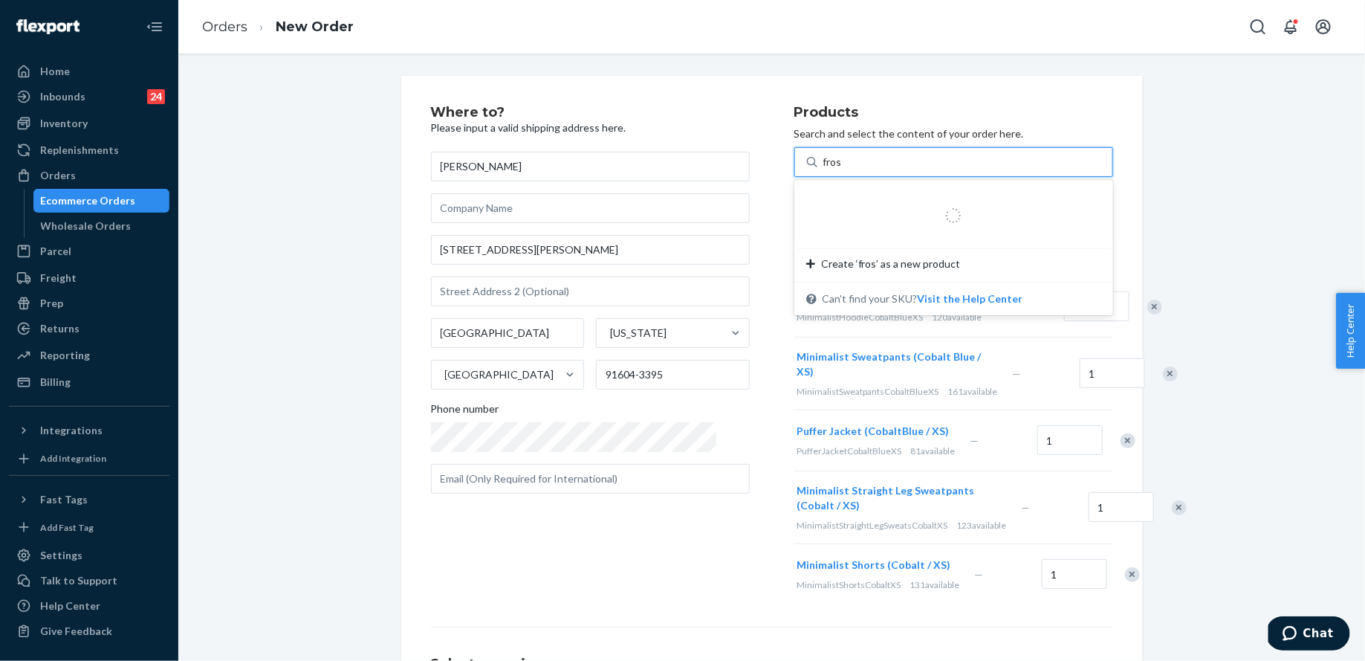
type input "frost"
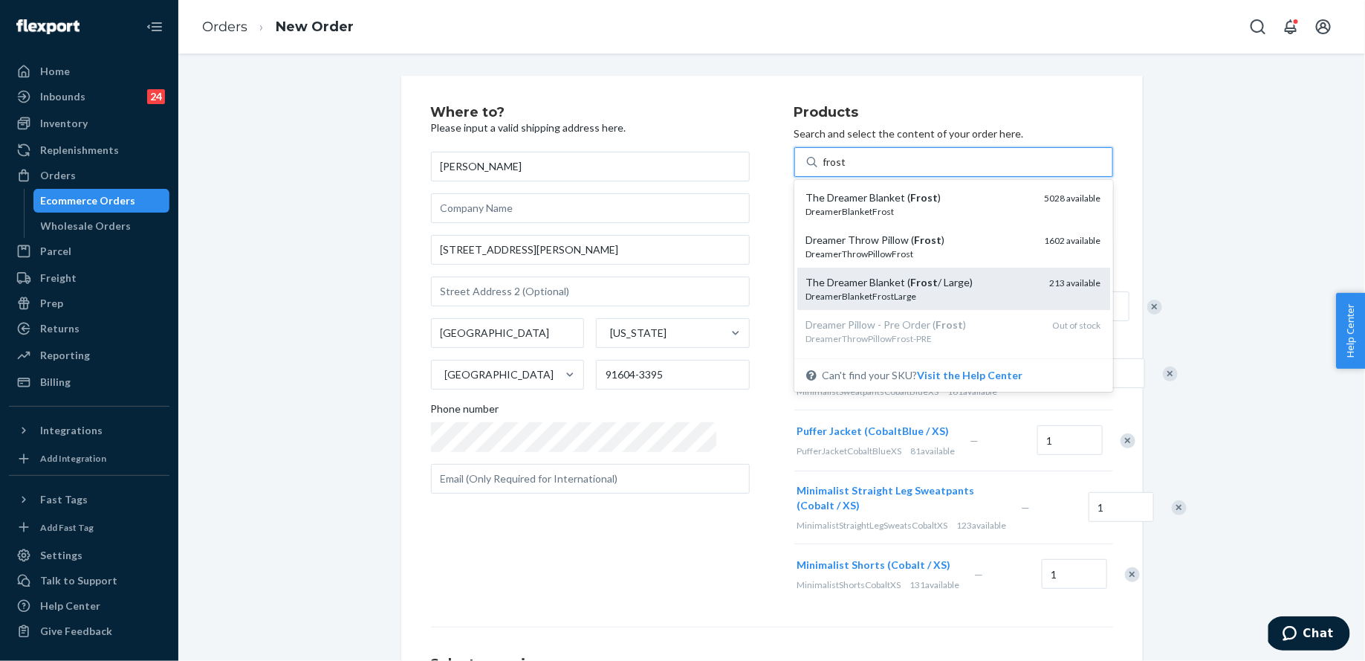
click at [962, 275] on div "The Dreamer Blanket ( Frost / Large)" at bounding box center [922, 282] width 232 height 15
click at [847, 169] on input "frost" at bounding box center [835, 162] width 23 height 15
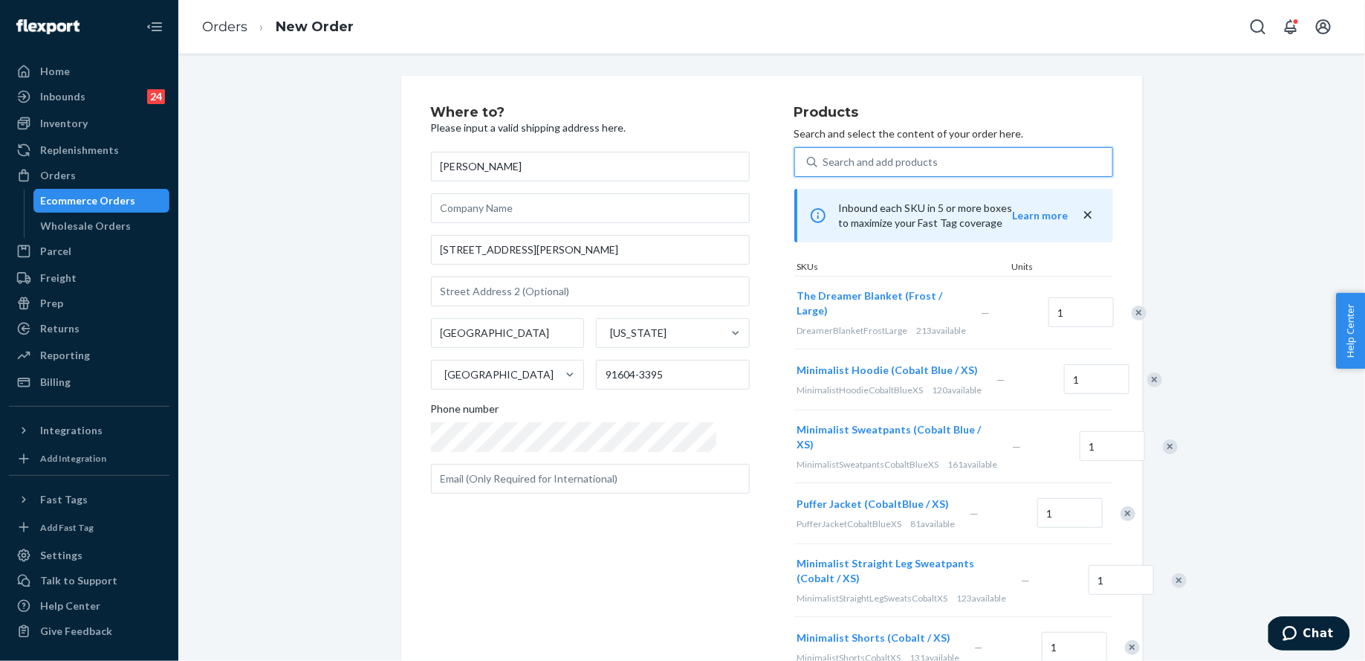
click at [893, 171] on div "Search and add products" at bounding box center [965, 162] width 295 height 27
click at [825, 169] on input "0 results available. Select is focused ,type to refine list, press Down to open…" at bounding box center [824, 162] width 1 height 15
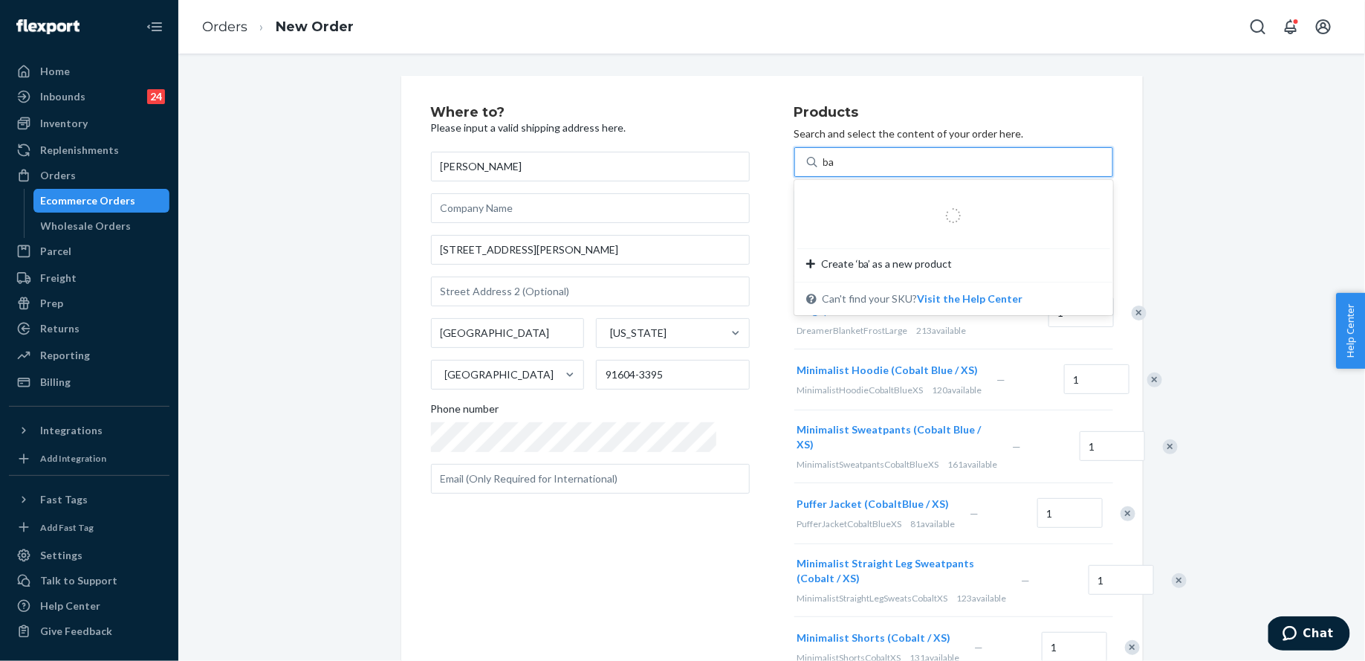
type input "bag"
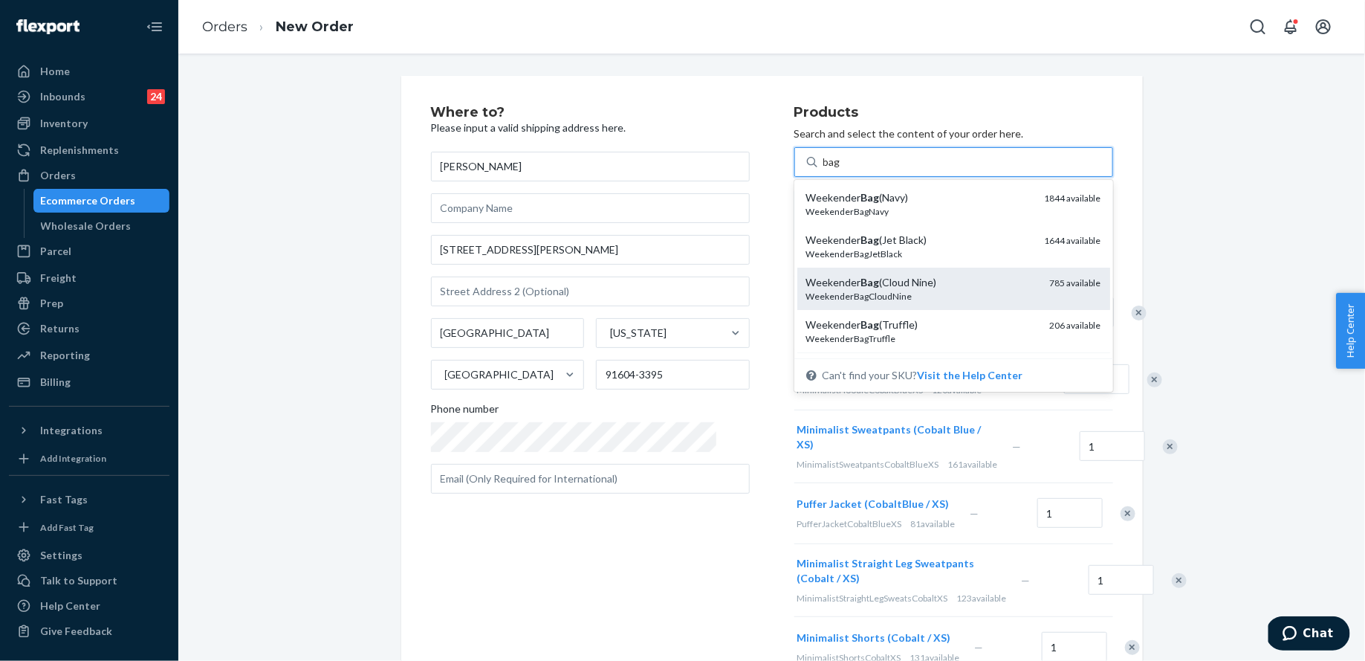
click at [922, 298] on div "WeekenderBagCloudNine" at bounding box center [922, 296] width 232 height 13
click at [841, 169] on input "bag" at bounding box center [833, 162] width 18 height 15
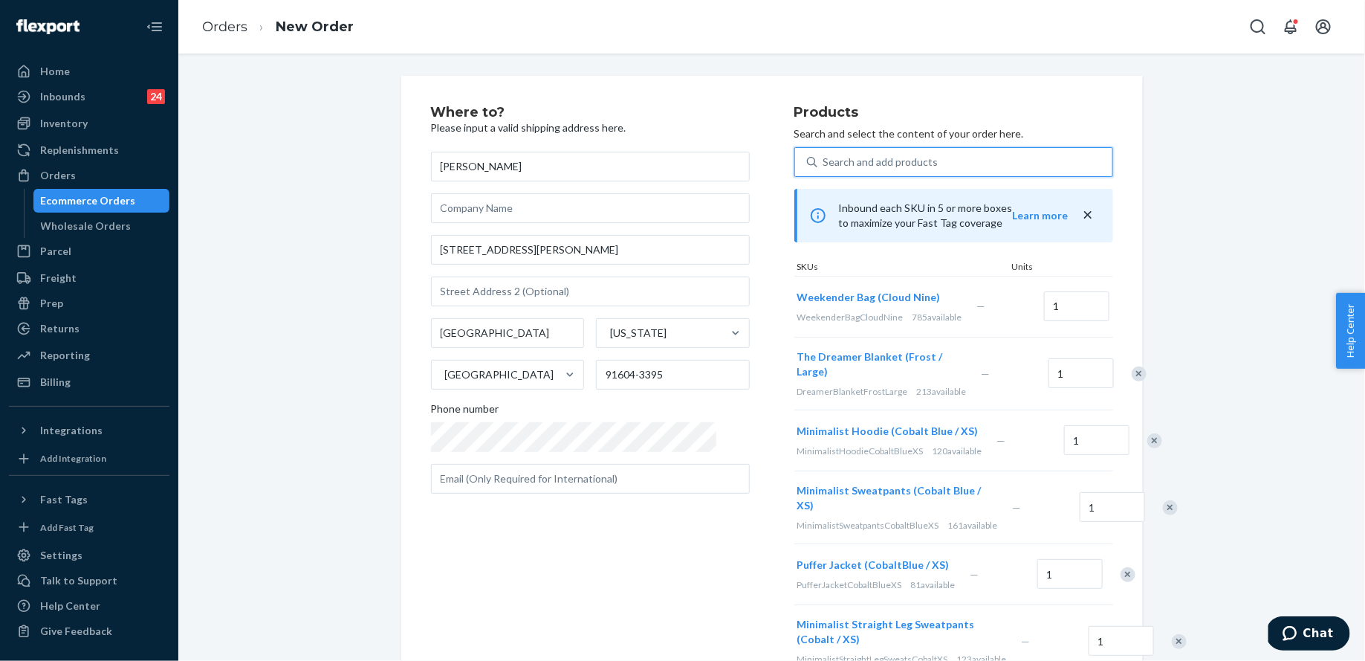
scroll to position [369, 0]
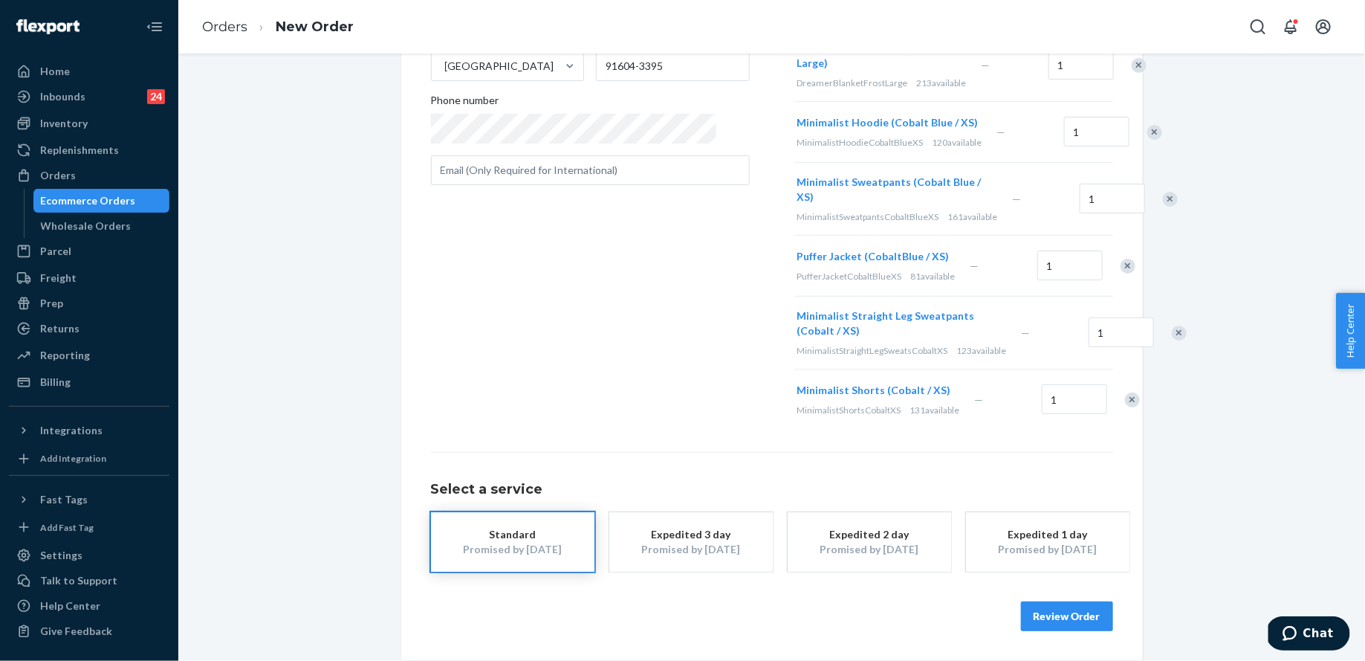
click at [1041, 615] on button "Review Order" at bounding box center [1067, 616] width 92 height 30
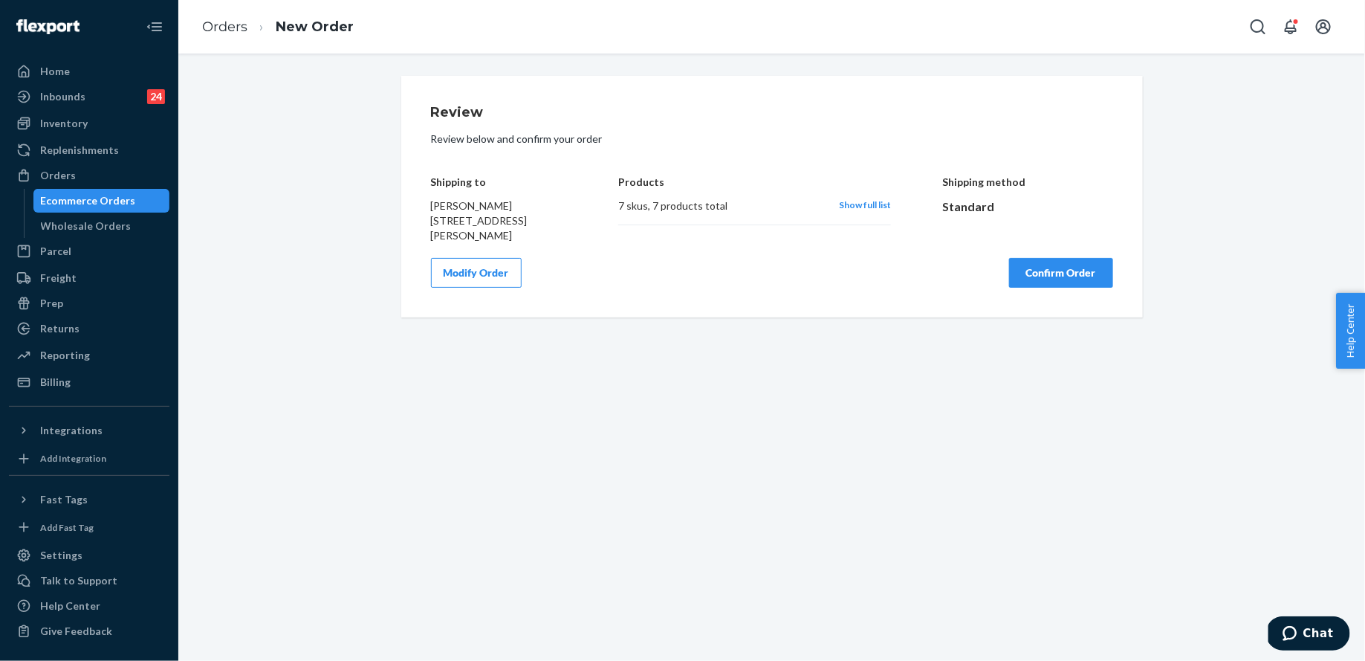
scroll to position [0, 0]
click at [1048, 266] on button "Confirm Order" at bounding box center [1061, 273] width 104 height 30
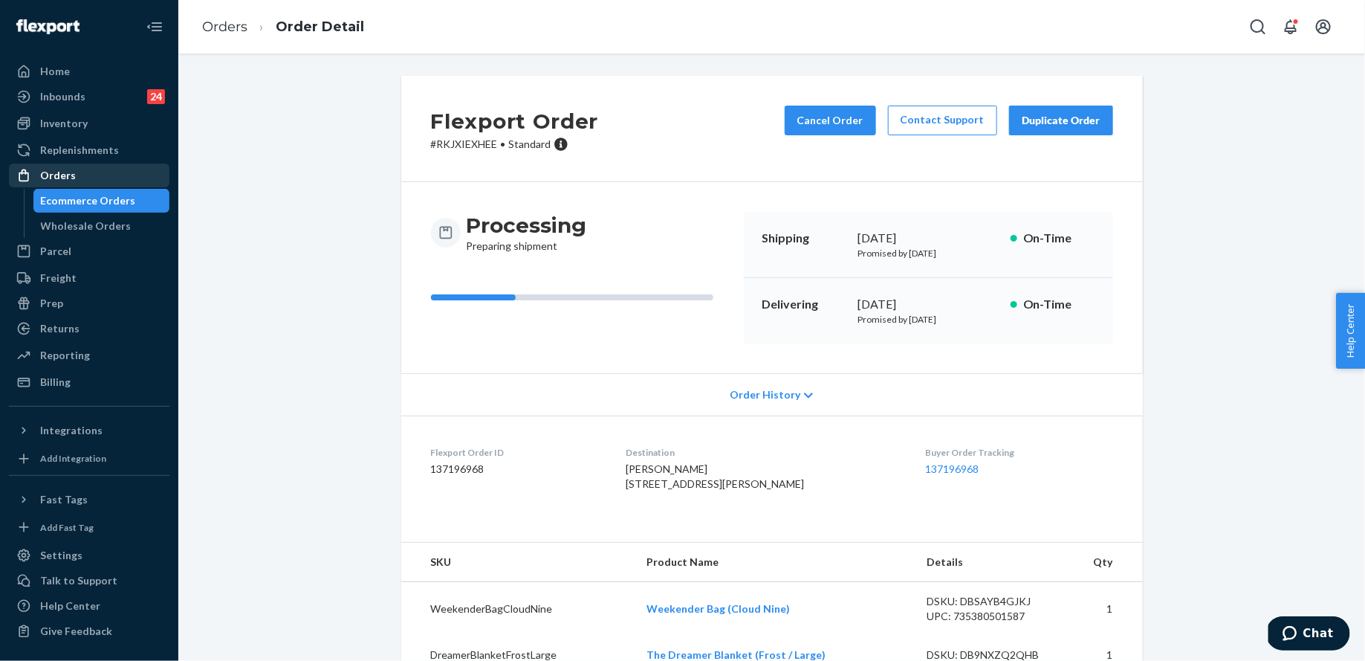
click at [101, 181] on div "Orders" at bounding box center [89, 175] width 158 height 21
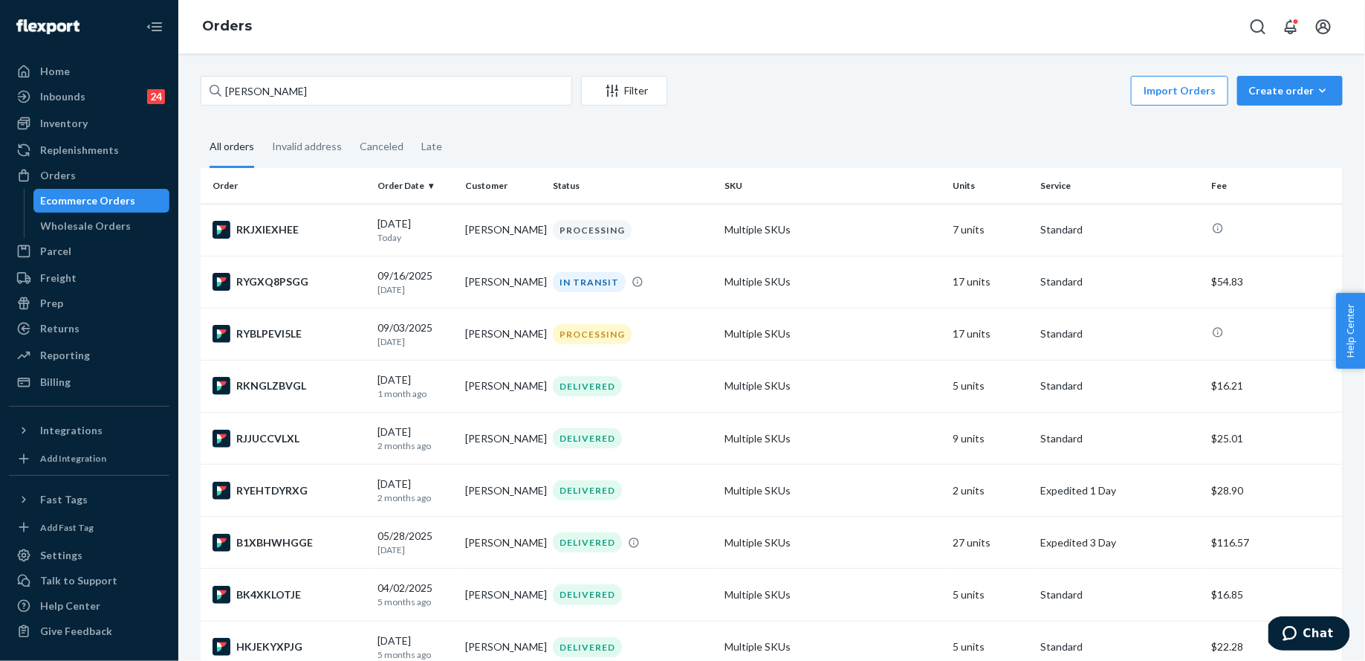
click at [1296, 74] on div "[PERSON_NAME] Filter Import Orders Create order Ecommerce order Removal order A…" at bounding box center [771, 357] width 1187 height 607
click at [1296, 94] on div "Create order" at bounding box center [1290, 90] width 83 height 15
click at [1295, 128] on span "Ecommerce order" at bounding box center [1299, 126] width 92 height 10
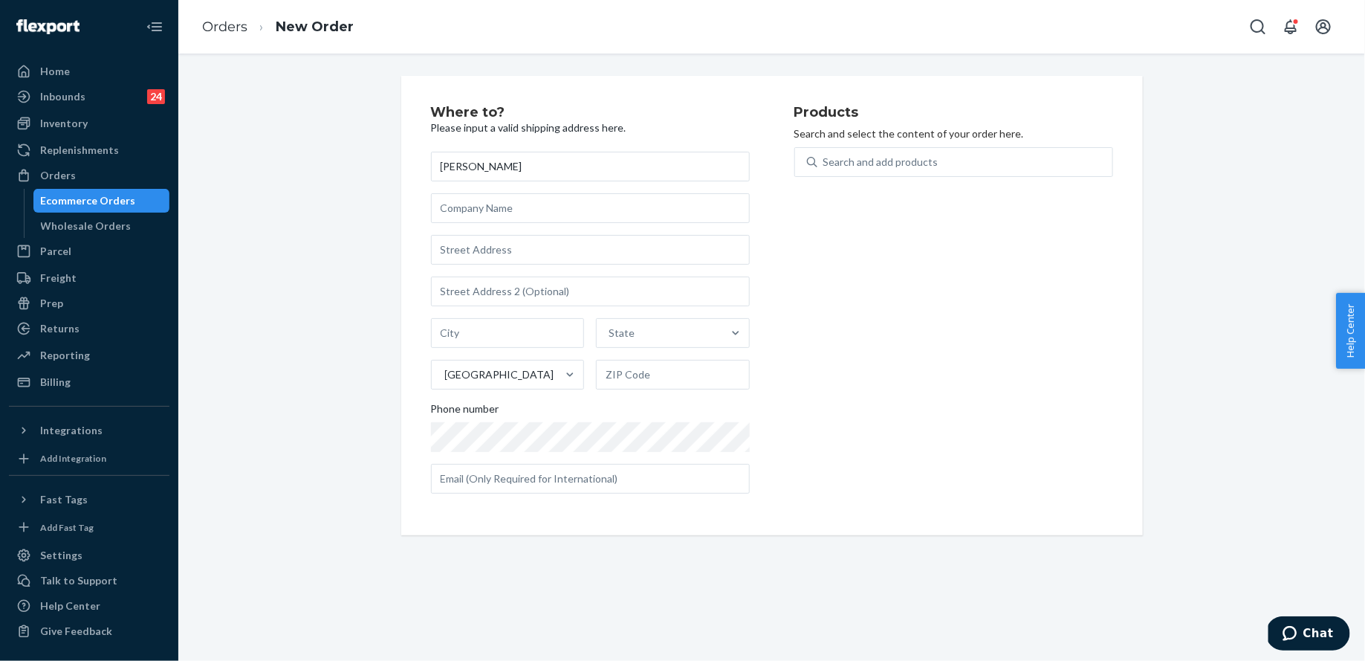
type input "[PERSON_NAME]"
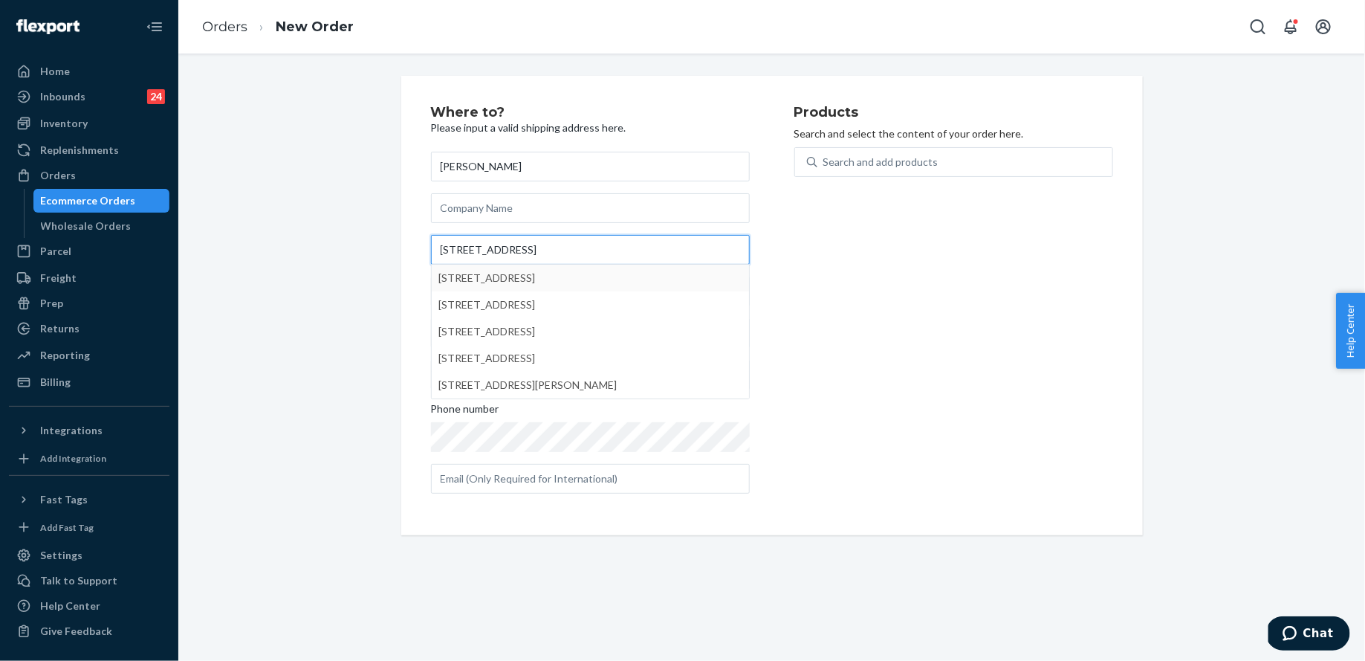
type input "[STREET_ADDRESS]"
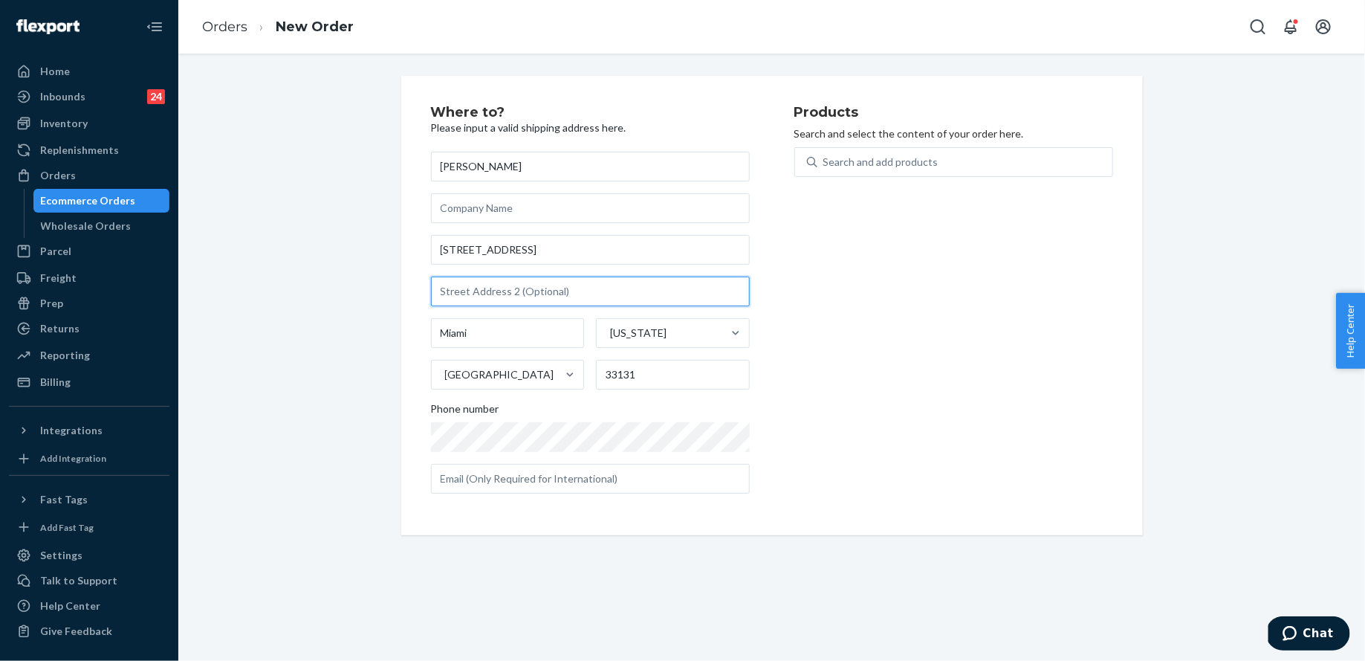
click at [663, 287] on input "text" at bounding box center [590, 292] width 319 height 30
type input "1507"
click at [942, 162] on div "Search and add products" at bounding box center [965, 162] width 295 height 27
click at [825, 162] on input "Search and add products" at bounding box center [824, 162] width 1 height 15
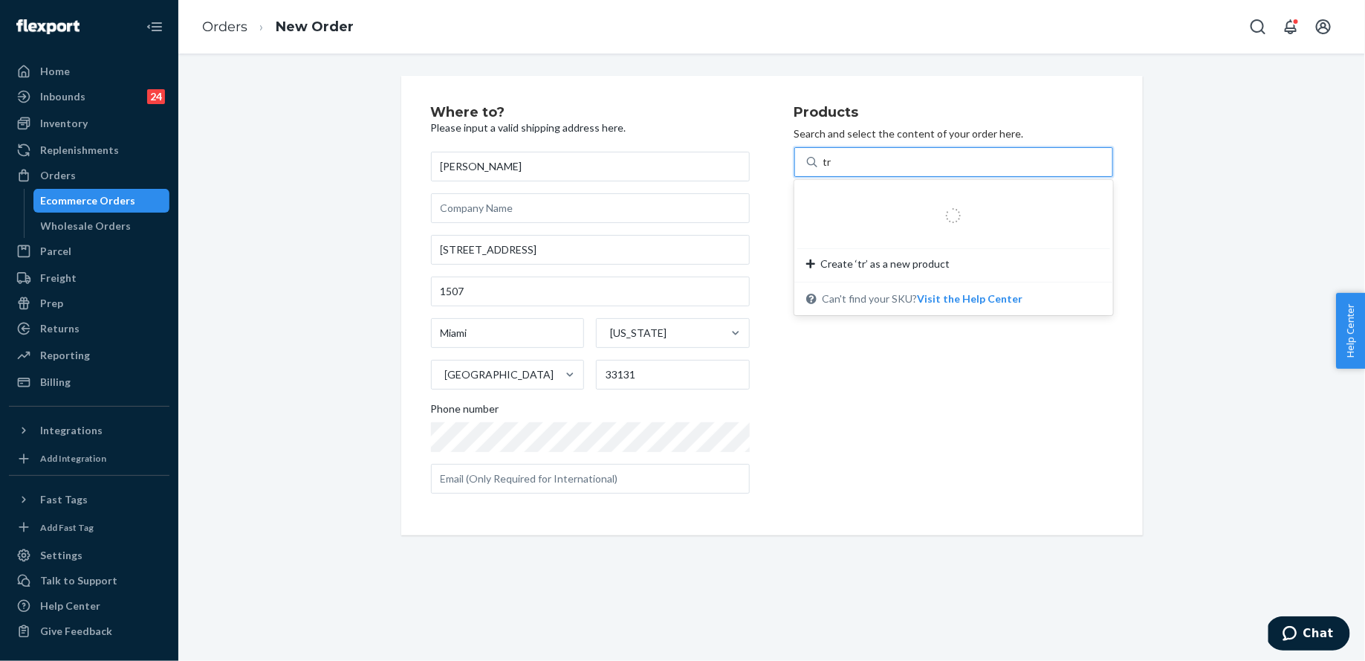
type input "t"
type input "bag"
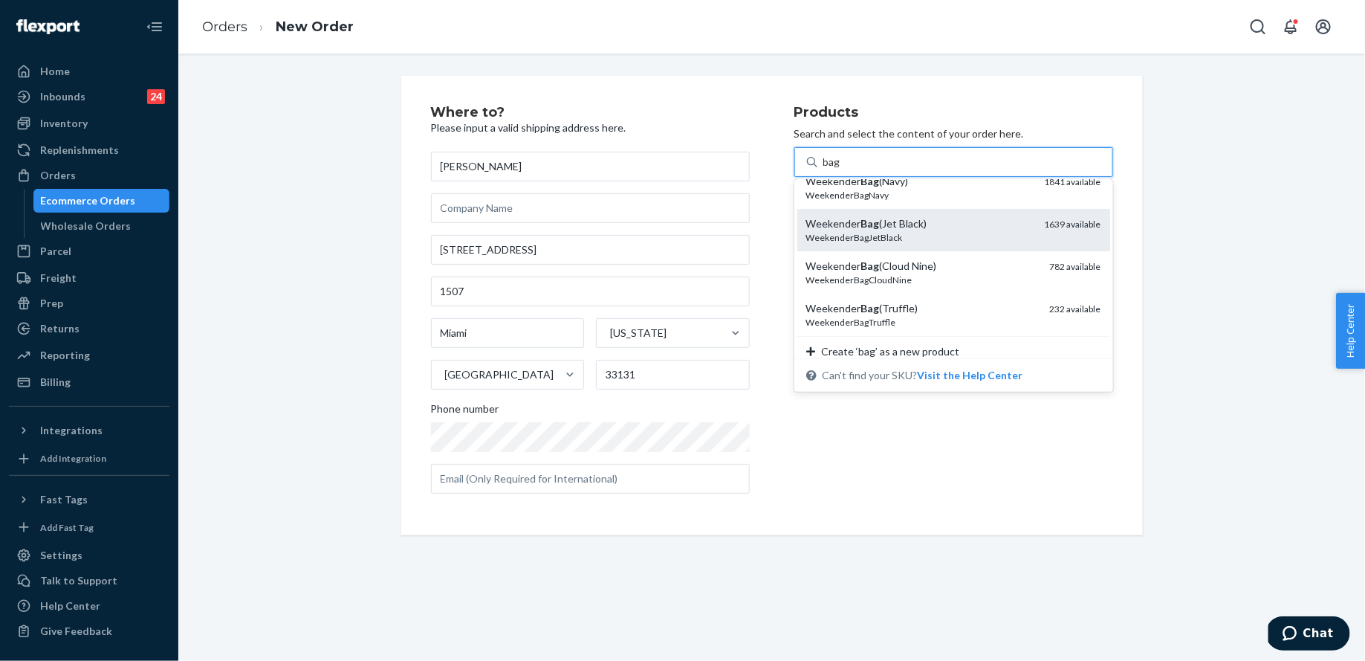
scroll to position [19, 0]
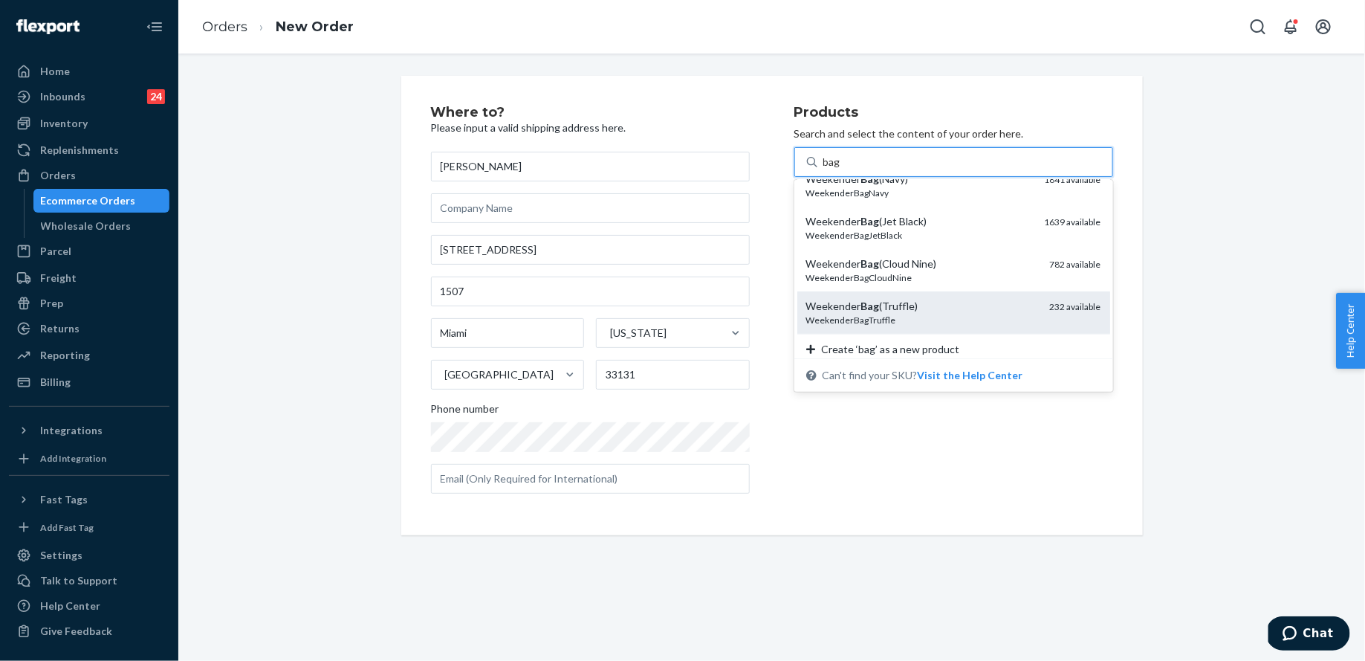
click at [981, 311] on div "Weekender Bag (Truffle)" at bounding box center [922, 306] width 232 height 15
click at [841, 169] on input "bag" at bounding box center [833, 162] width 18 height 15
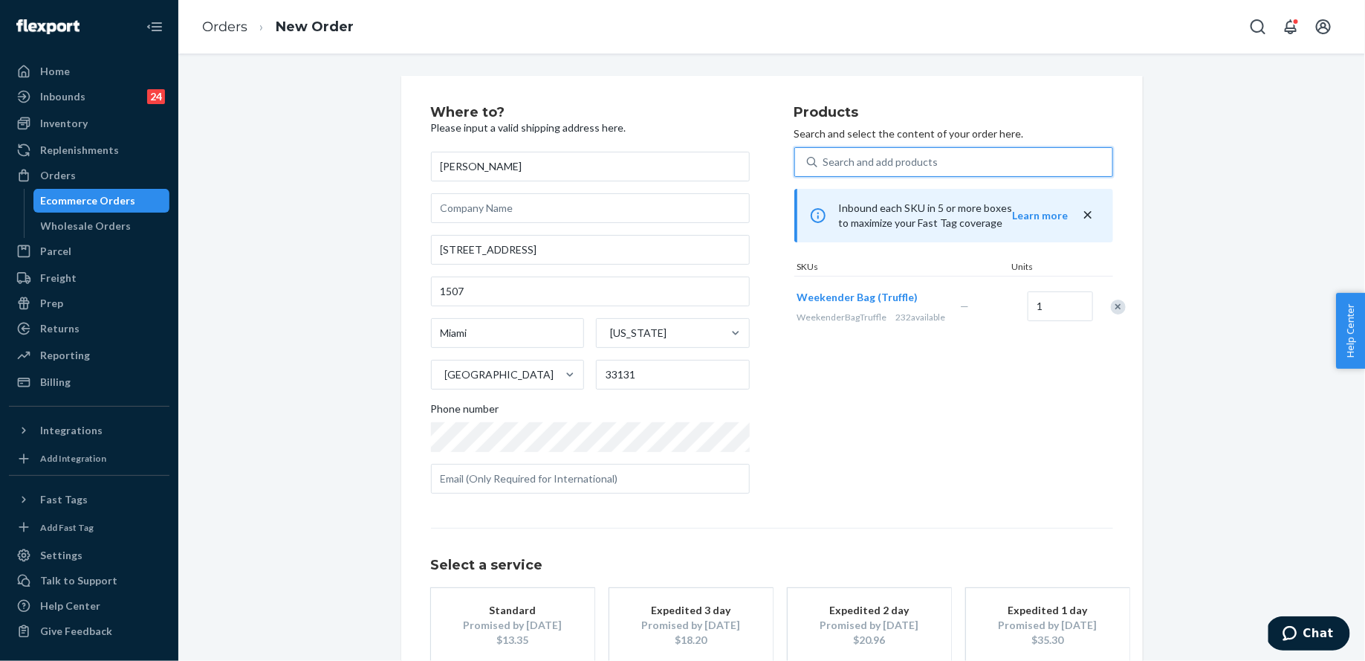
click at [547, 620] on div "Promised by [DATE]" at bounding box center [512, 625] width 119 height 15
click at [850, 150] on div "Search and add products bag" at bounding box center [965, 162] width 295 height 27
click at [825, 155] on input "bag" at bounding box center [824, 162] width 1 height 15
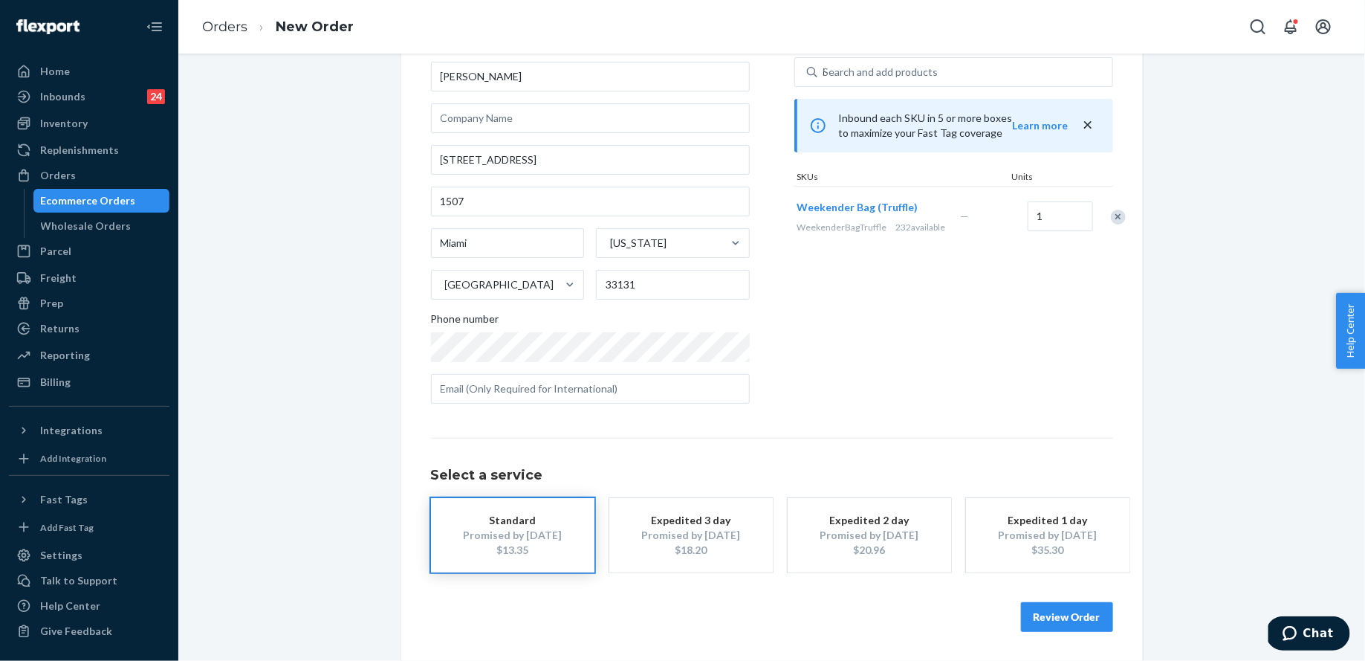
click at [1081, 622] on button "Review Order" at bounding box center [1067, 617] width 92 height 30
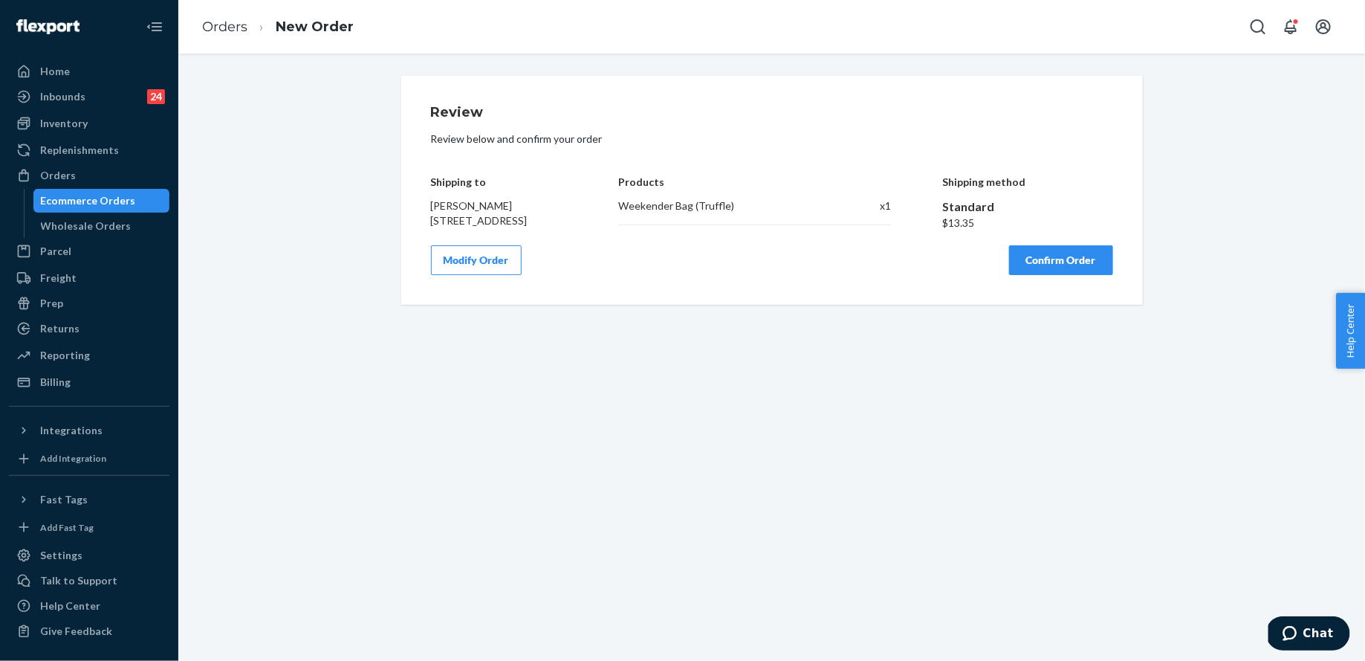
click at [1033, 303] on div "Review Review below and confirm your order Shipping to [PERSON_NAME] [STREET_AD…" at bounding box center [772, 190] width 742 height 229
click at [1029, 275] on button "Confirm Order" at bounding box center [1061, 260] width 104 height 30
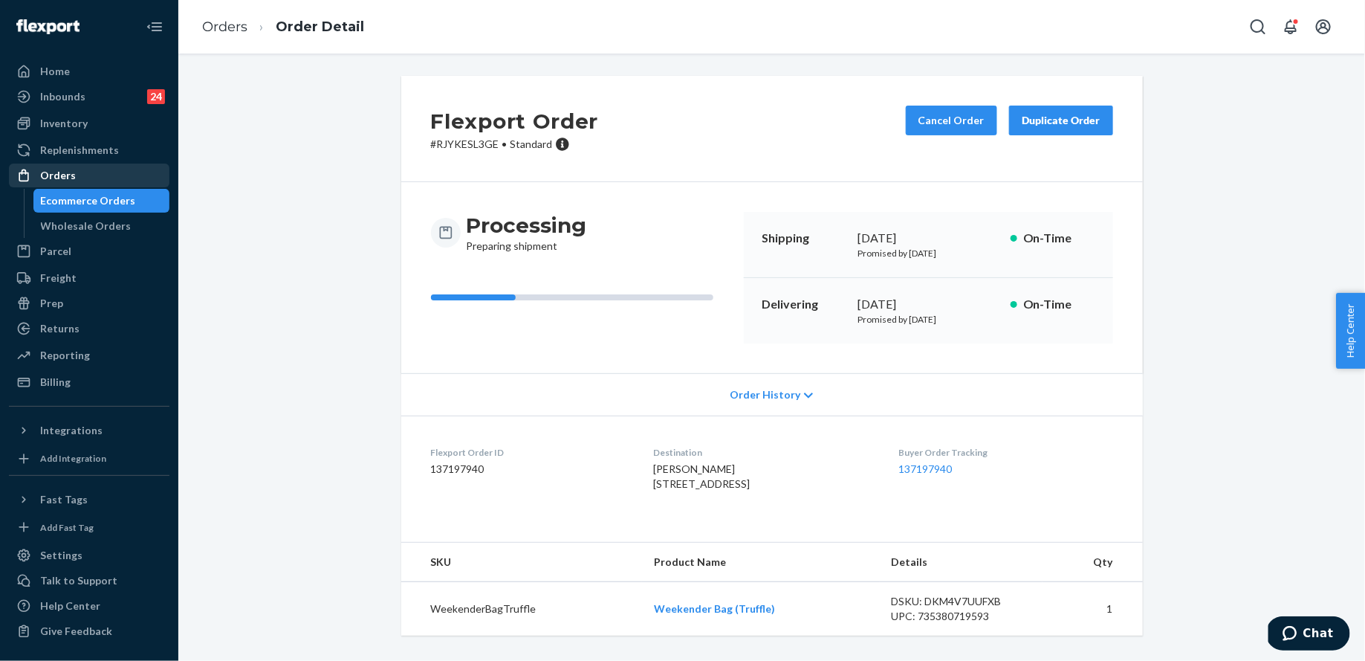
click at [59, 182] on div "Orders" at bounding box center [58, 175] width 36 height 15
